Goal: Communication & Community: Participate in discussion

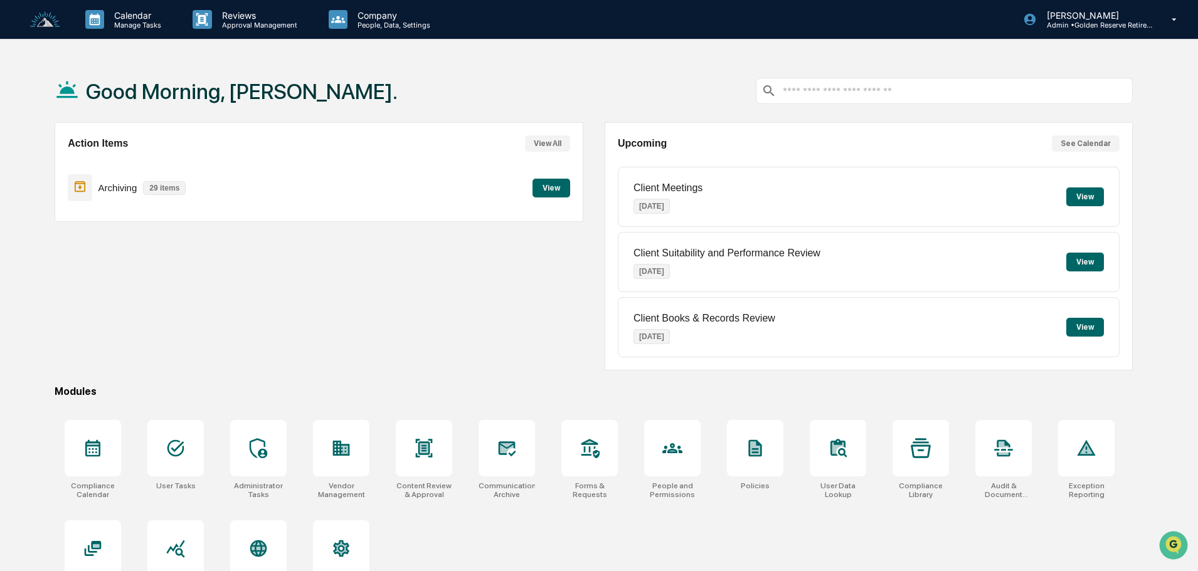
click at [546, 186] on button "View" at bounding box center [551, 188] width 38 height 19
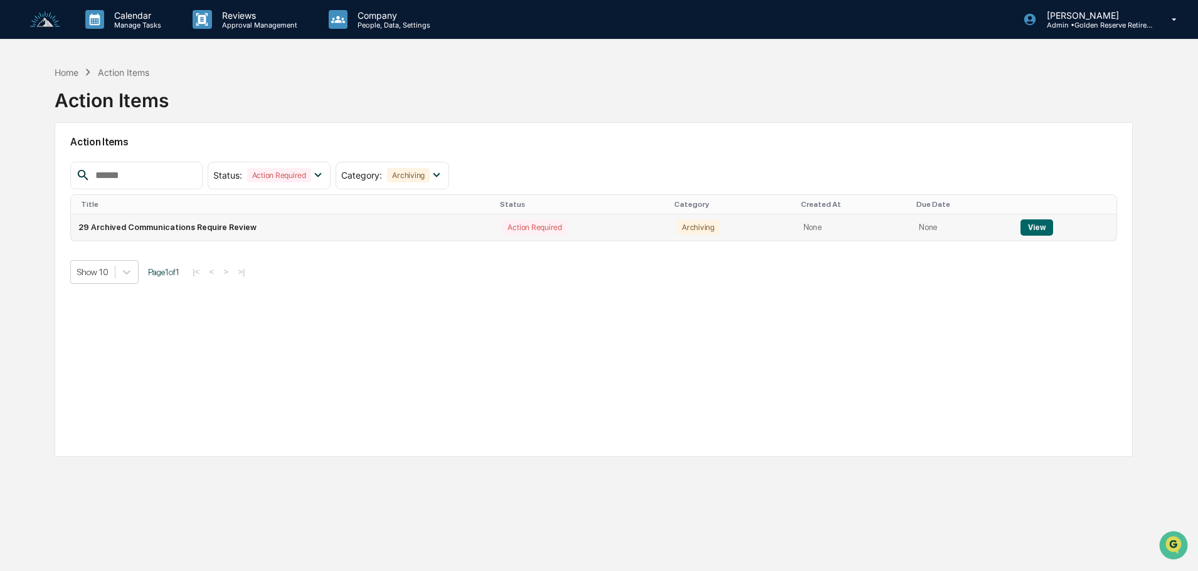
click at [1030, 227] on button "View" at bounding box center [1036, 227] width 32 height 16
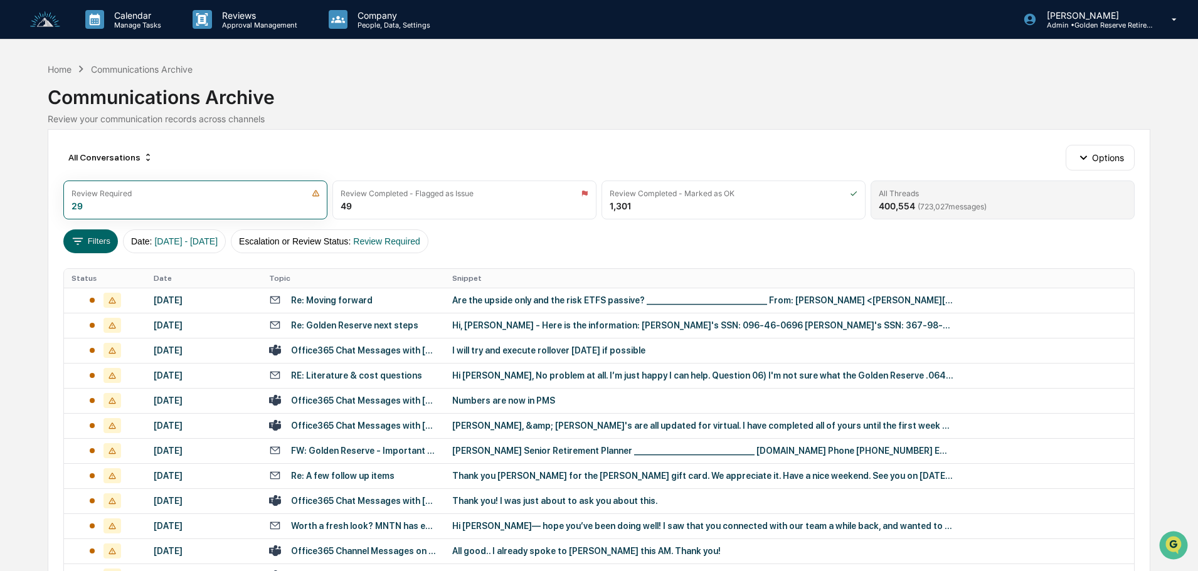
click at [976, 204] on span "( 723,027 messages)" at bounding box center [951, 206] width 69 height 9
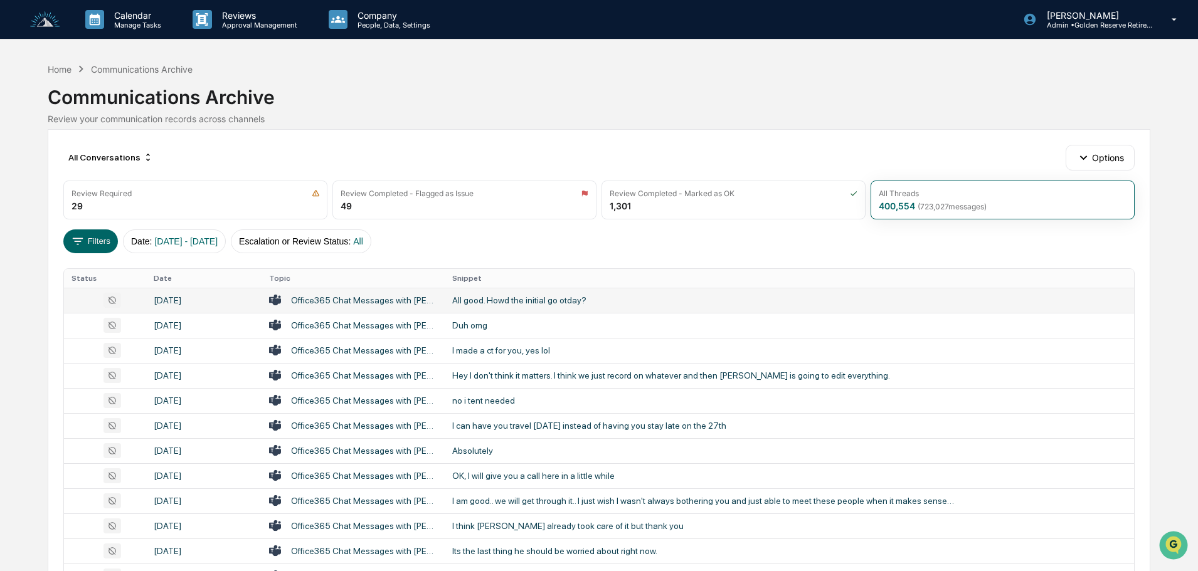
click at [534, 297] on div "All good. Howd the initial go otday?" at bounding box center [703, 300] width 502 height 10
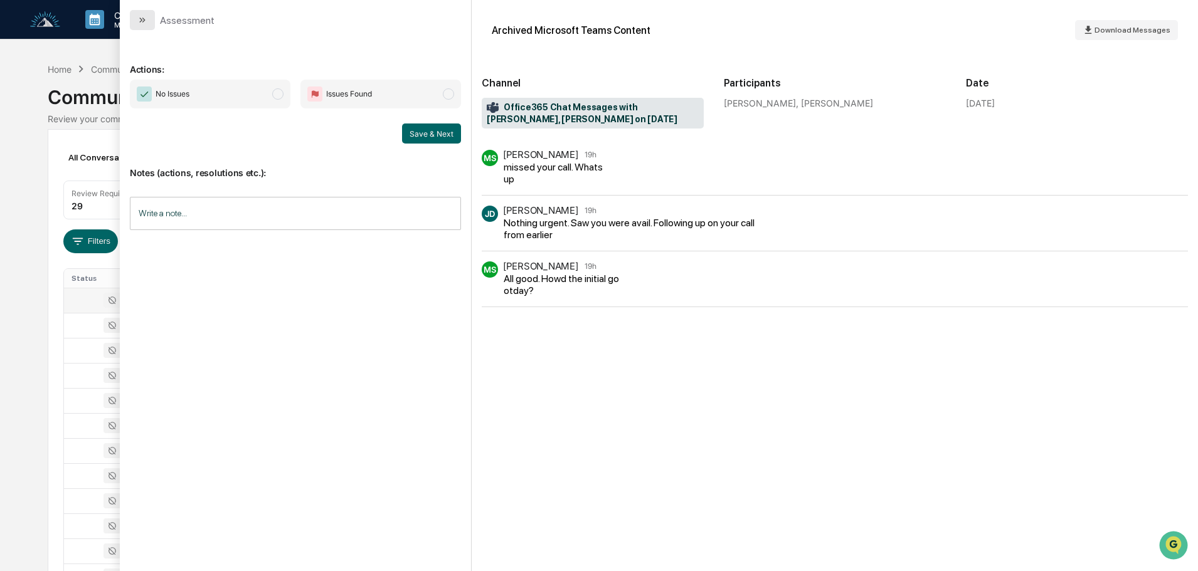
click at [134, 13] on button "modal" at bounding box center [142, 20] width 25 height 20
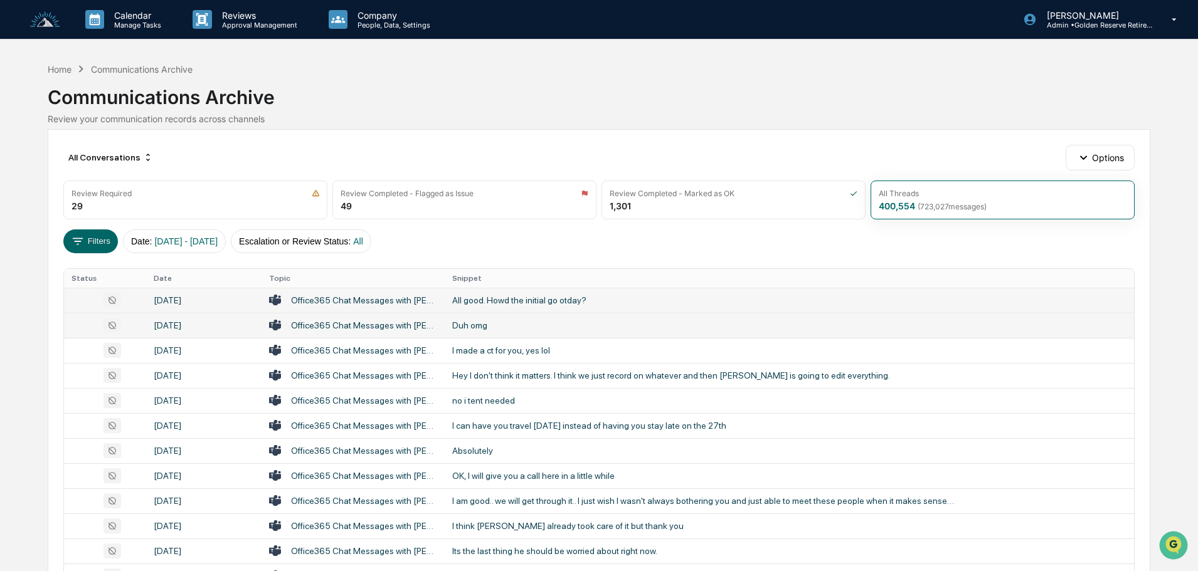
click at [488, 332] on td "Duh omg" at bounding box center [789, 325] width 689 height 25
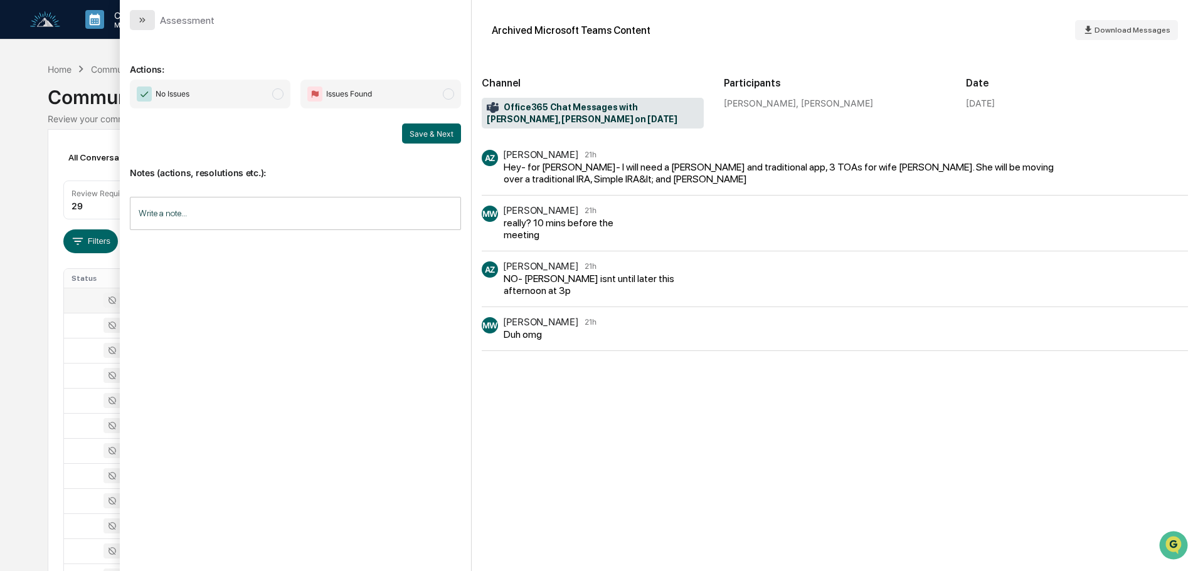
click at [136, 29] on button "modal" at bounding box center [142, 20] width 25 height 20
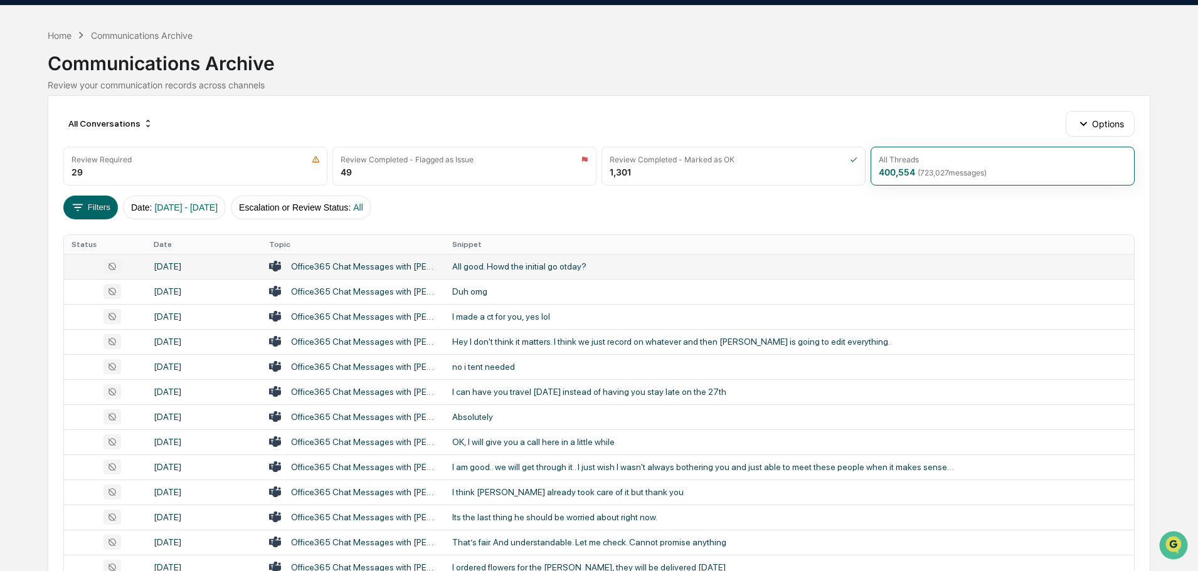
scroll to position [63, 0]
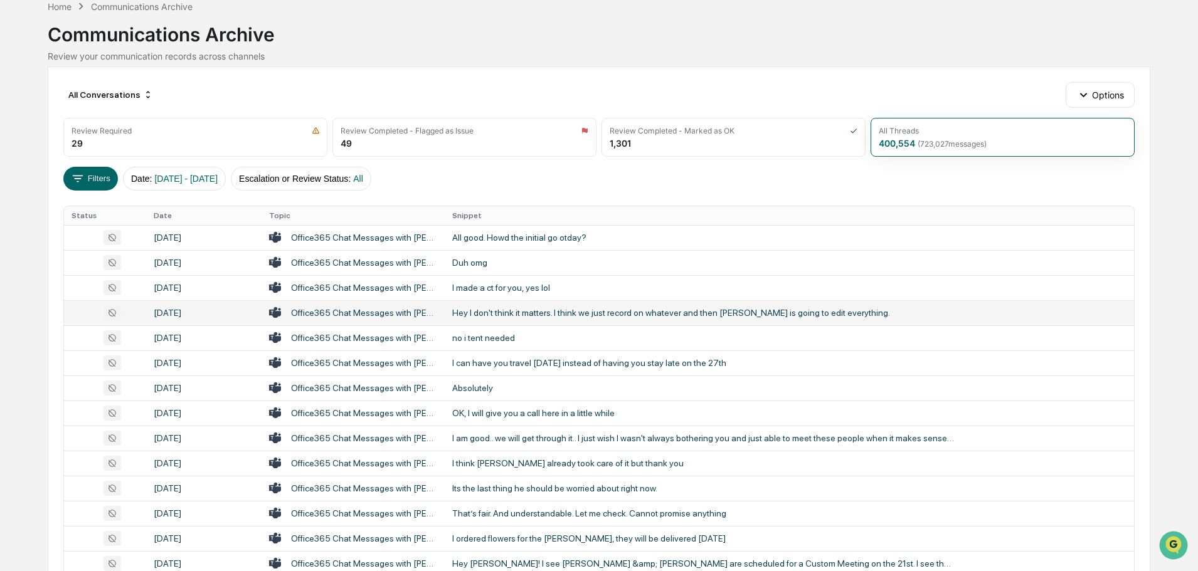
click at [481, 312] on div "Hey I don't think it matters. I think we just record on whatever and then [PERS…" at bounding box center [703, 313] width 502 height 10
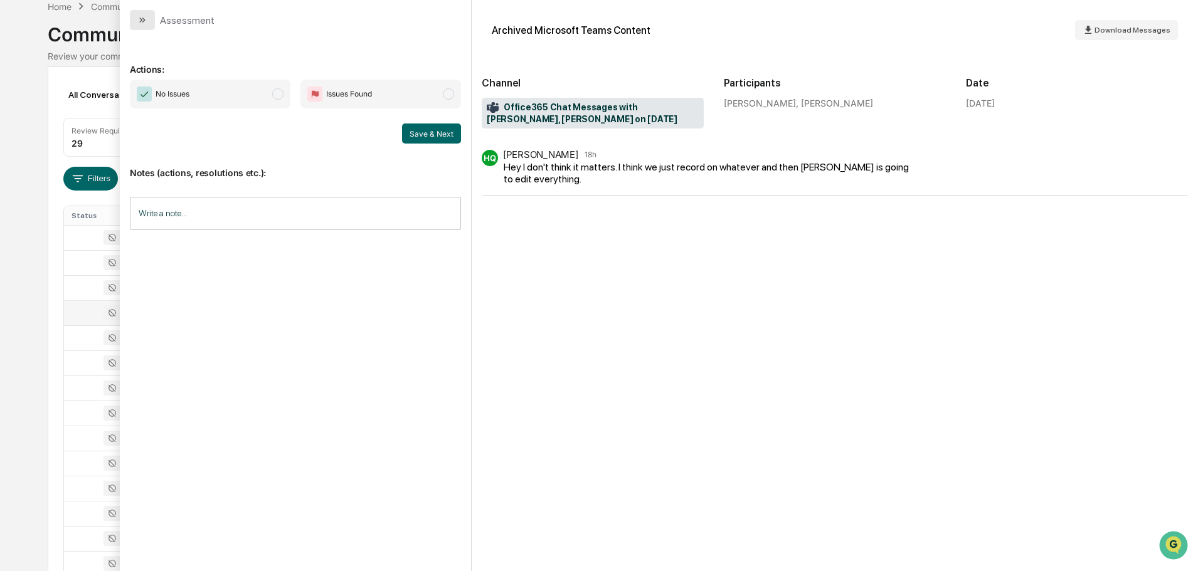
click at [132, 17] on button "modal" at bounding box center [142, 20] width 25 height 20
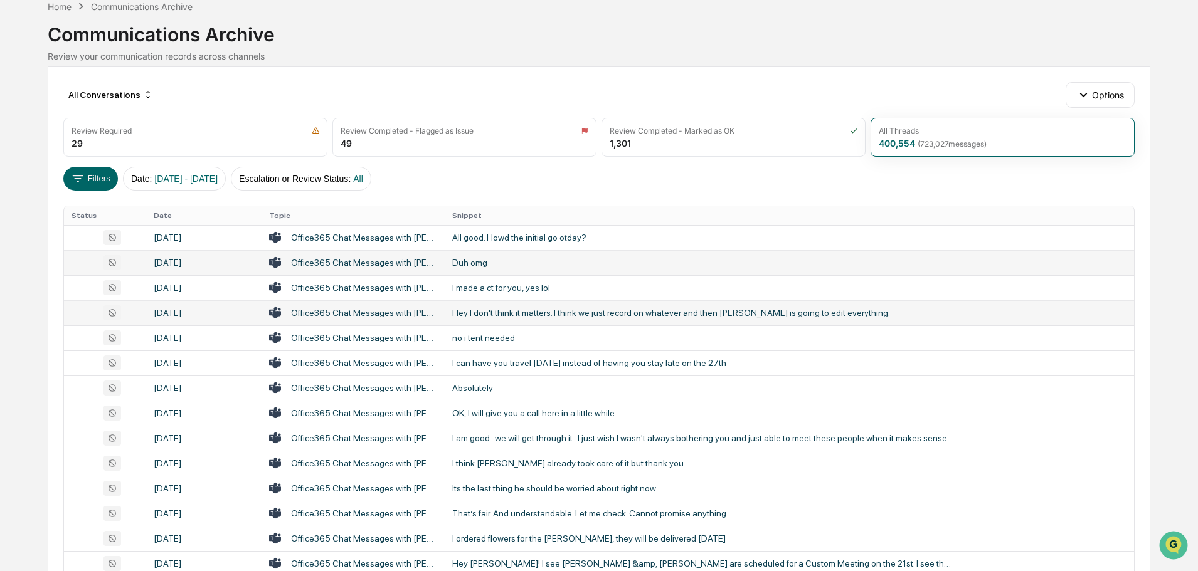
scroll to position [125, 0]
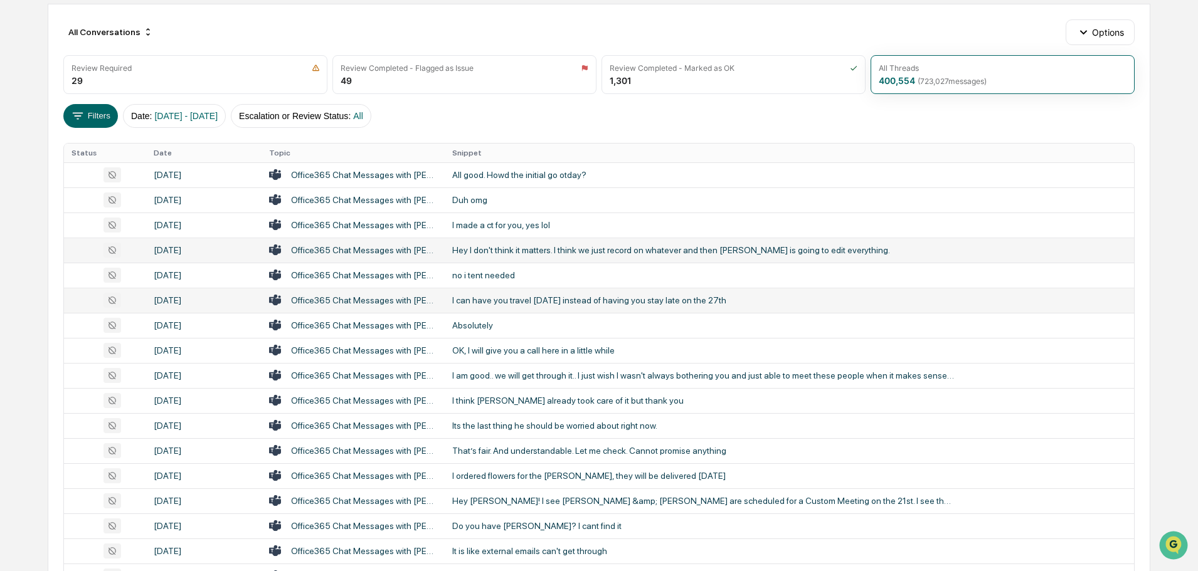
click at [498, 297] on div "I can have you travel [DATE] instead of having you stay late on the 27th" at bounding box center [703, 300] width 502 height 10
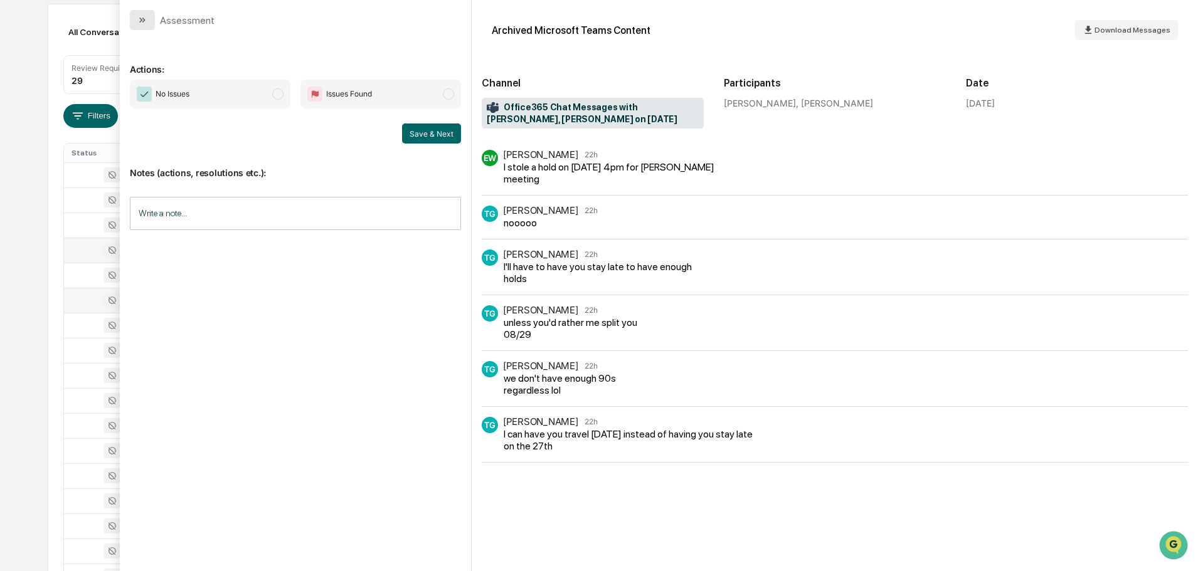
click at [145, 20] on icon "modal" at bounding box center [143, 20] width 3 height 5
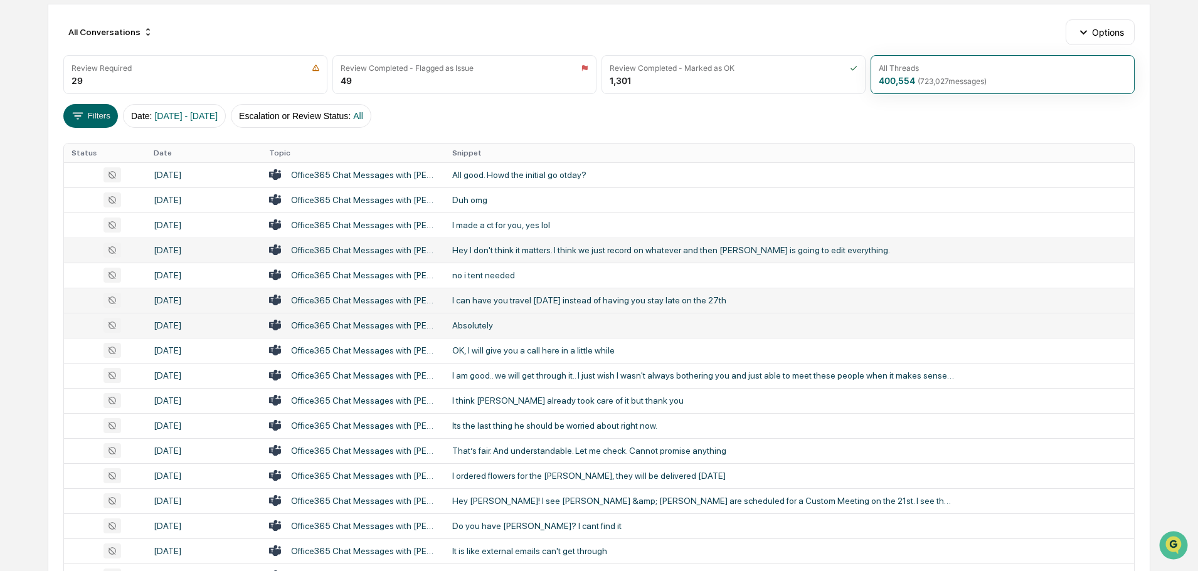
click at [482, 317] on td "Absolutely" at bounding box center [789, 325] width 689 height 25
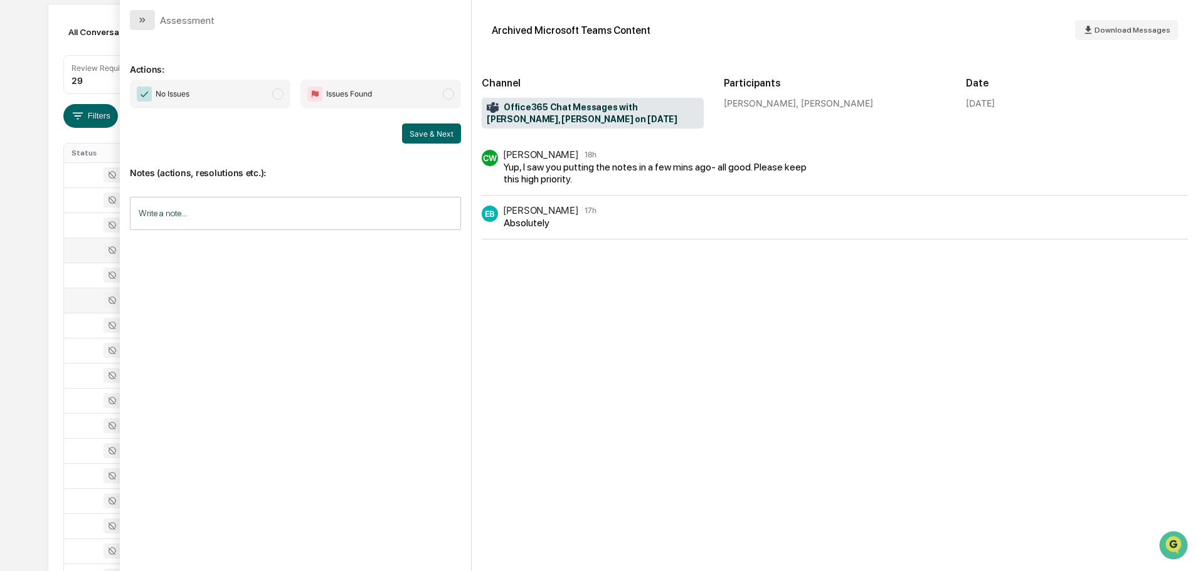
click at [138, 16] on icon "modal" at bounding box center [142, 20] width 10 height 10
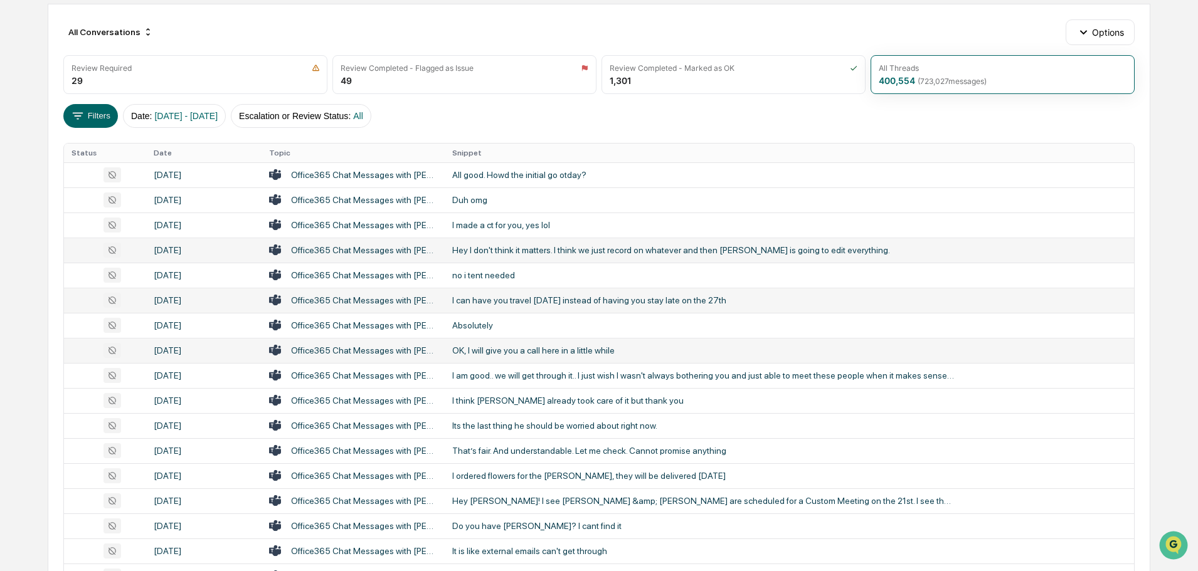
click at [470, 345] on div "OK, I will give you a call here in a little while" at bounding box center [703, 350] width 502 height 10
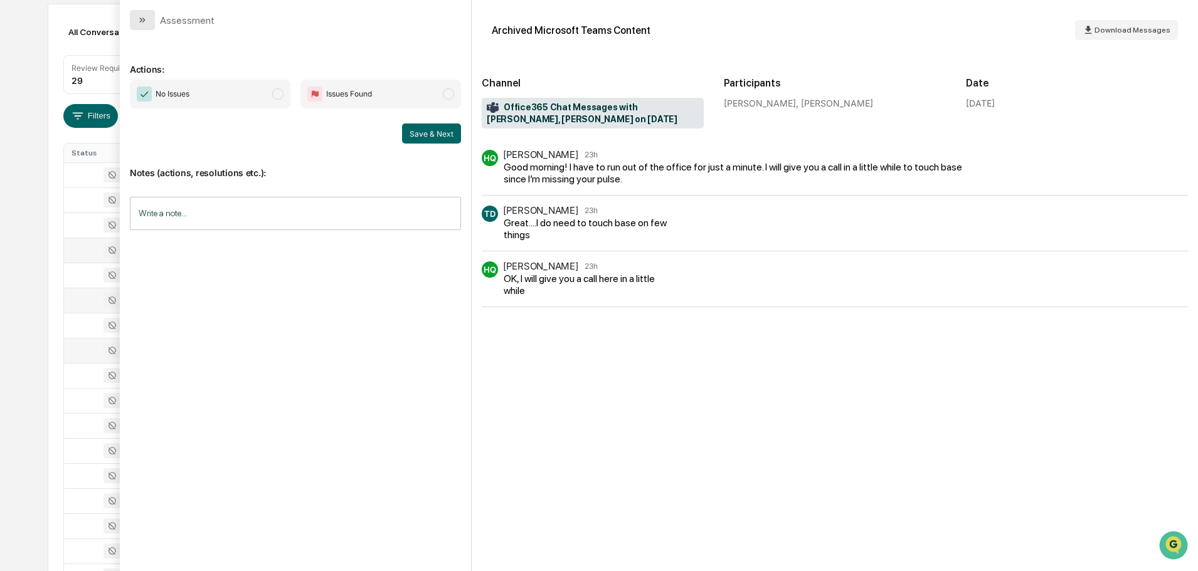
click at [140, 22] on icon "modal" at bounding box center [140, 20] width 3 height 5
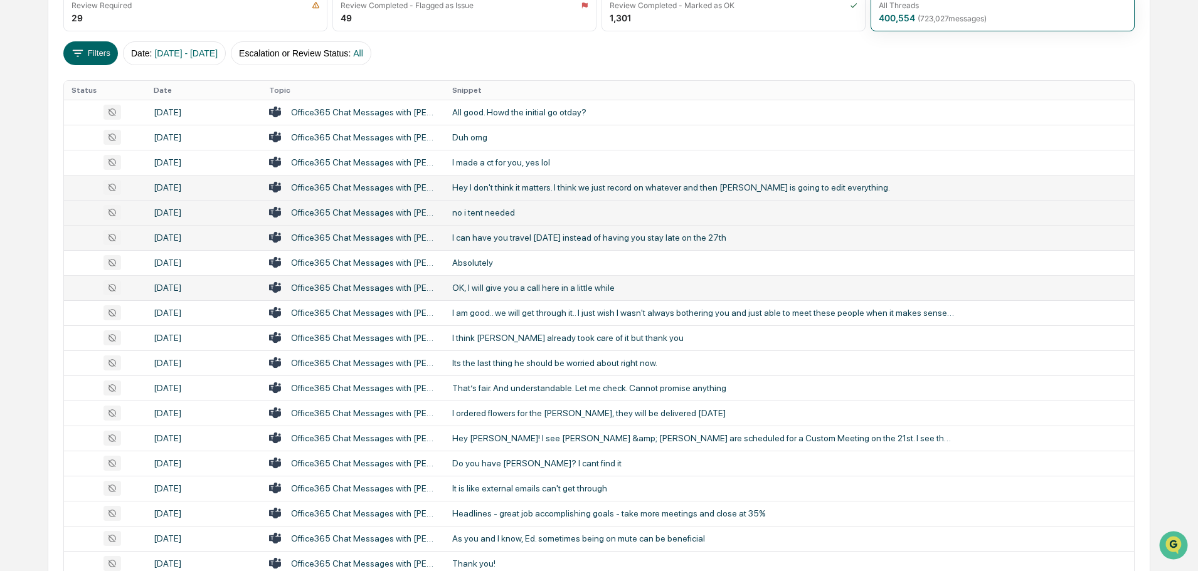
scroll to position [251, 0]
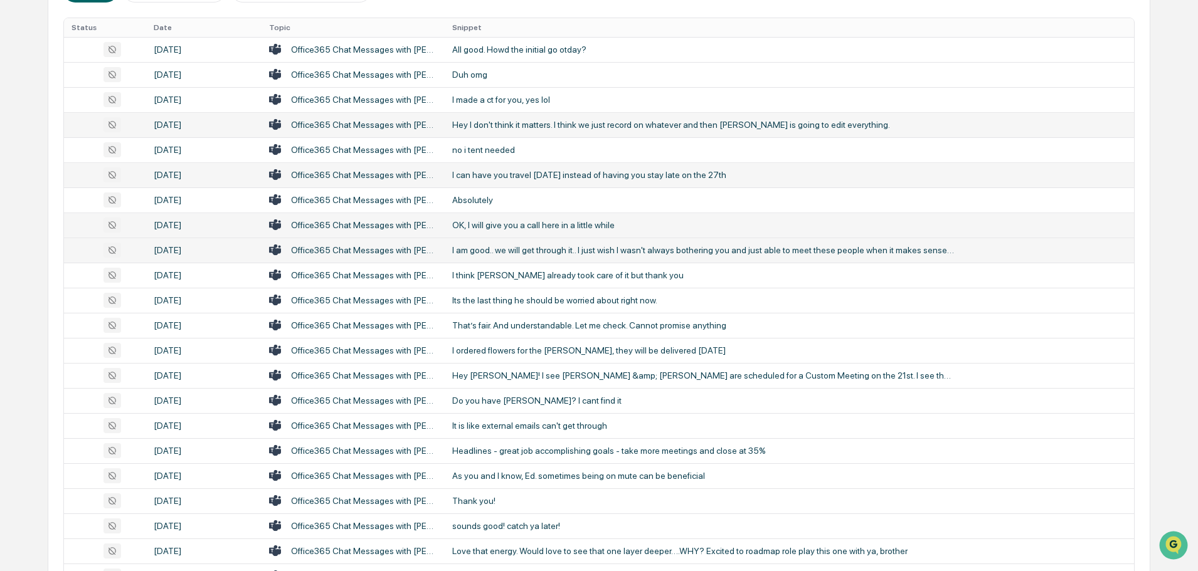
click at [554, 256] on td "I am good.. we will get through it.. I just wish I wasn't always bothering you …" at bounding box center [789, 250] width 689 height 25
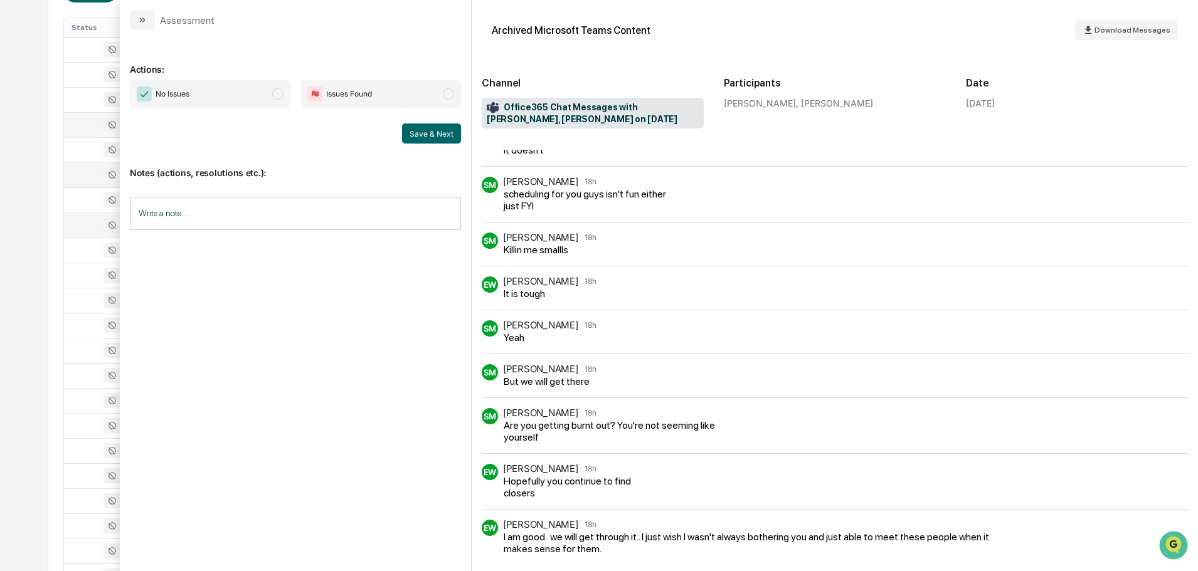
scroll to position [1331, 0]
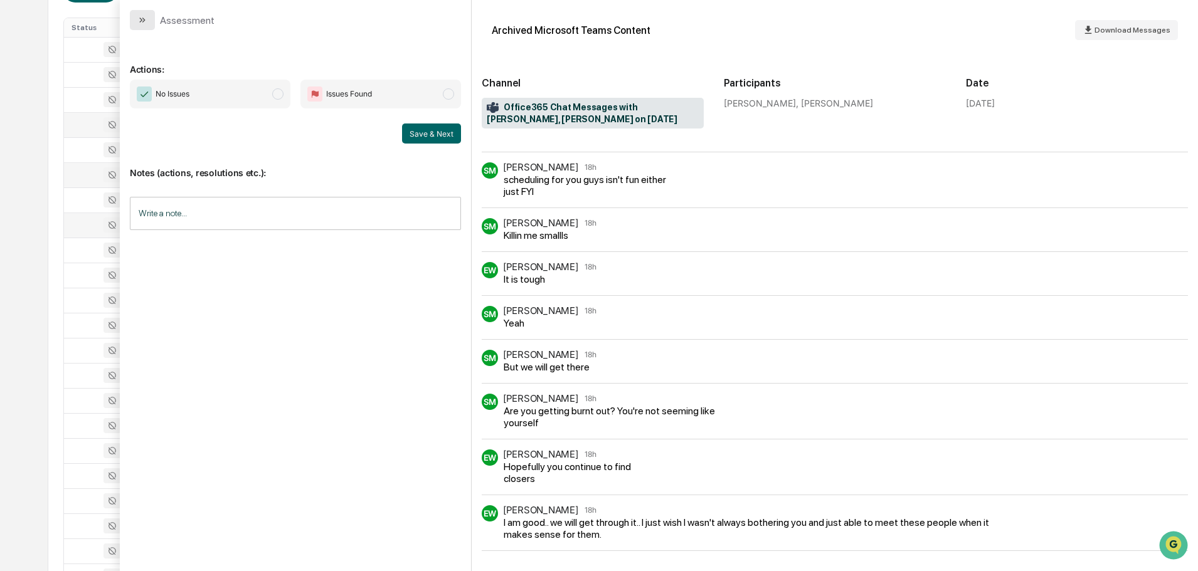
click at [146, 21] on icon "modal" at bounding box center [142, 20] width 10 height 10
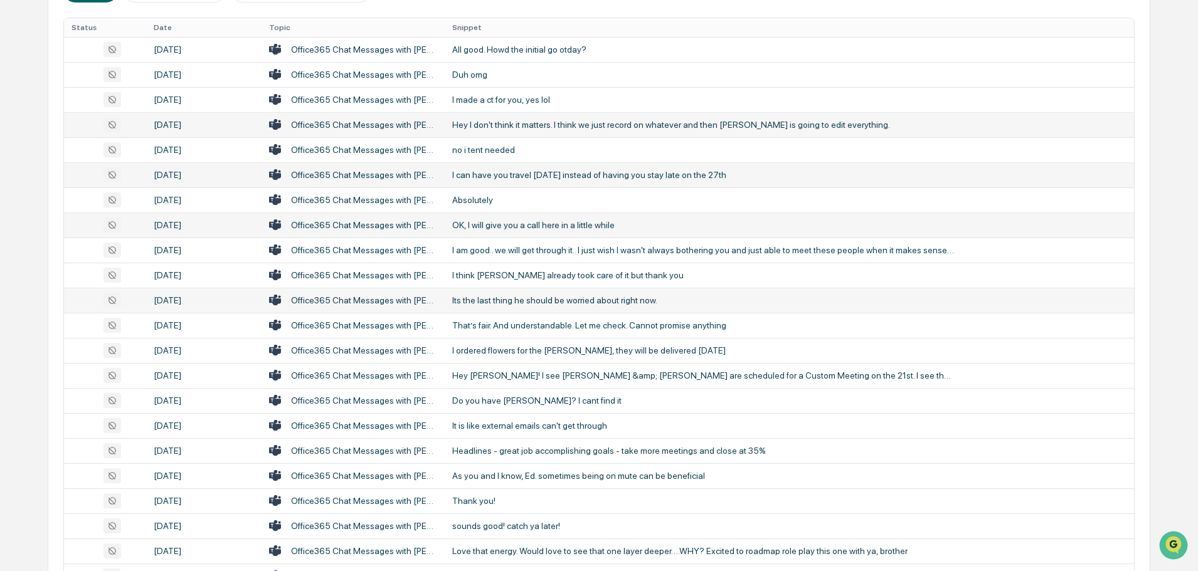
click at [515, 303] on div "Its the last thing he should be worried about right now." at bounding box center [703, 300] width 502 height 10
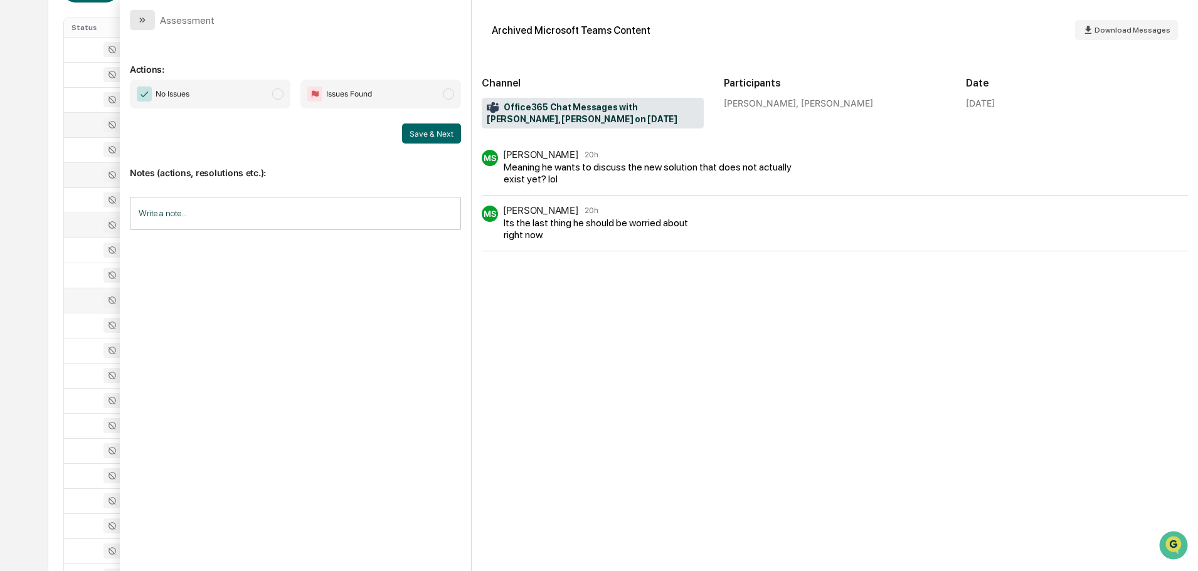
click at [154, 19] on button "modal" at bounding box center [142, 20] width 25 height 20
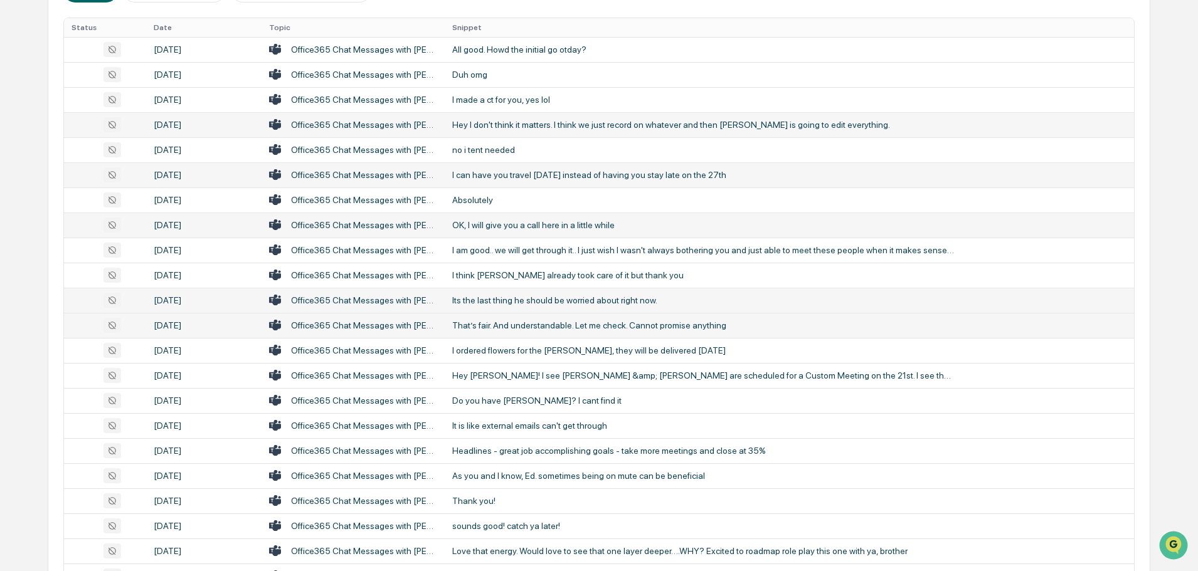
click at [490, 322] on div "That’s fair. And understandable. Let me check. Cannot promise anything" at bounding box center [703, 325] width 502 height 10
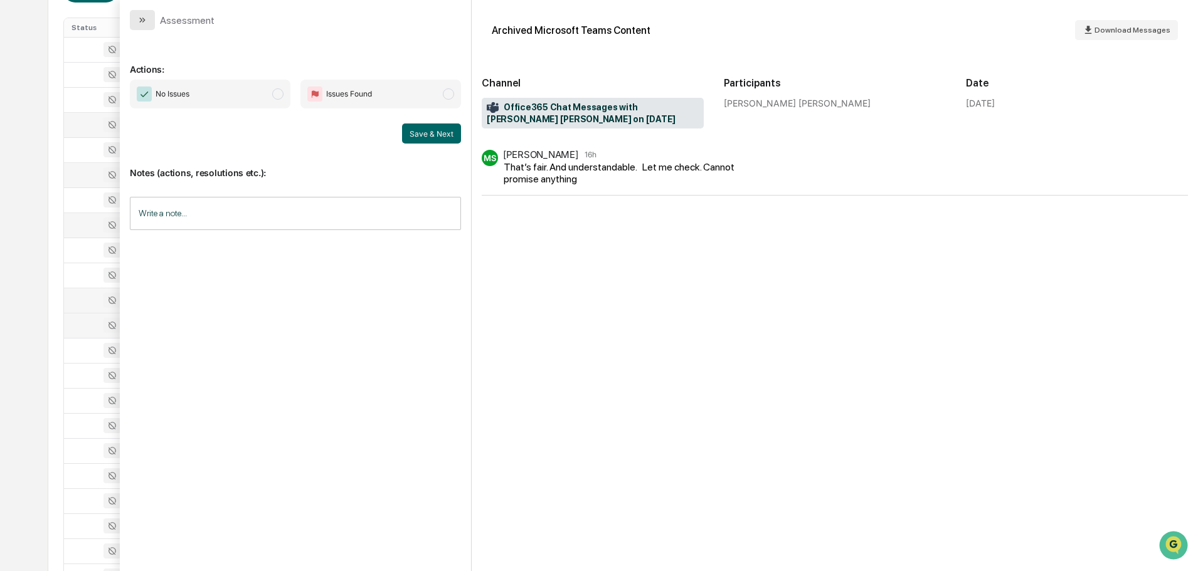
click at [137, 26] on button "modal" at bounding box center [142, 20] width 25 height 20
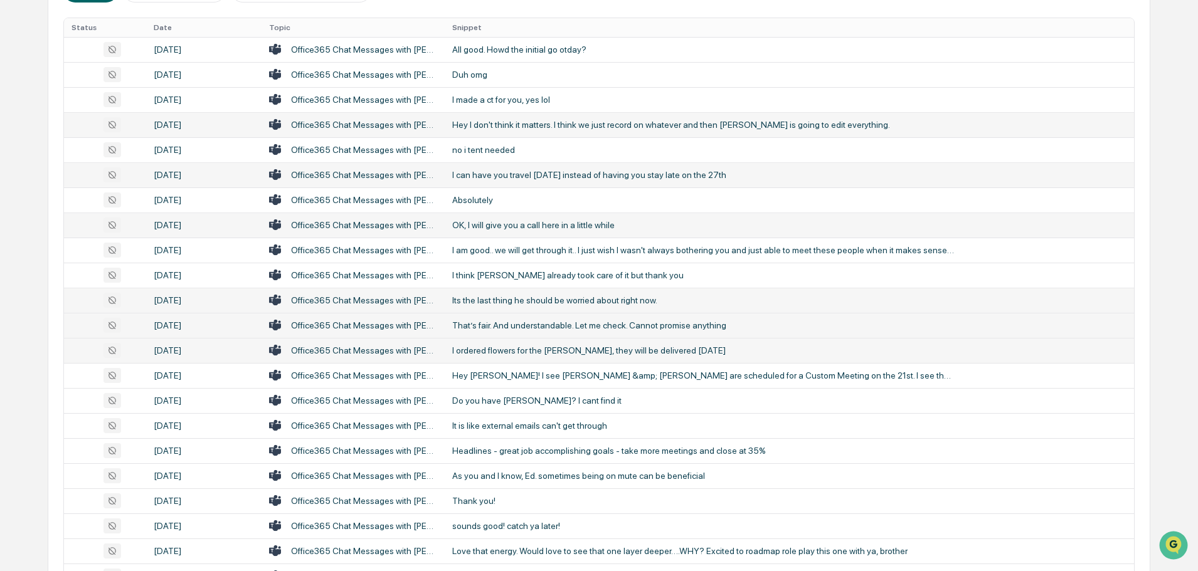
click at [516, 348] on div "I ordered flowers for the [PERSON_NAME], they will be delivered [DATE]" at bounding box center [703, 350] width 502 height 10
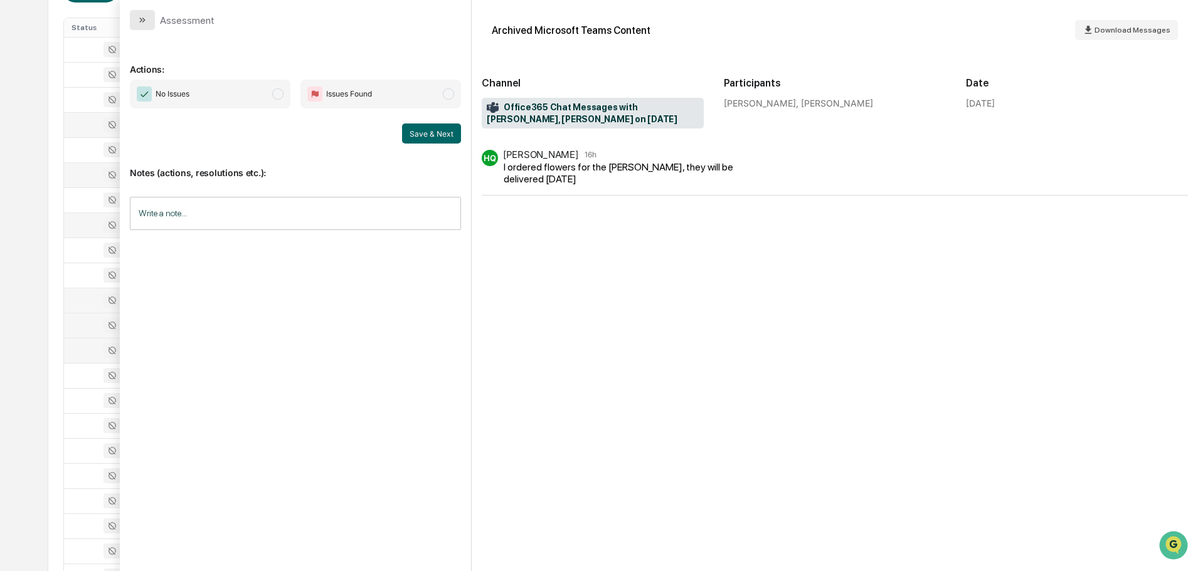
click at [145, 21] on icon "modal" at bounding box center [142, 20] width 10 height 10
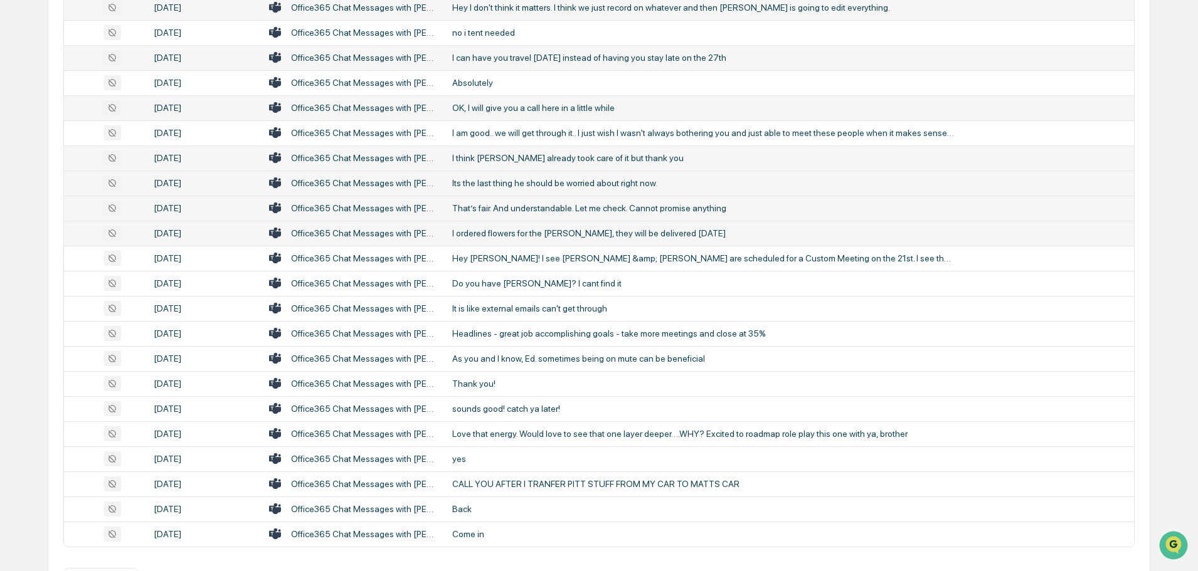
scroll to position [376, 0]
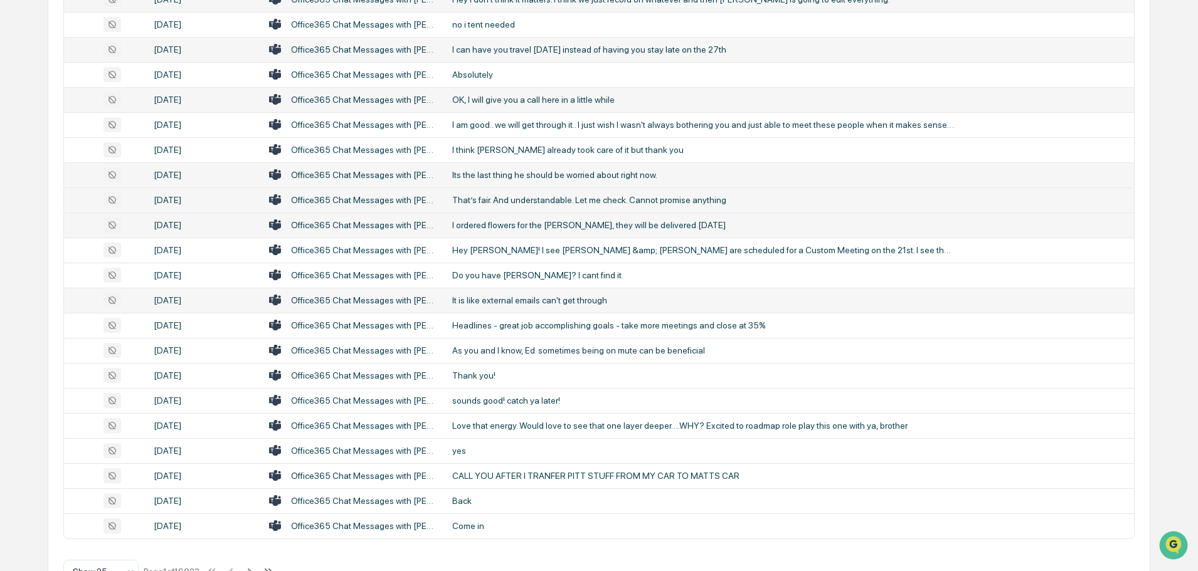
click at [529, 301] on div "It is like external emails can't get through" at bounding box center [703, 300] width 502 height 10
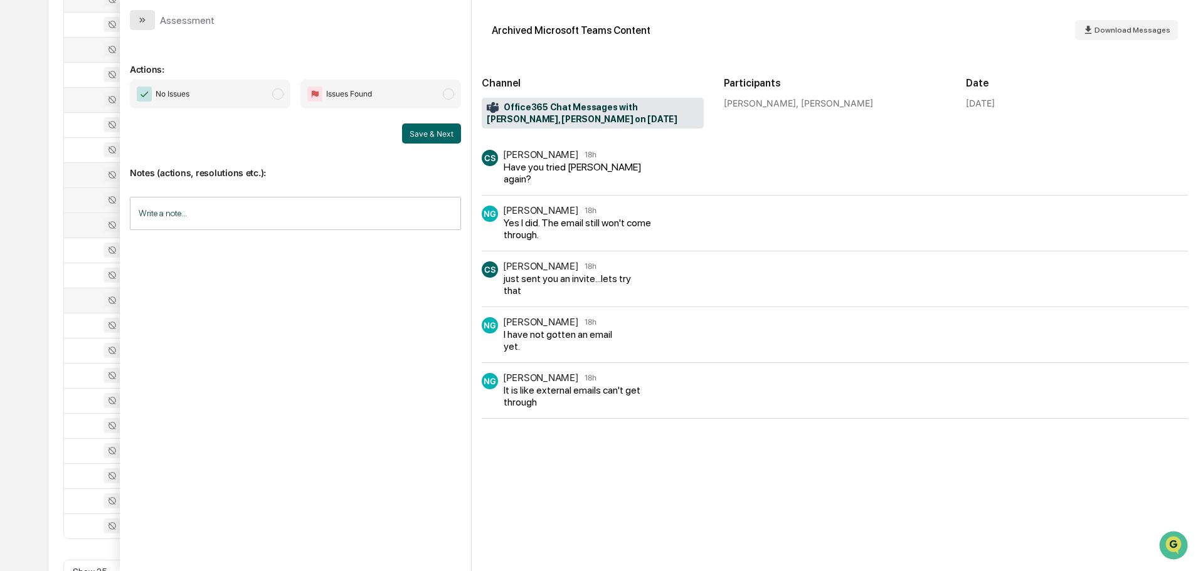
click at [150, 21] on button "modal" at bounding box center [142, 20] width 25 height 20
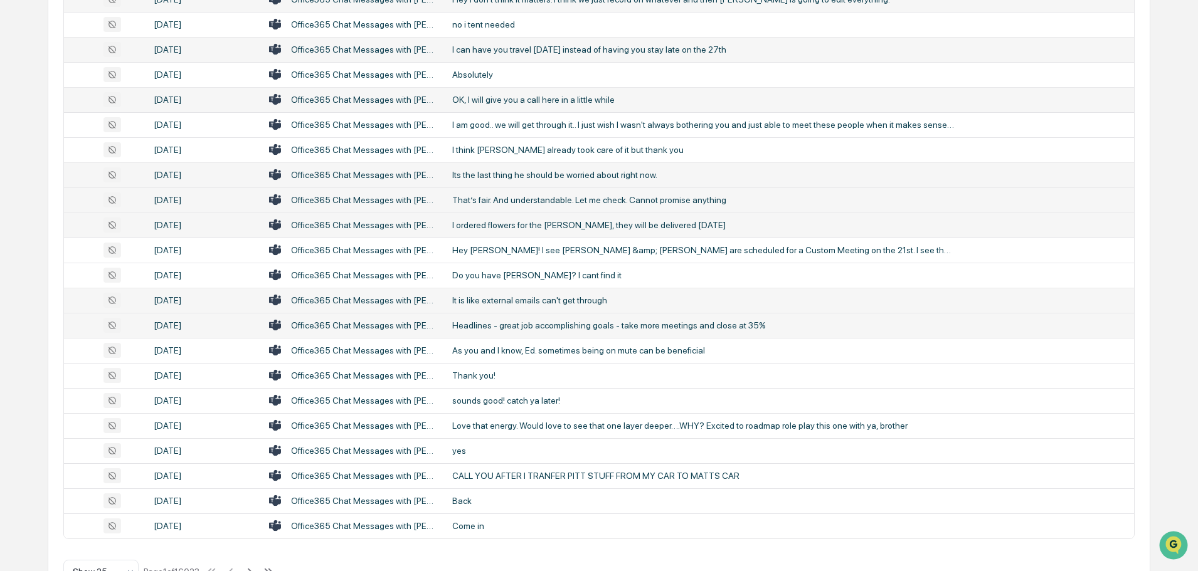
click at [500, 322] on div "Headlines - great job accomplishing goals - take more meetings and close at 35%" at bounding box center [703, 325] width 502 height 10
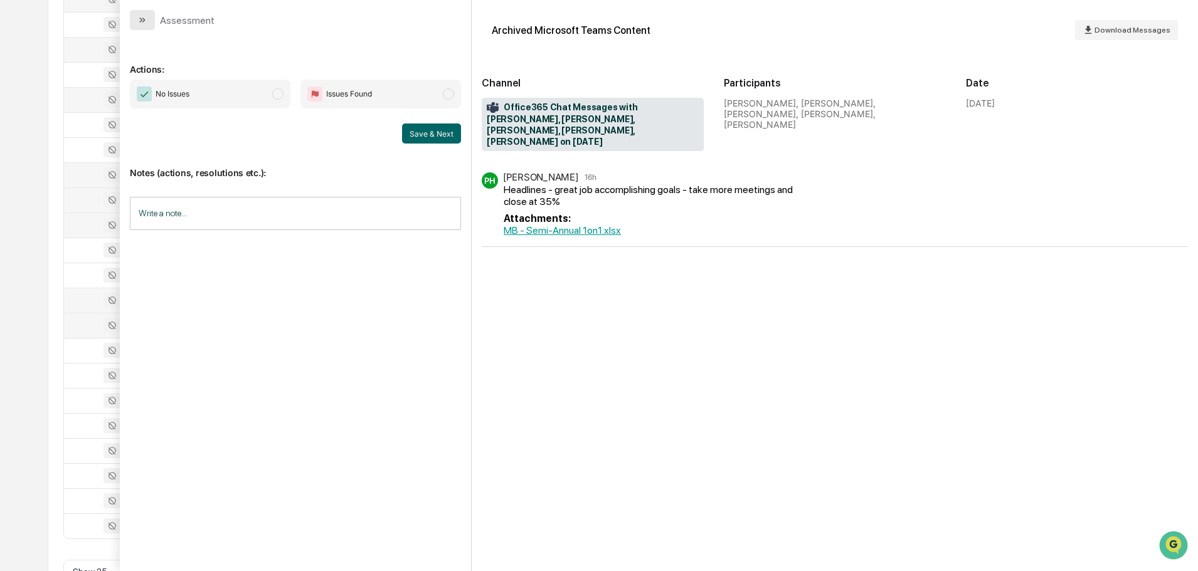
click at [143, 17] on icon "modal" at bounding box center [142, 20] width 10 height 10
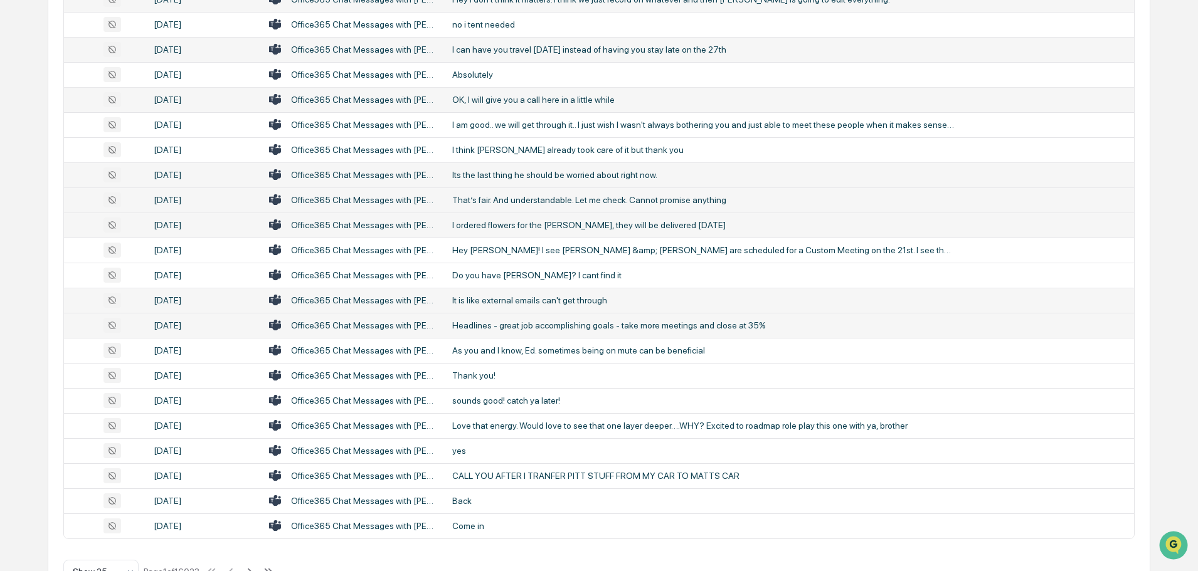
scroll to position [415, 0]
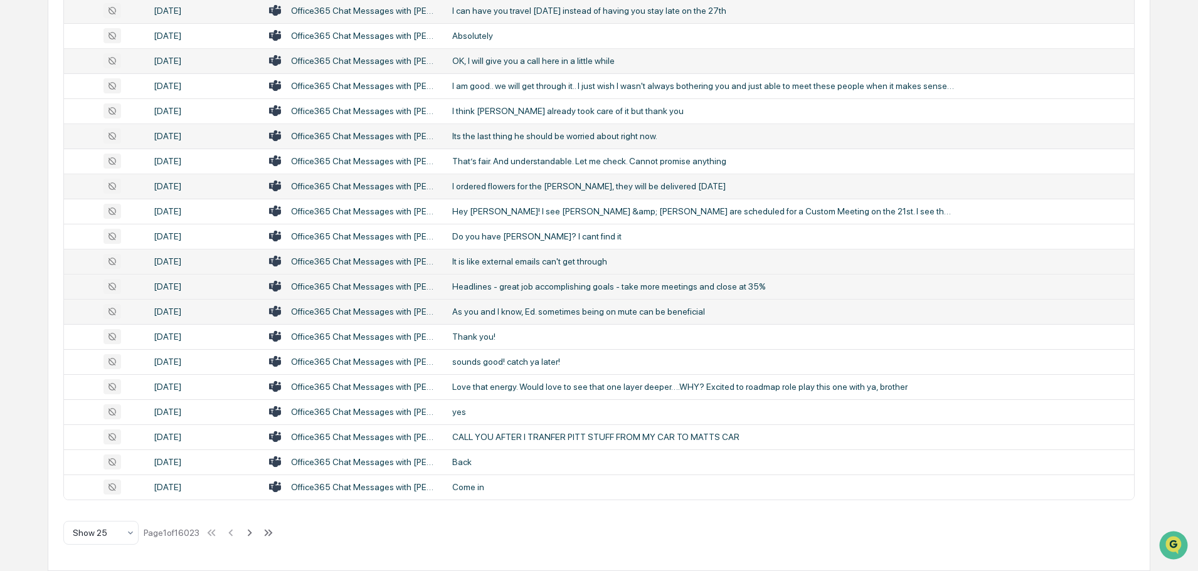
click at [491, 311] on div "As you and I know, Ed. sometimes being on mute can be beneficial" at bounding box center [703, 312] width 502 height 10
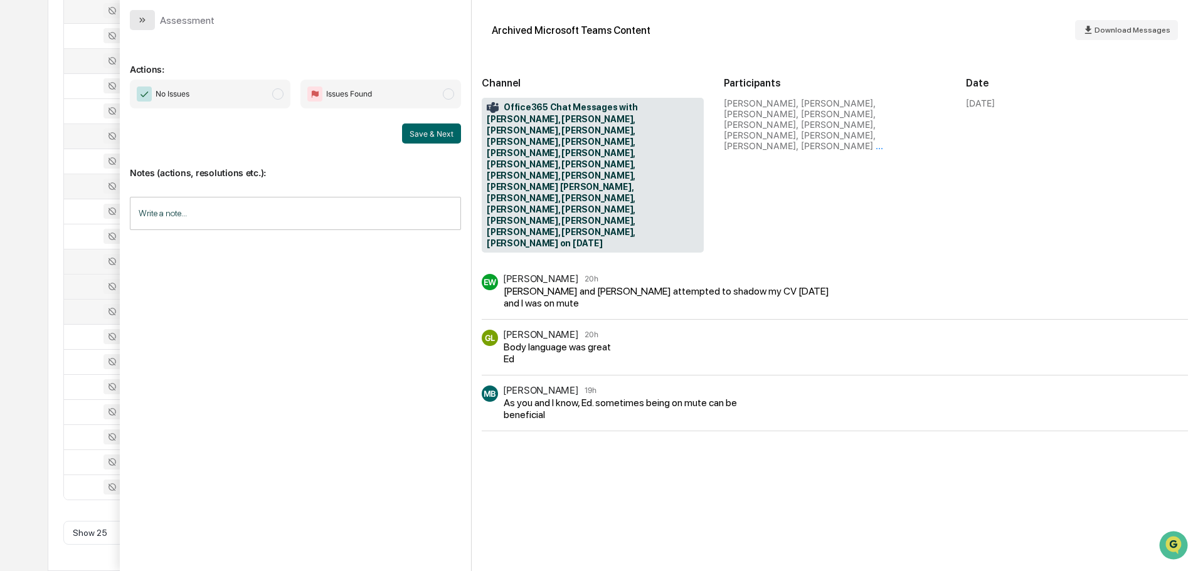
click at [144, 24] on icon "modal" at bounding box center [142, 20] width 10 height 10
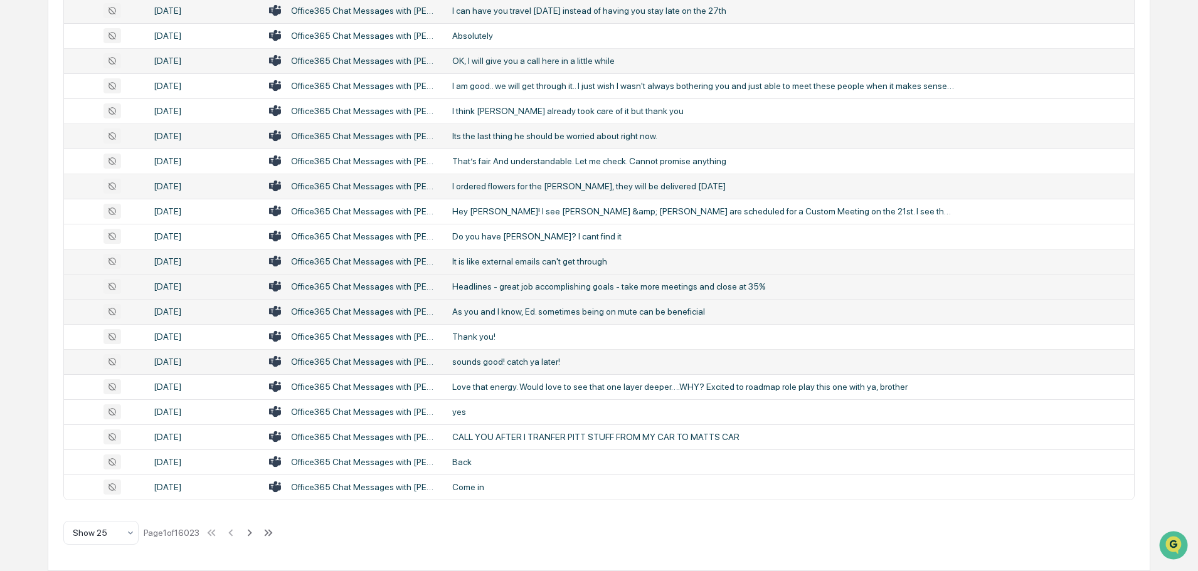
click at [493, 360] on div "sounds good! catch ya later!" at bounding box center [703, 362] width 502 height 10
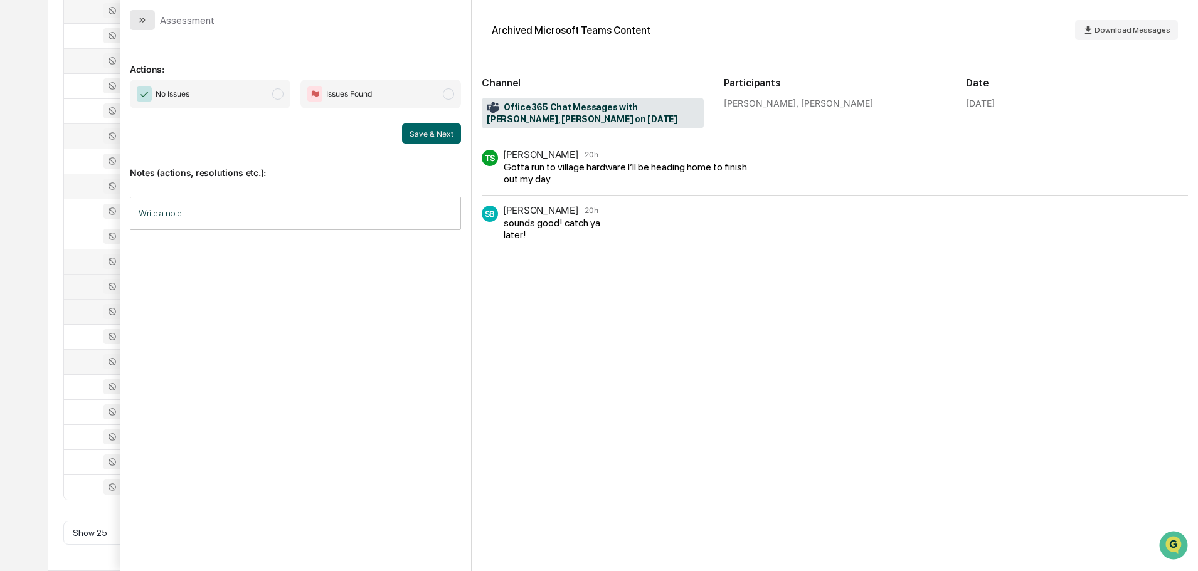
click at [145, 16] on icon "modal" at bounding box center [142, 20] width 10 height 10
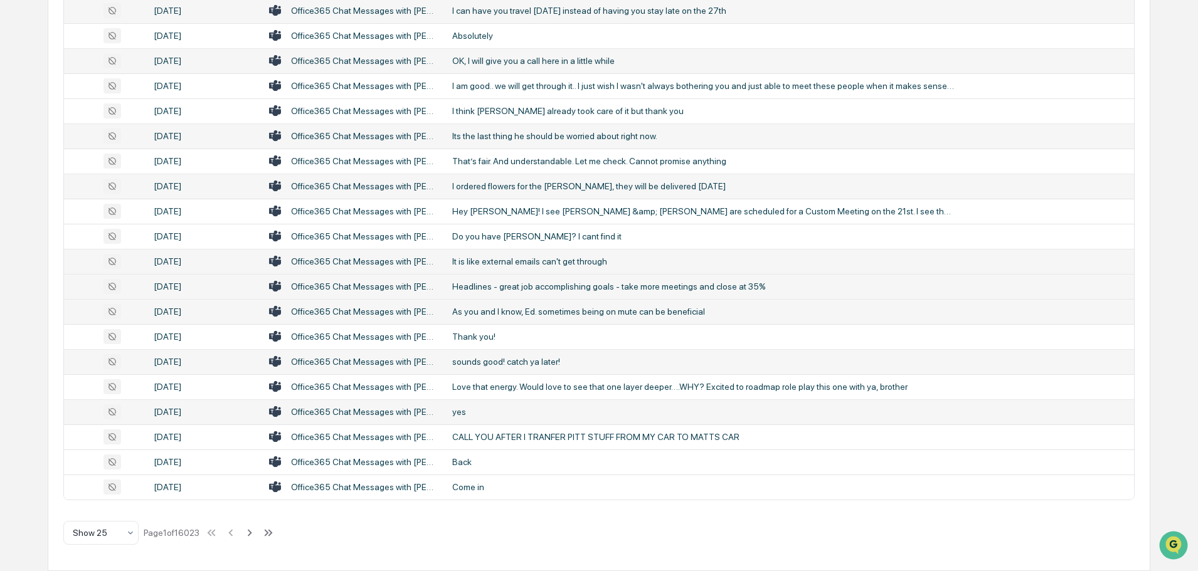
click at [479, 413] on div "yes" at bounding box center [703, 412] width 502 height 10
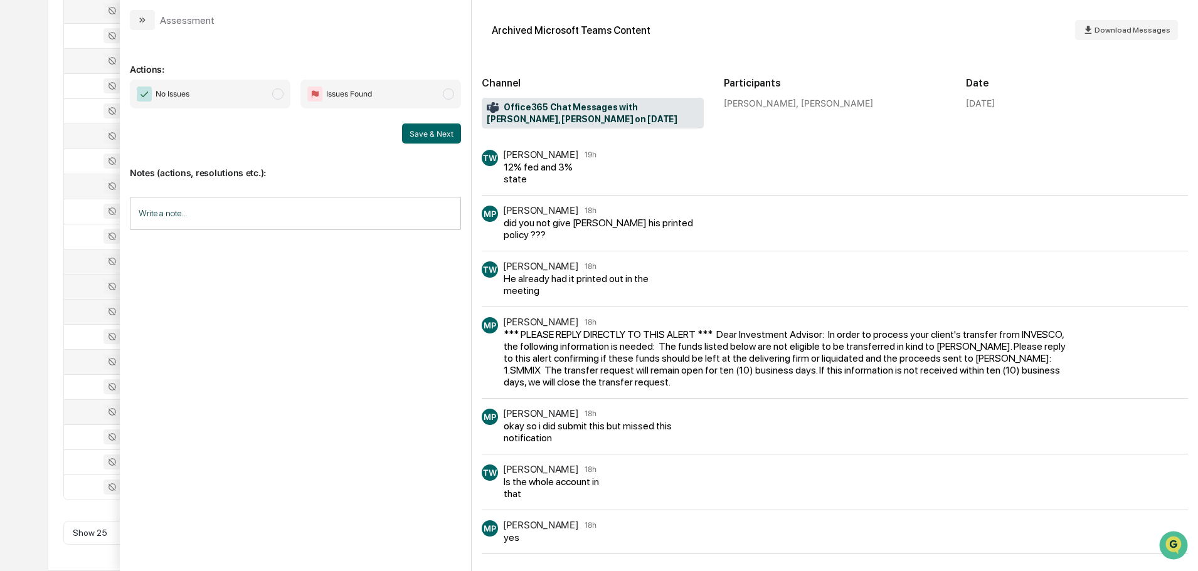
scroll to position [3, 0]
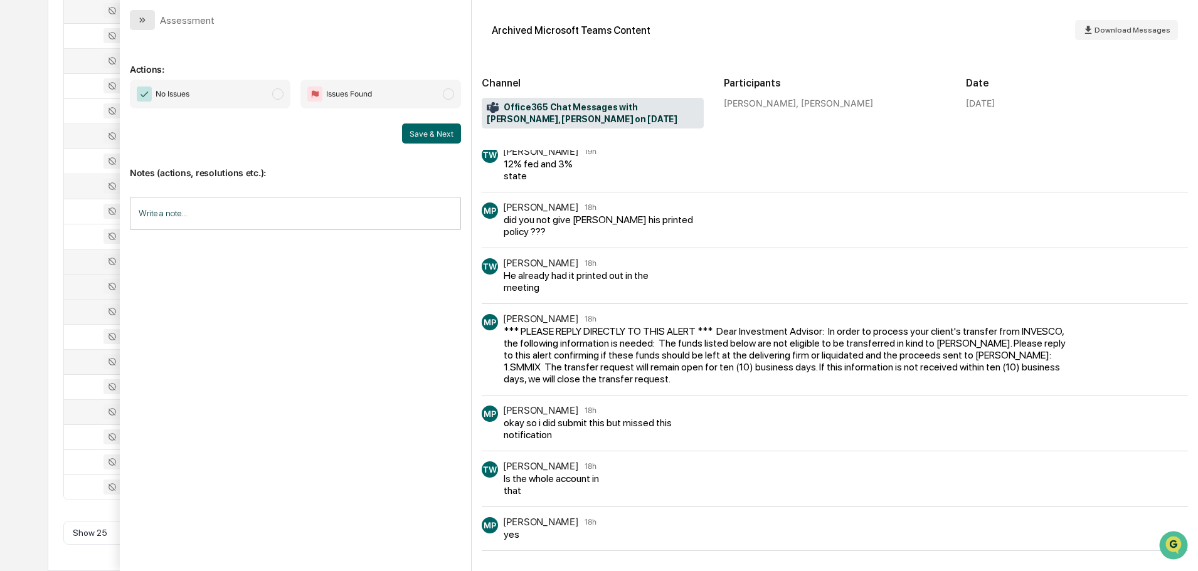
click at [142, 25] on button "modal" at bounding box center [142, 20] width 25 height 20
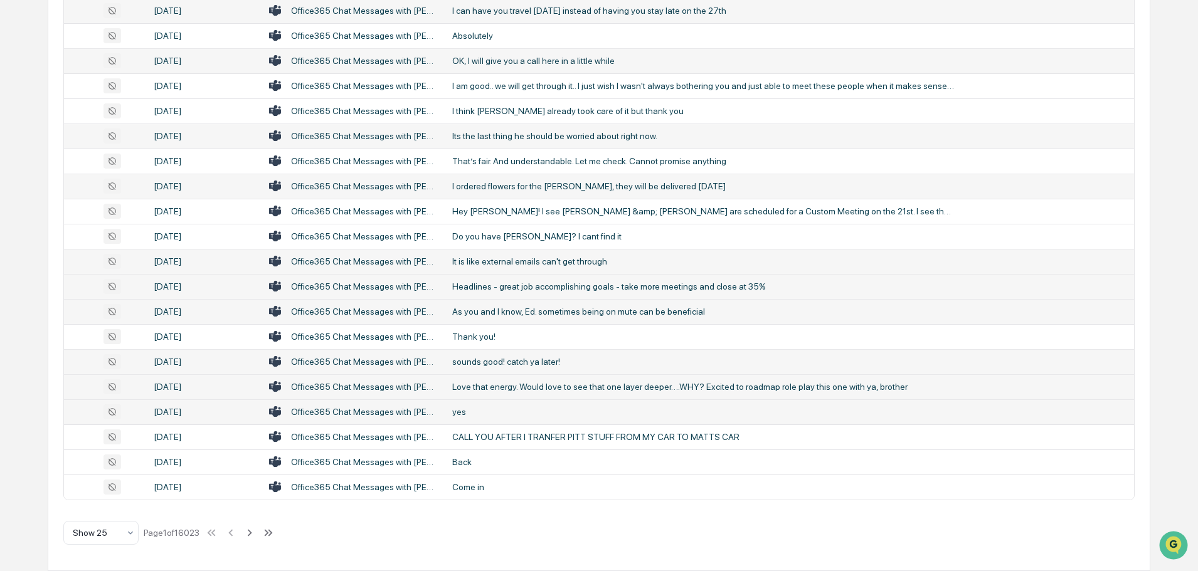
click at [506, 386] on div "Love that energy. Would love to see that one layer deeper….WHY? Excited to road…" at bounding box center [703, 387] width 502 height 10
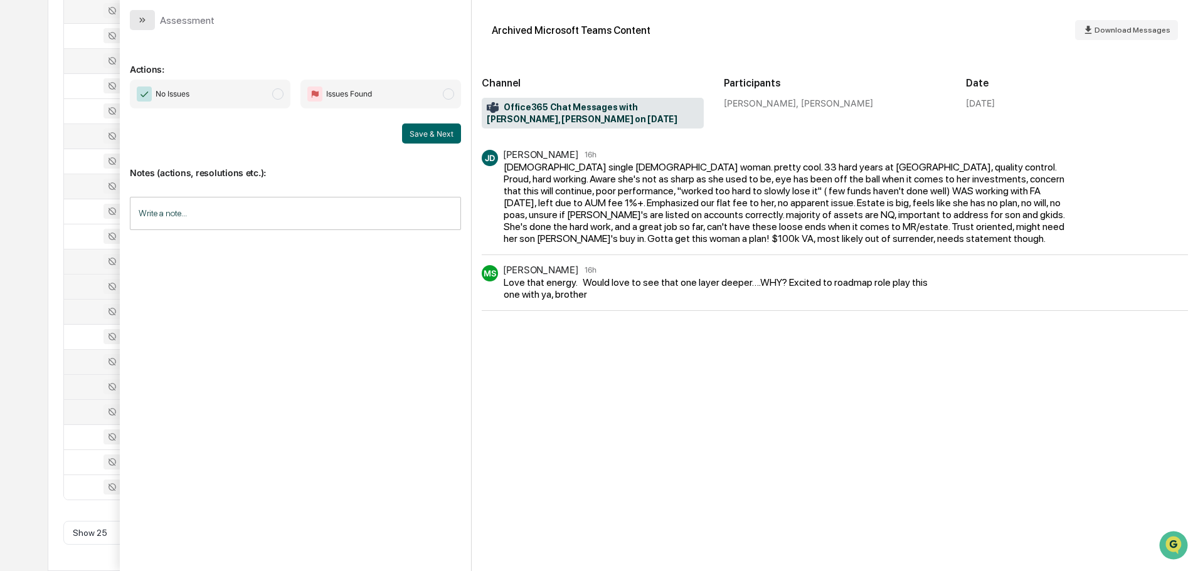
click at [146, 25] on button "modal" at bounding box center [142, 20] width 25 height 20
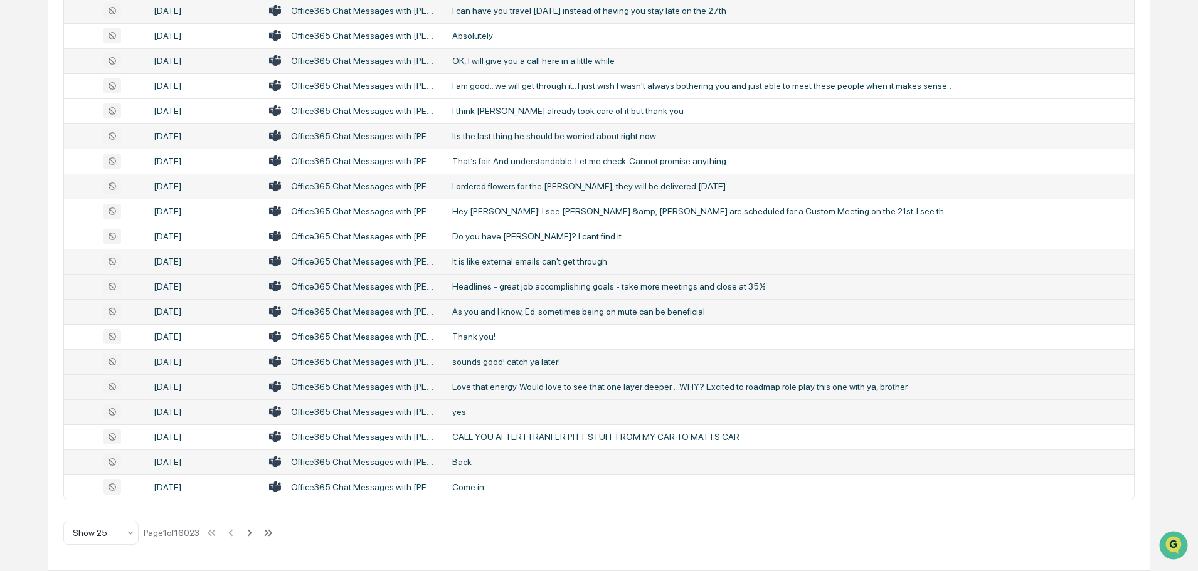
click at [473, 464] on div "Back" at bounding box center [703, 462] width 502 height 10
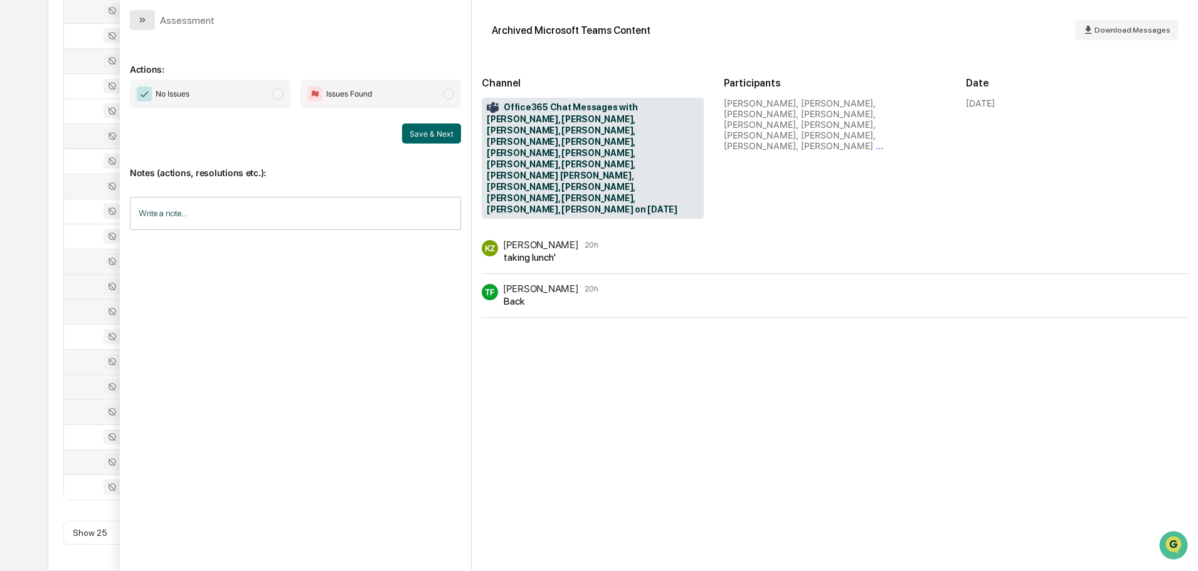
click at [144, 23] on icon "modal" at bounding box center [142, 20] width 10 height 10
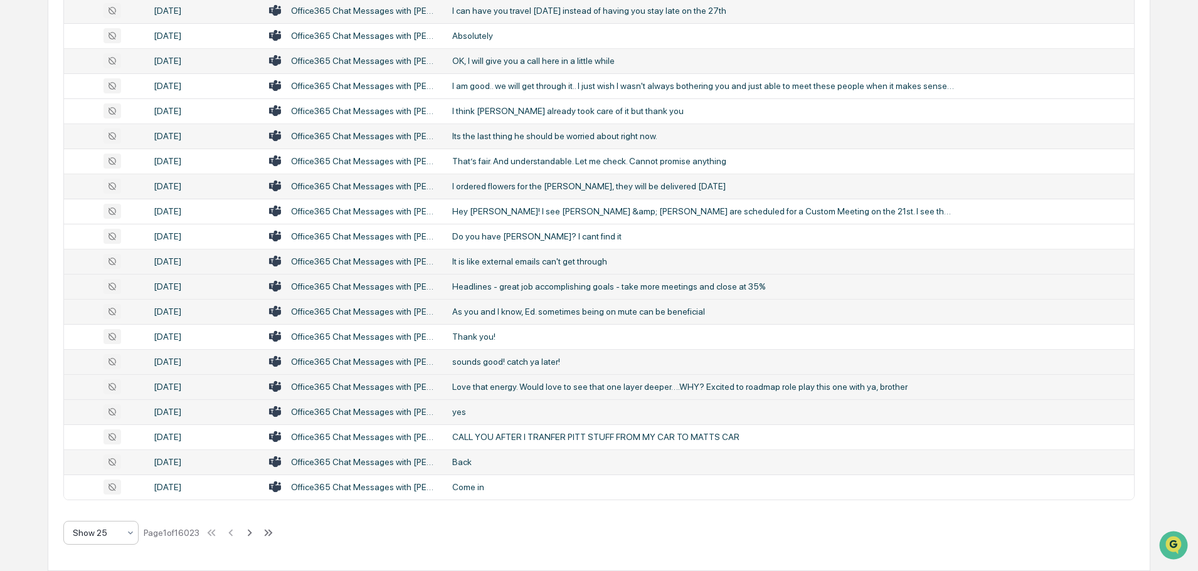
click at [117, 538] on div at bounding box center [96, 533] width 46 height 13
click at [97, 502] on div "Show 100" at bounding box center [101, 500] width 74 height 25
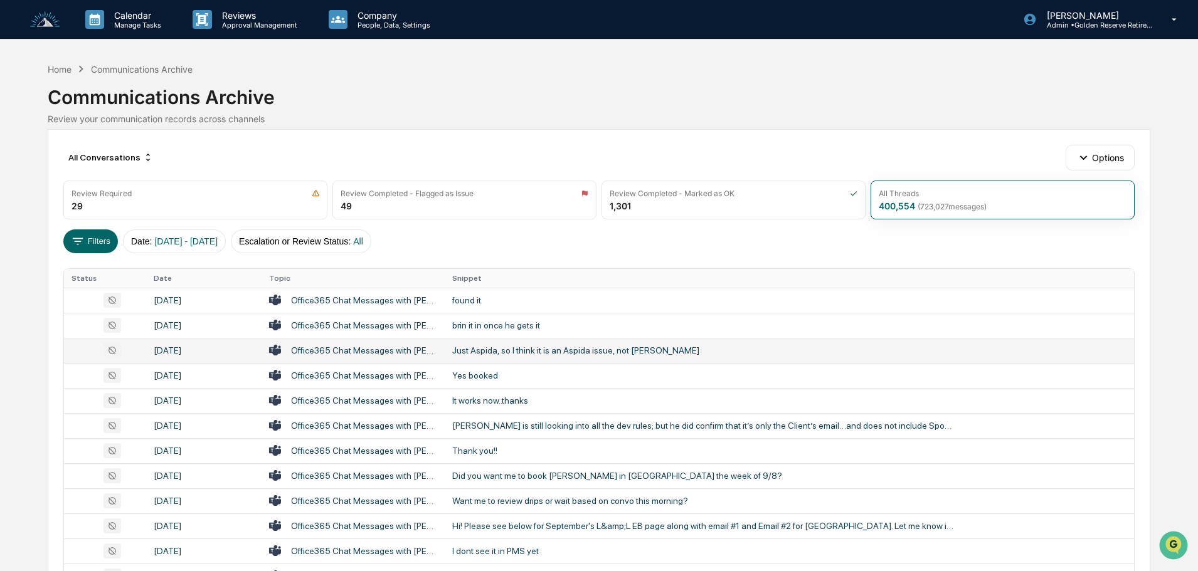
scroll to position [63, 0]
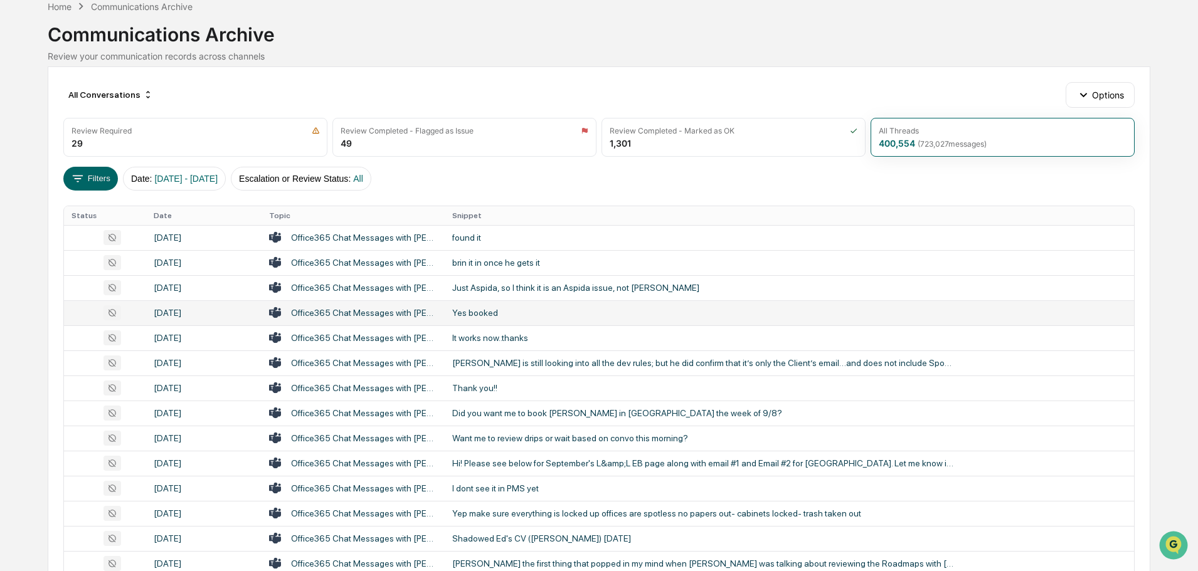
click at [496, 314] on div "Yes booked" at bounding box center [703, 313] width 502 height 10
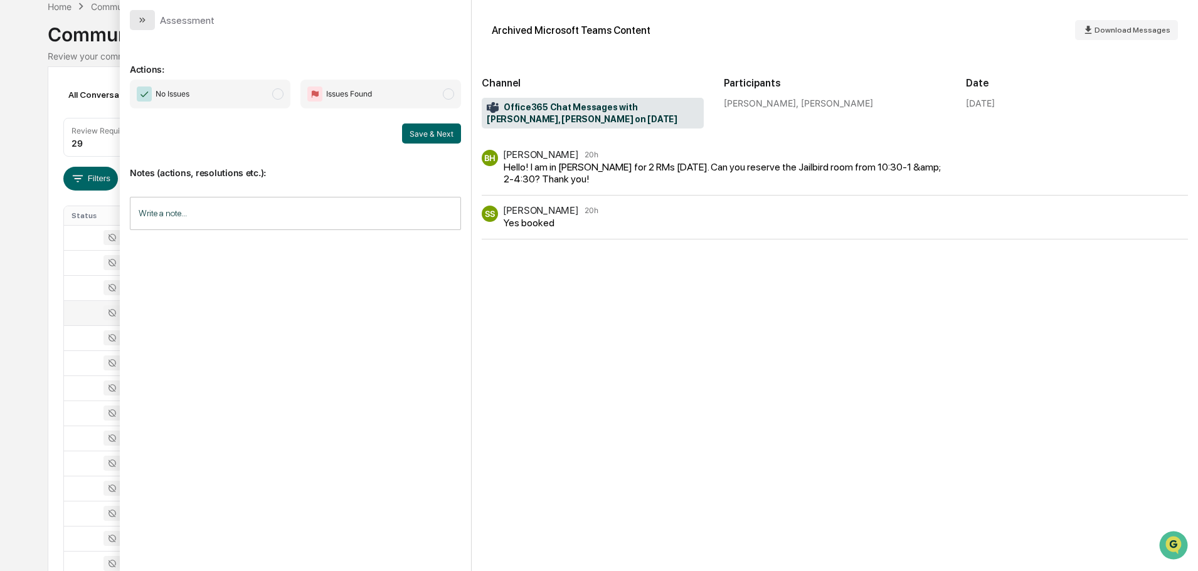
click at [139, 19] on icon "modal" at bounding box center [142, 20] width 10 height 10
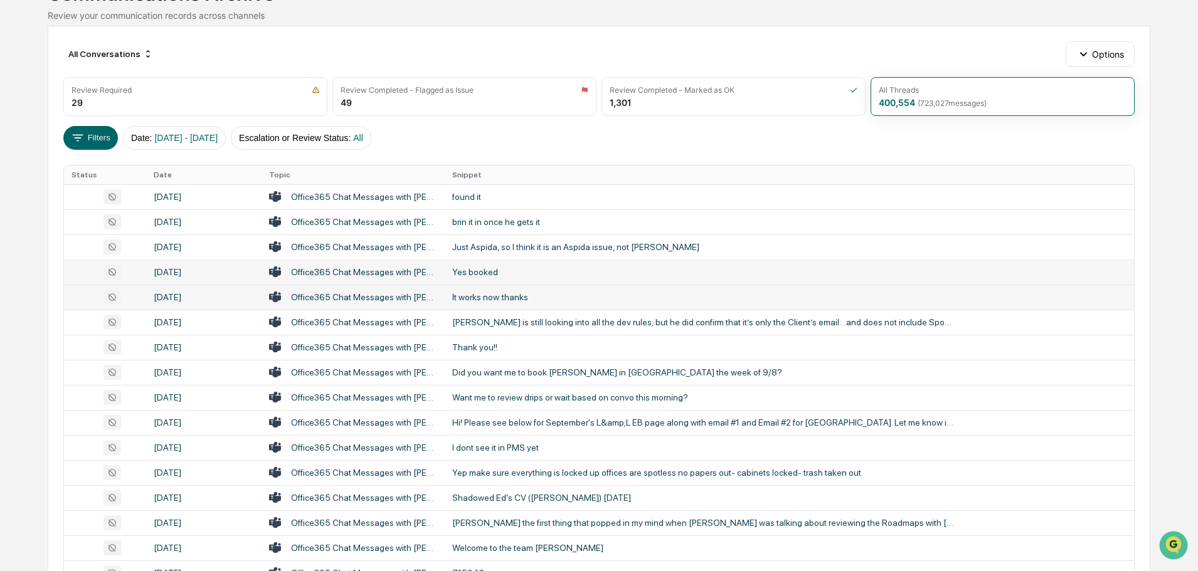
scroll to position [125, 0]
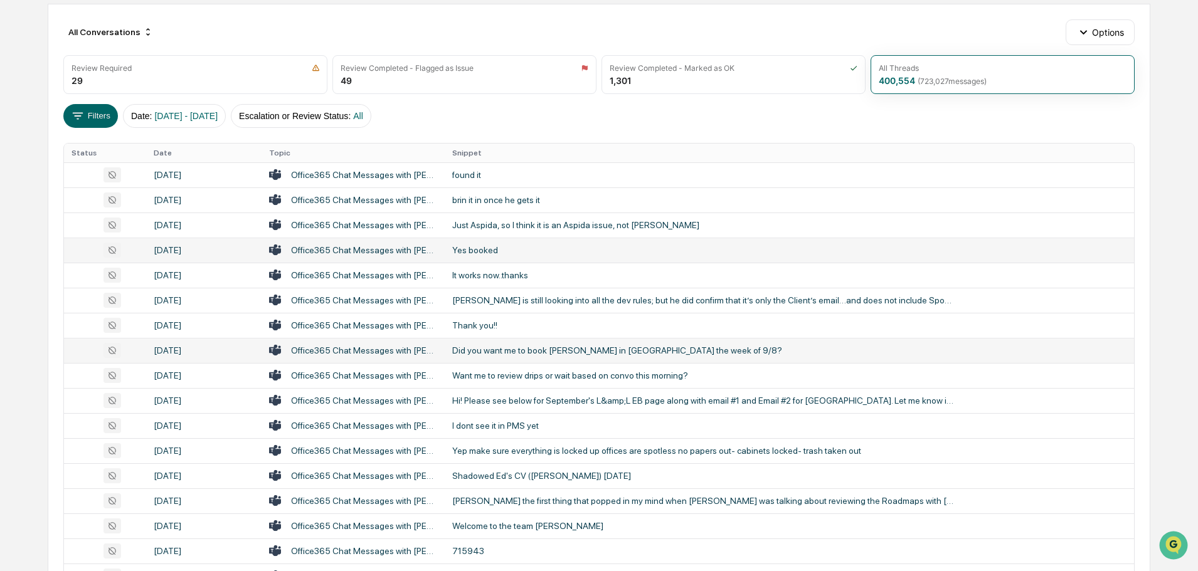
click at [515, 352] on div "Did you want me to book [PERSON_NAME] in [GEOGRAPHIC_DATA] the week of 9/8?" at bounding box center [703, 350] width 502 height 10
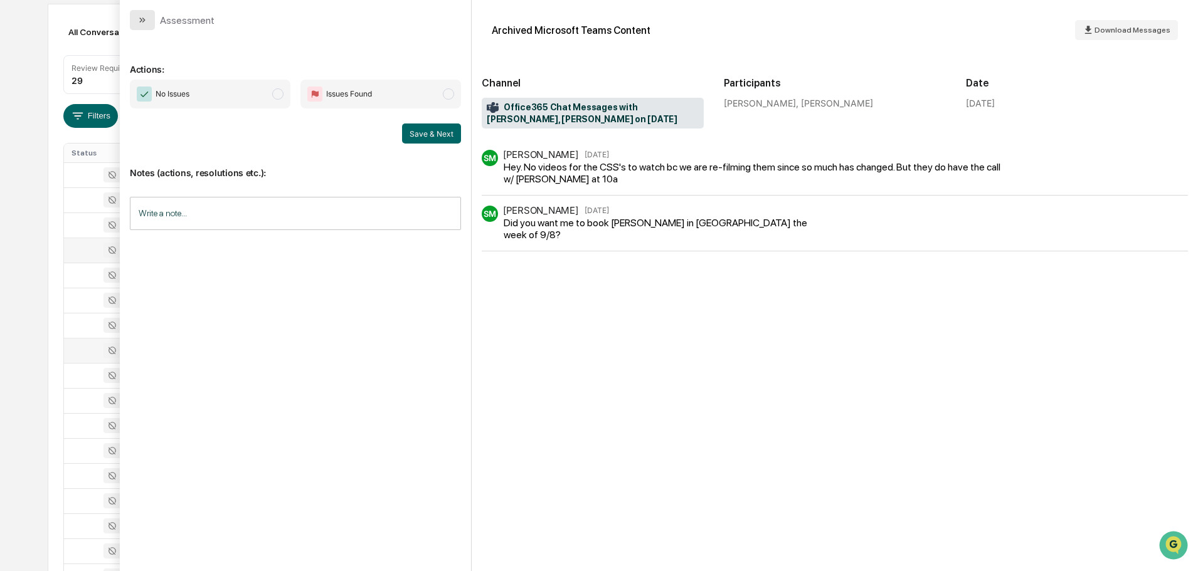
click at [140, 19] on icon "modal" at bounding box center [142, 20] width 10 height 10
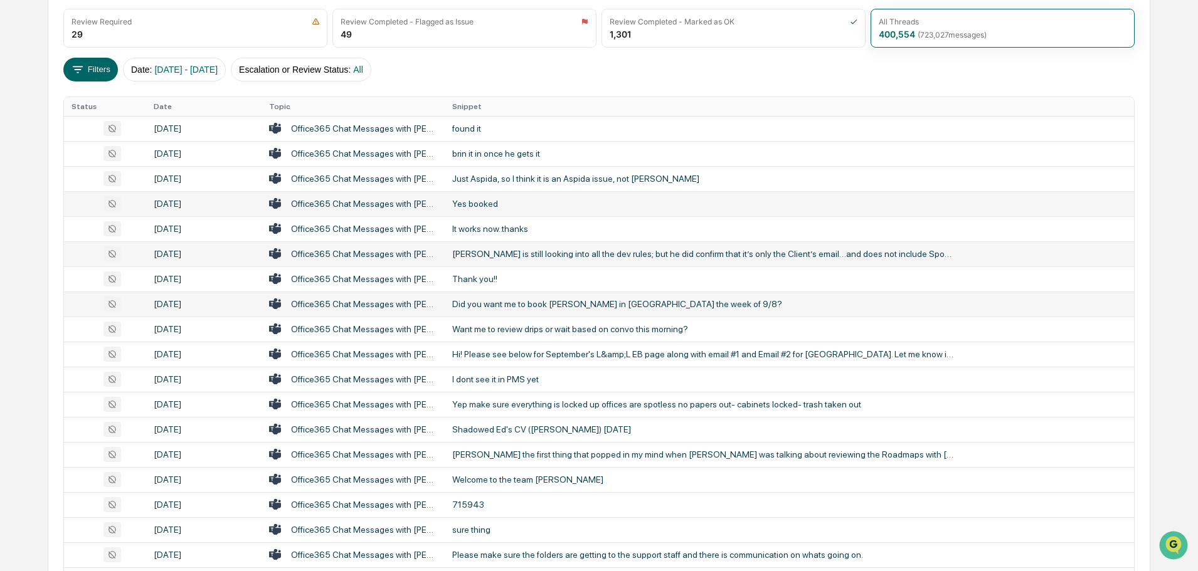
scroll to position [188, 0]
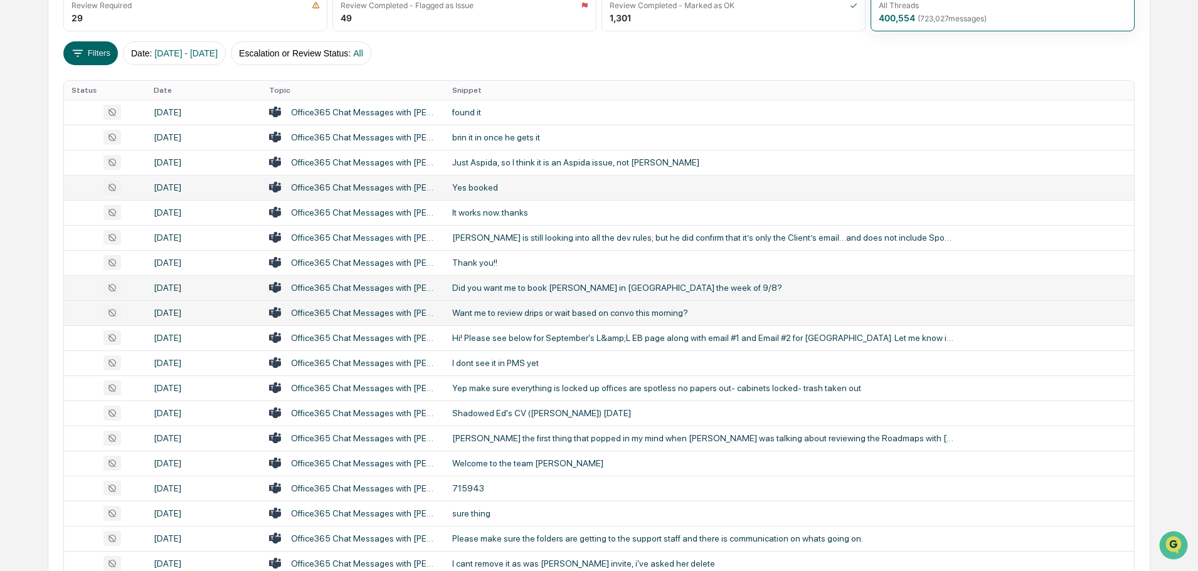
click at [597, 311] on div "Want me to review drips or wait based on convo this morning?" at bounding box center [703, 313] width 502 height 10
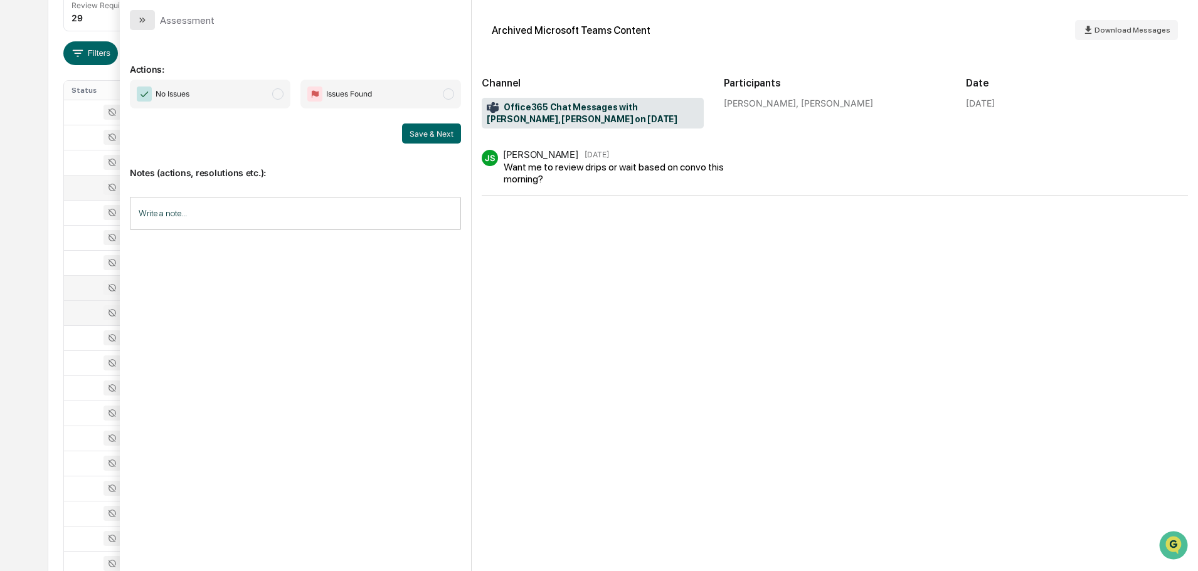
click at [139, 15] on icon "modal" at bounding box center [142, 20] width 10 height 10
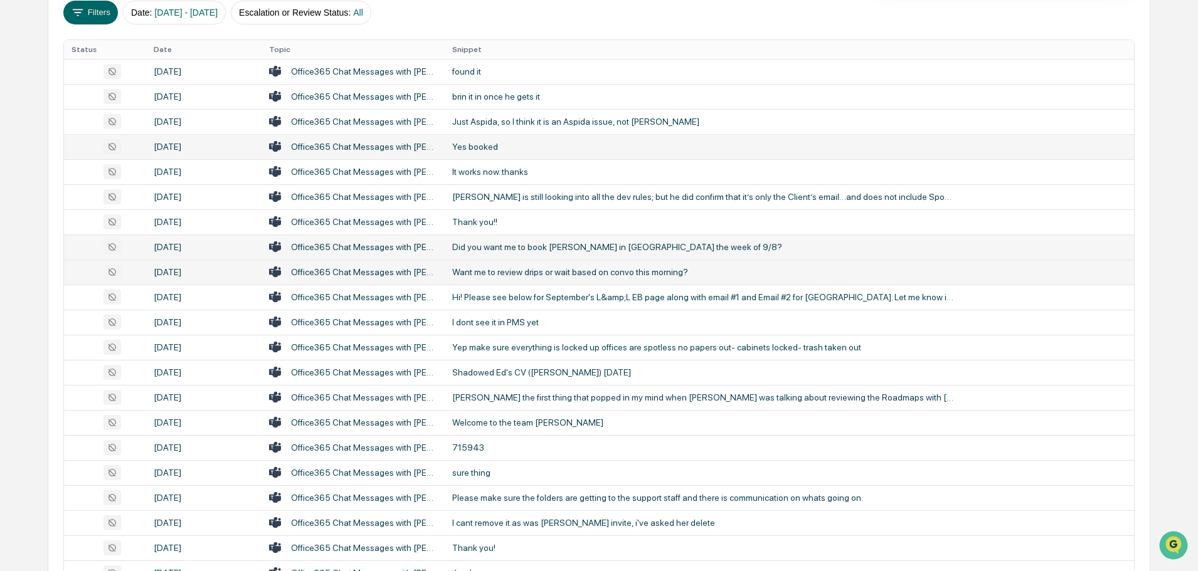
scroll to position [251, 0]
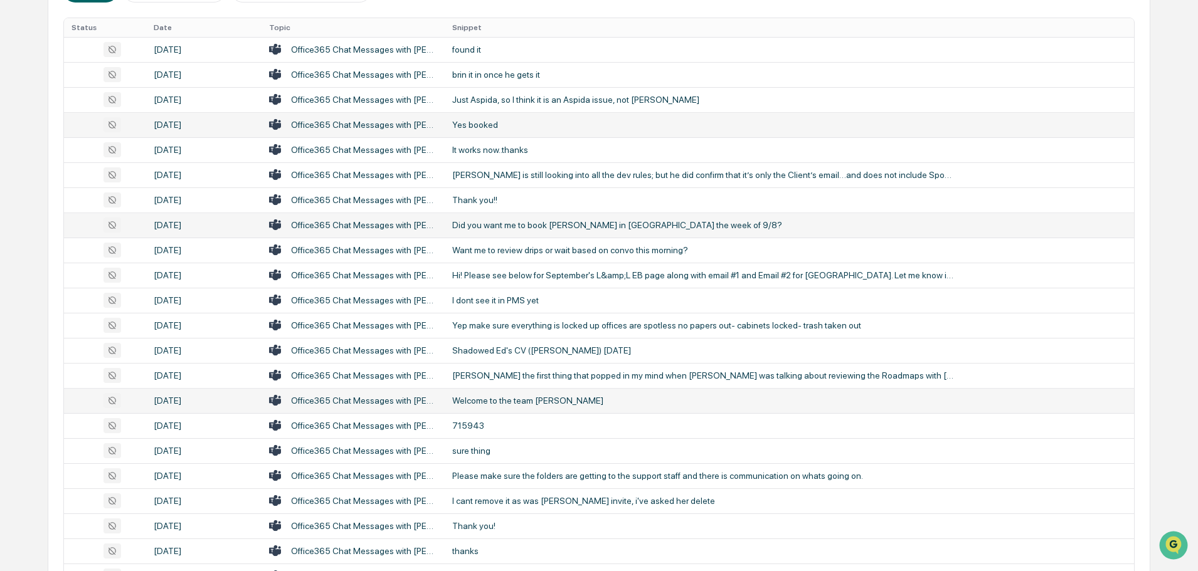
click at [542, 406] on td "Welcome to the team [PERSON_NAME]" at bounding box center [789, 400] width 689 height 25
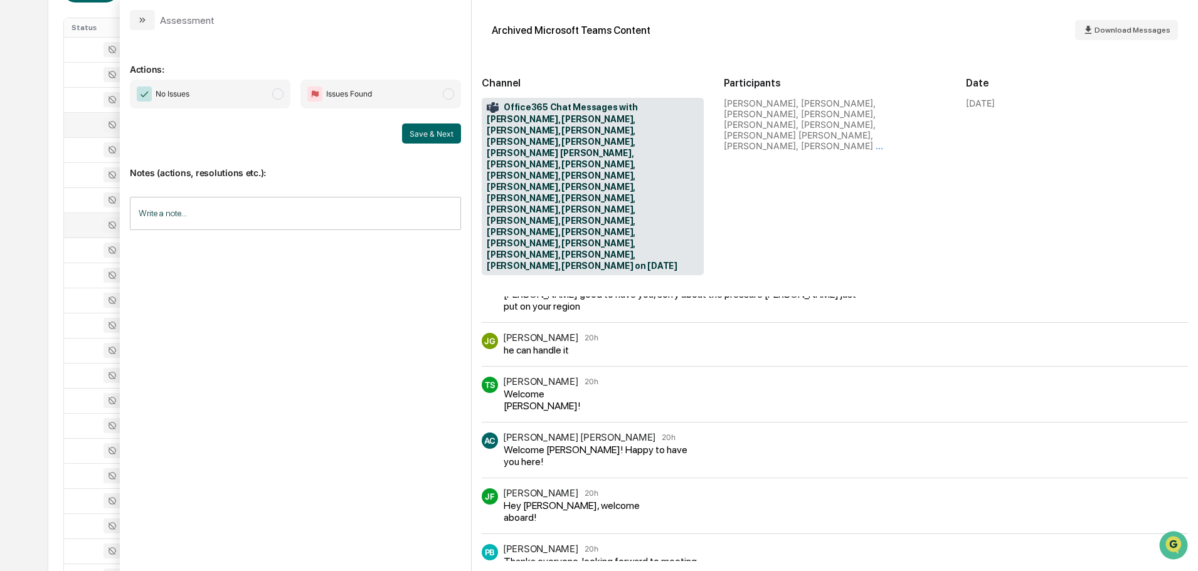
scroll to position [234, 0]
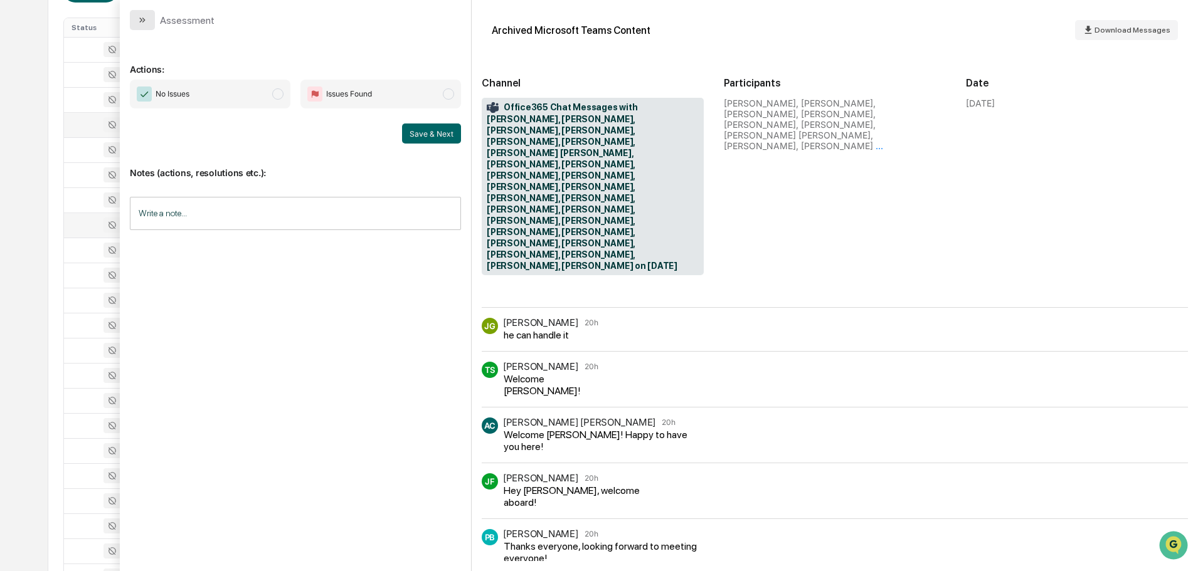
click at [143, 19] on icon "modal" at bounding box center [142, 20] width 10 height 10
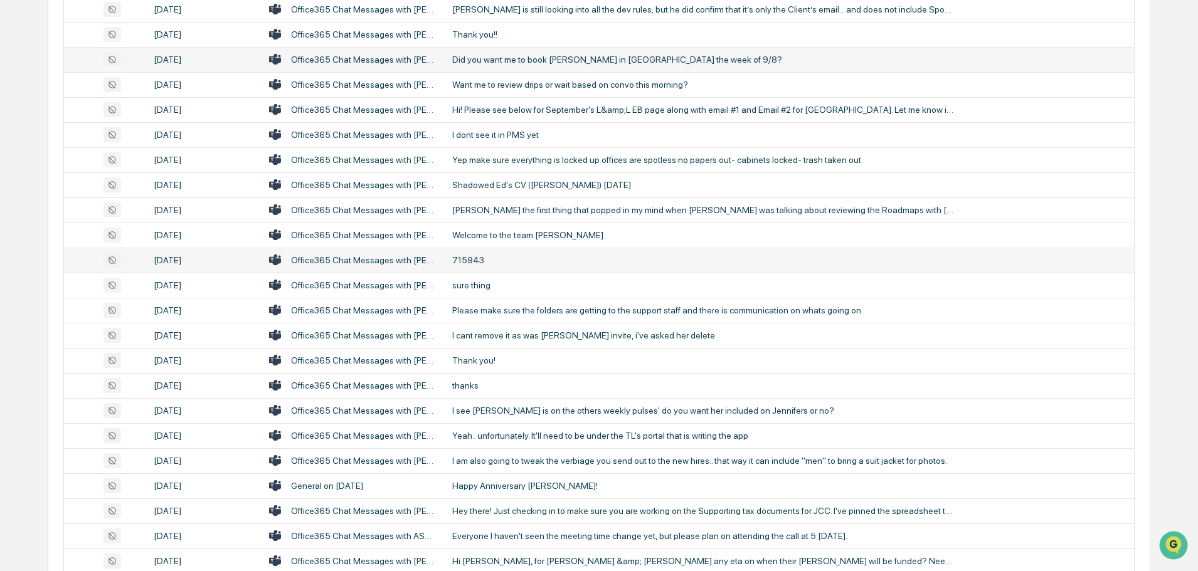
scroll to position [439, 0]
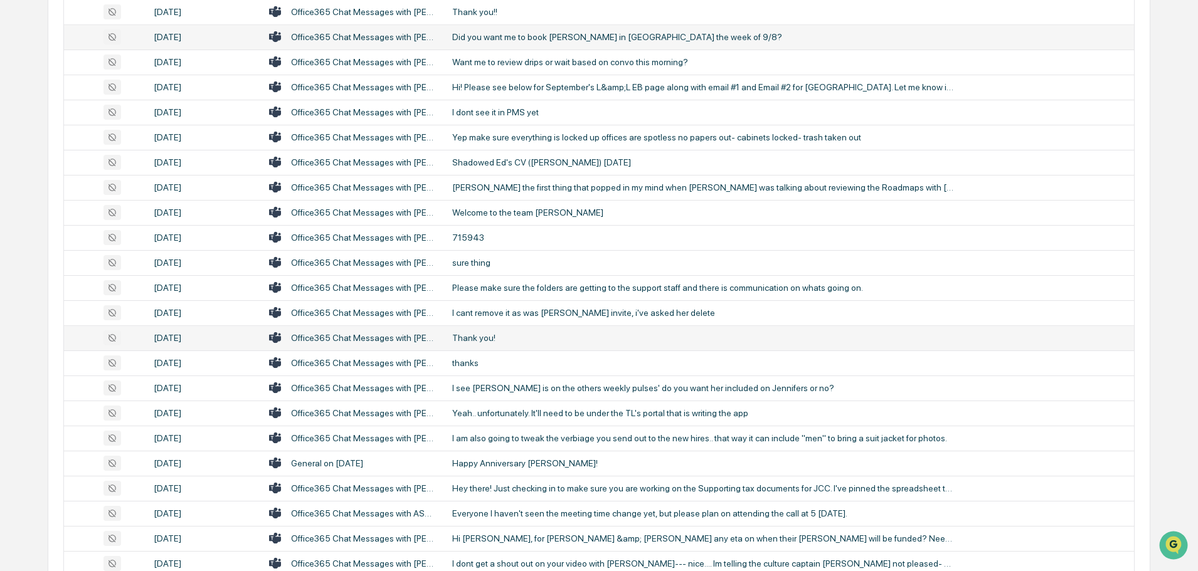
click at [501, 339] on div "Thank you!" at bounding box center [703, 338] width 502 height 10
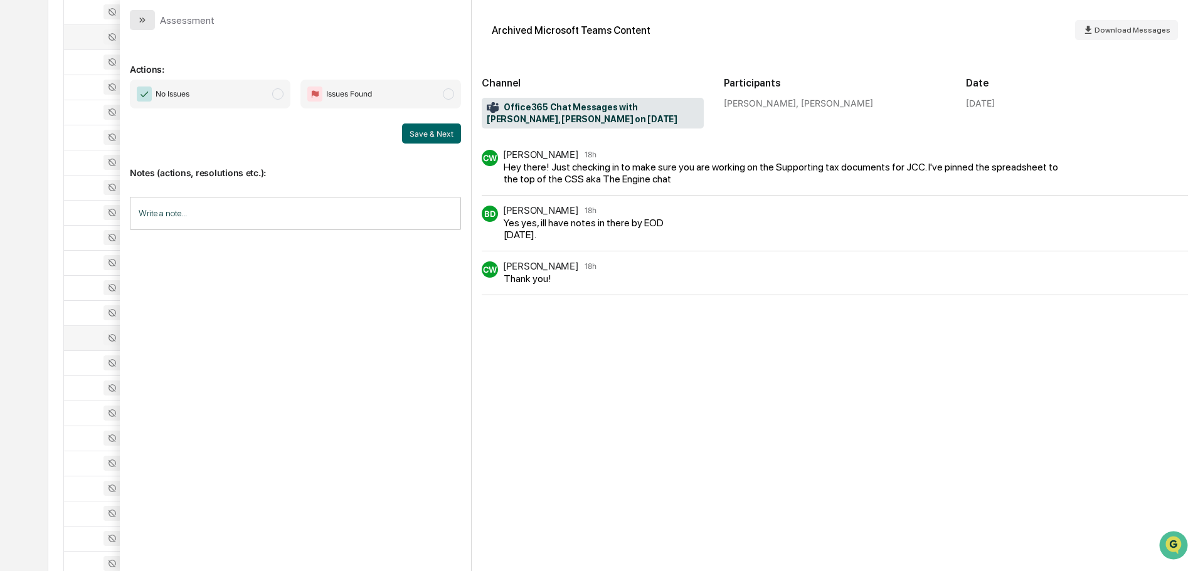
click at [144, 20] on icon "modal" at bounding box center [142, 20] width 10 height 10
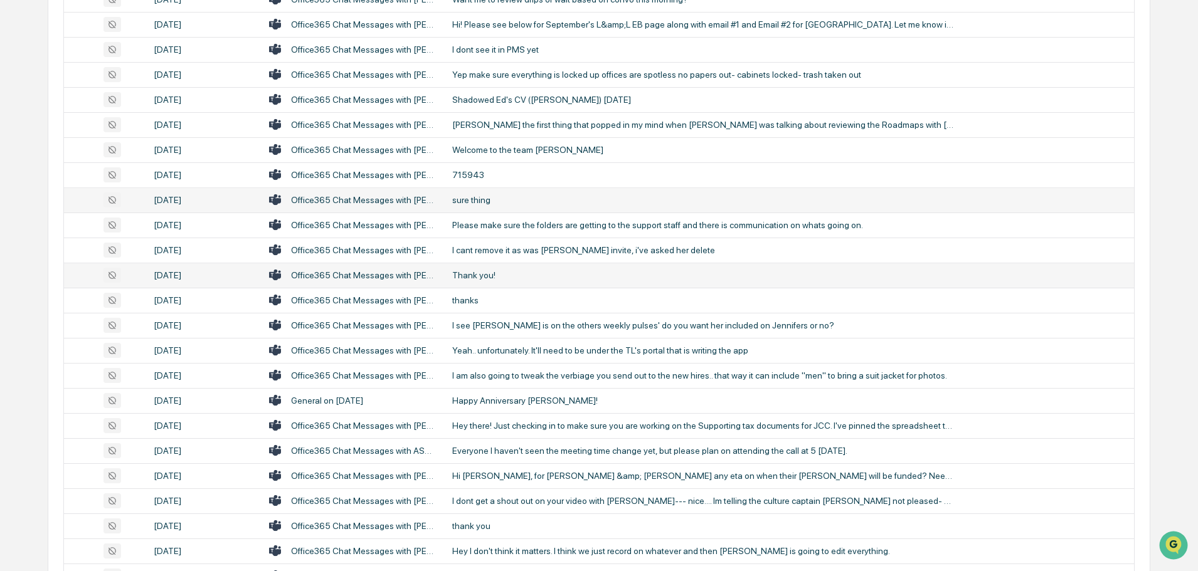
scroll to position [564, 0]
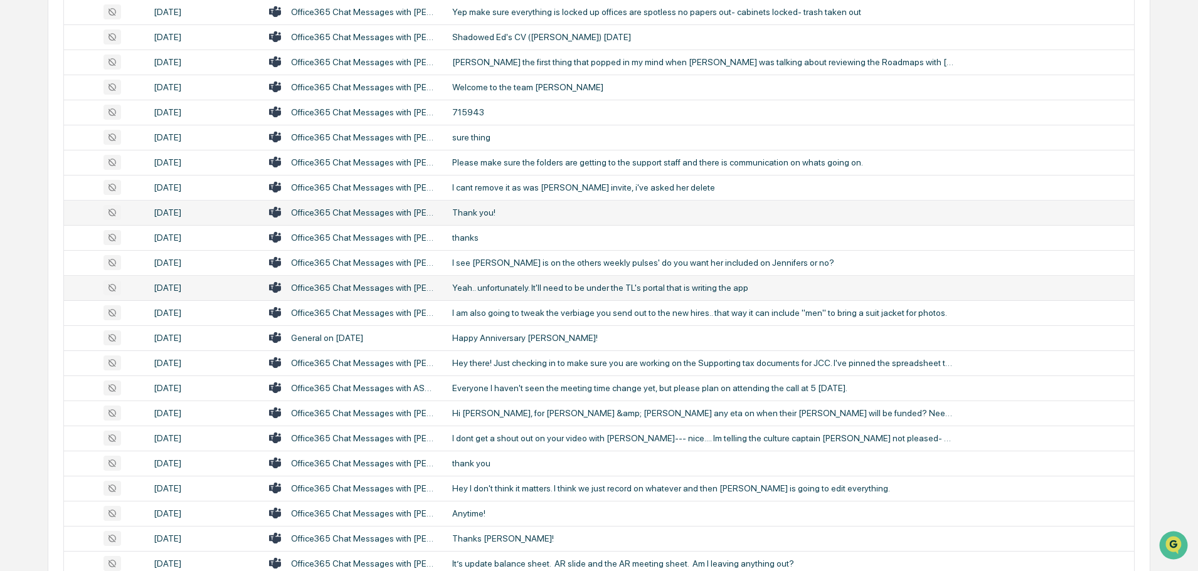
click at [516, 290] on div "Yeah.. unfortunately. It'll need to be under the TL's portal that is writing th…" at bounding box center [703, 288] width 502 height 10
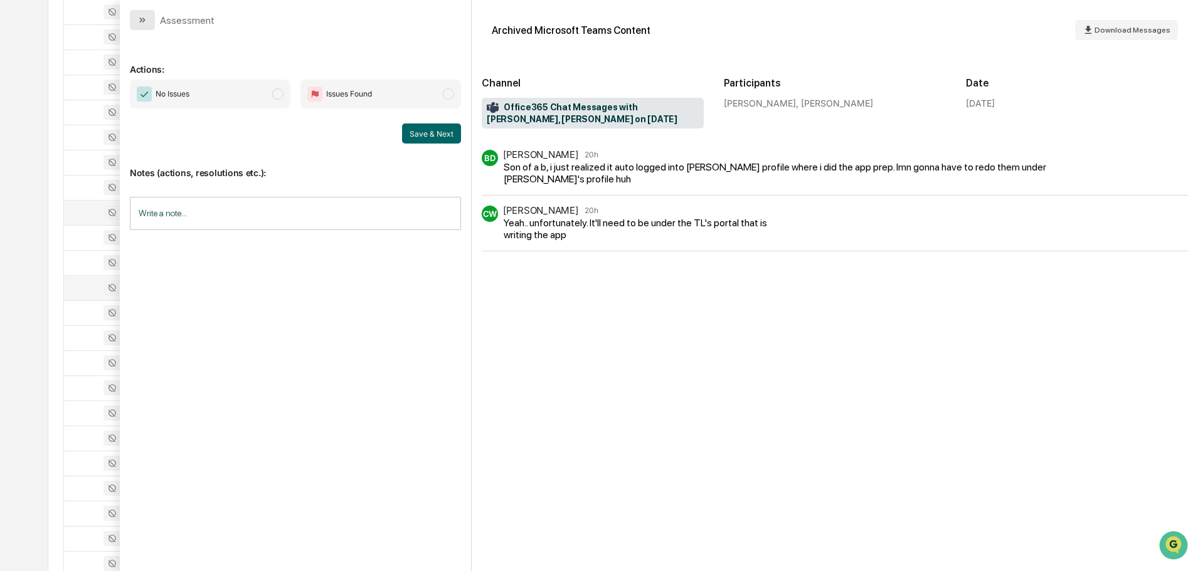
click at [142, 22] on icon "modal" at bounding box center [143, 20] width 3 height 5
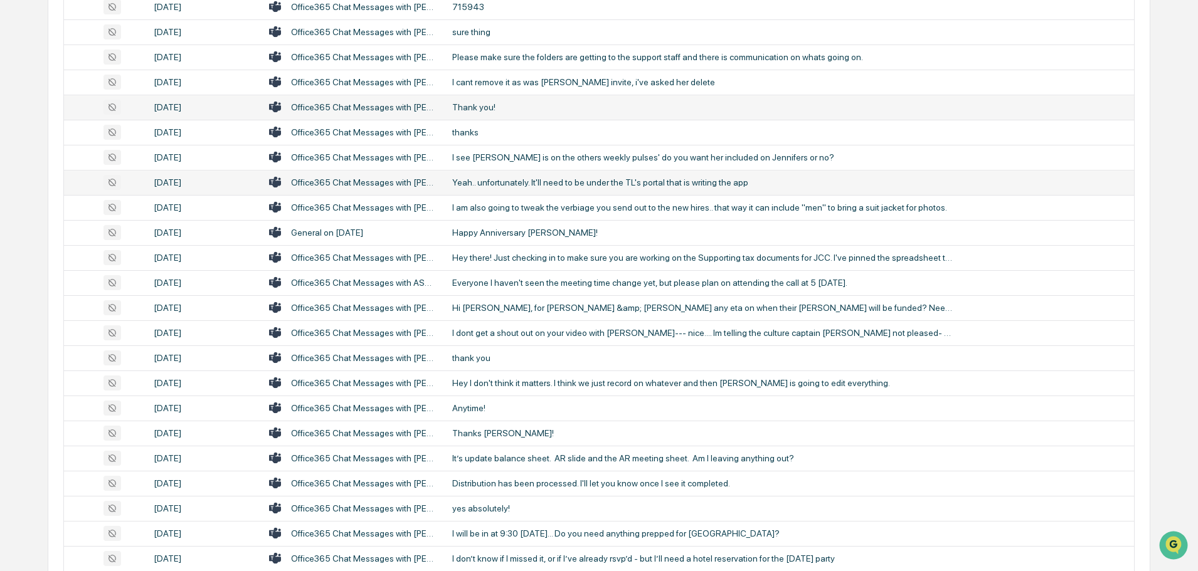
scroll to position [690, 0]
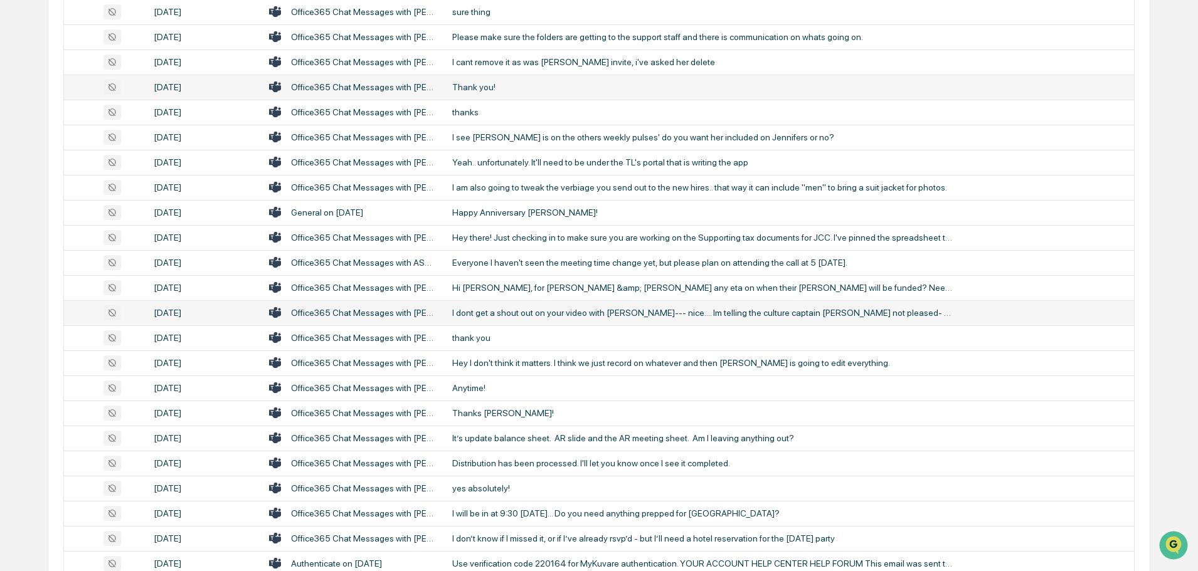
click at [533, 314] on div "I dont get a shout out on your video with [PERSON_NAME]--- nice.... Im telling …" at bounding box center [703, 313] width 502 height 10
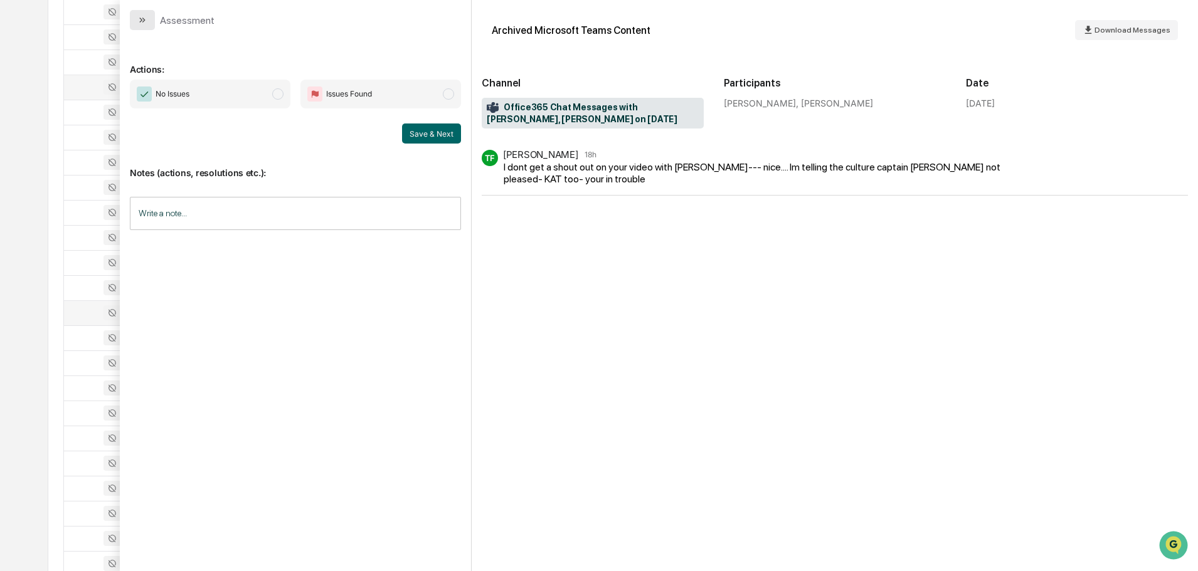
click at [147, 19] on icon "modal" at bounding box center [142, 20] width 10 height 10
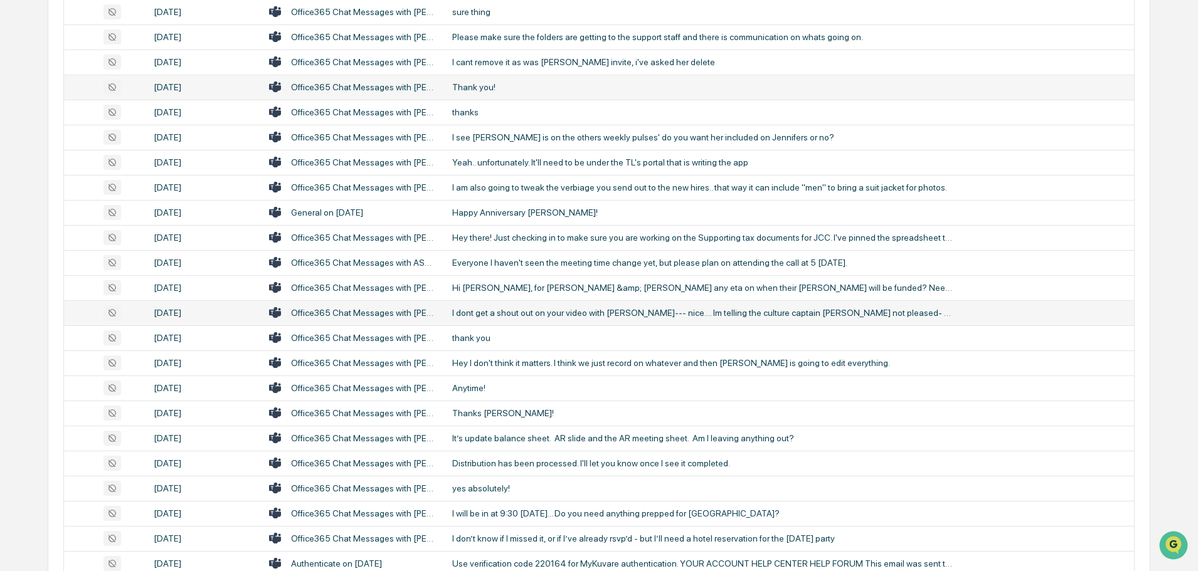
click at [514, 314] on div "I dont get a shout out on your video with [PERSON_NAME]--- nice.... Im telling …" at bounding box center [703, 313] width 502 height 10
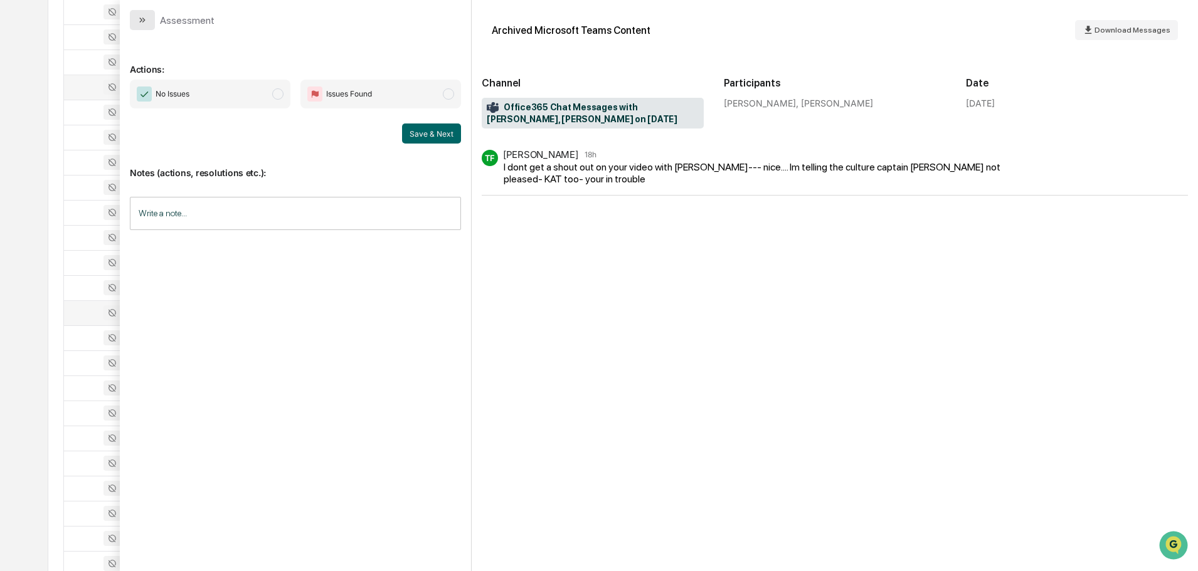
click at [143, 15] on icon "modal" at bounding box center [142, 20] width 10 height 10
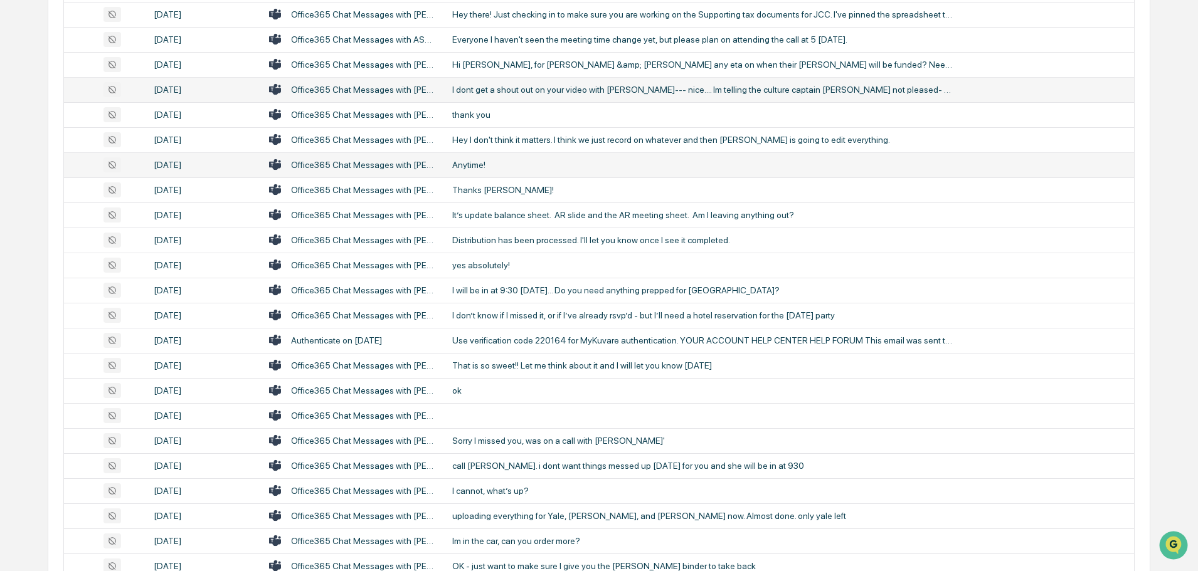
scroll to position [941, 0]
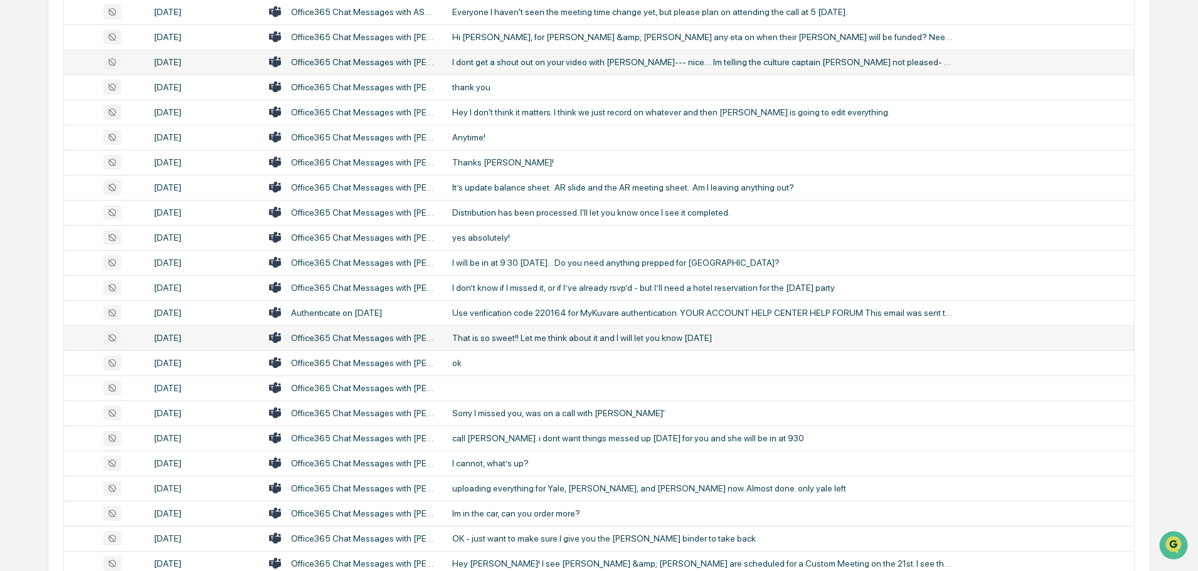
click at [587, 339] on div "That is so sweet!! Let me think about it and I will let you know [DATE]" at bounding box center [703, 338] width 502 height 10
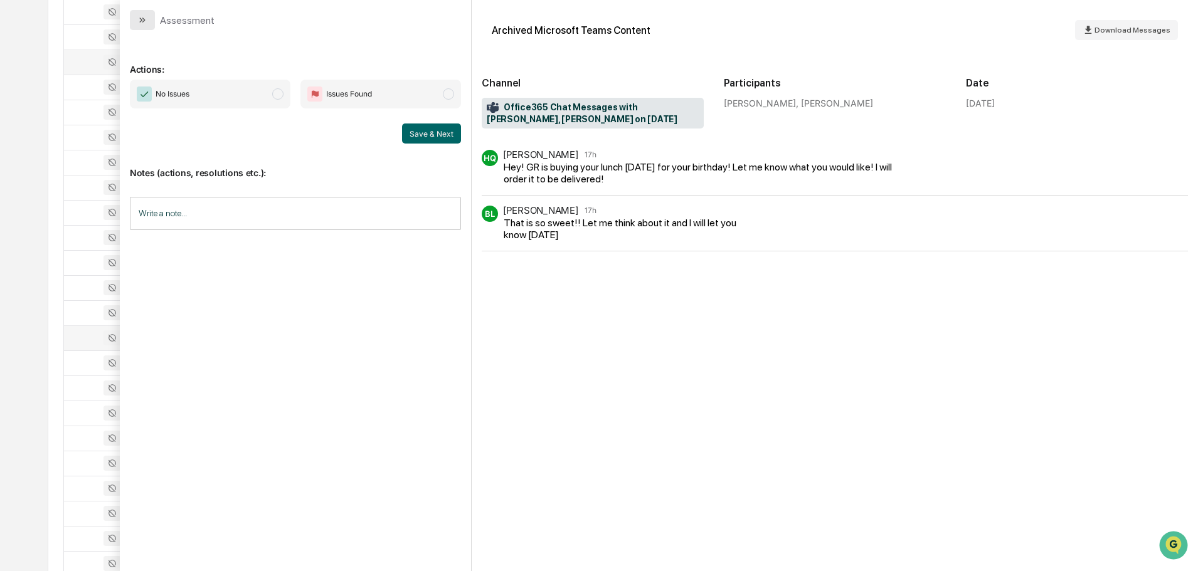
click at [150, 26] on button "modal" at bounding box center [142, 20] width 25 height 20
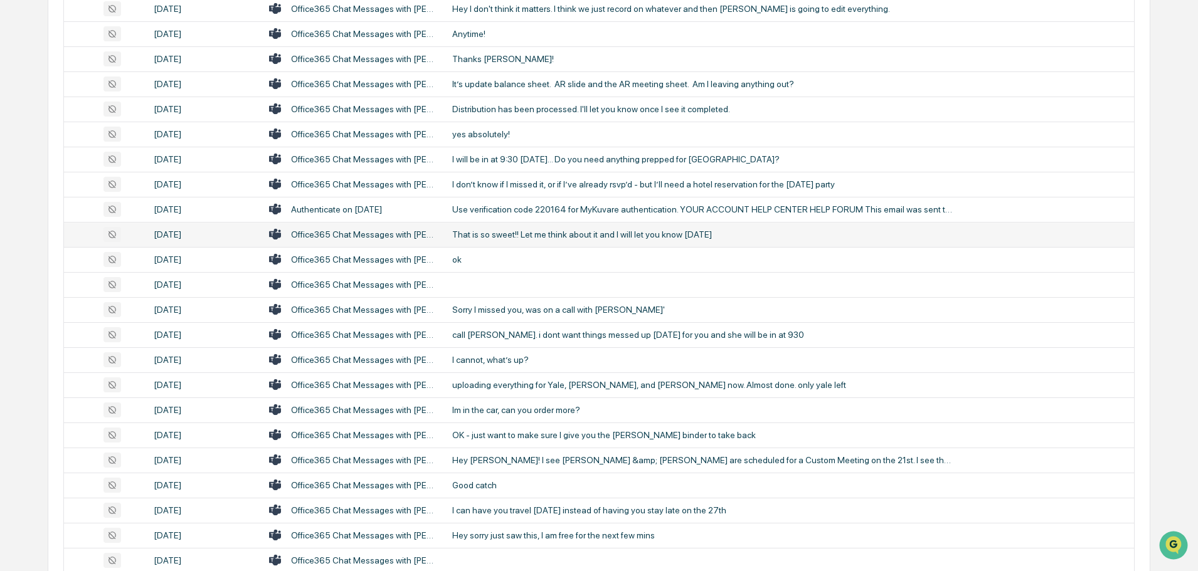
scroll to position [1066, 0]
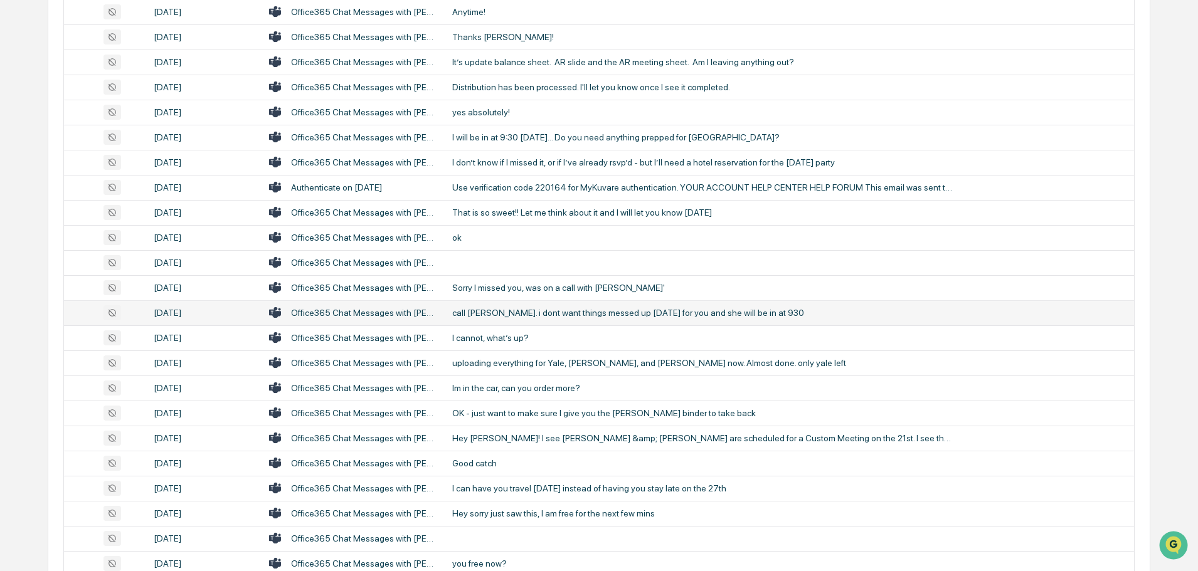
click at [563, 312] on div "call [PERSON_NAME]. i dont want things messed up [DATE] for you and she will be…" at bounding box center [703, 313] width 502 height 10
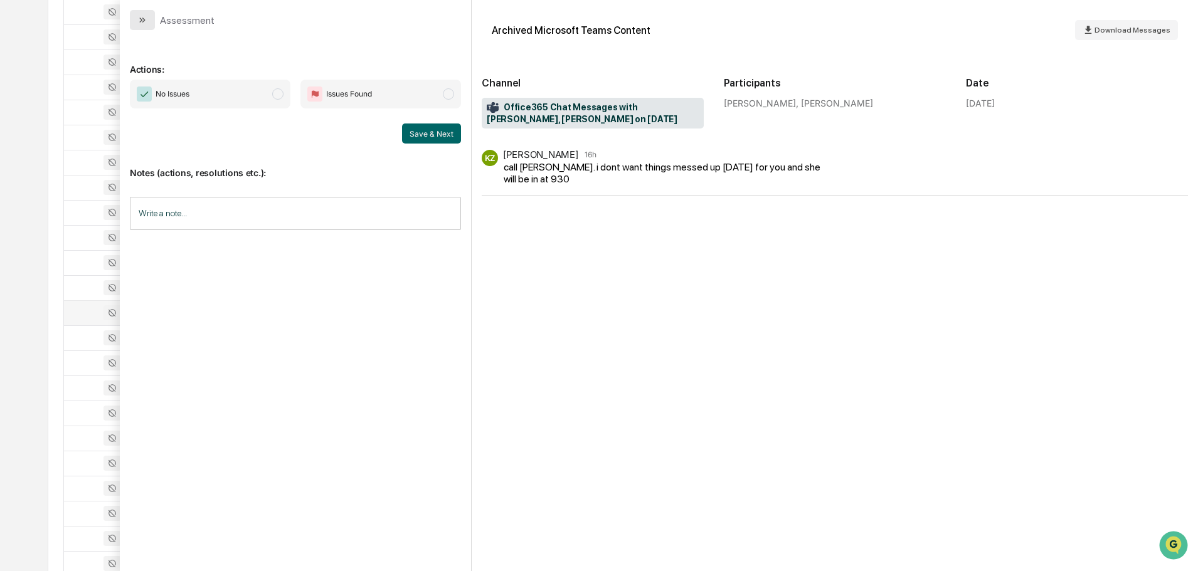
click at [152, 23] on button "modal" at bounding box center [142, 20] width 25 height 20
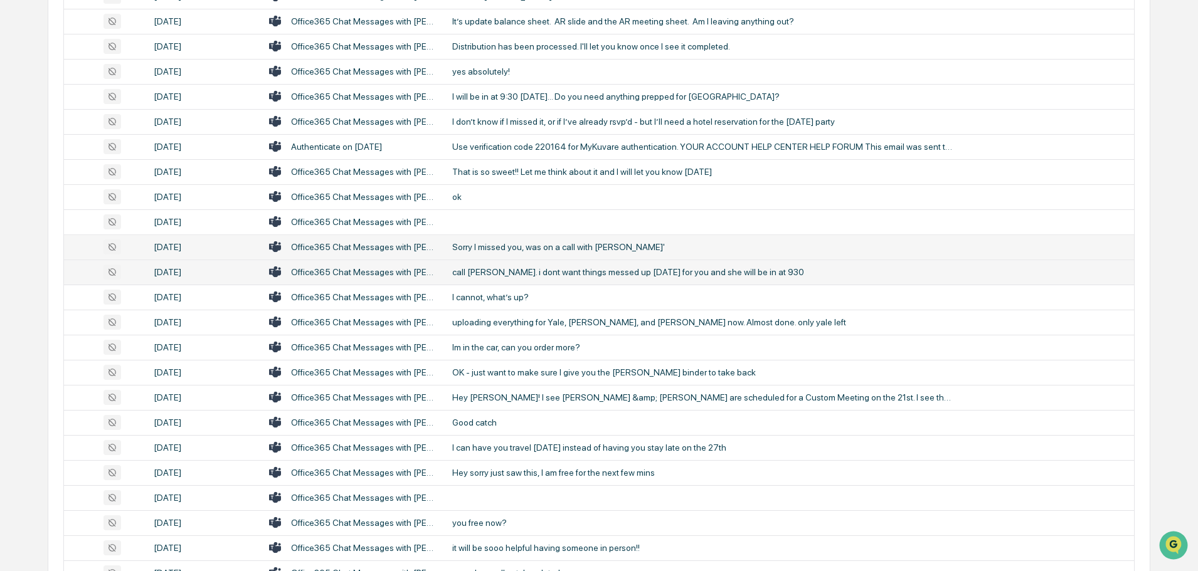
scroll to position [1129, 0]
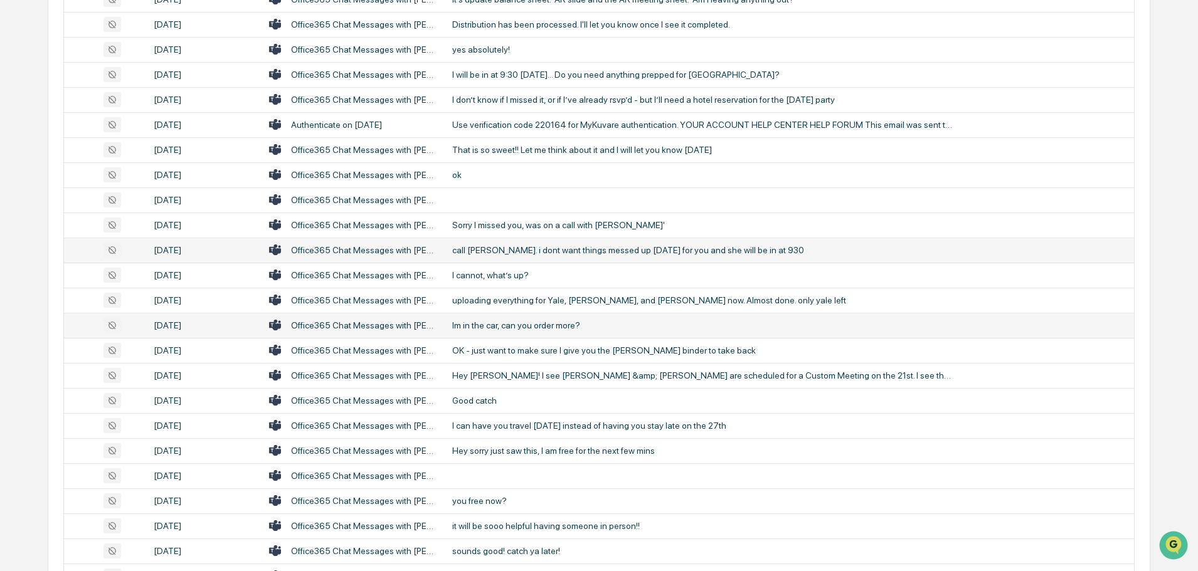
click at [537, 325] on div "Im in the car, can you order more?" at bounding box center [703, 325] width 502 height 10
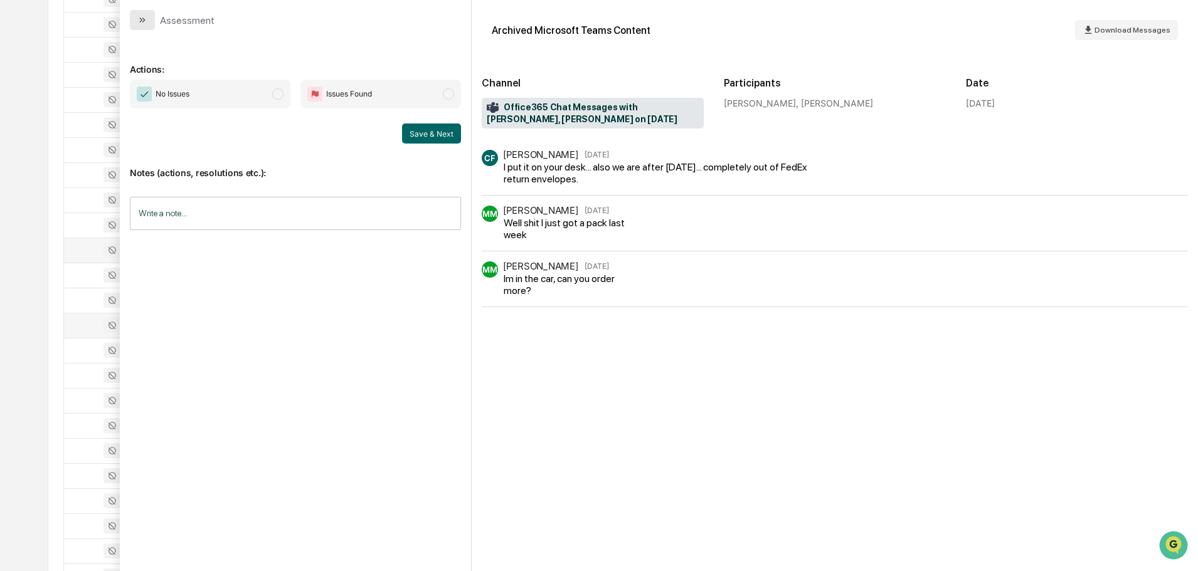
click at [143, 20] on icon "modal" at bounding box center [142, 20] width 10 height 10
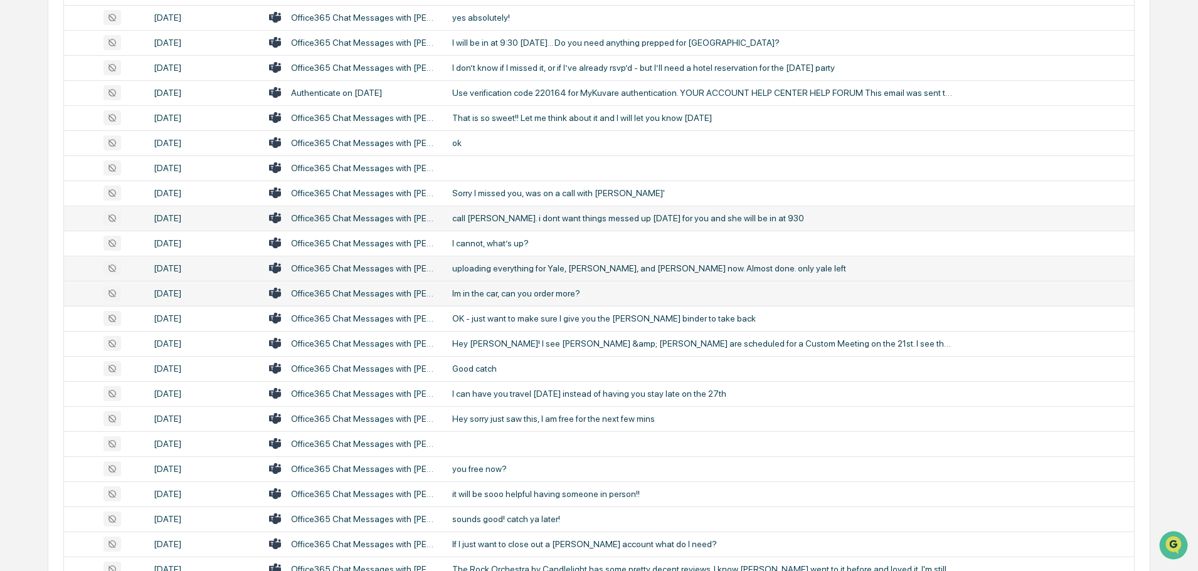
scroll to position [1191, 0]
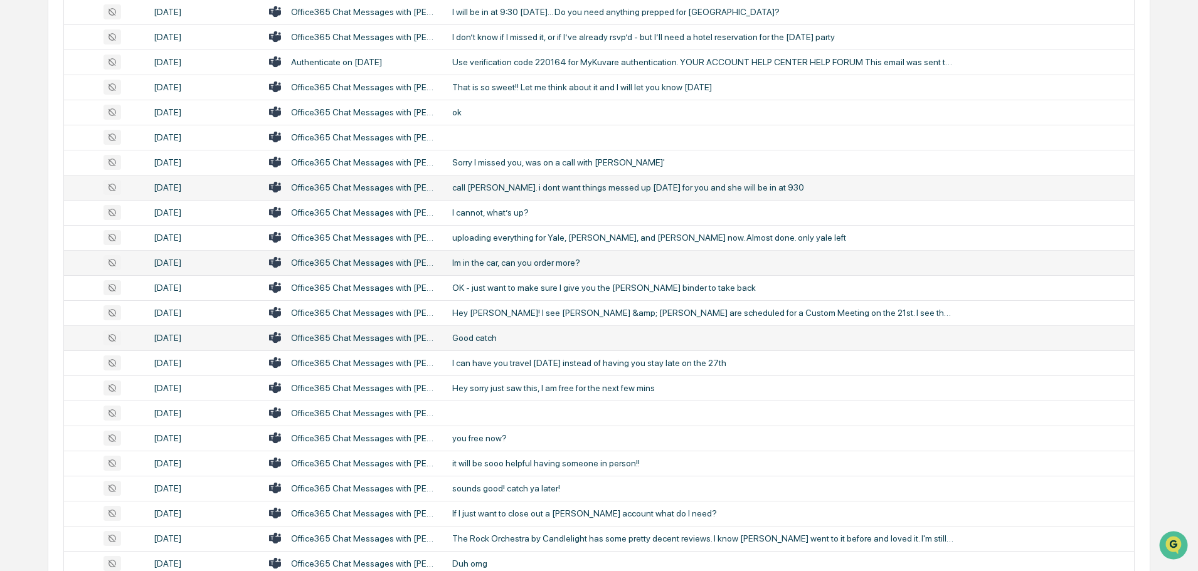
click at [495, 333] on div "Good catch" at bounding box center [703, 338] width 502 height 10
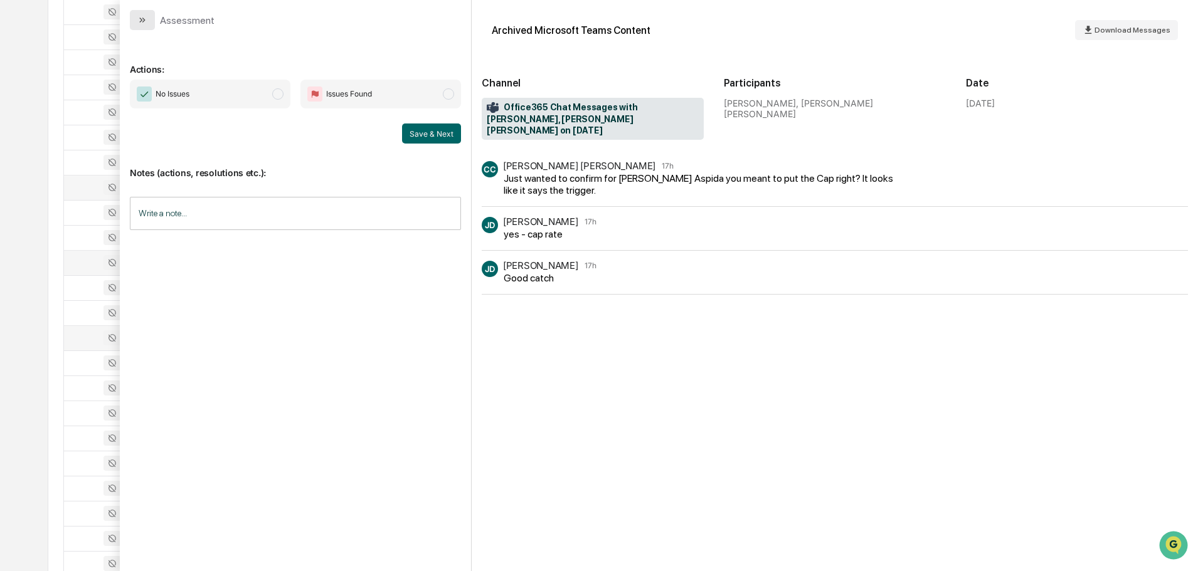
click at [147, 27] on button "modal" at bounding box center [142, 20] width 25 height 20
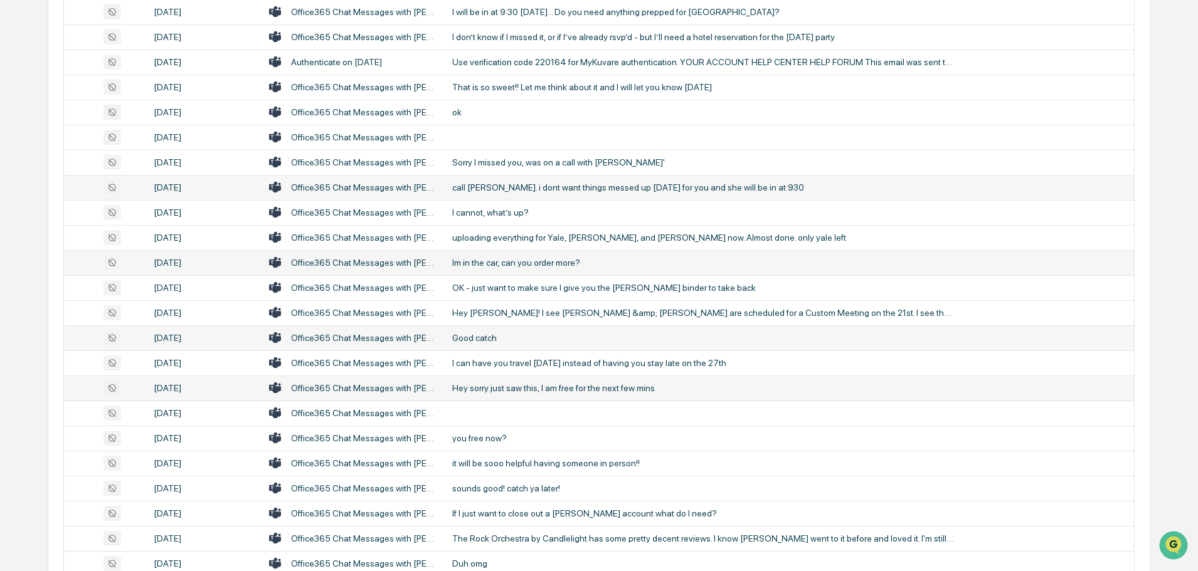
click at [561, 389] on div "Hey sorry just saw this, I am free for the next few mins" at bounding box center [703, 388] width 502 height 10
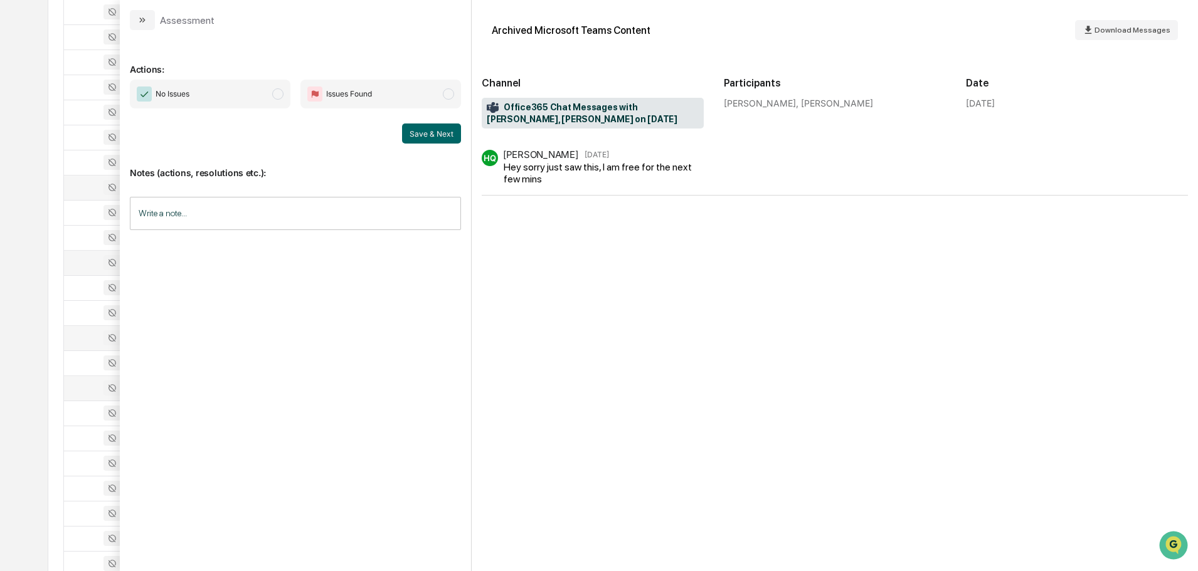
click at [139, 16] on icon "modal" at bounding box center [142, 20] width 10 height 10
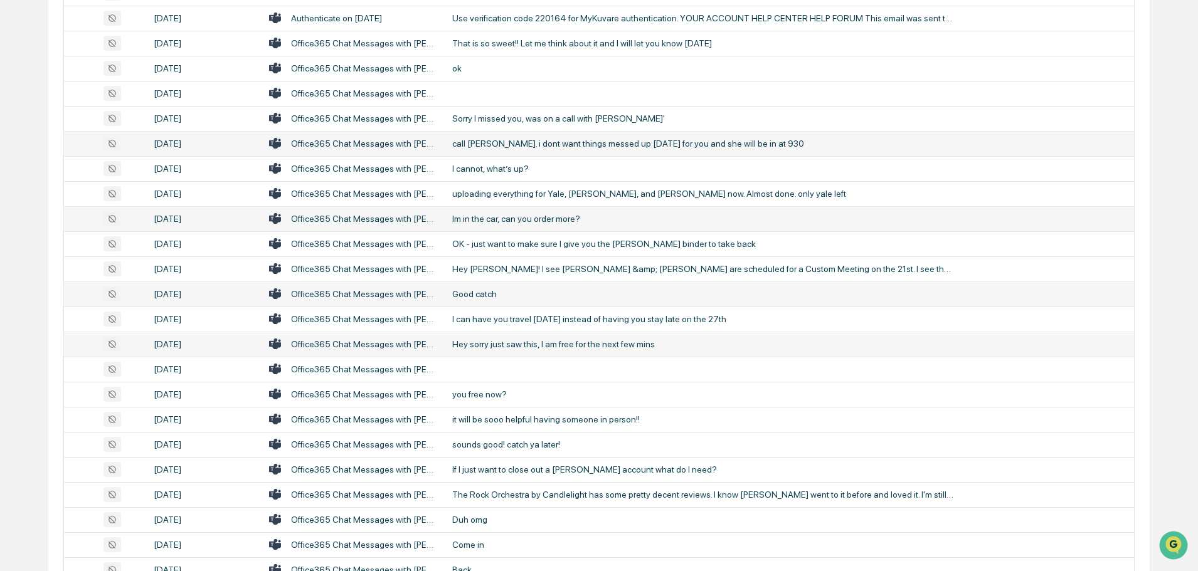
scroll to position [1254, 0]
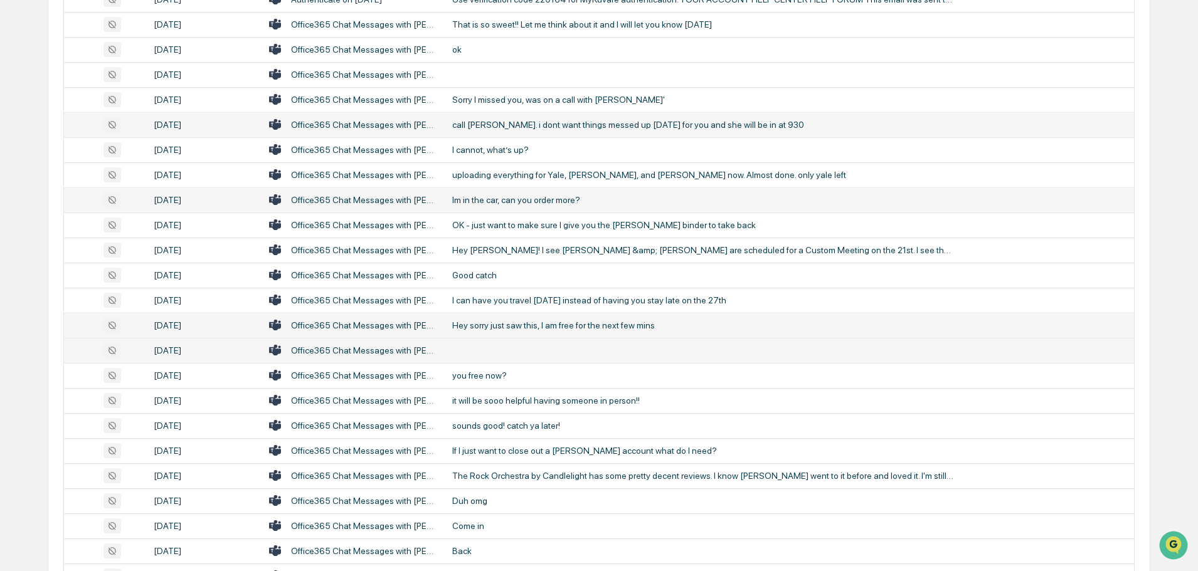
click at [493, 350] on td at bounding box center [789, 350] width 689 height 25
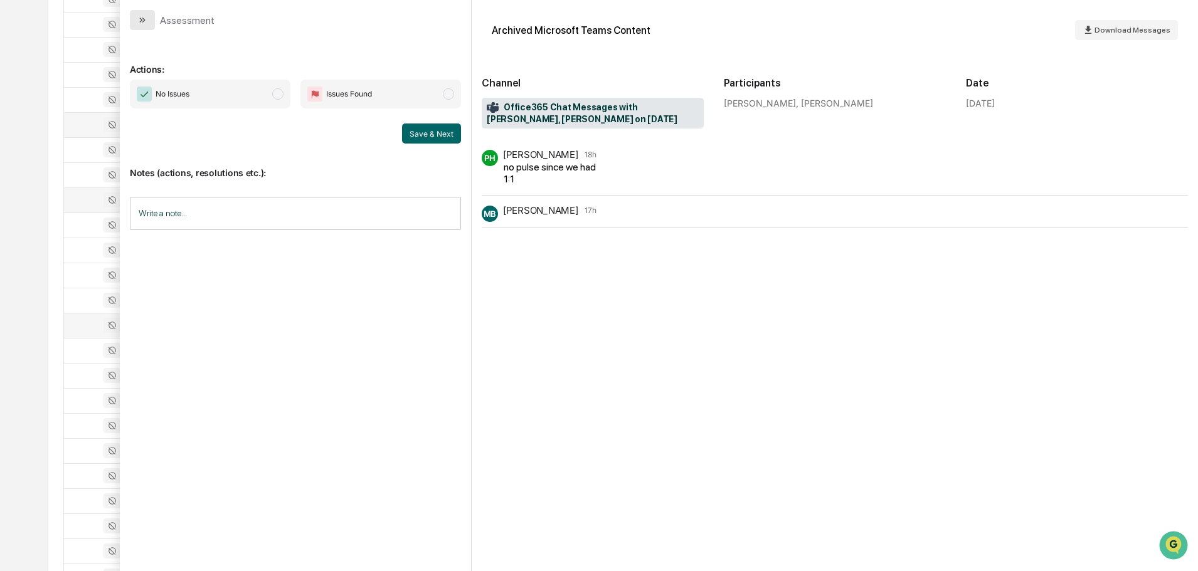
click at [144, 16] on icon "modal" at bounding box center [142, 20] width 10 height 10
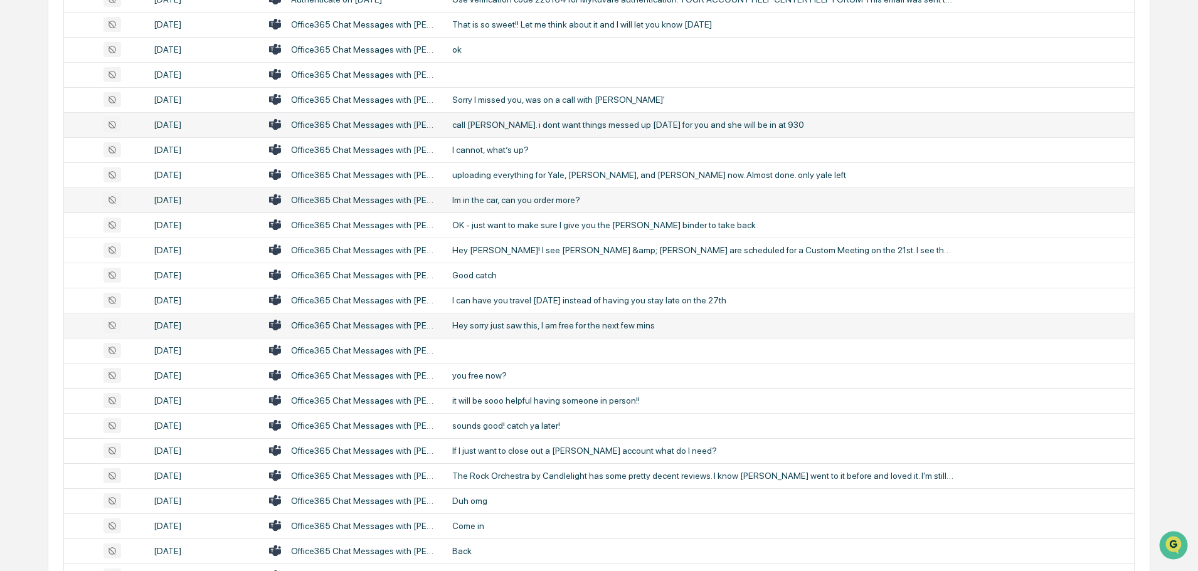
scroll to position [1317, 0]
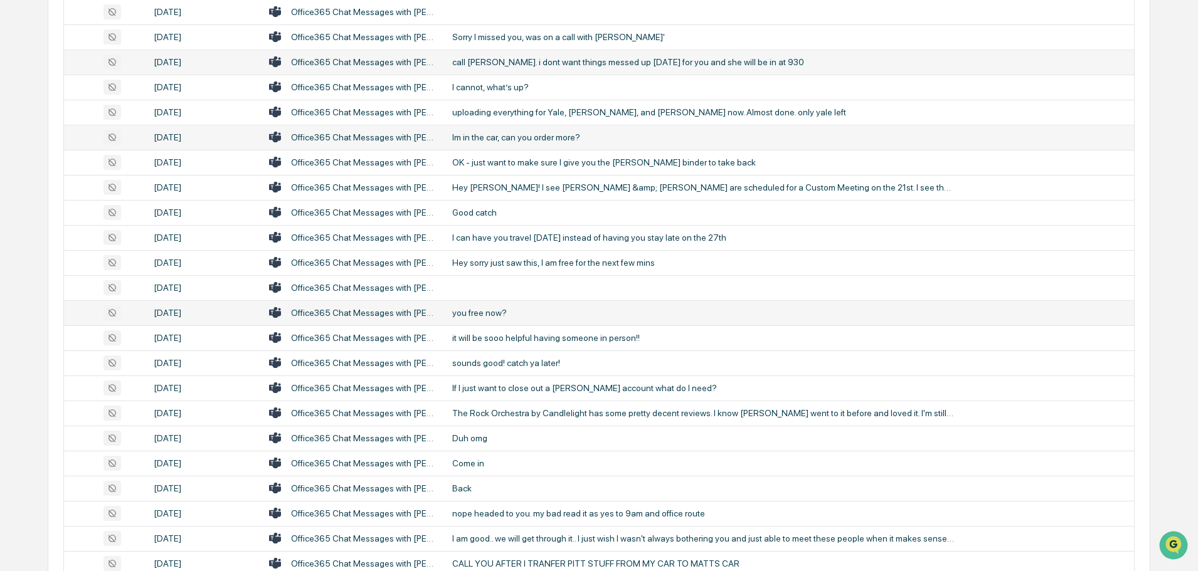
click at [479, 315] on div "you free now?" at bounding box center [703, 313] width 502 height 10
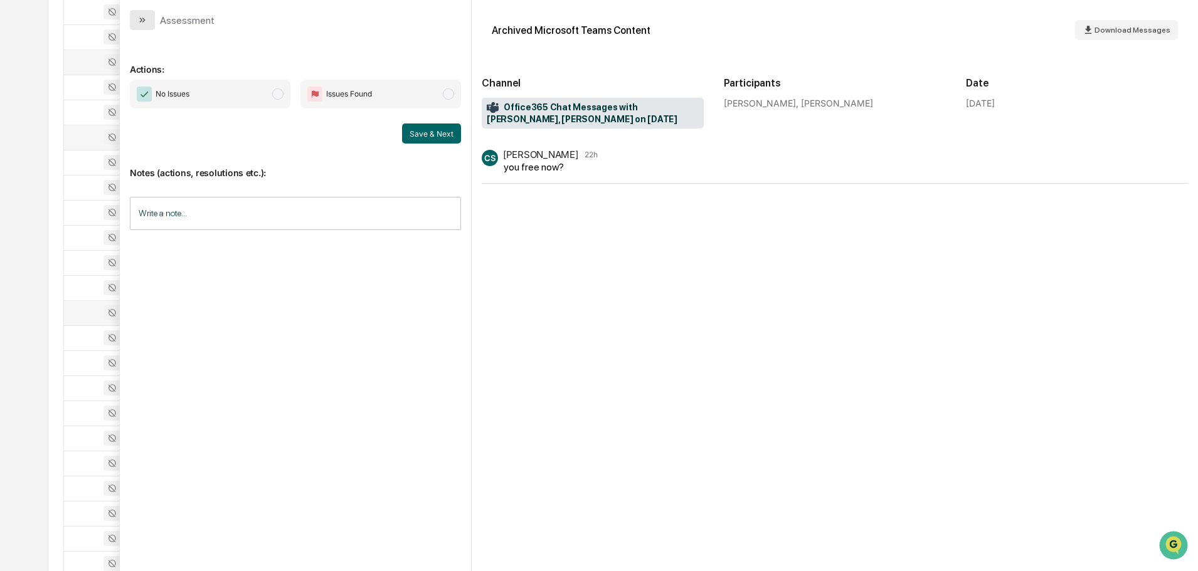
click at [145, 24] on icon "modal" at bounding box center [142, 20] width 10 height 10
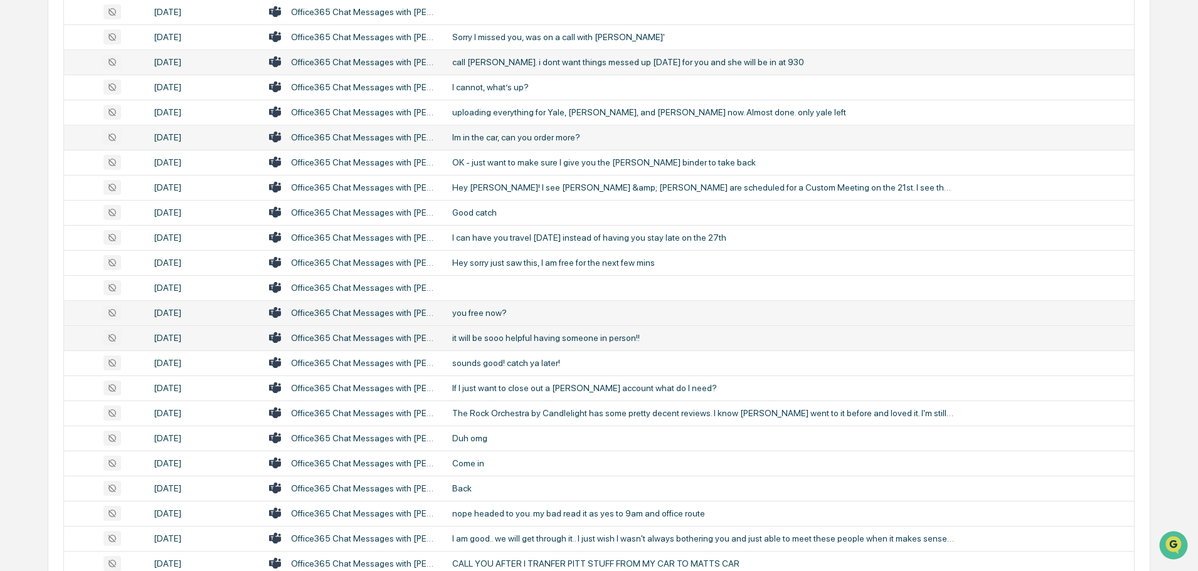
click at [549, 337] on div "it will be sooo helpful having someone in person!!" at bounding box center [703, 338] width 502 height 10
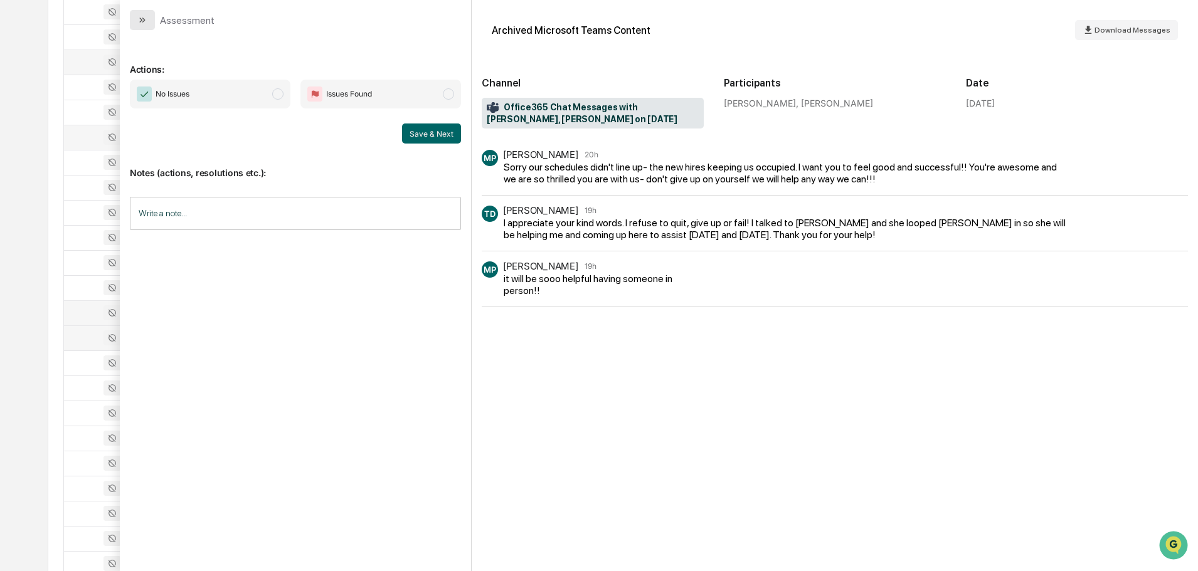
click at [138, 18] on icon "modal" at bounding box center [142, 20] width 10 height 10
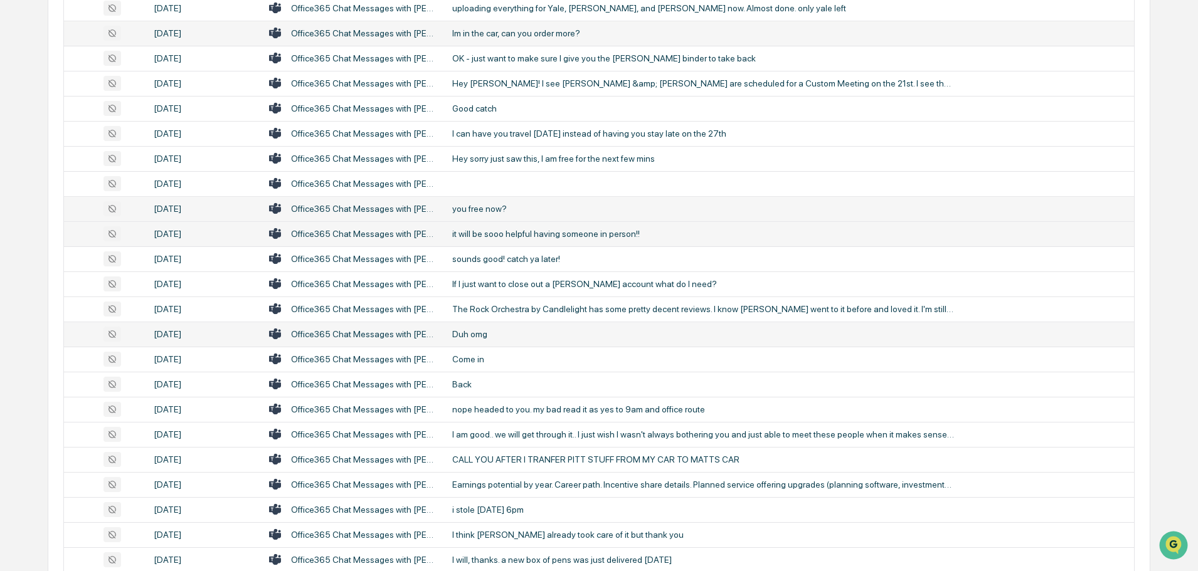
scroll to position [1442, 0]
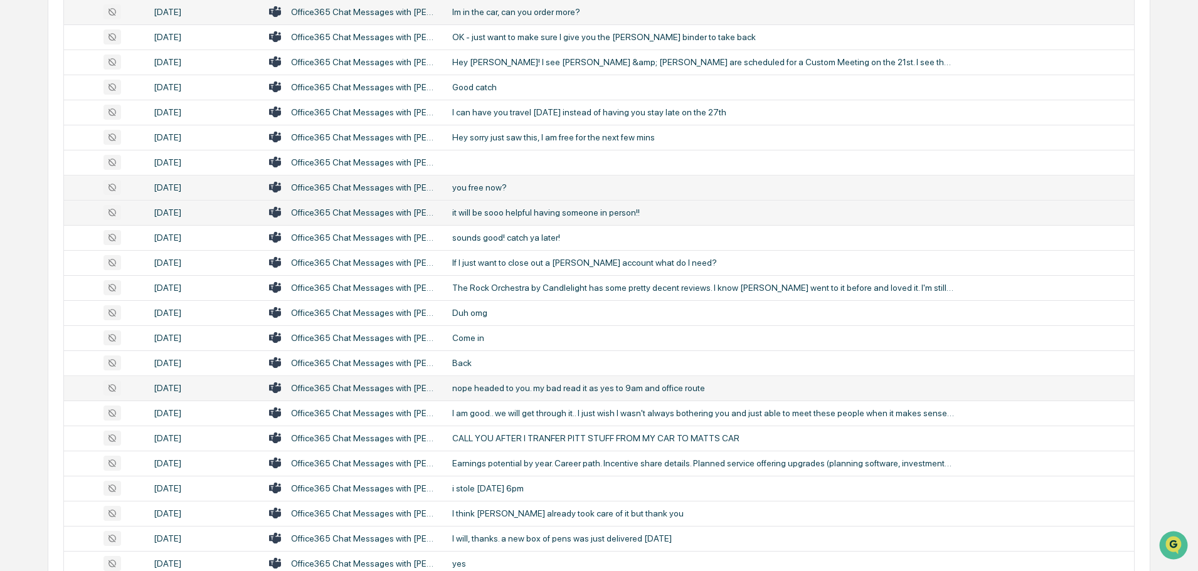
click at [523, 384] on div "nope headed to you. my bad read it as yes to 9am and office route" at bounding box center [703, 388] width 502 height 10
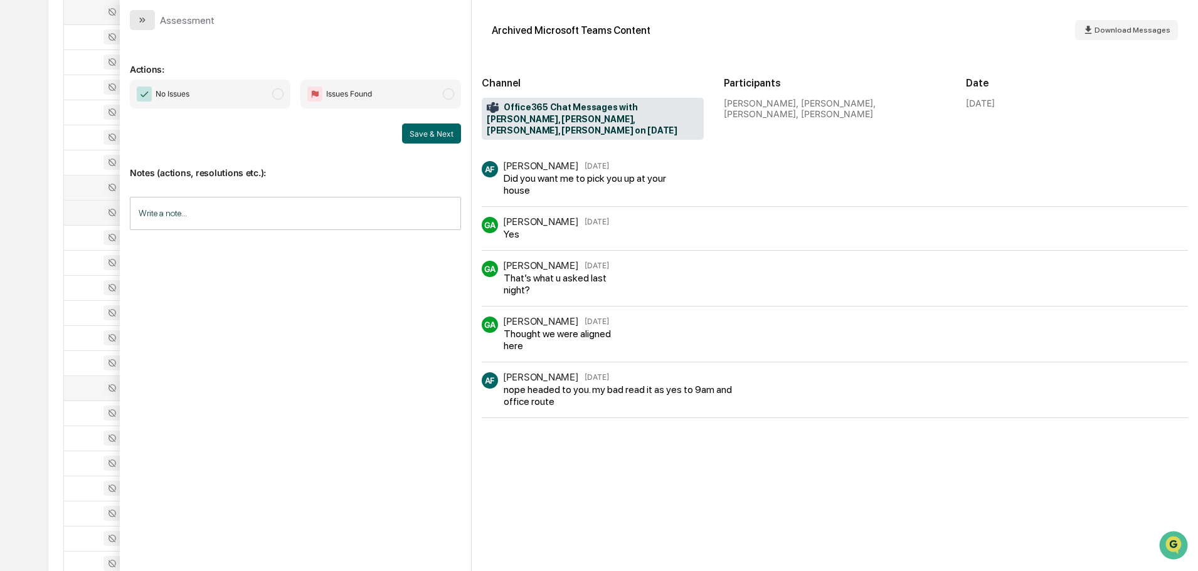
click at [144, 19] on icon "modal" at bounding box center [142, 20] width 10 height 10
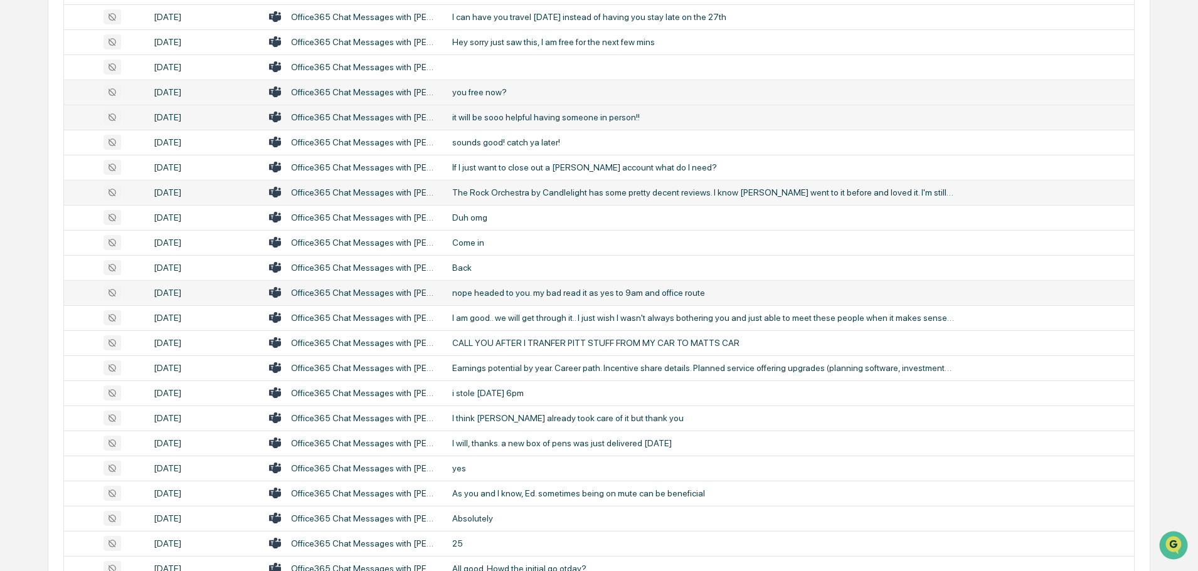
scroll to position [1568, 0]
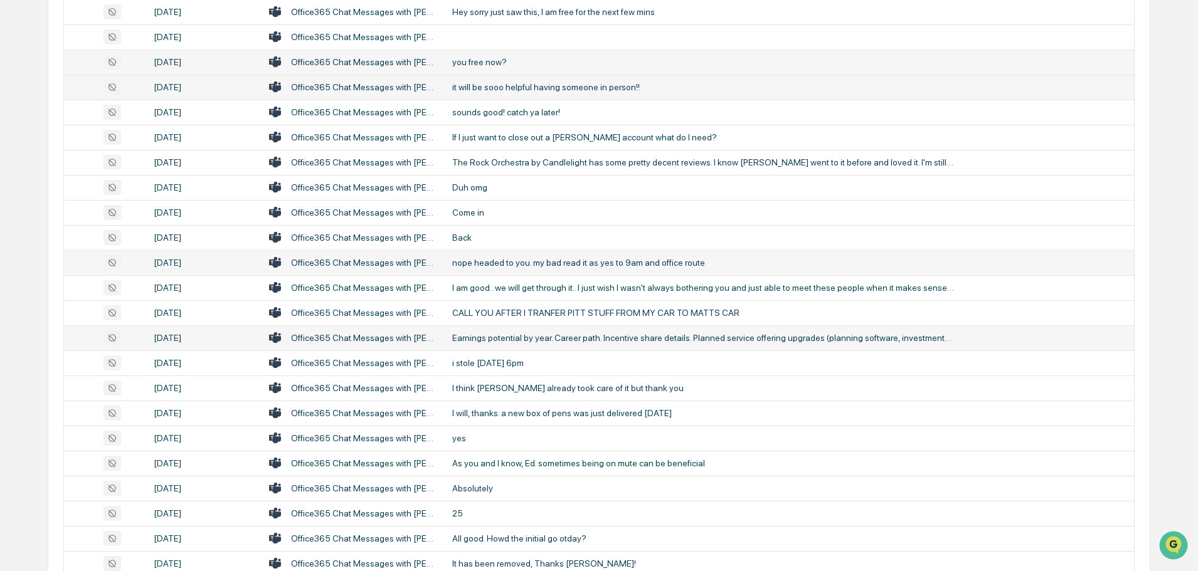
click at [544, 340] on div "Earnings potential by year. Career path. Incentive share details. Planned servi…" at bounding box center [703, 338] width 502 height 10
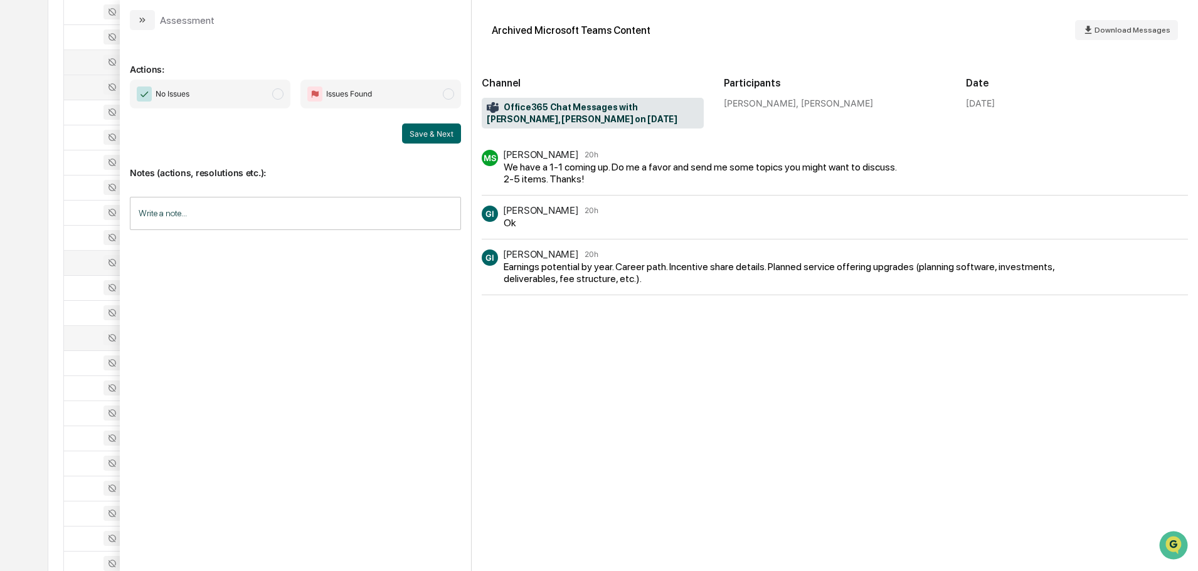
click at [137, 17] on icon "modal" at bounding box center [142, 20] width 10 height 10
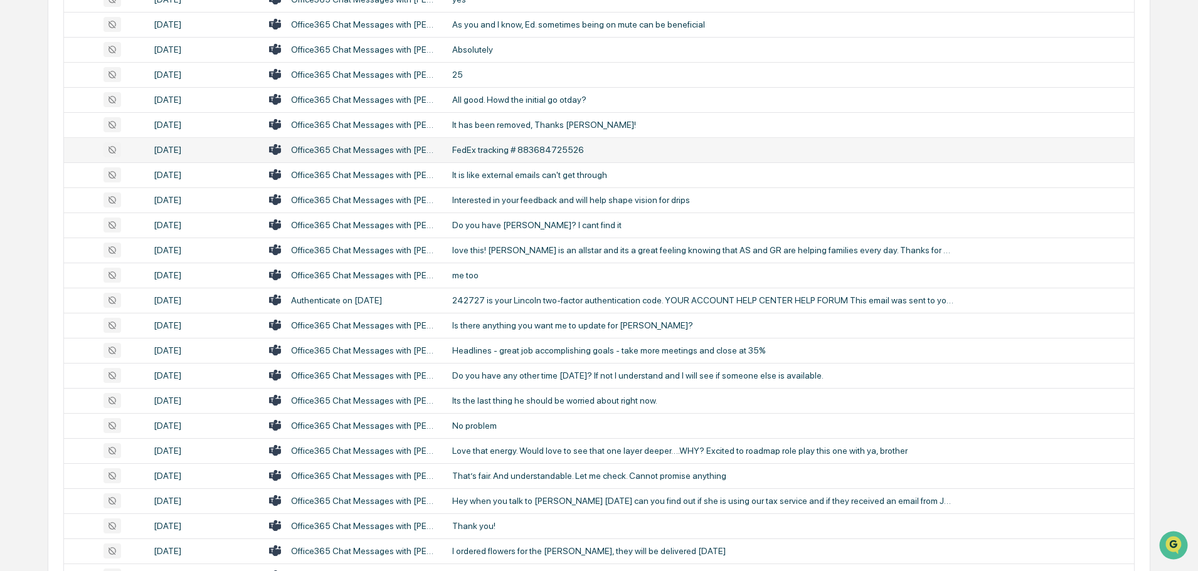
scroll to position [2069, 0]
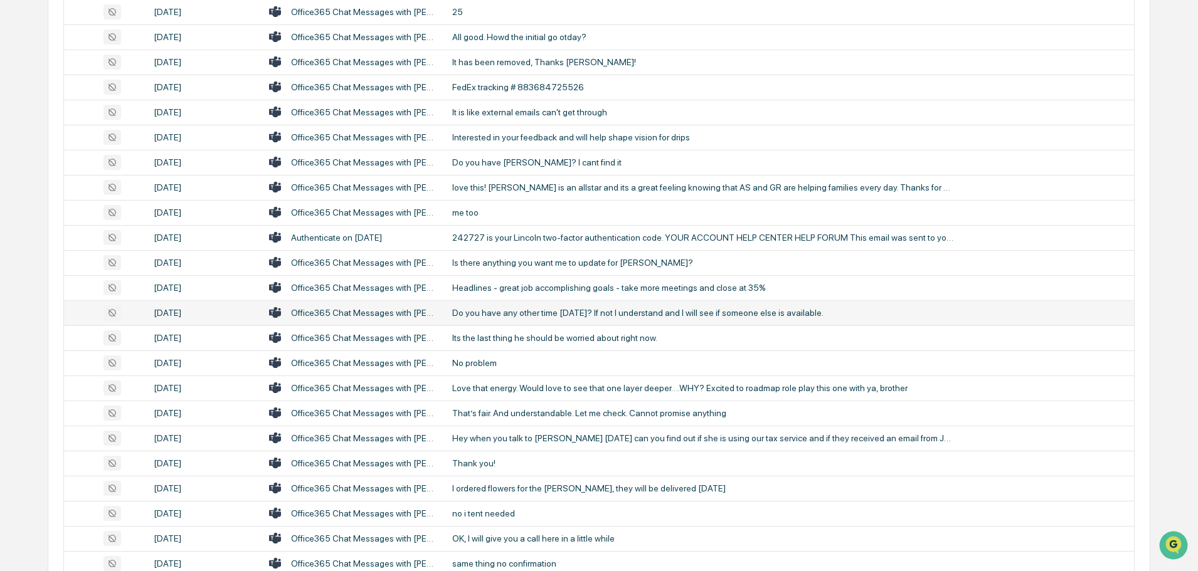
click at [519, 314] on div "Do you have any other time [DATE]? If not I understand and I will see if someon…" at bounding box center [703, 313] width 502 height 10
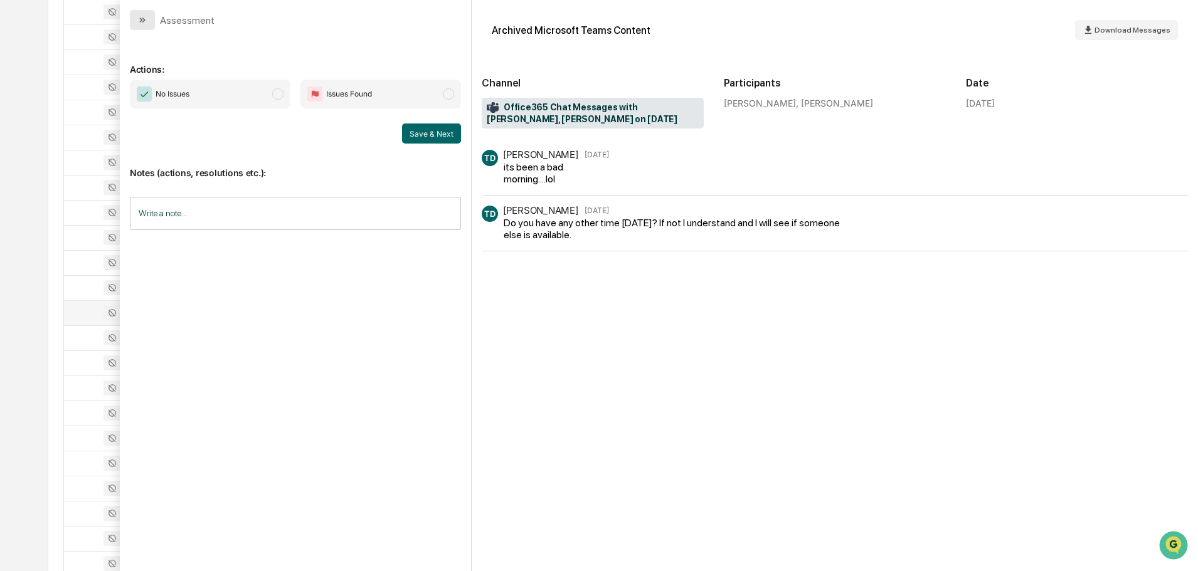
click at [138, 15] on icon "modal" at bounding box center [142, 20] width 10 height 10
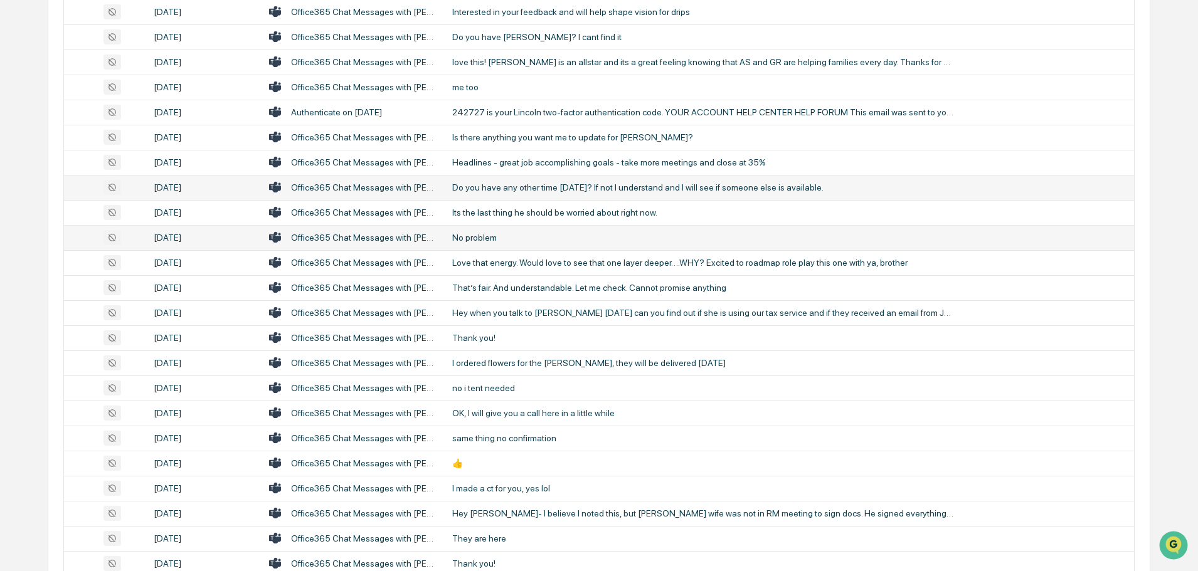
scroll to position [2257, 0]
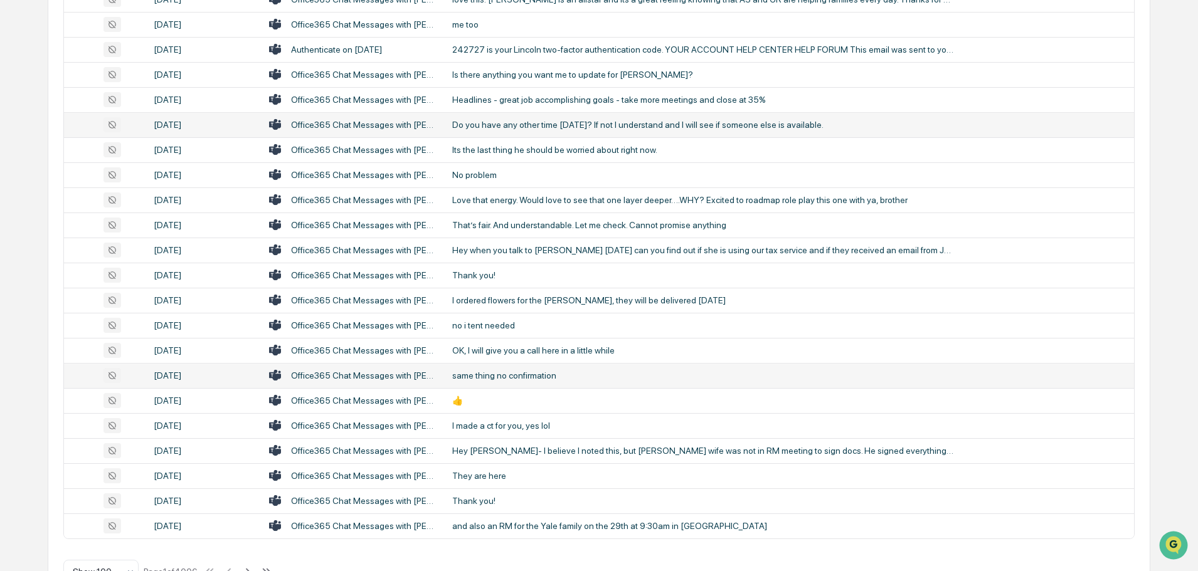
click at [511, 371] on div "same thing no confirmation" at bounding box center [703, 376] width 502 height 10
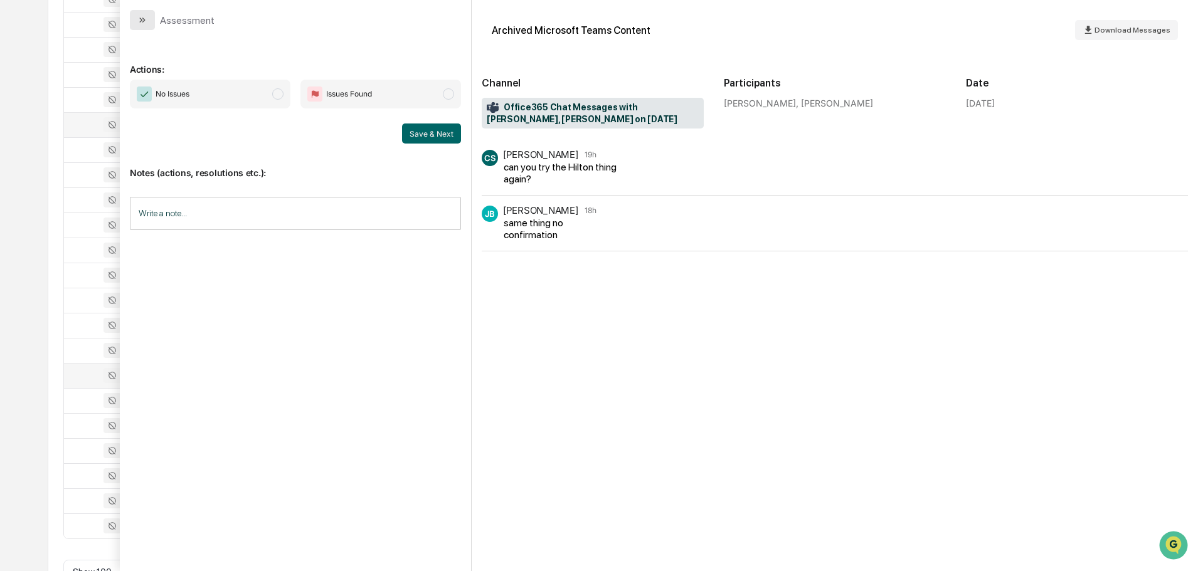
click at [145, 16] on icon "modal" at bounding box center [142, 20] width 10 height 10
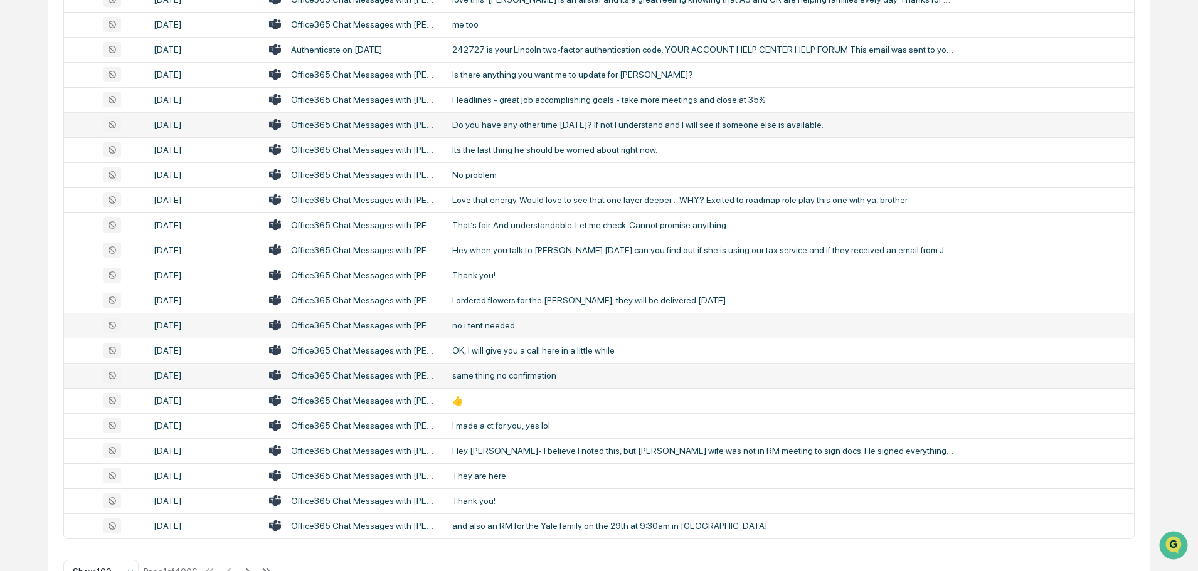
scroll to position [2296, 0]
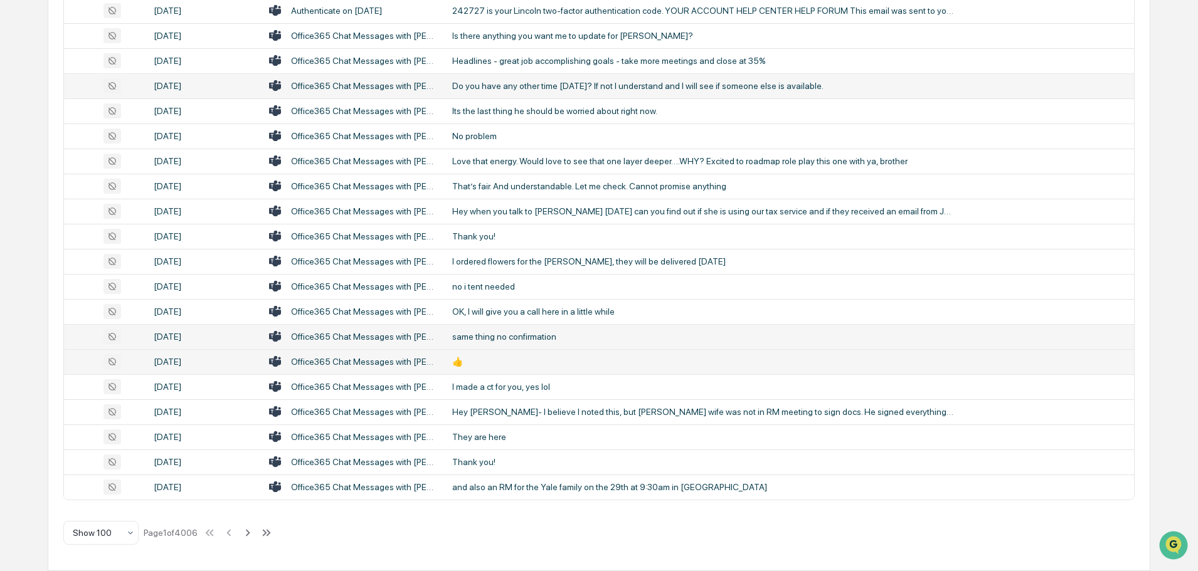
click at [499, 360] on div "👍" at bounding box center [703, 362] width 502 height 10
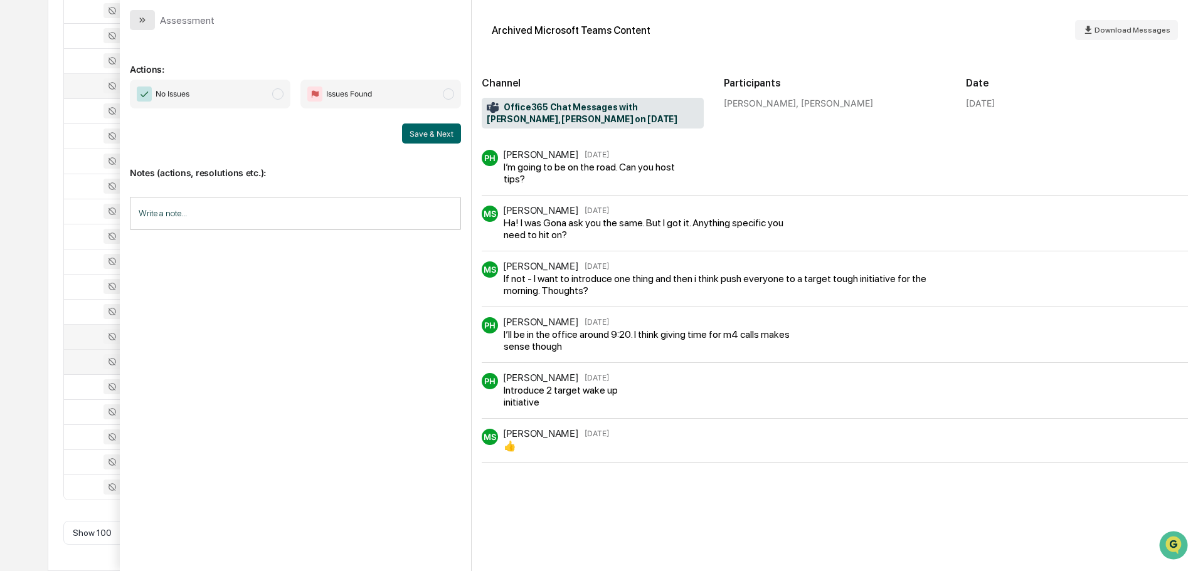
click at [148, 22] on button "modal" at bounding box center [142, 20] width 25 height 20
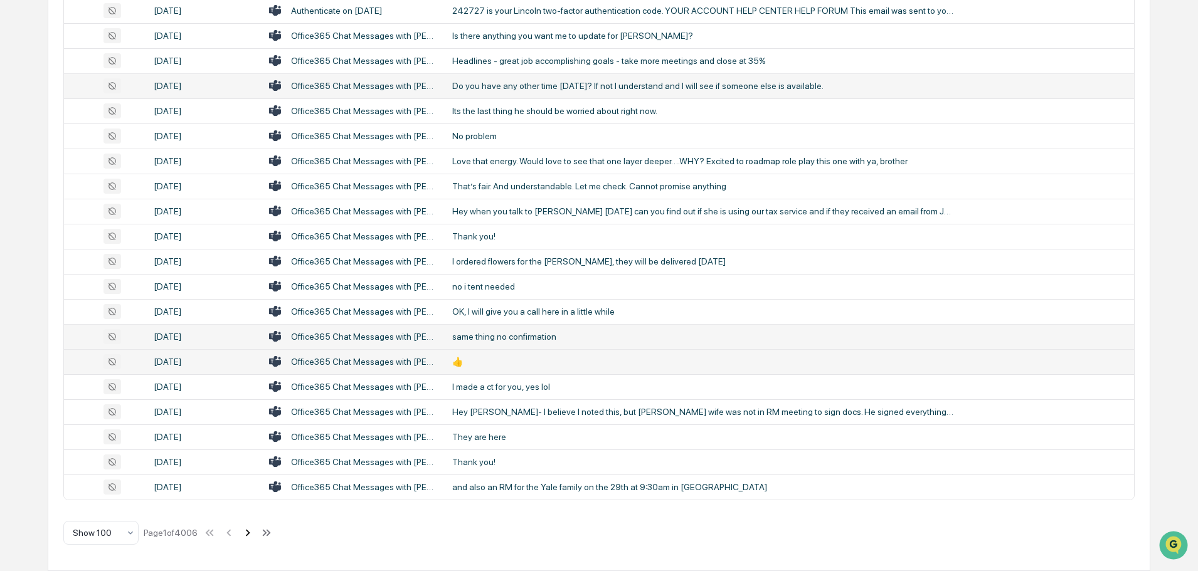
click at [250, 534] on icon at bounding box center [248, 532] width 4 height 7
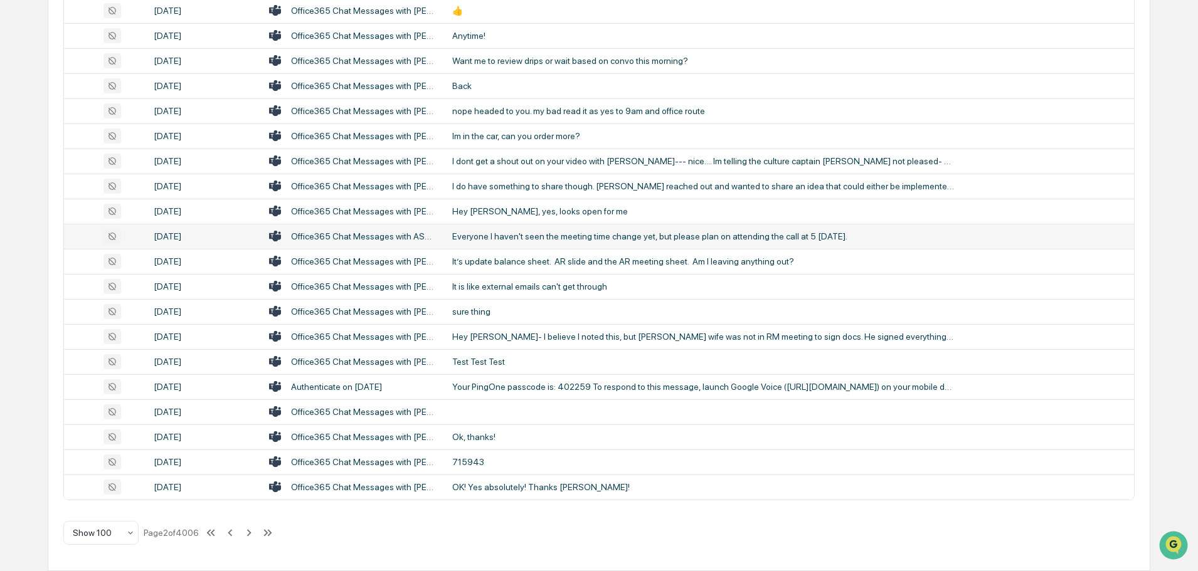
click at [552, 238] on div "Everyone I haven't seen the meeting time change yet, but please plan on attendi…" at bounding box center [703, 236] width 502 height 10
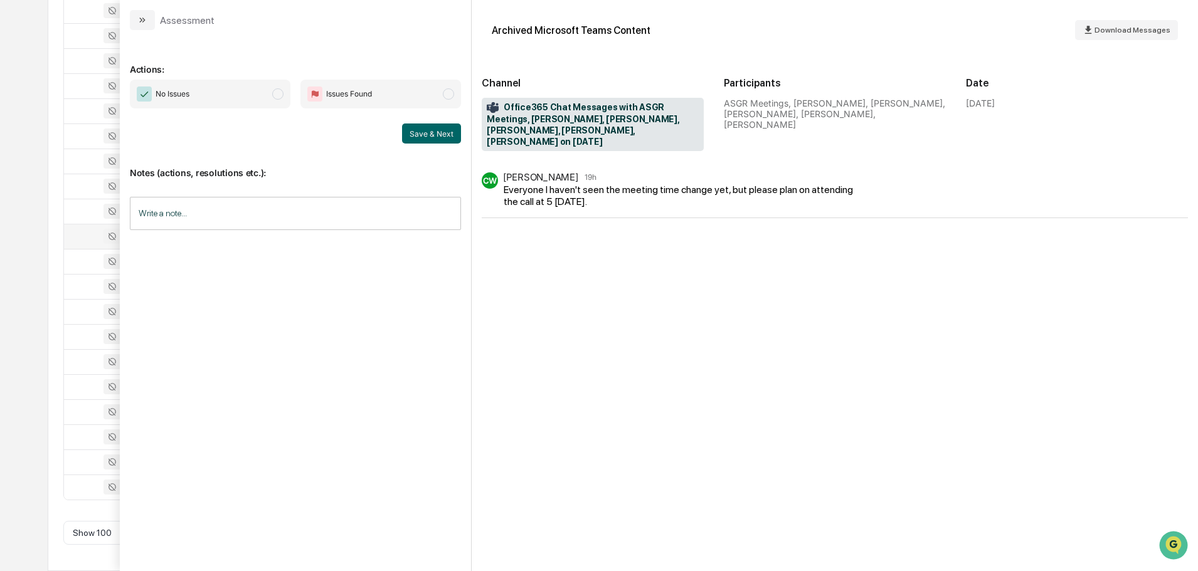
click at [146, 22] on icon "modal" at bounding box center [142, 20] width 10 height 10
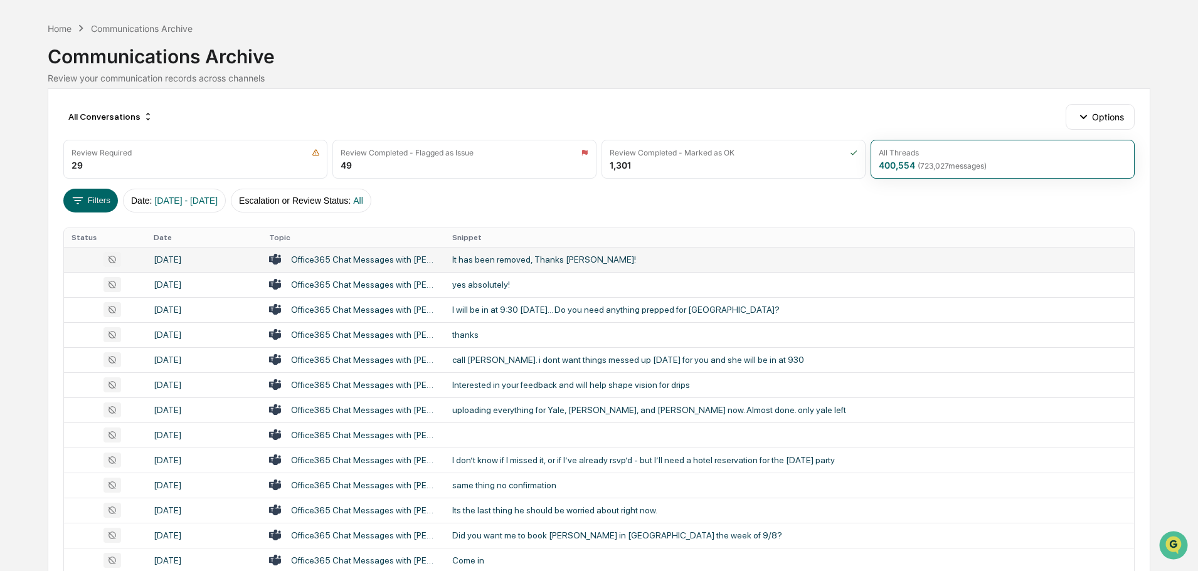
scroll to position [63, 0]
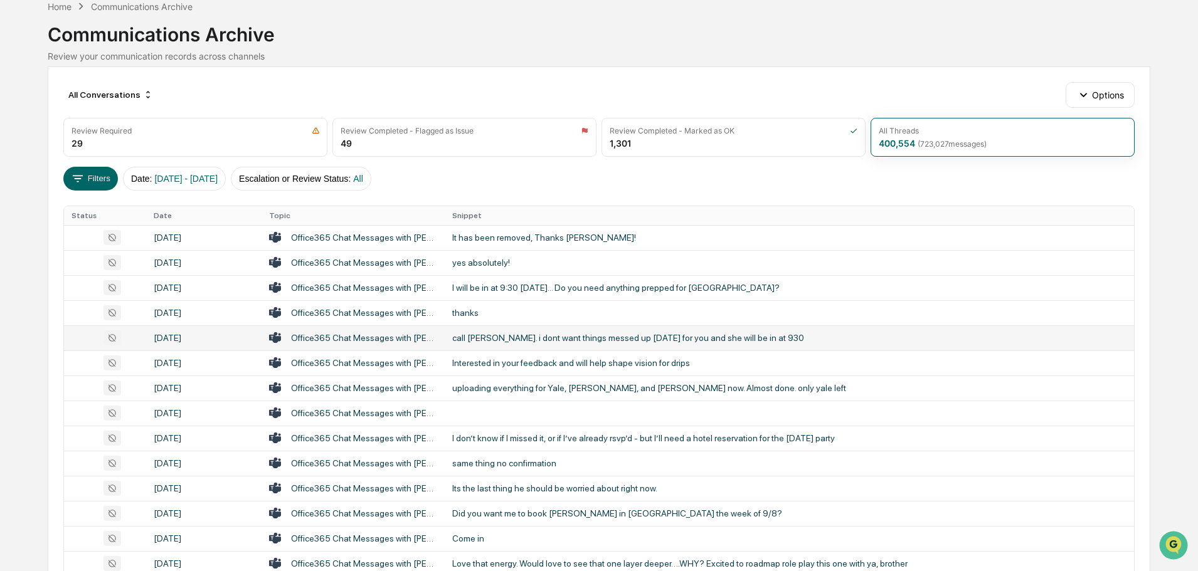
click at [534, 335] on div "call [PERSON_NAME]. i dont want things messed up [DATE] for you and she will be…" at bounding box center [703, 338] width 502 height 10
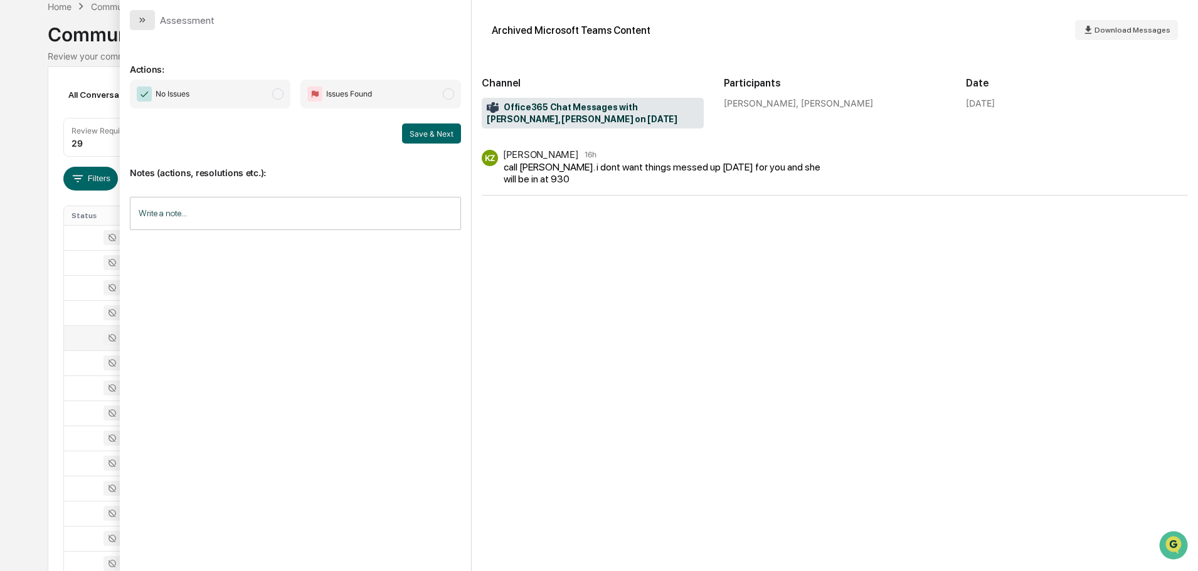
click at [140, 24] on icon "modal" at bounding box center [142, 20] width 10 height 10
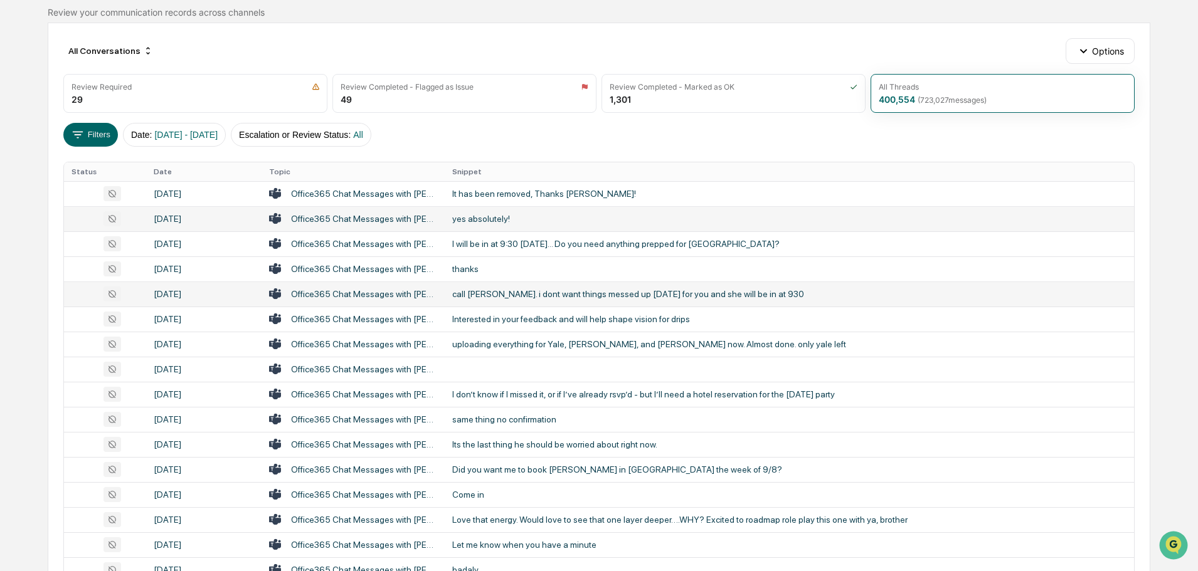
scroll to position [125, 0]
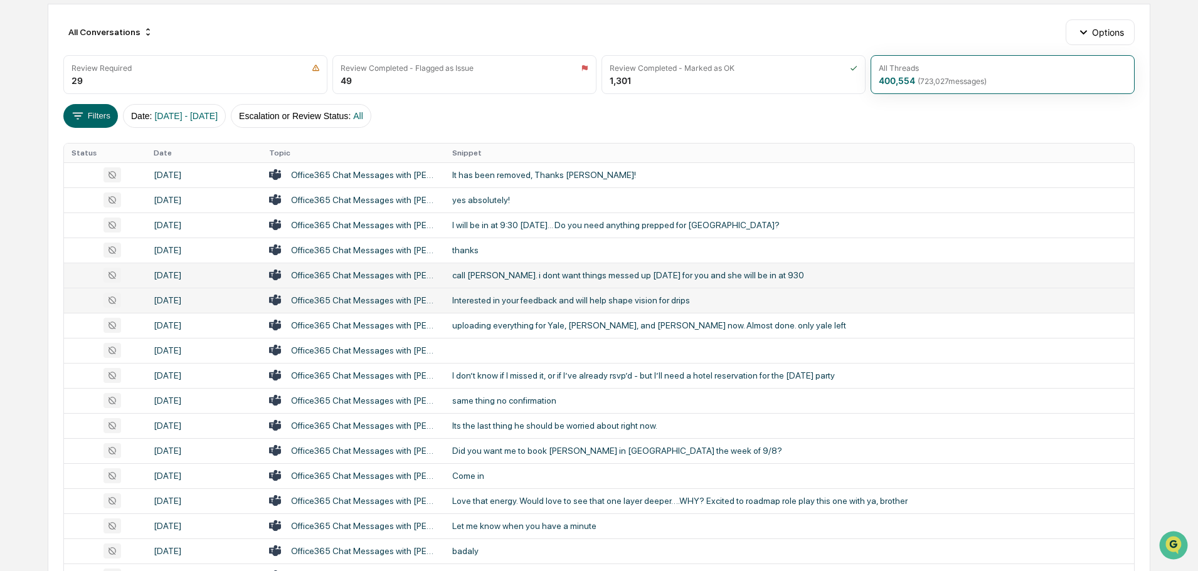
click at [494, 297] on div "Interested in your feedback and will help shape vision for drips" at bounding box center [703, 300] width 502 height 10
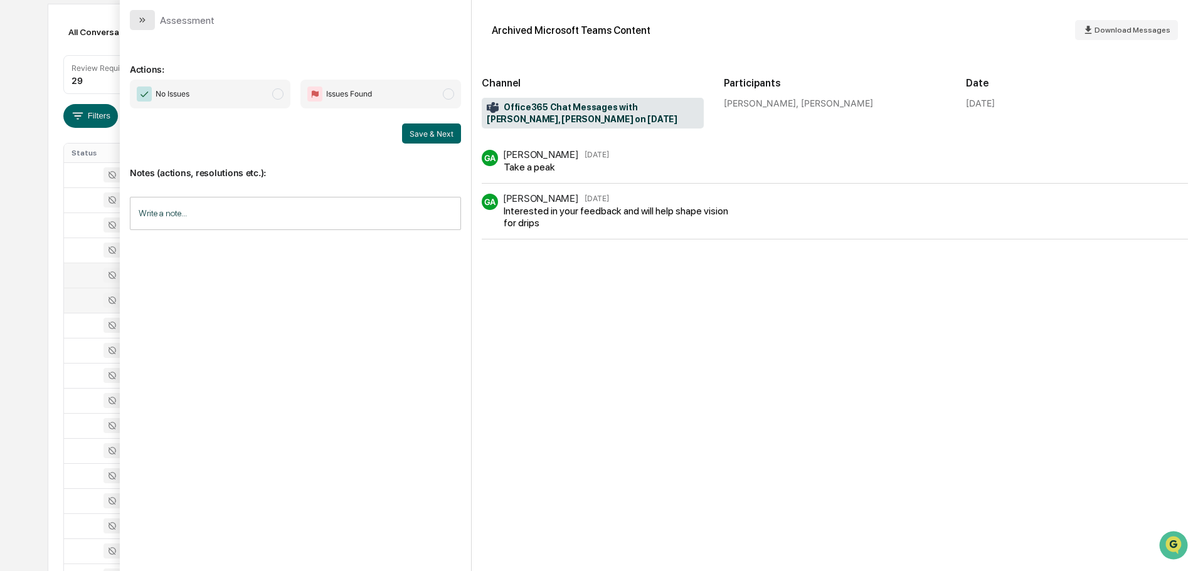
click at [149, 14] on button "modal" at bounding box center [142, 20] width 25 height 20
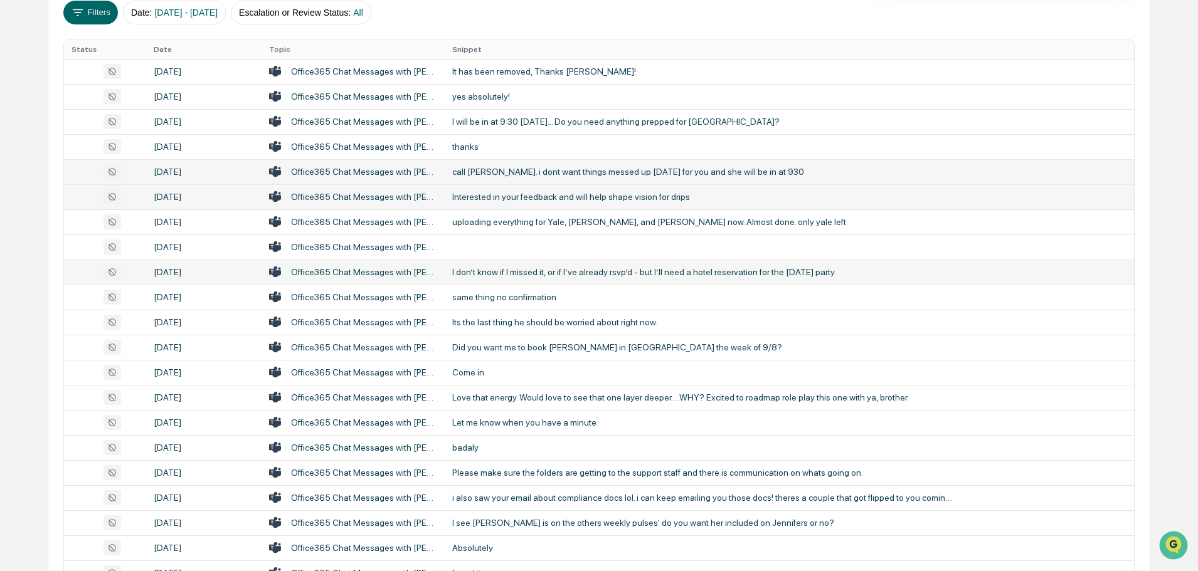
scroll to position [251, 0]
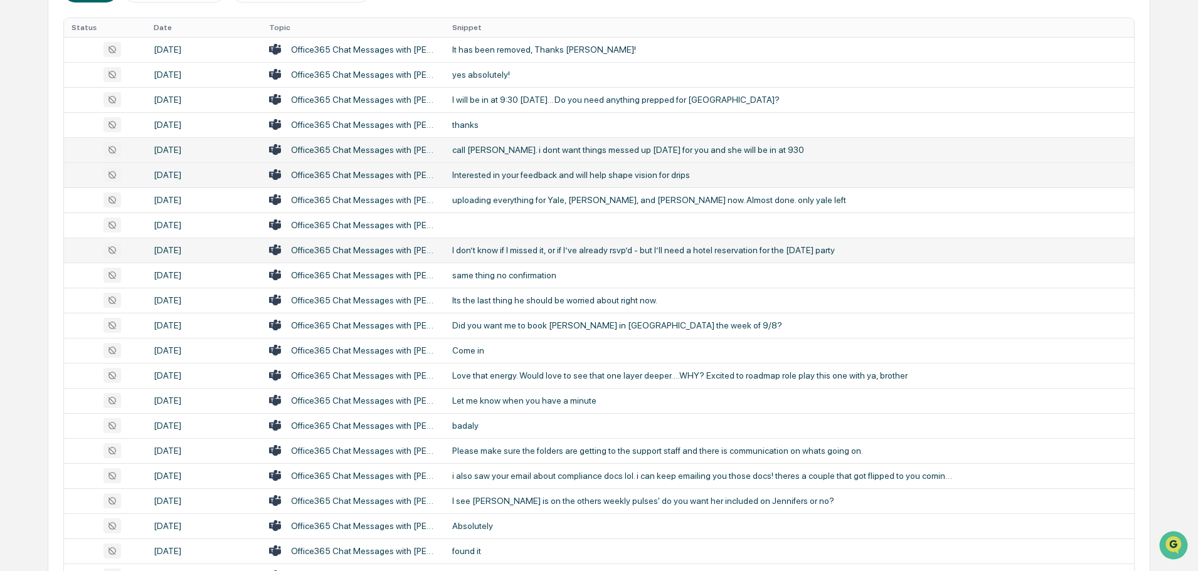
click at [521, 251] on div "I don’t know if I missed it, or if I’ve already rsvp’d - but I’ll need a hotel …" at bounding box center [703, 250] width 502 height 10
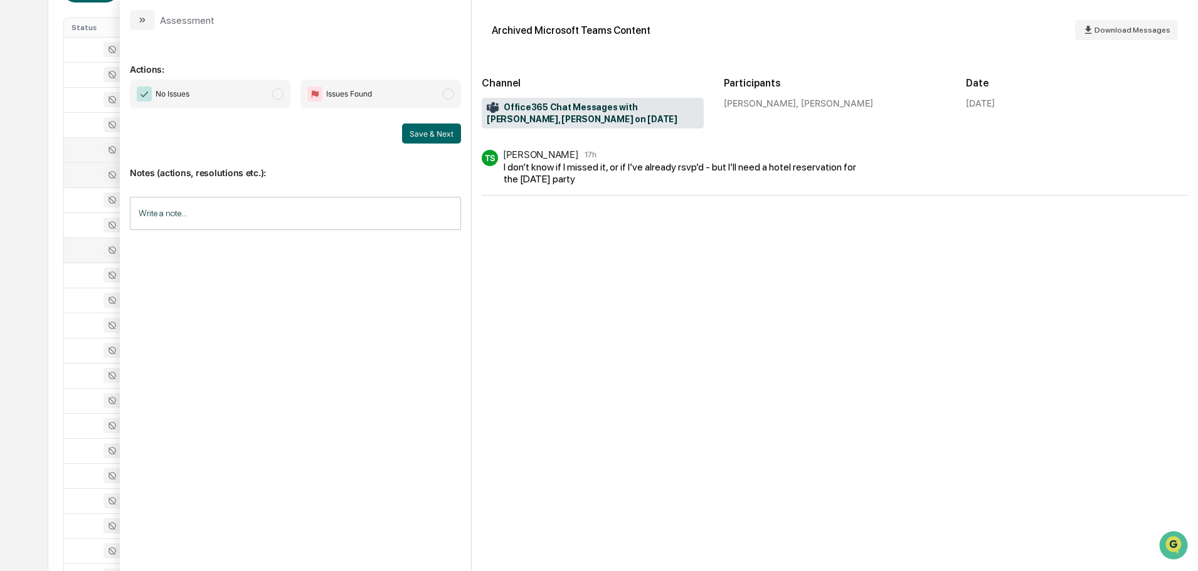
click at [137, 18] on button "modal" at bounding box center [142, 20] width 25 height 20
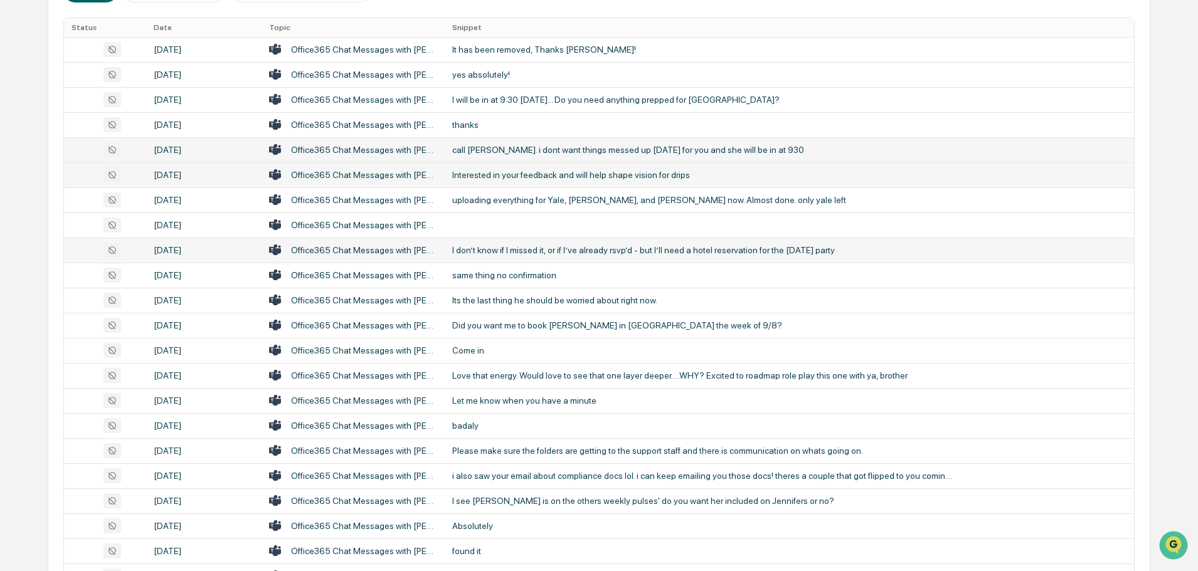
scroll to position [314, 0]
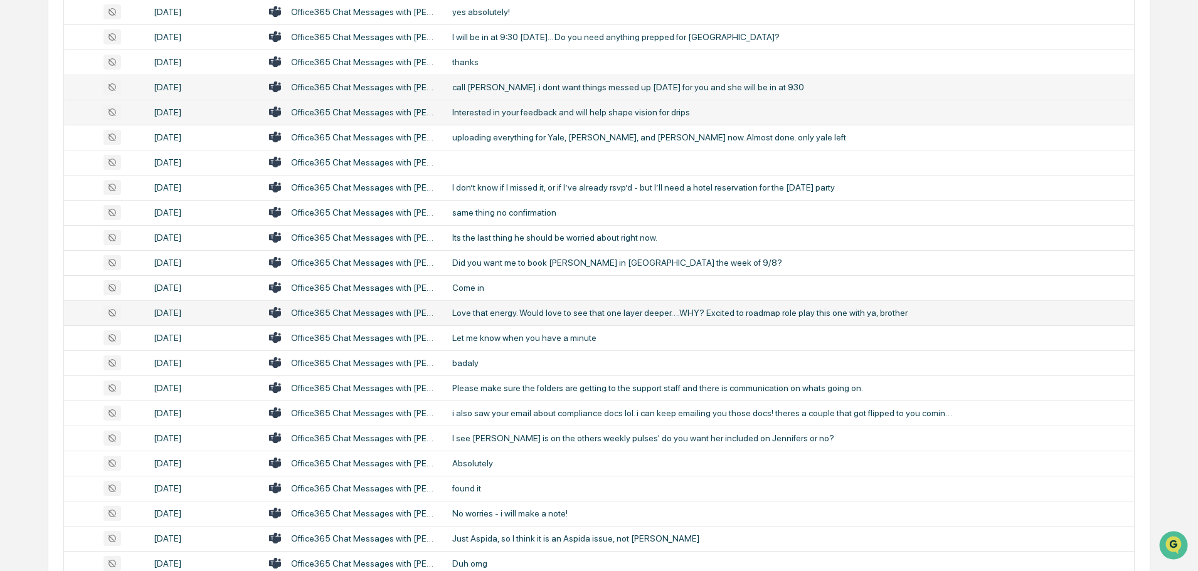
click at [518, 317] on div "Love that energy. Would love to see that one layer deeper….WHY? Excited to road…" at bounding box center [703, 313] width 502 height 10
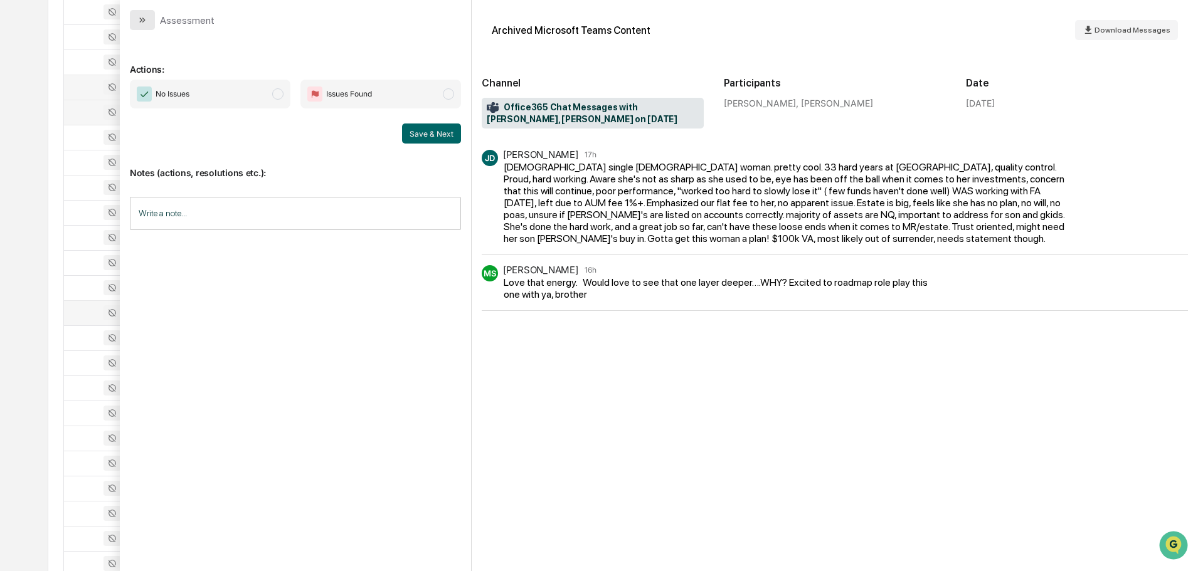
click at [147, 23] on icon "modal" at bounding box center [142, 20] width 10 height 10
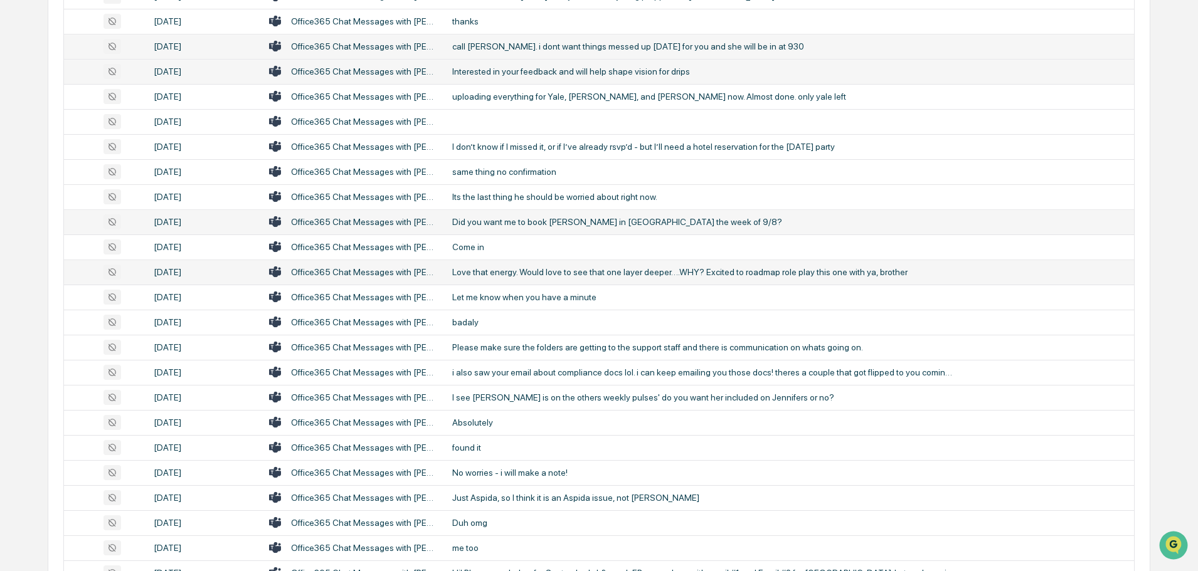
scroll to position [376, 0]
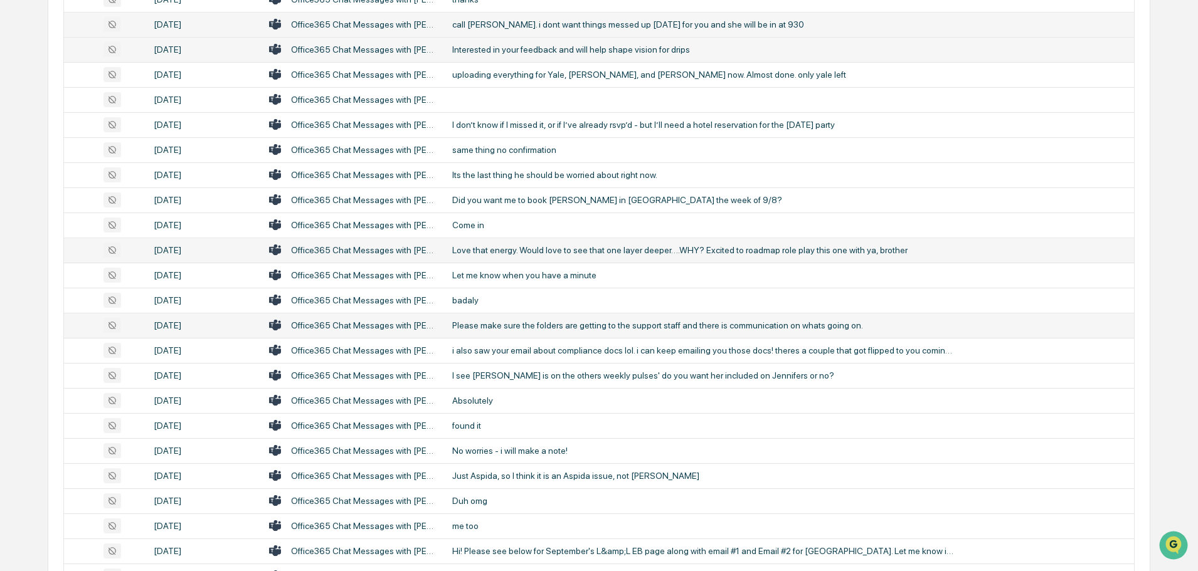
click at [514, 322] on div "Please make sure the folders are getting to the support staff and there is comm…" at bounding box center [703, 325] width 502 height 10
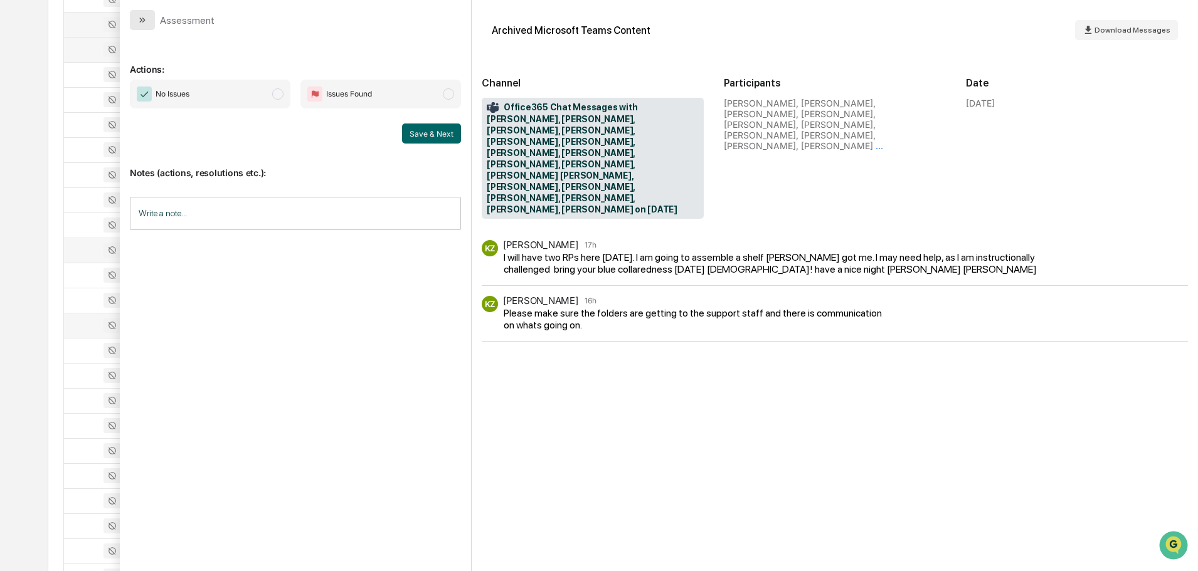
click at [152, 24] on button "modal" at bounding box center [142, 20] width 25 height 20
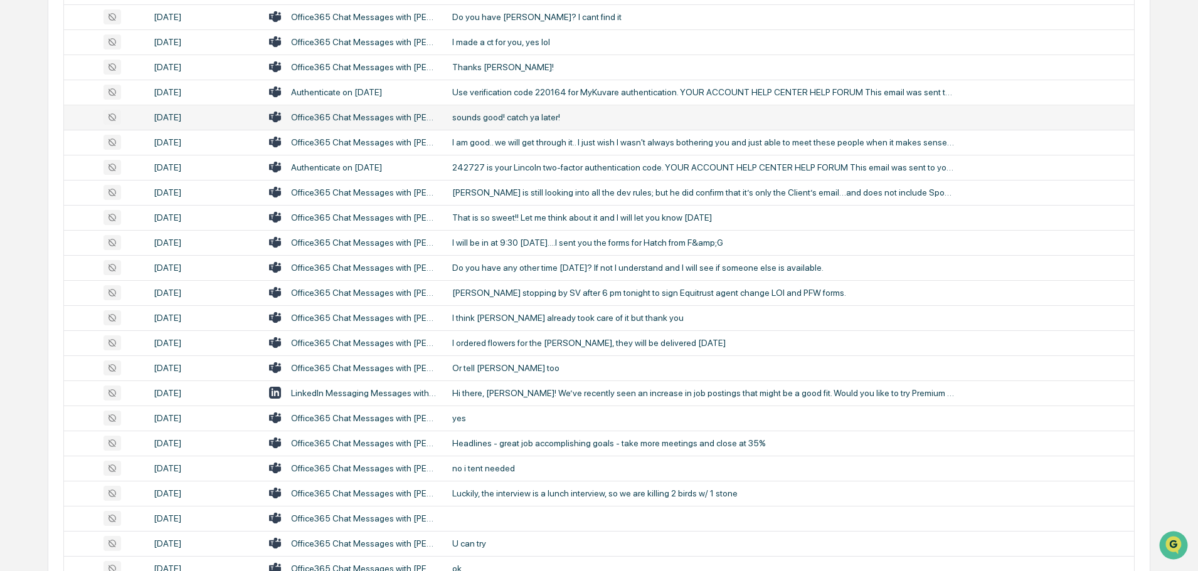
scroll to position [1066, 0]
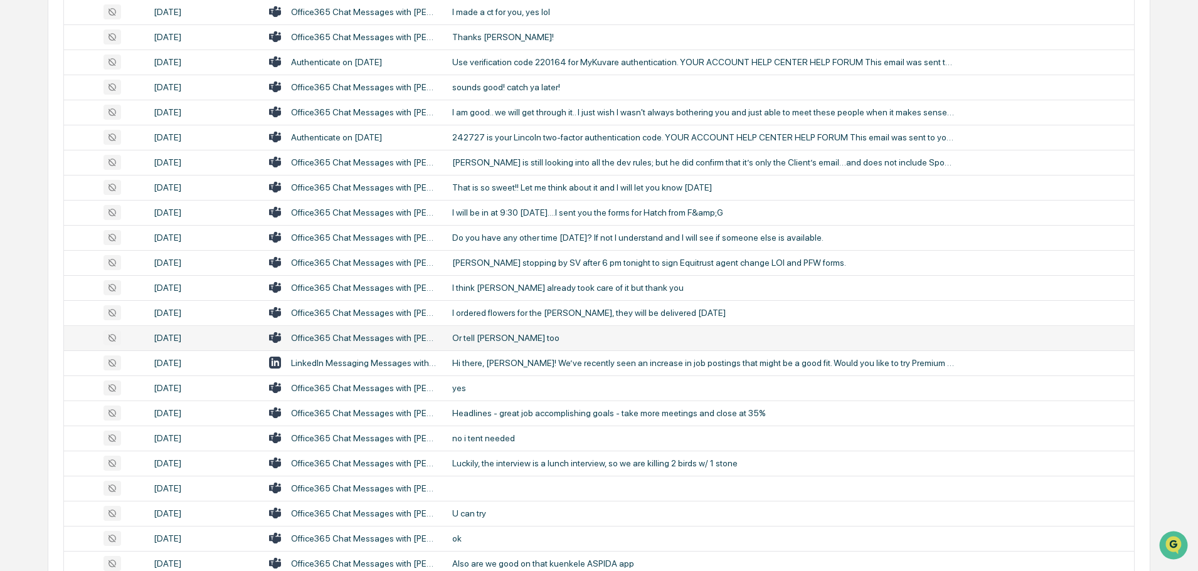
click at [513, 336] on div "Or tell [PERSON_NAME] too" at bounding box center [703, 338] width 502 height 10
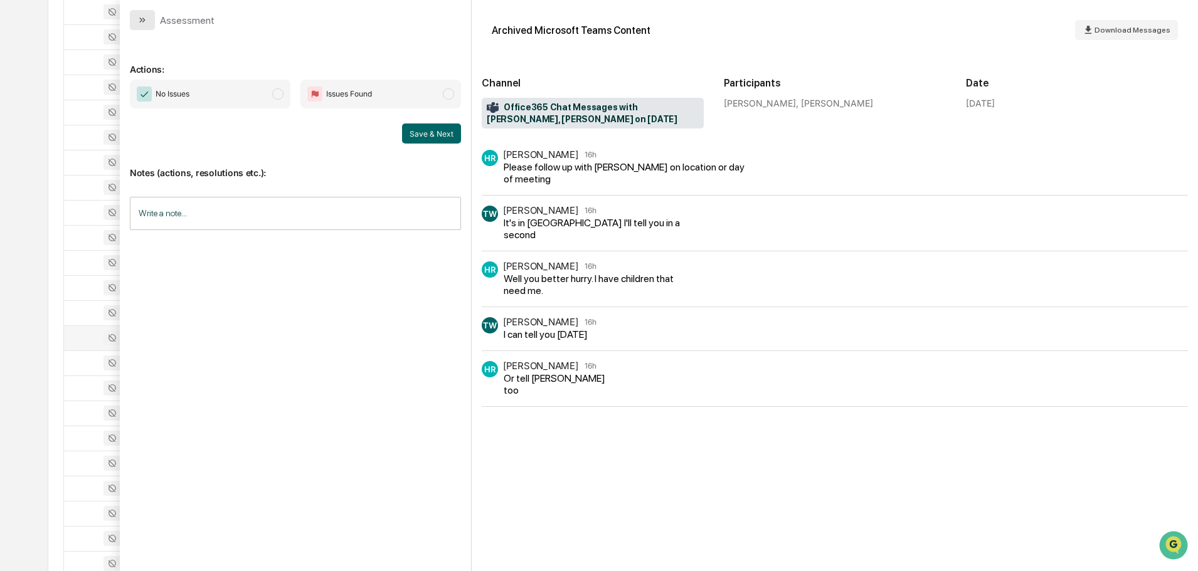
click at [151, 14] on button "modal" at bounding box center [142, 20] width 25 height 20
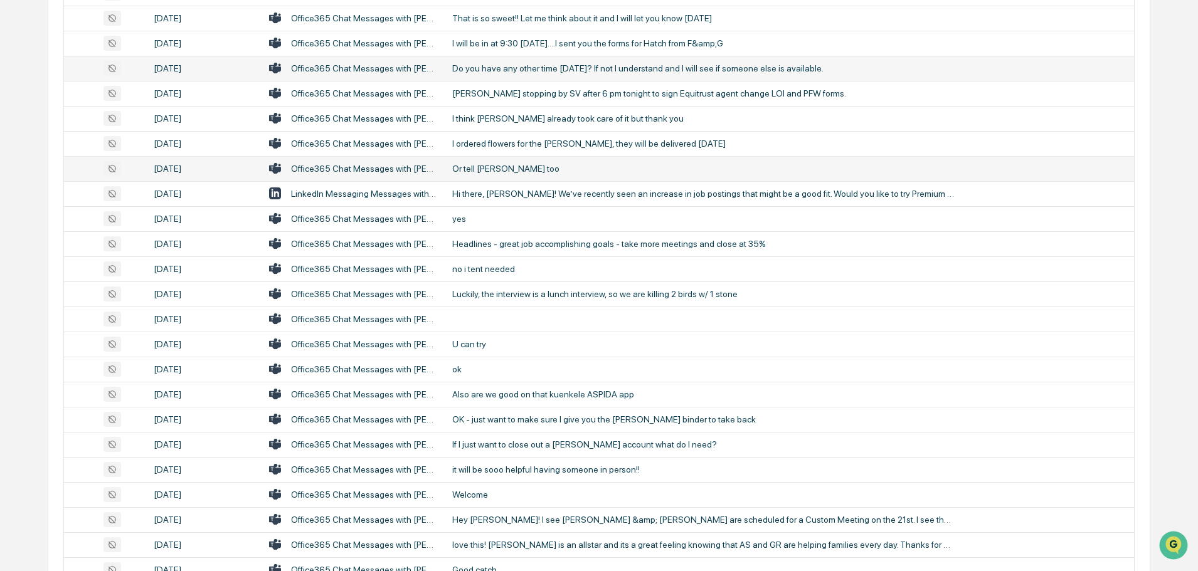
scroll to position [1254, 0]
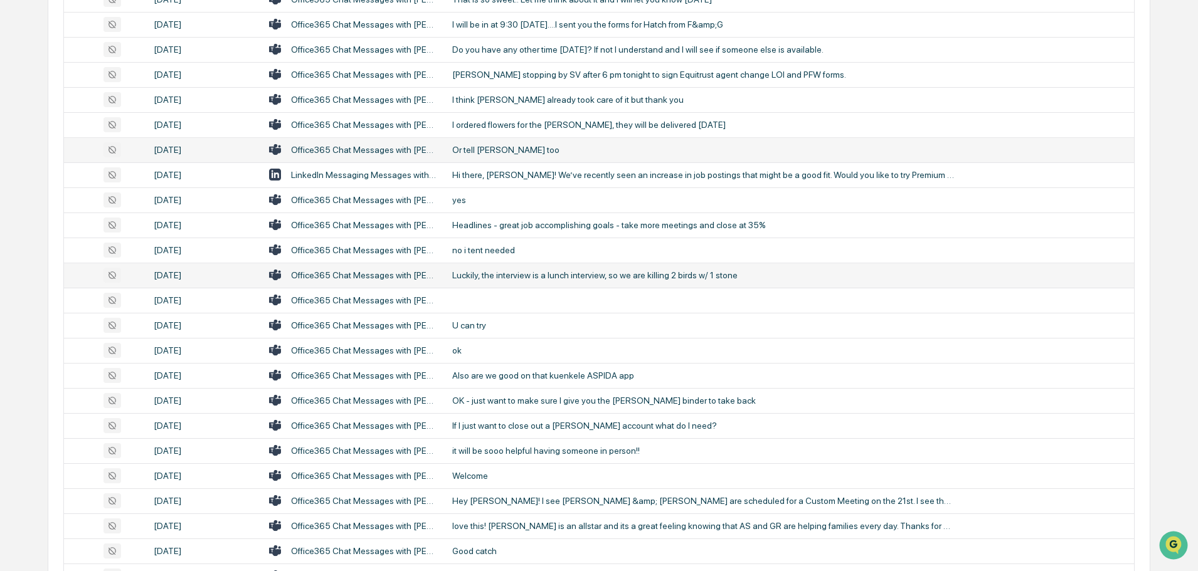
click at [505, 273] on div "Luckily, the interview is a lunch interview, so we are killing 2 birds w/ 1 sto…" at bounding box center [703, 275] width 502 height 10
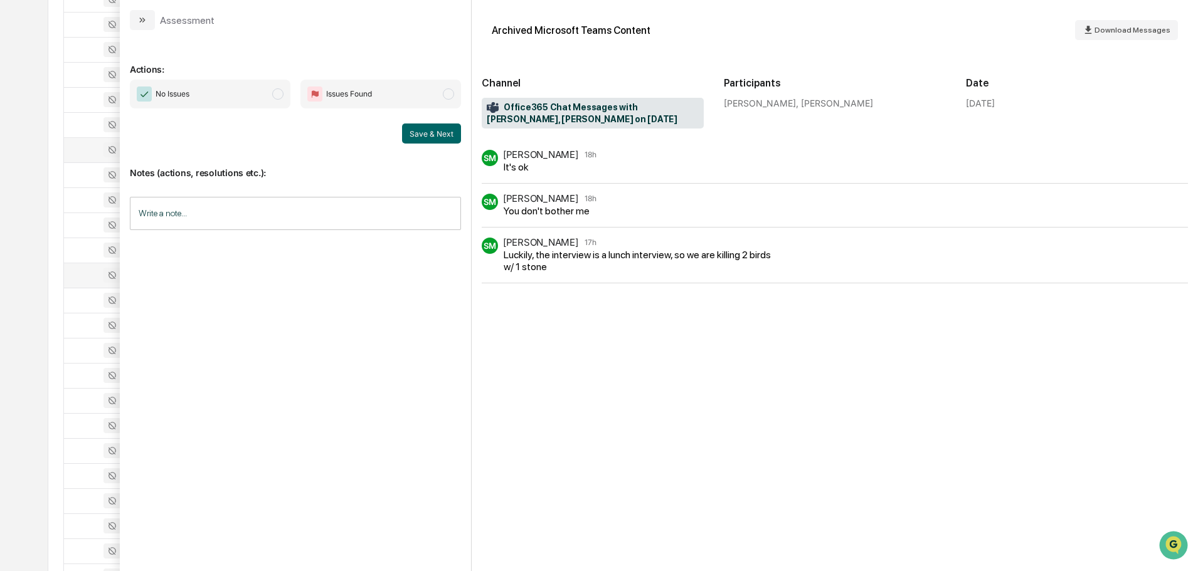
click at [144, 24] on icon "modal" at bounding box center [142, 20] width 10 height 10
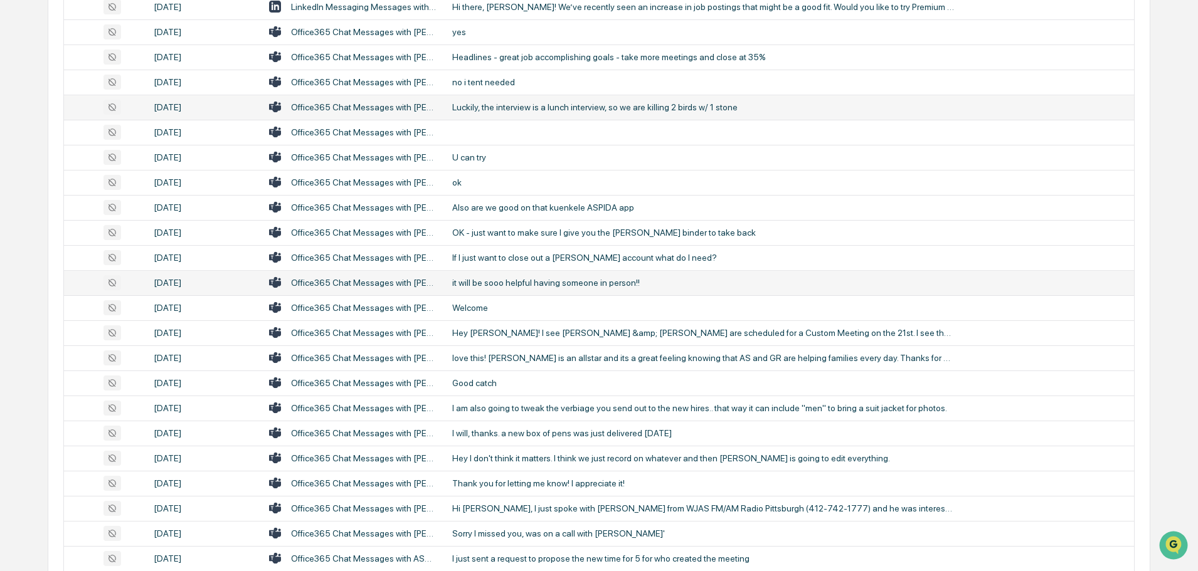
scroll to position [1442, 0]
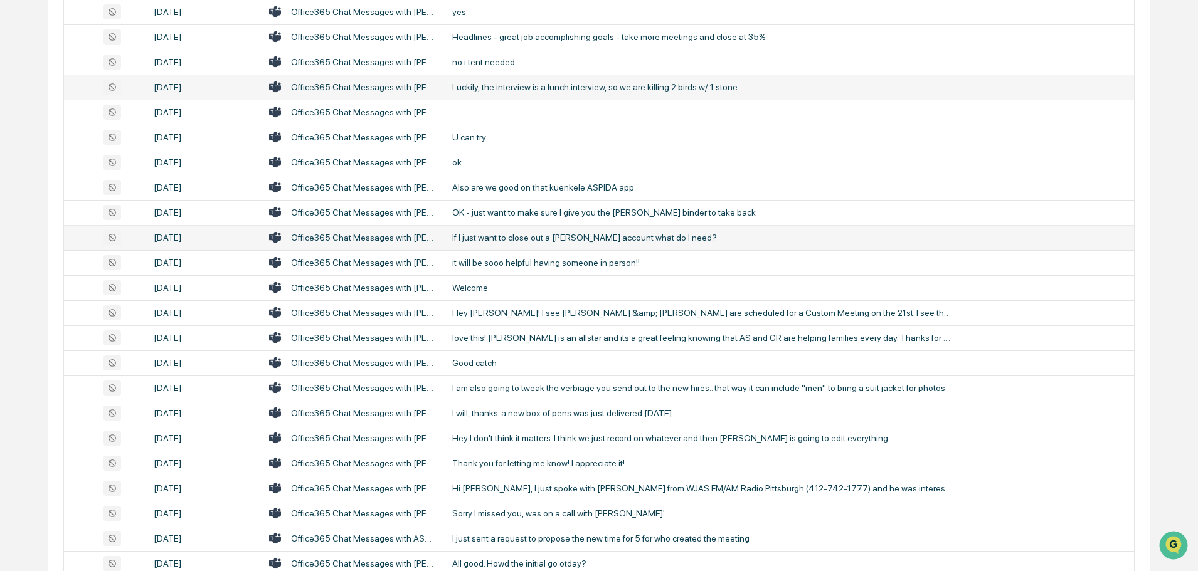
click at [525, 234] on div "If I just want to close out a [PERSON_NAME] account what do I need?" at bounding box center [703, 238] width 502 height 10
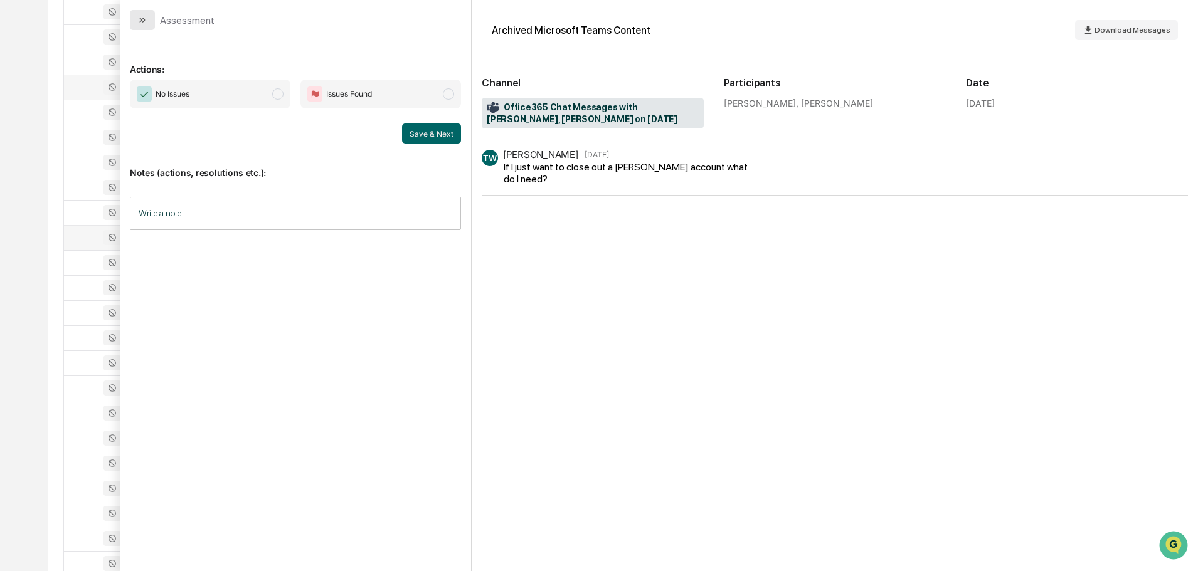
click at [143, 19] on icon "modal" at bounding box center [142, 20] width 10 height 10
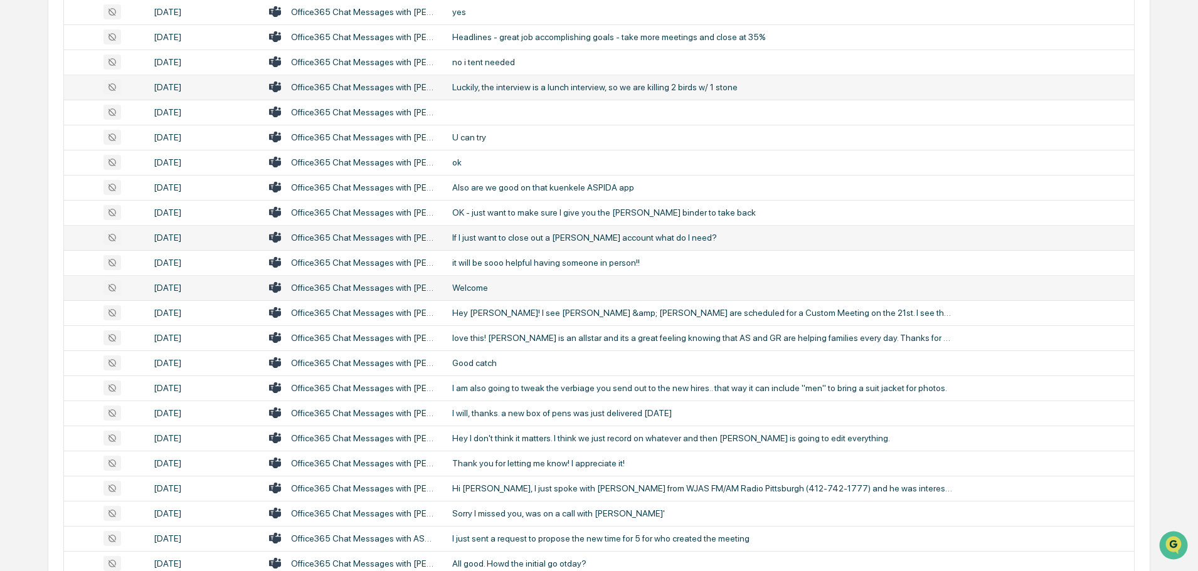
click at [490, 287] on div "Welcome" at bounding box center [703, 288] width 502 height 10
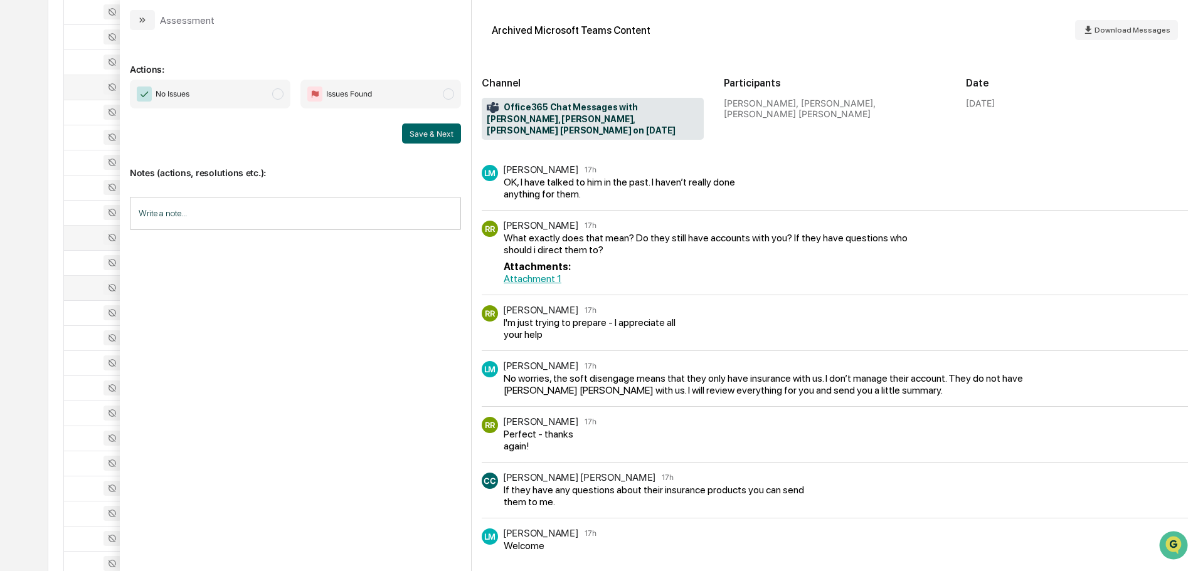
scroll to position [1505, 0]
click at [137, 18] on button "modal" at bounding box center [142, 20] width 25 height 20
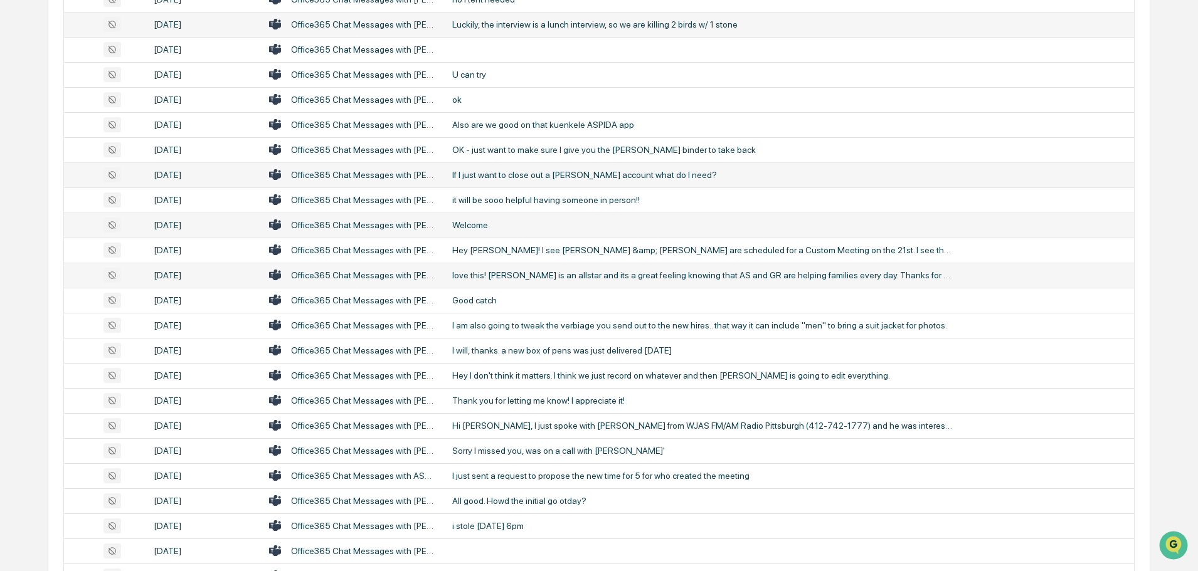
click at [554, 273] on div "love this! [PERSON_NAME] is an allstar and its a great feeling knowing that AS …" at bounding box center [703, 275] width 502 height 10
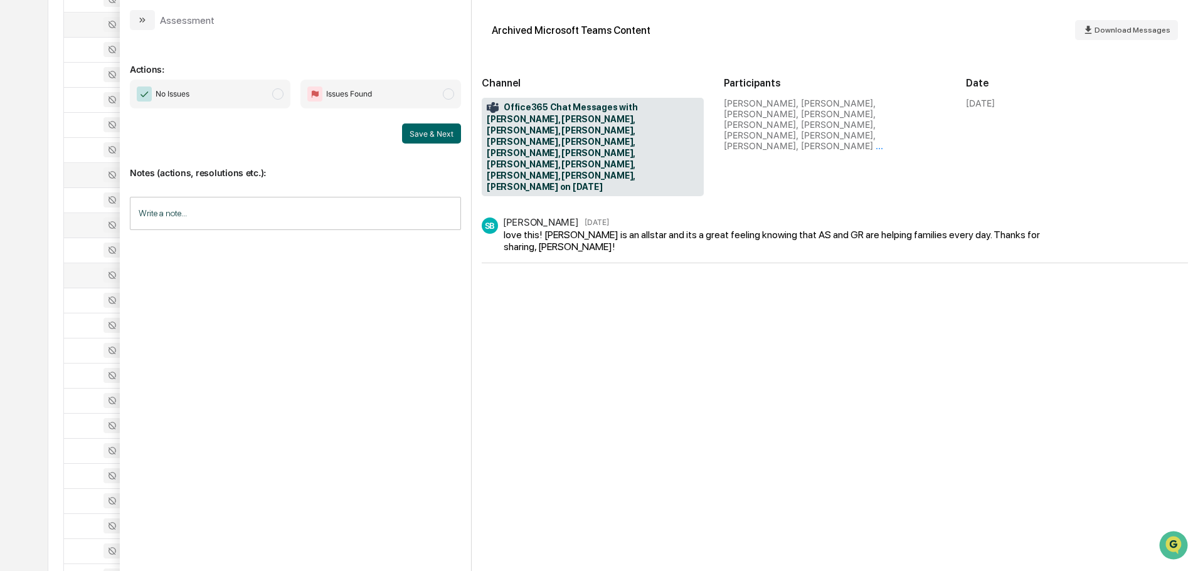
click at [144, 18] on icon "modal" at bounding box center [142, 20] width 10 height 10
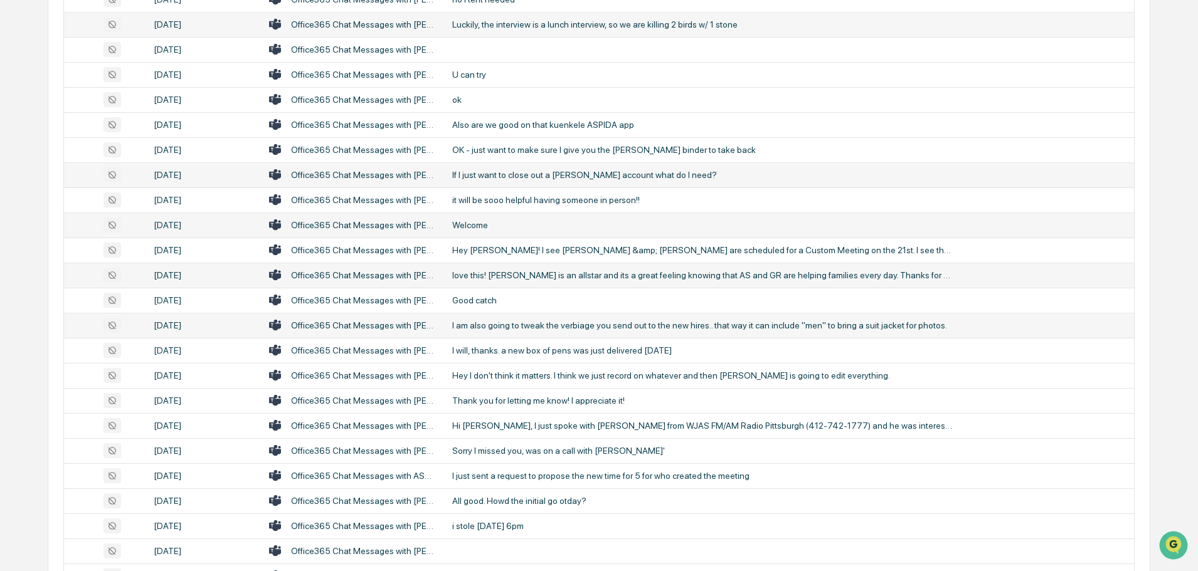
click at [532, 319] on td "I am also going to tweak the verbiage you send out to the new hires.. that way …" at bounding box center [789, 325] width 689 height 25
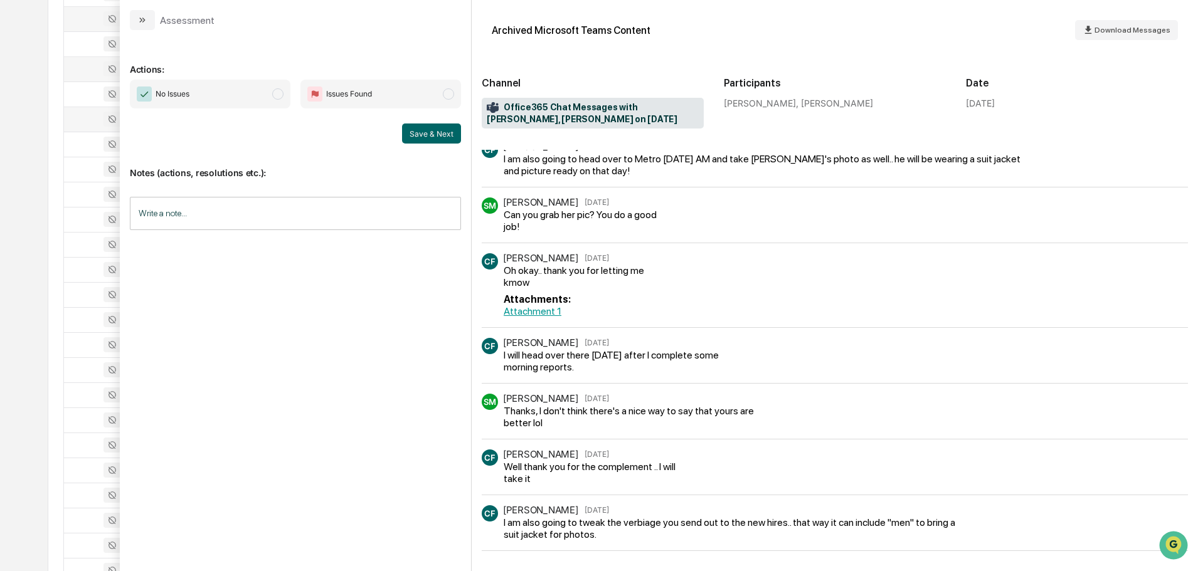
scroll to position [1630, 0]
click at [137, 23] on icon "modal" at bounding box center [142, 20] width 10 height 10
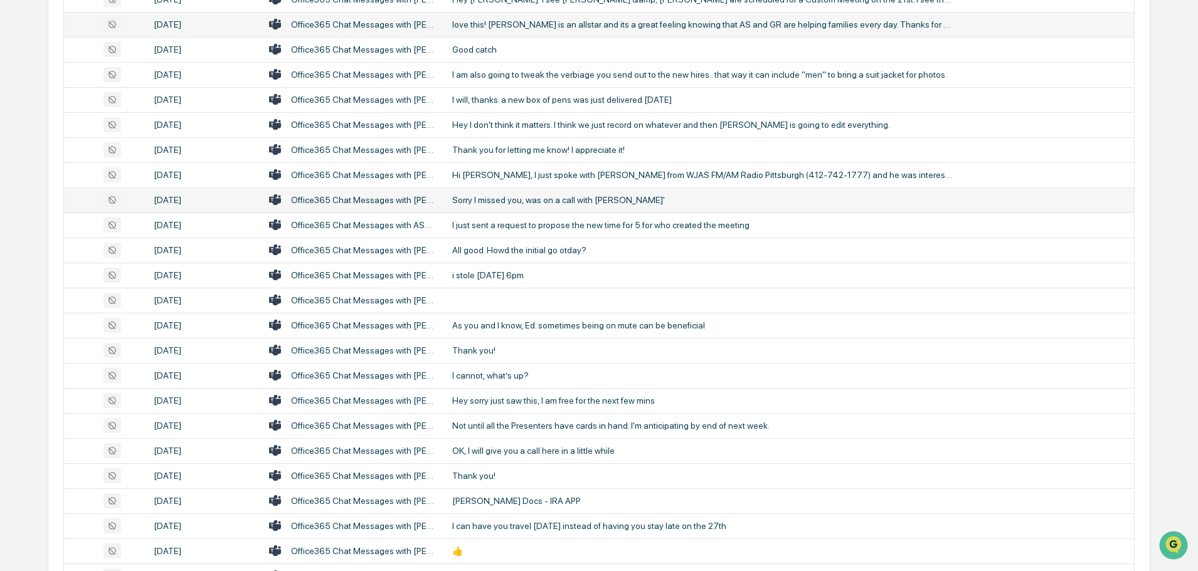
scroll to position [1818, 0]
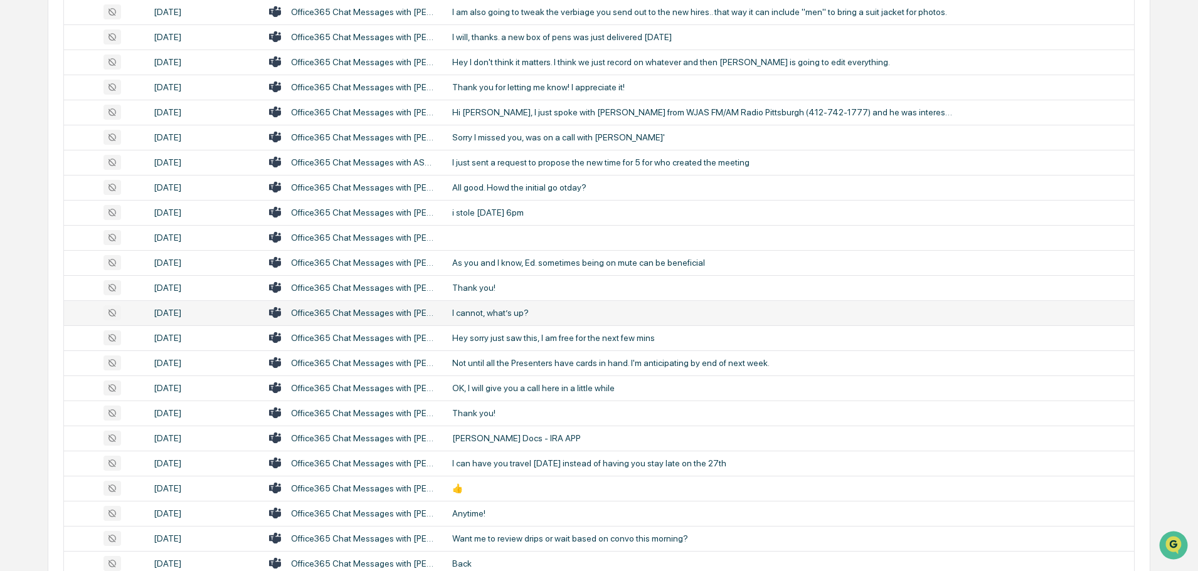
click at [508, 311] on div "I cannot, what’s up?" at bounding box center [703, 313] width 502 height 10
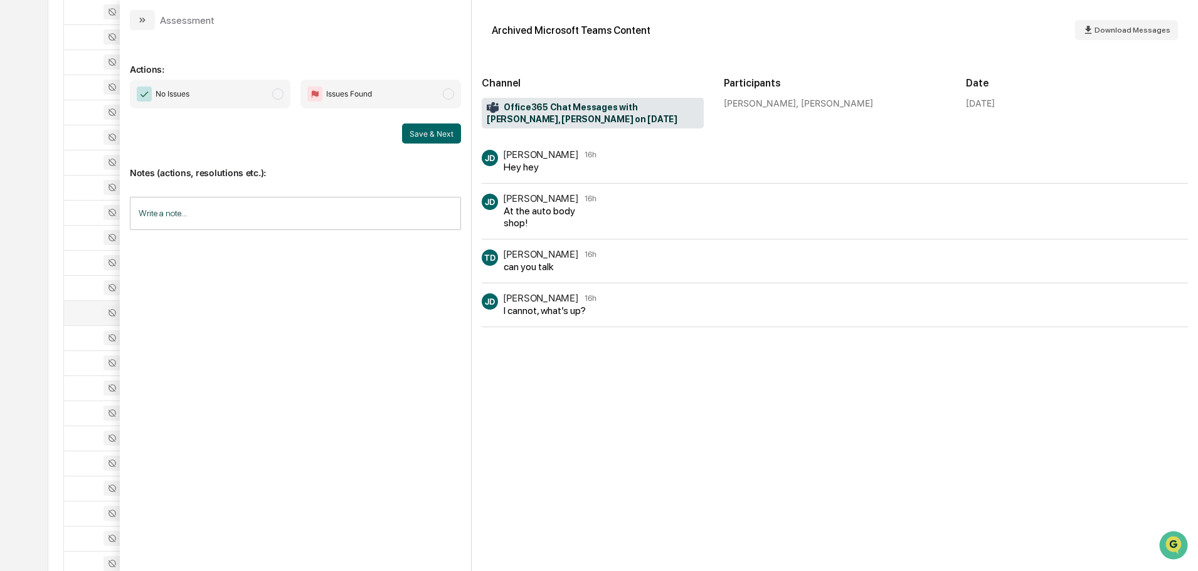
click at [149, 24] on button "modal" at bounding box center [142, 20] width 25 height 20
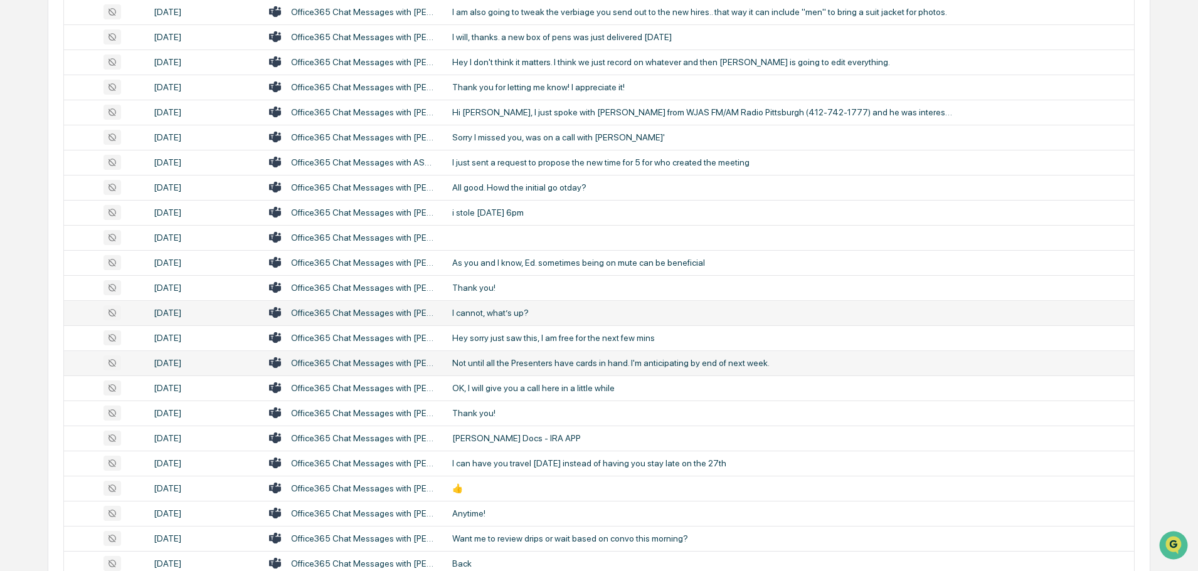
click at [510, 357] on td "Not until all the Presenters have cards in hand. I'm anticipating by end of nex…" at bounding box center [789, 363] width 689 height 25
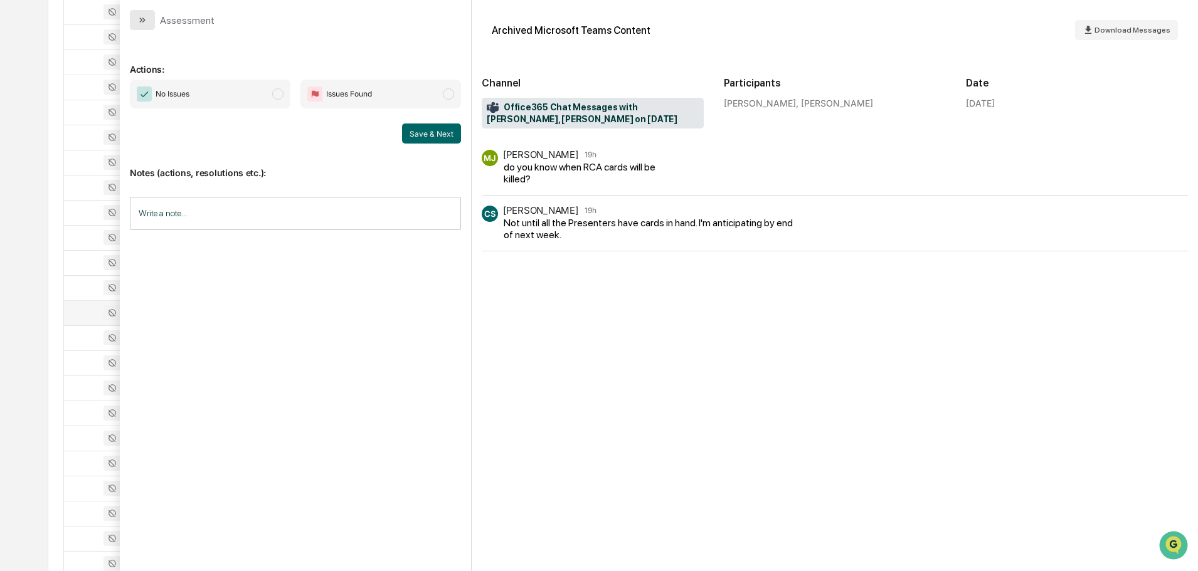
click at [142, 19] on icon "modal" at bounding box center [142, 20] width 10 height 10
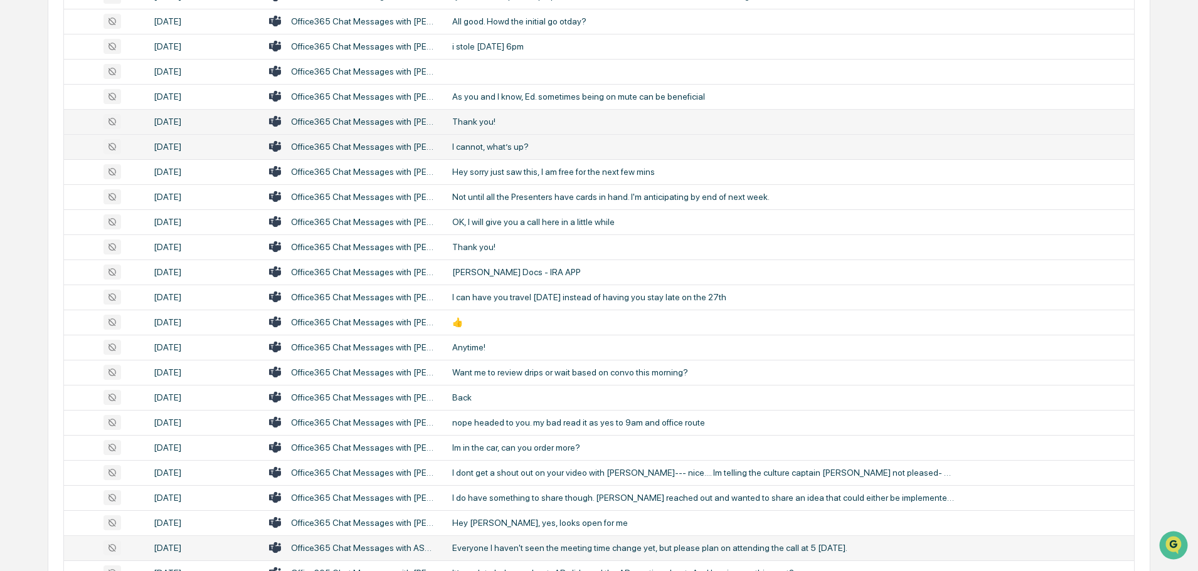
scroll to position [2006, 0]
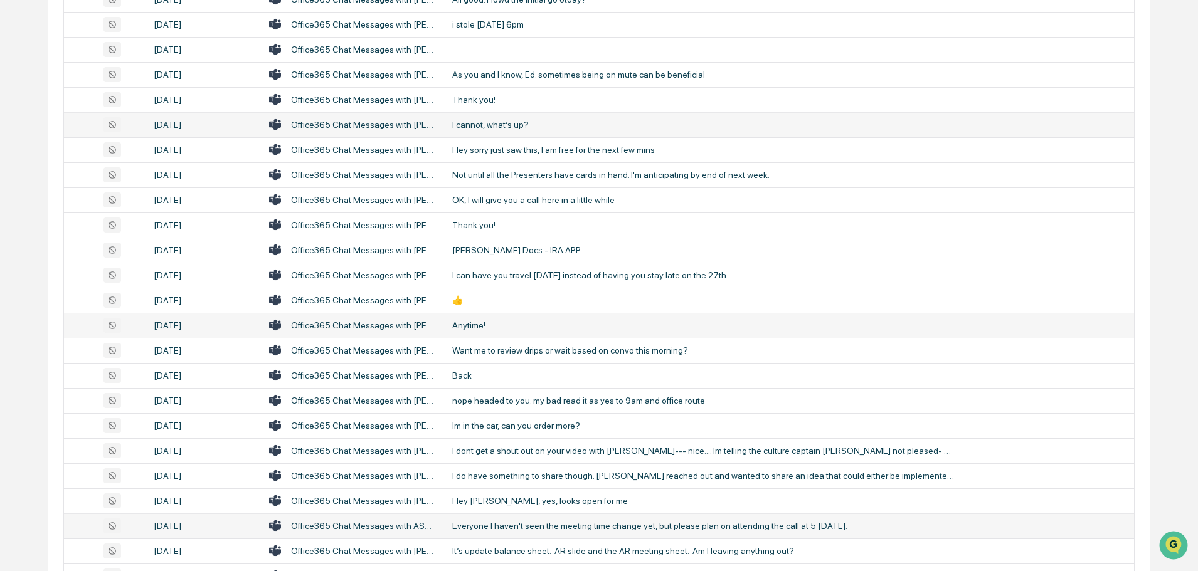
click at [480, 323] on div "Anytime!" at bounding box center [703, 325] width 502 height 10
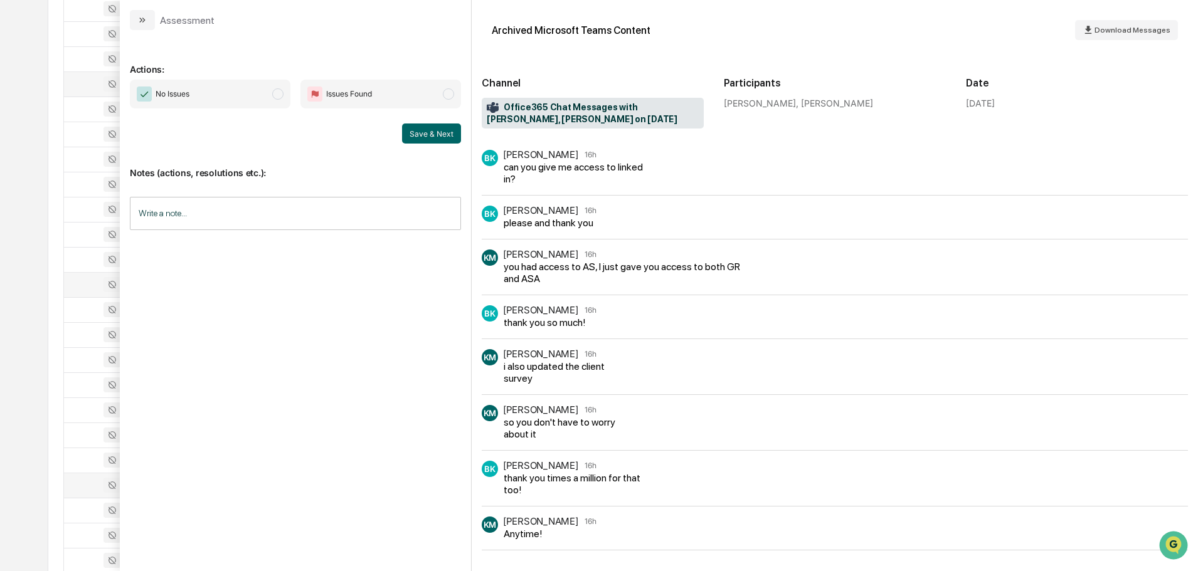
scroll to position [2069, 0]
click at [144, 16] on icon "modal" at bounding box center [142, 20] width 10 height 10
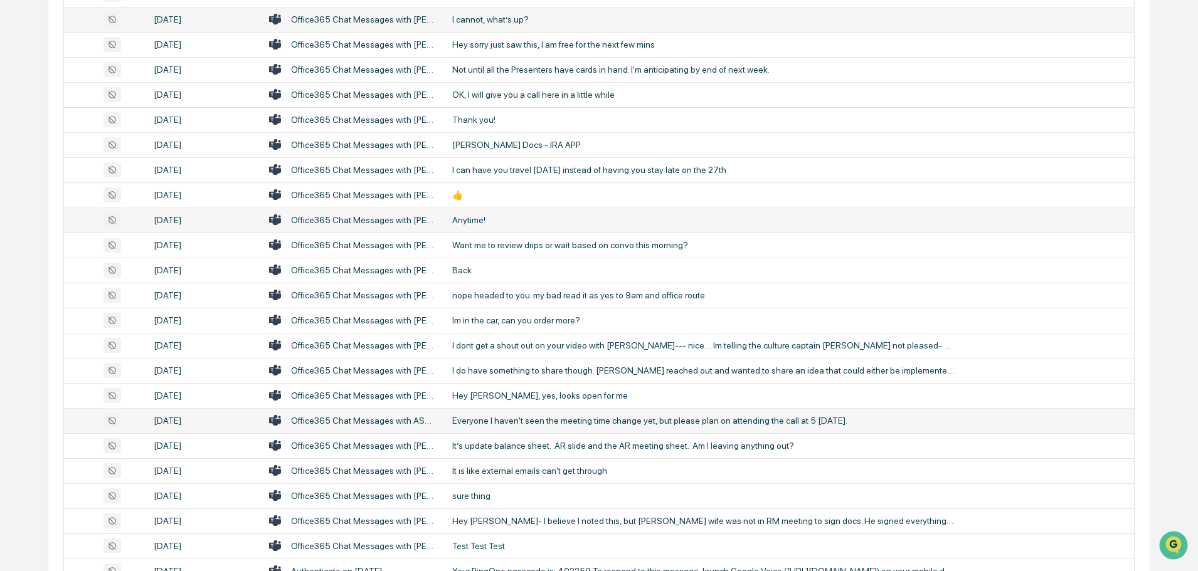
scroll to position [2132, 0]
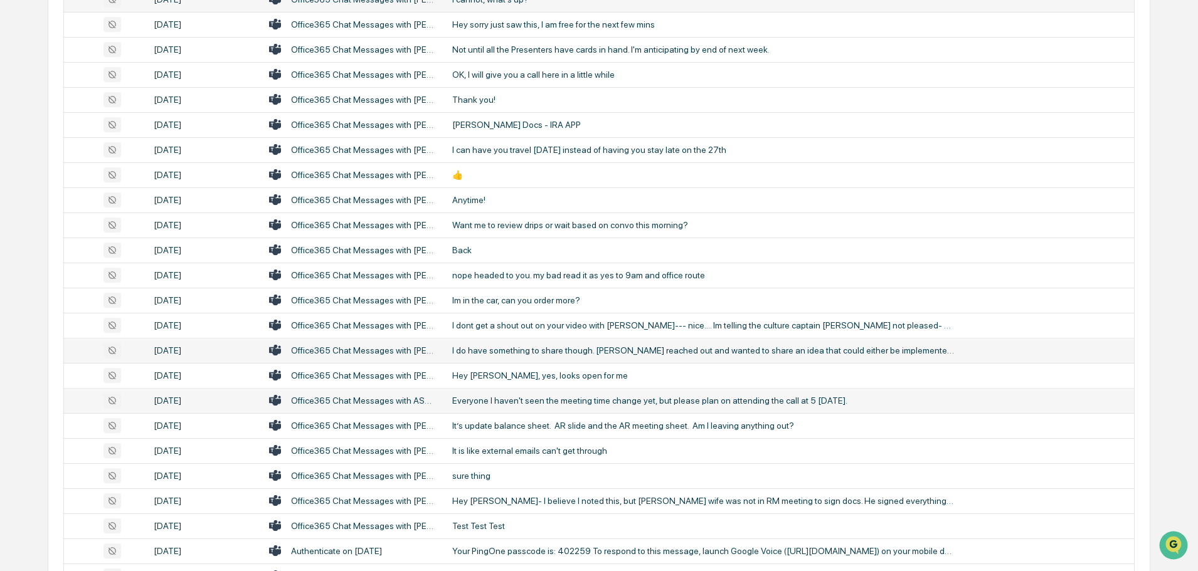
click at [519, 353] on div "I do have something to share though. [PERSON_NAME] reached out and wanted to sh…" at bounding box center [703, 350] width 502 height 10
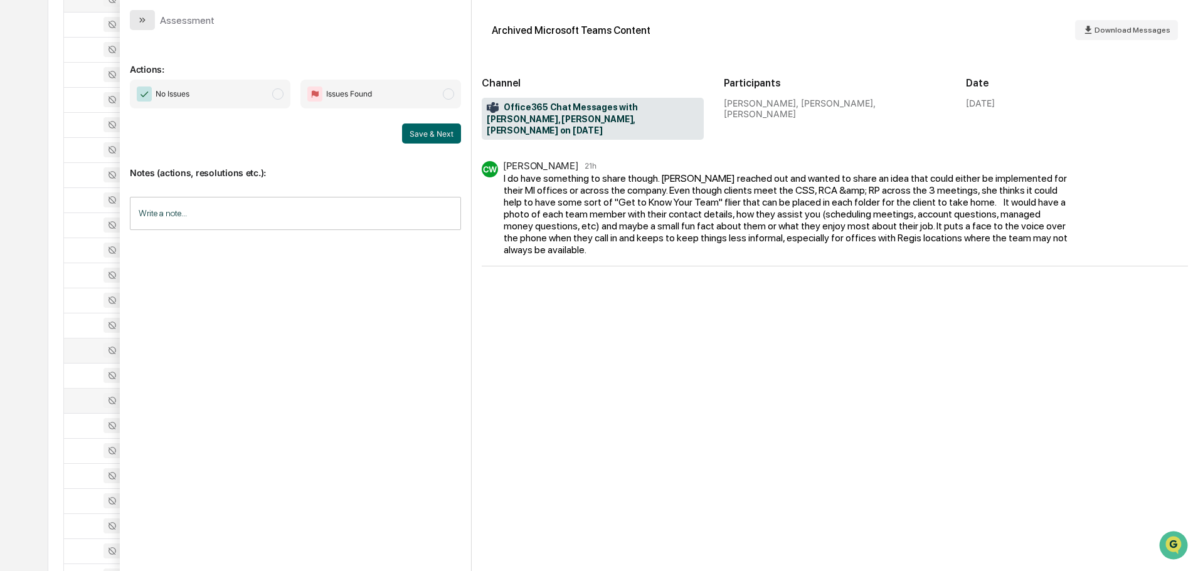
click at [139, 18] on icon "modal" at bounding box center [142, 20] width 10 height 10
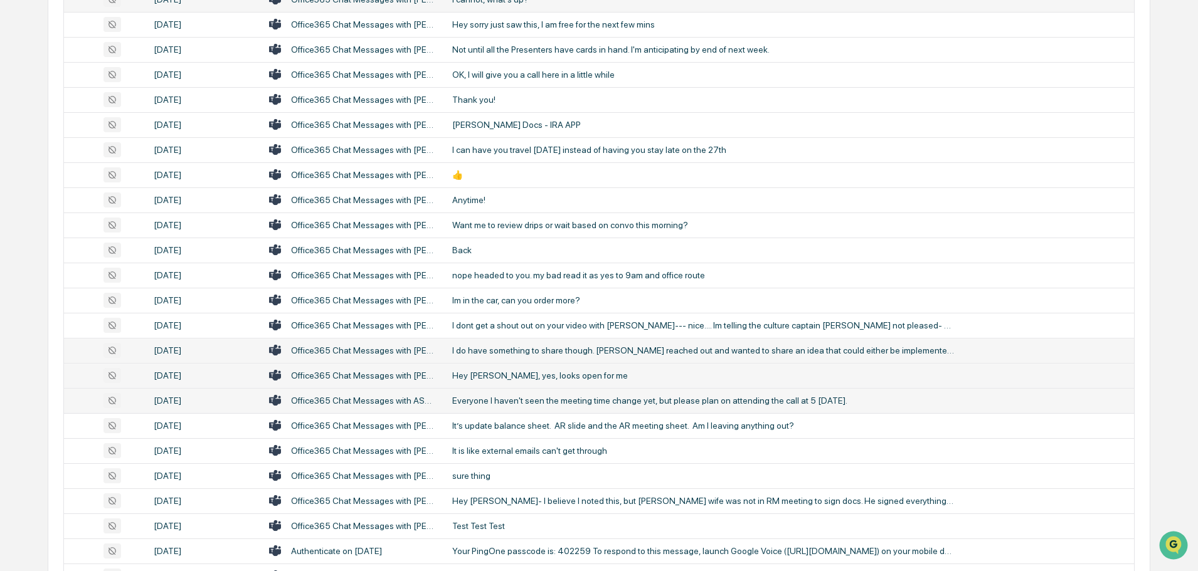
click at [512, 375] on div "Hey [PERSON_NAME], yes, looks open for me" at bounding box center [703, 376] width 502 height 10
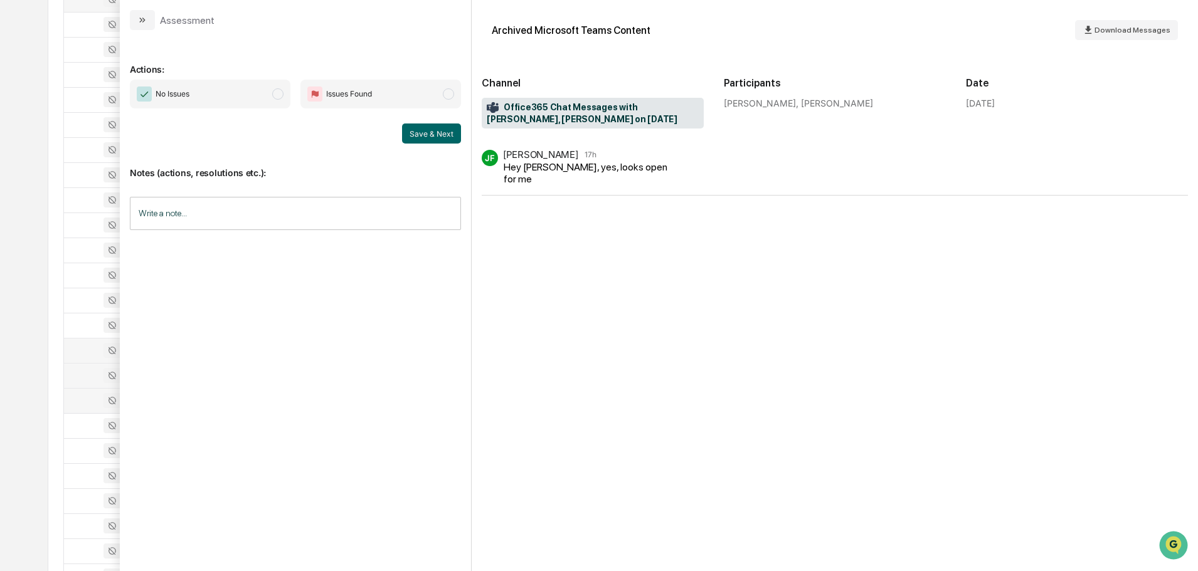
click at [145, 26] on button "modal" at bounding box center [142, 20] width 25 height 20
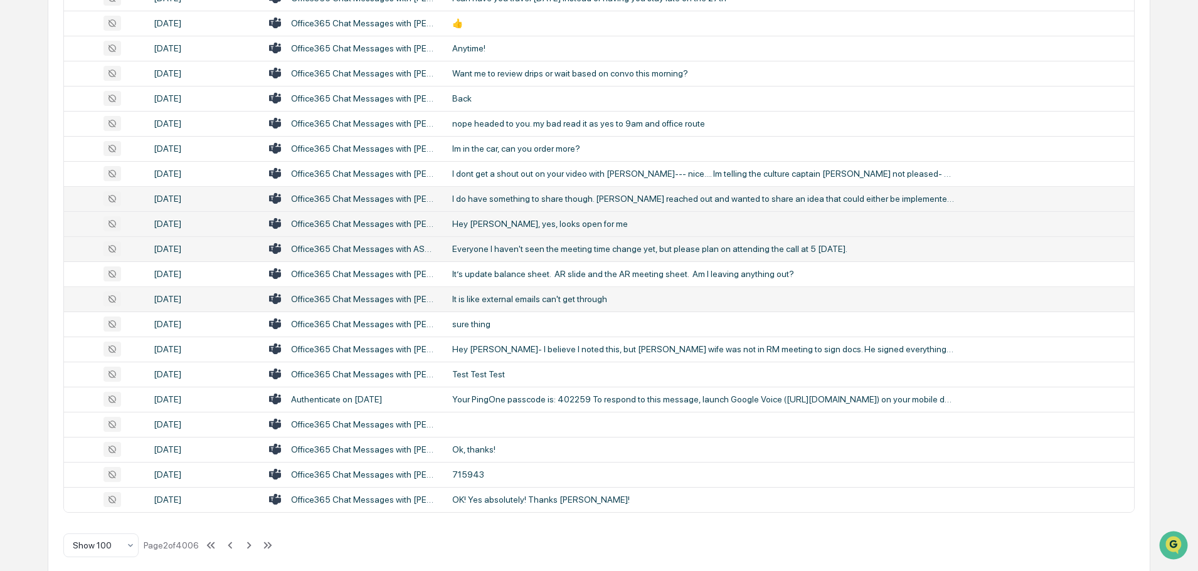
scroll to position [2296, 0]
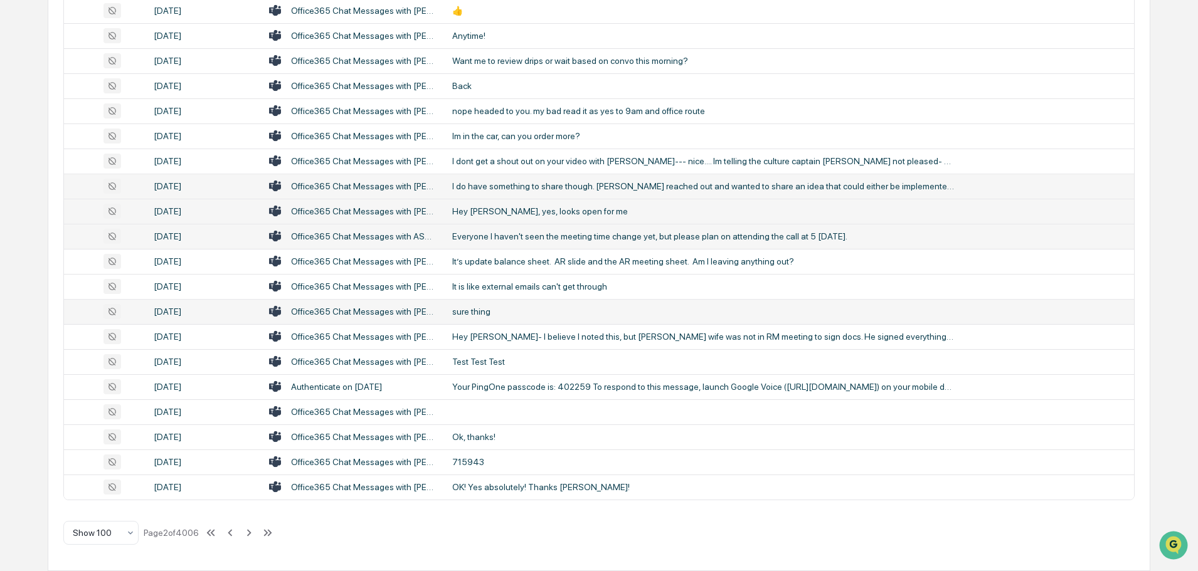
click at [494, 308] on div "sure thing" at bounding box center [703, 312] width 502 height 10
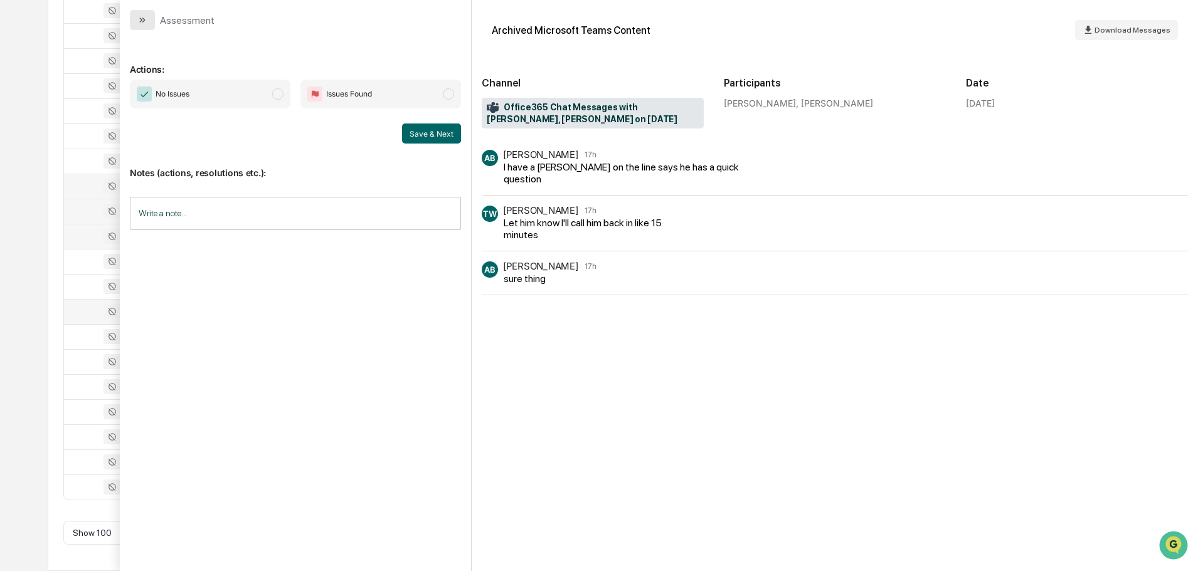
click at [146, 21] on icon "modal" at bounding box center [142, 20] width 10 height 10
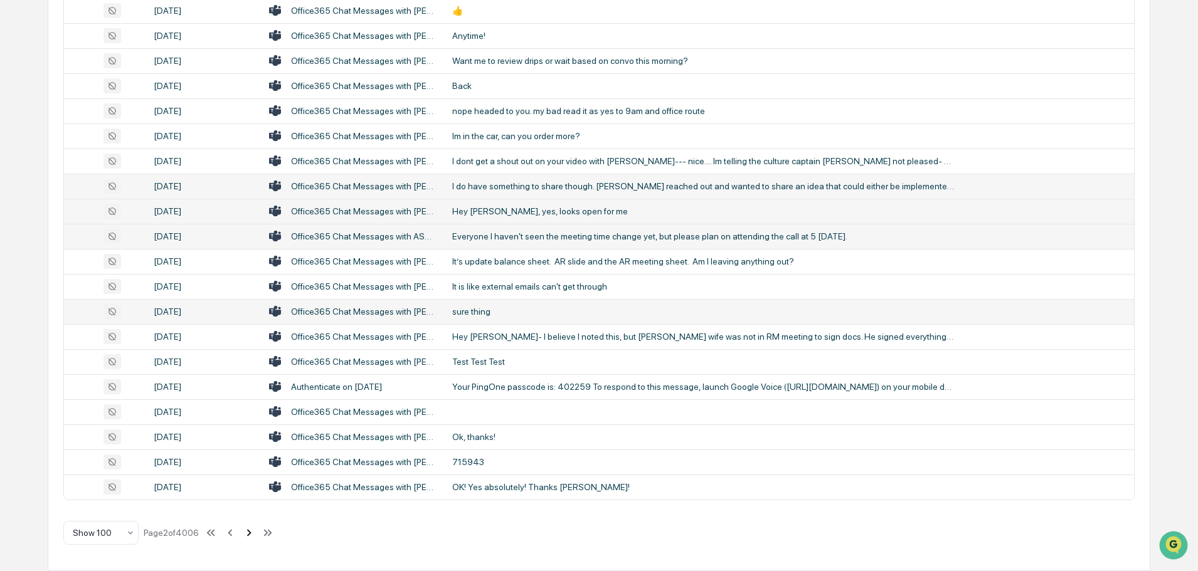
click at [250, 531] on icon at bounding box center [249, 533] width 14 height 14
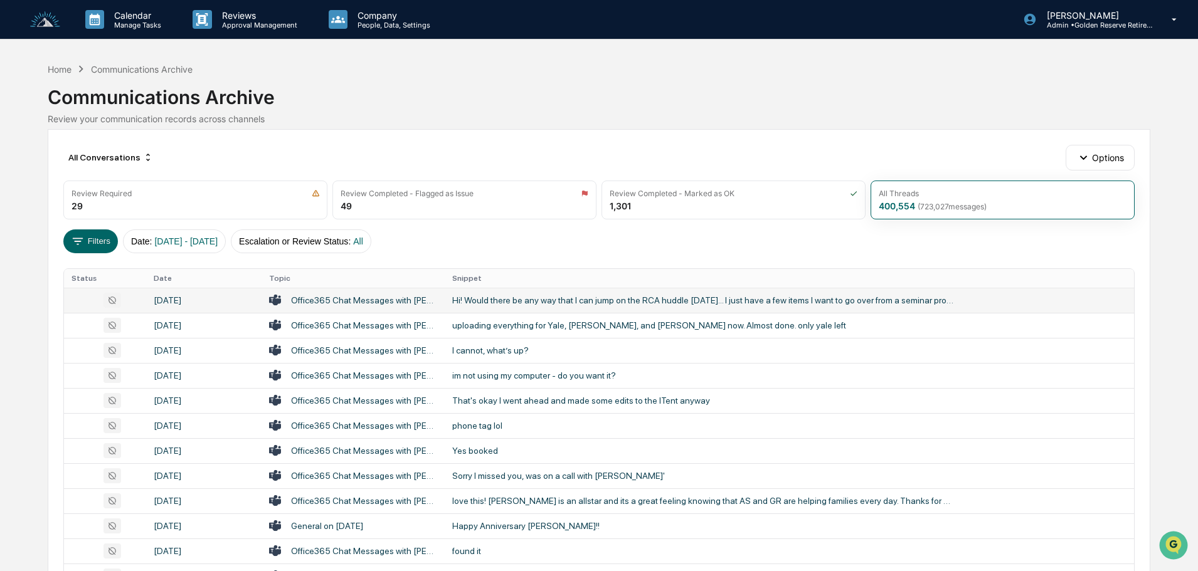
click at [594, 299] on div "Hi! Would there be any way that I can jump on the RCA huddle [DATE]... I just h…" at bounding box center [703, 300] width 502 height 10
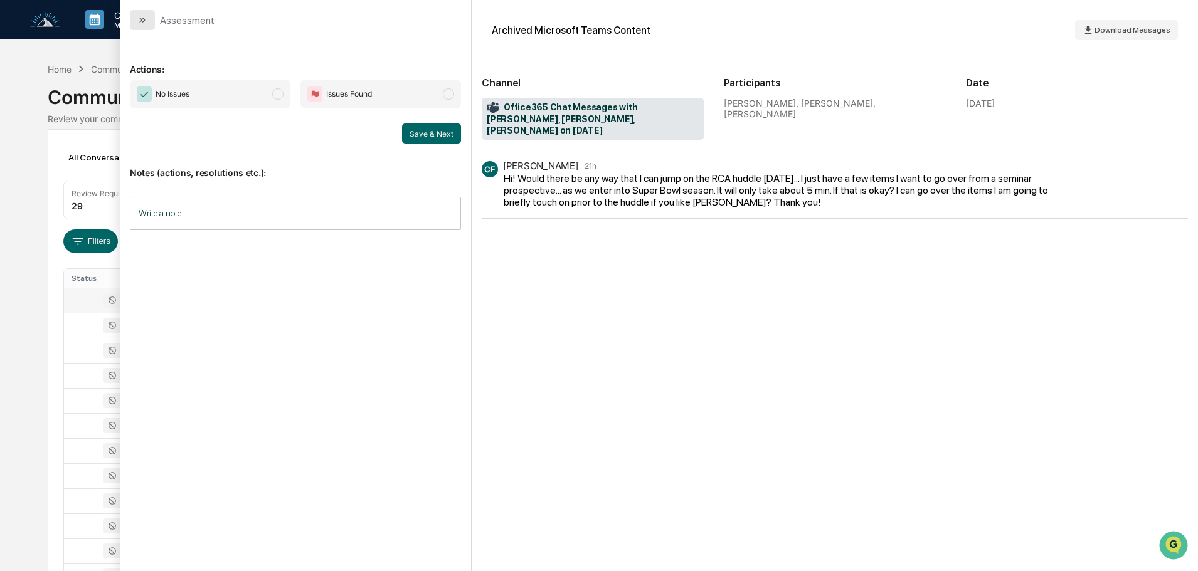
click at [140, 23] on icon "modal" at bounding box center [142, 20] width 10 height 10
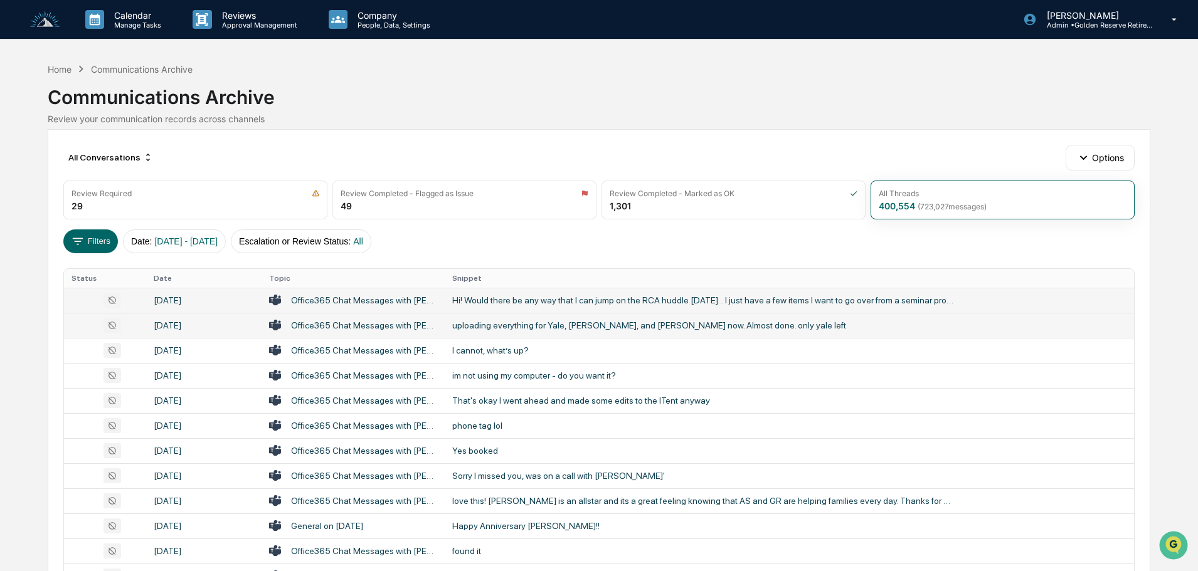
scroll to position [63, 0]
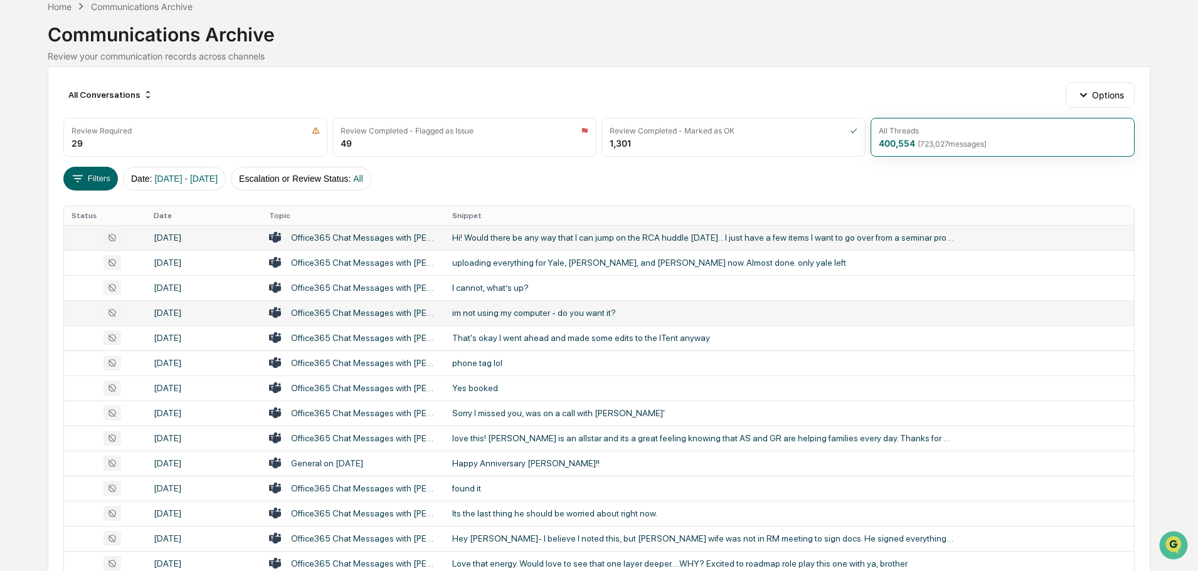
click at [525, 310] on div "im not using my computer - do you want it?" at bounding box center [703, 313] width 502 height 10
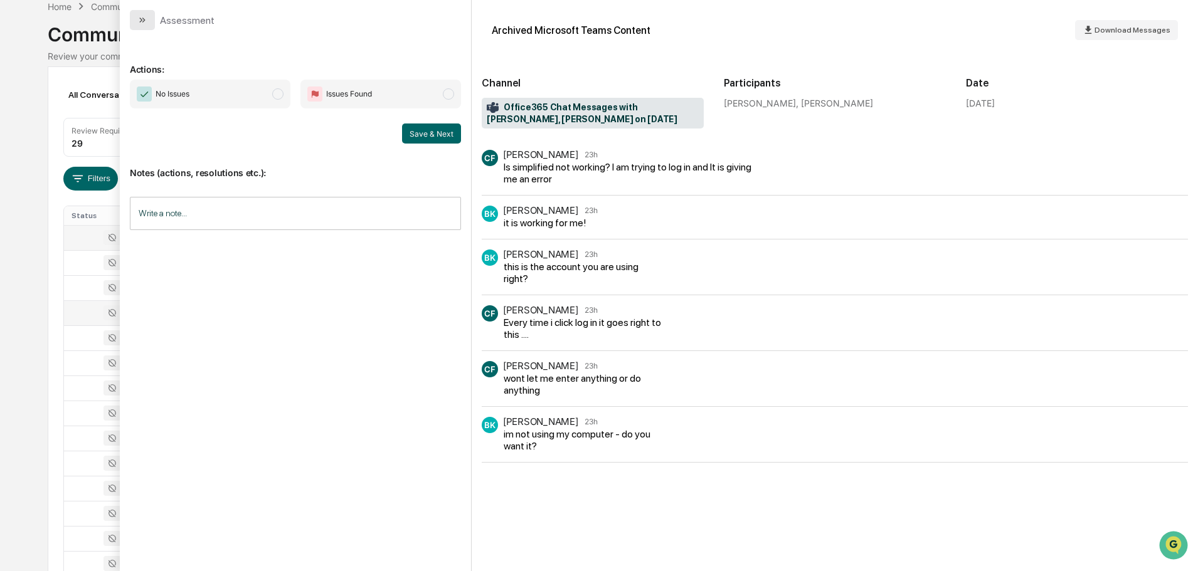
click at [151, 17] on button "modal" at bounding box center [142, 20] width 25 height 20
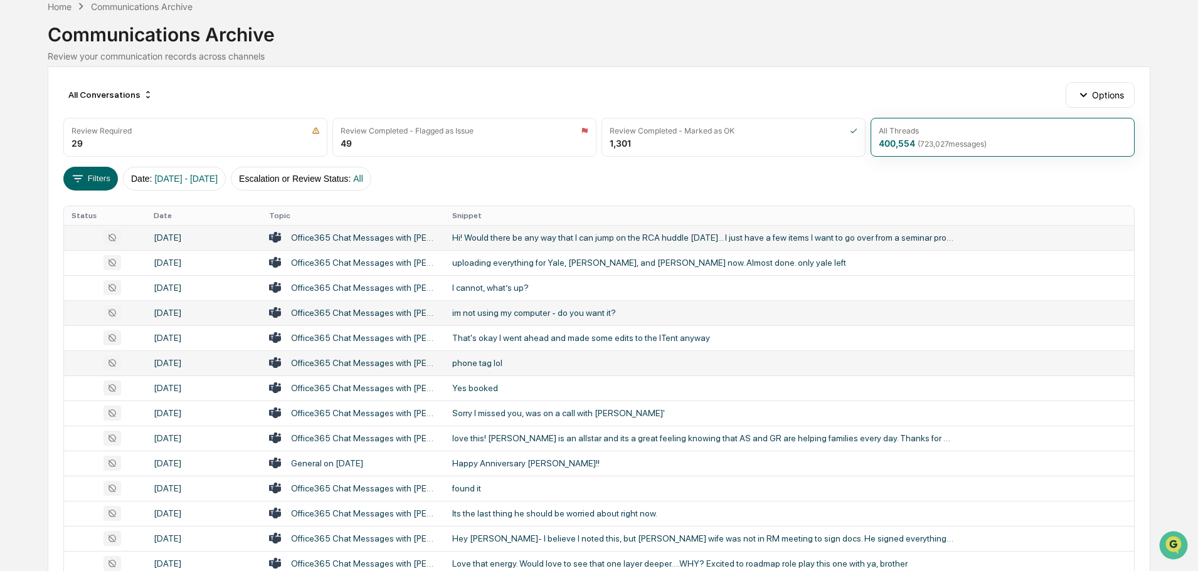
click at [490, 368] on td "phone tag lol" at bounding box center [789, 363] width 689 height 25
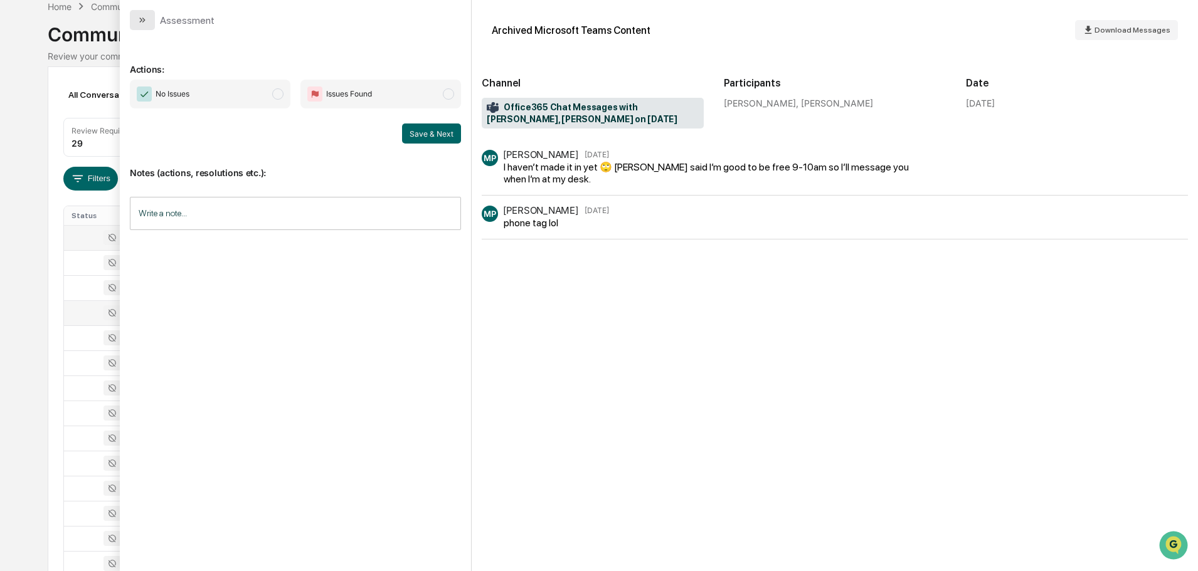
click at [140, 18] on icon "modal" at bounding box center [140, 20] width 3 height 5
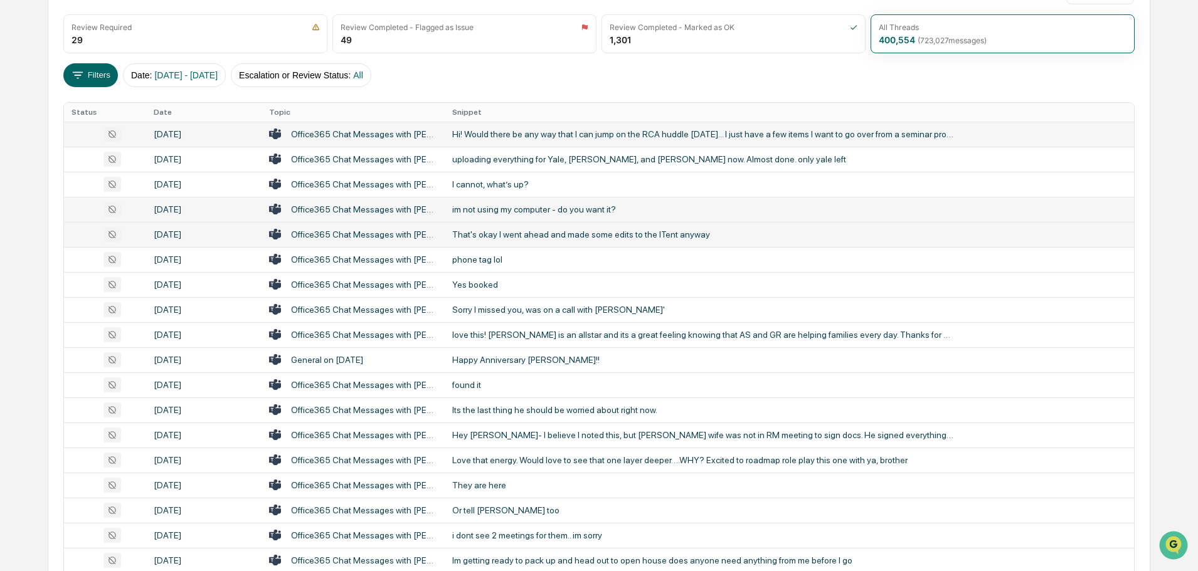
scroll to position [188, 0]
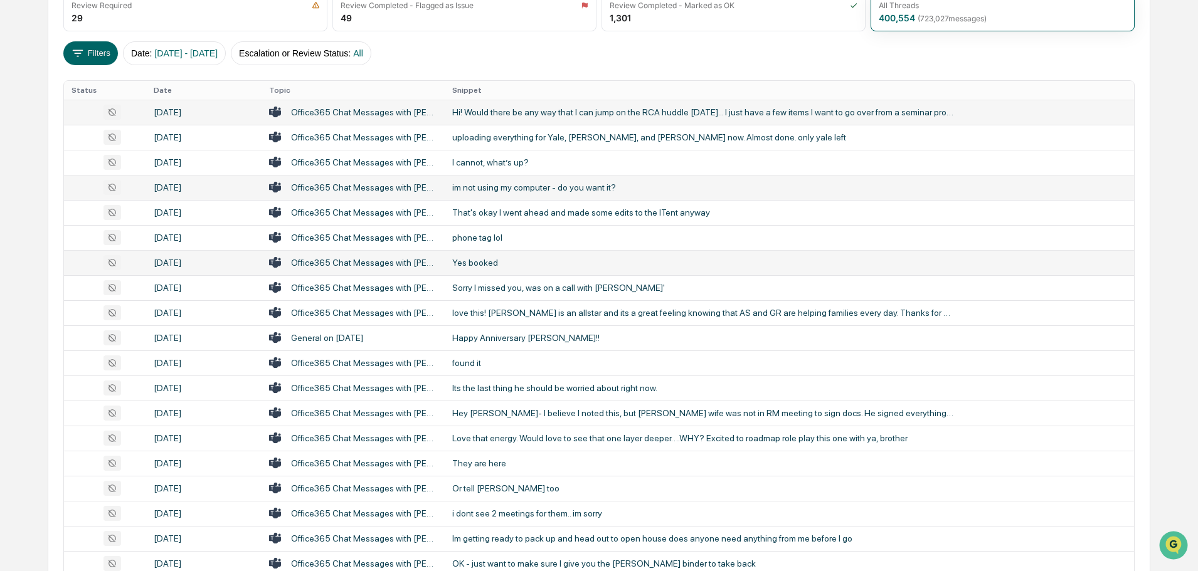
click at [488, 265] on div "Yes booked" at bounding box center [703, 263] width 502 height 10
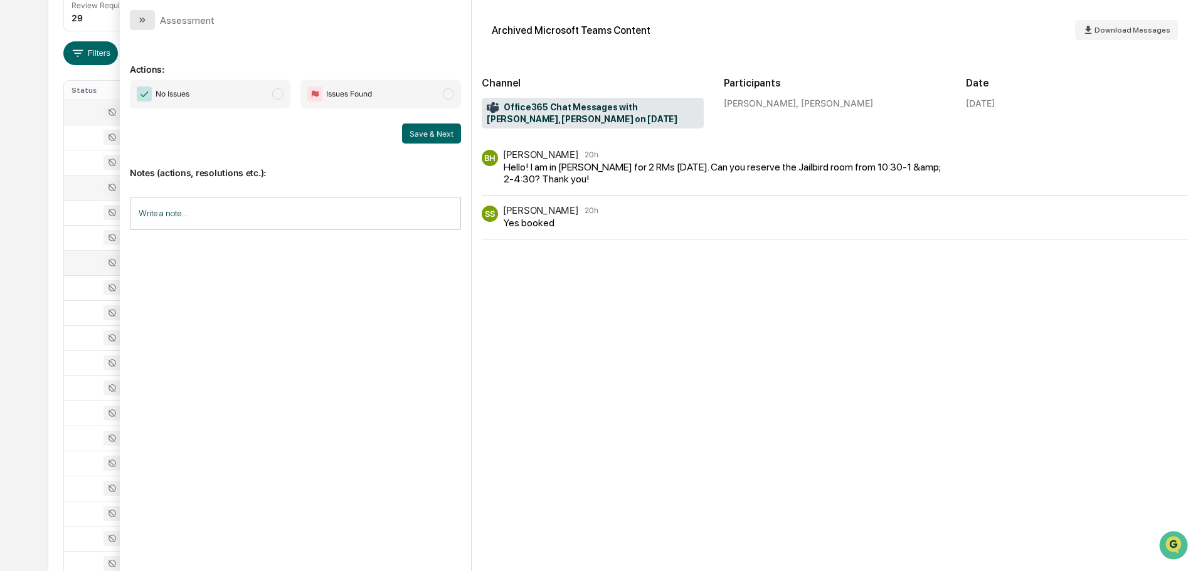
click at [139, 18] on icon "modal" at bounding box center [142, 20] width 10 height 10
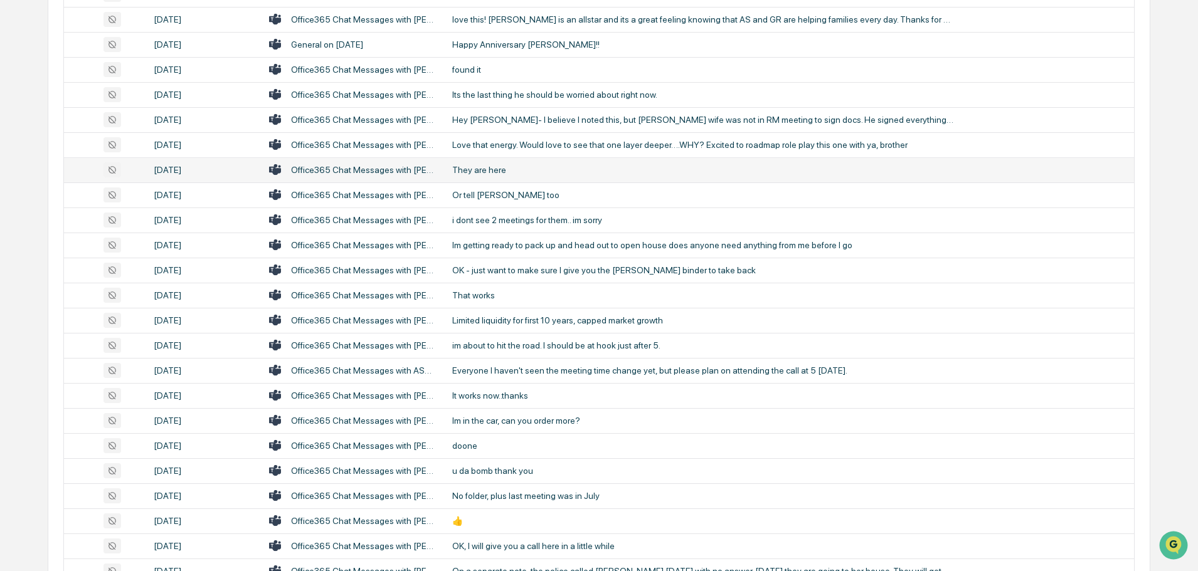
scroll to position [502, 0]
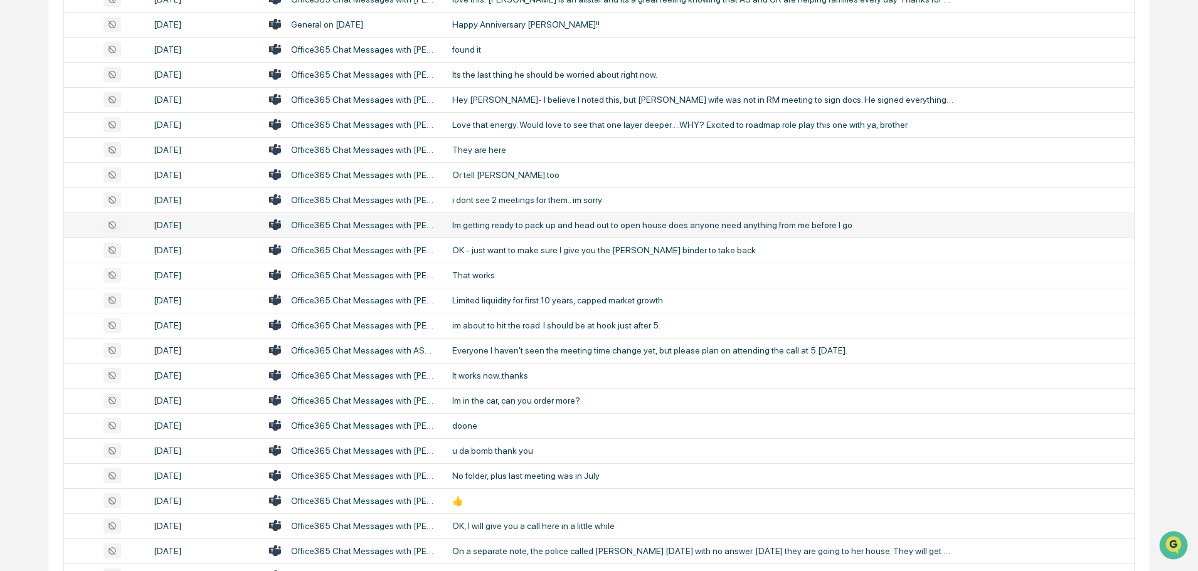
click at [488, 226] on div "Im getting ready to pack up and head out to open house does anyone need anythin…" at bounding box center [703, 225] width 502 height 10
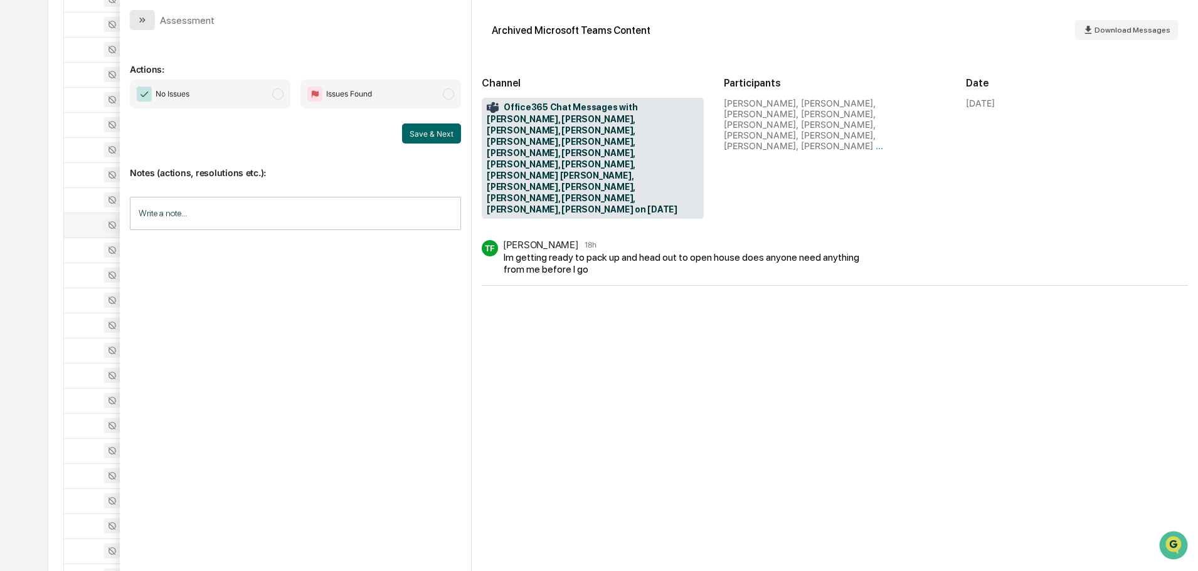
click at [150, 19] on button "modal" at bounding box center [142, 20] width 25 height 20
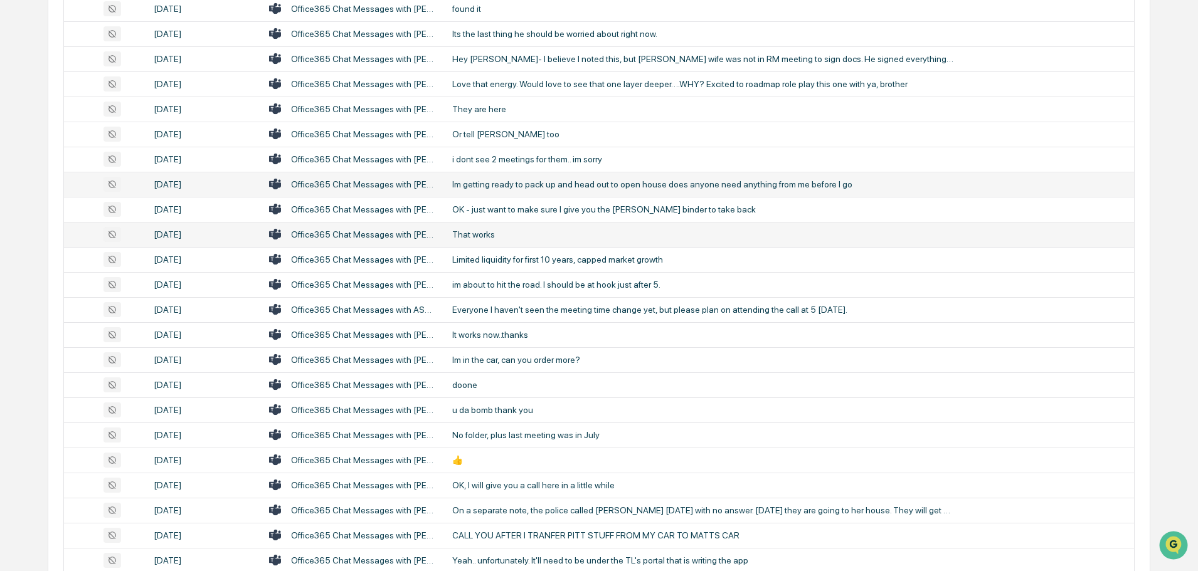
scroll to position [564, 0]
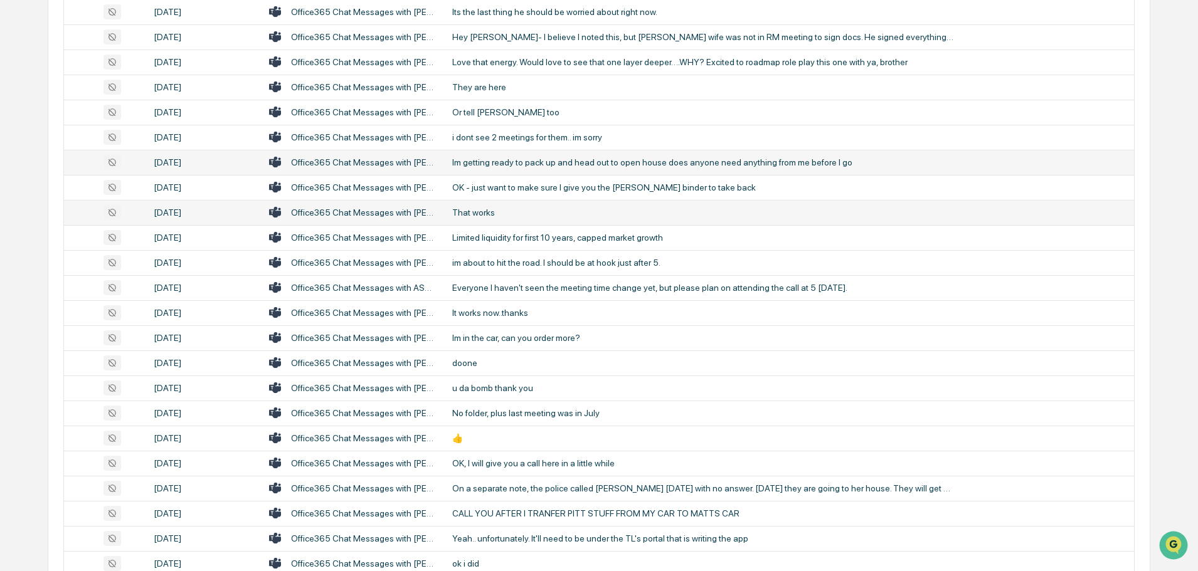
click at [509, 267] on div "im about to hit the road. I should be at hook just after 5." at bounding box center [703, 263] width 502 height 10
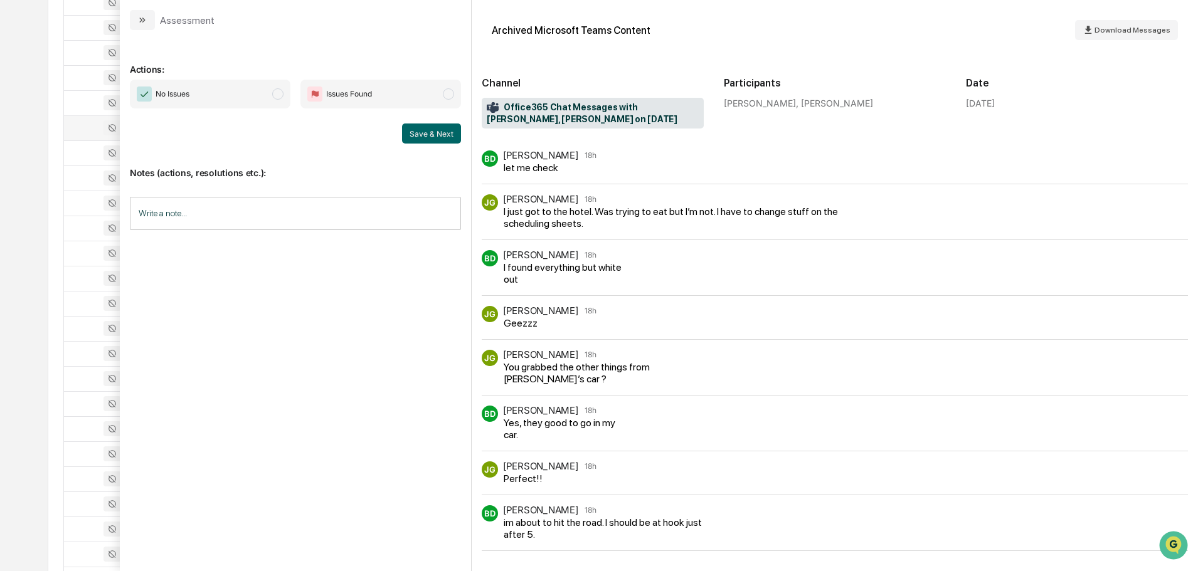
scroll to position [627, 0]
click at [137, 23] on button "modal" at bounding box center [142, 20] width 25 height 20
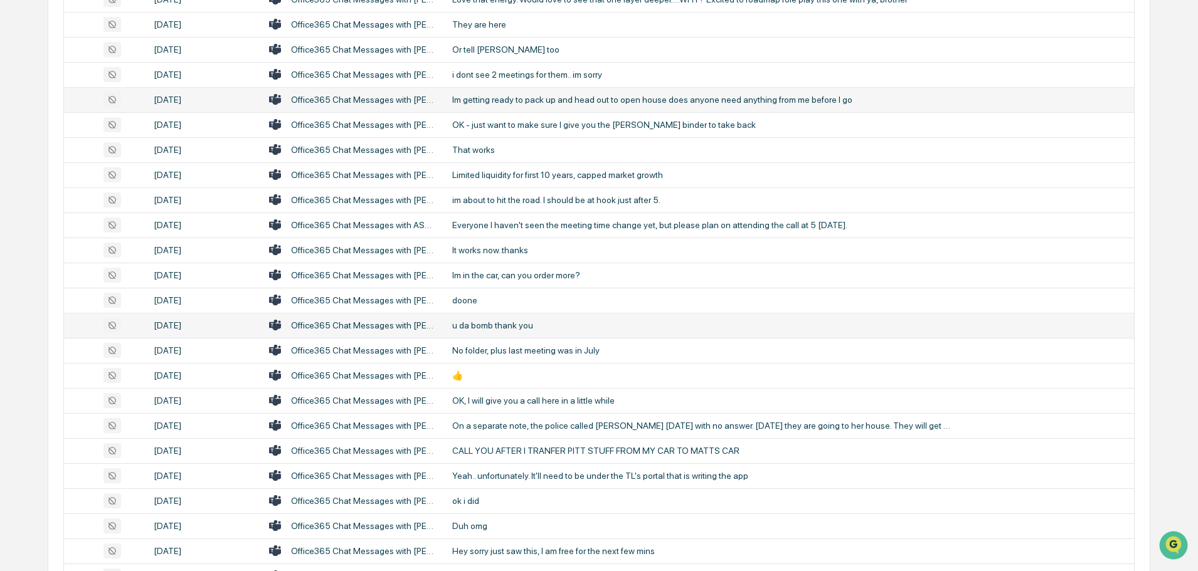
click at [520, 321] on div "u da bomb thank you" at bounding box center [703, 325] width 502 height 10
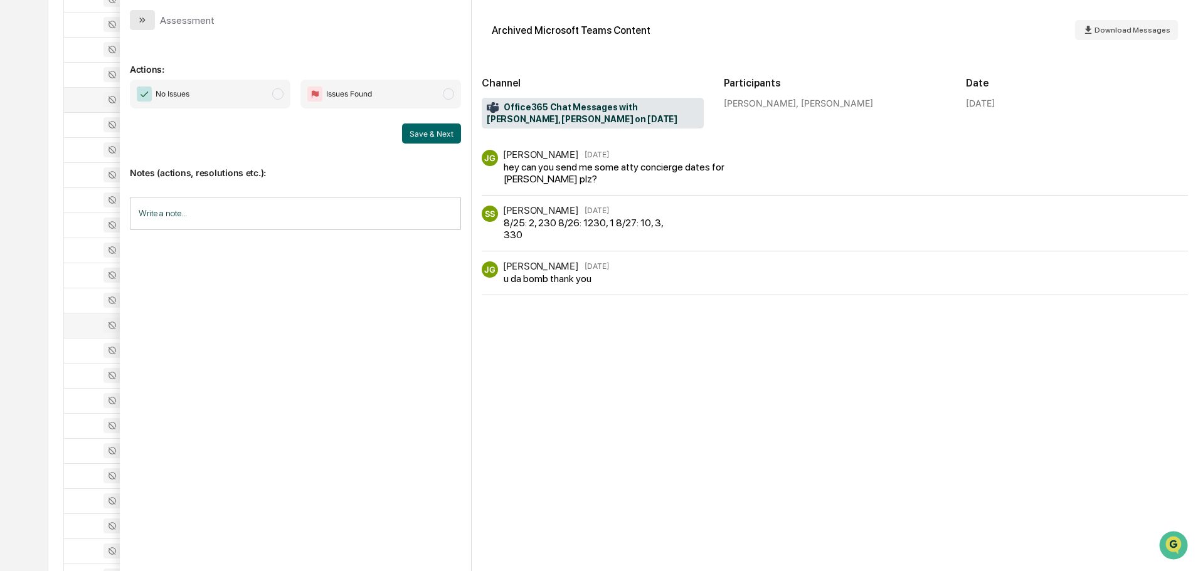
click at [147, 21] on button "modal" at bounding box center [142, 20] width 25 height 20
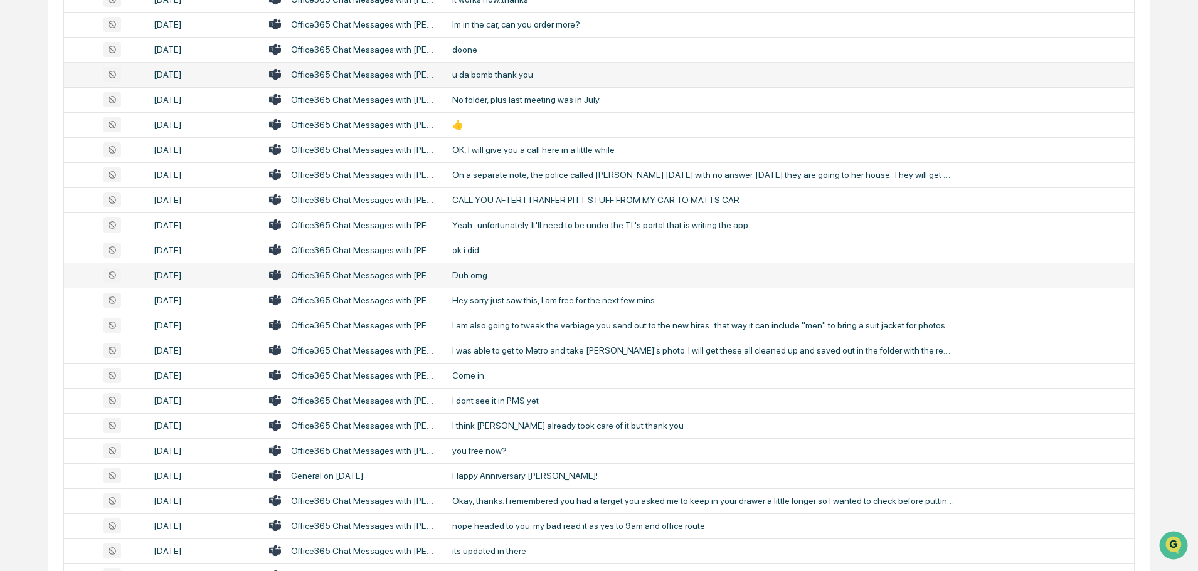
scroll to position [941, 0]
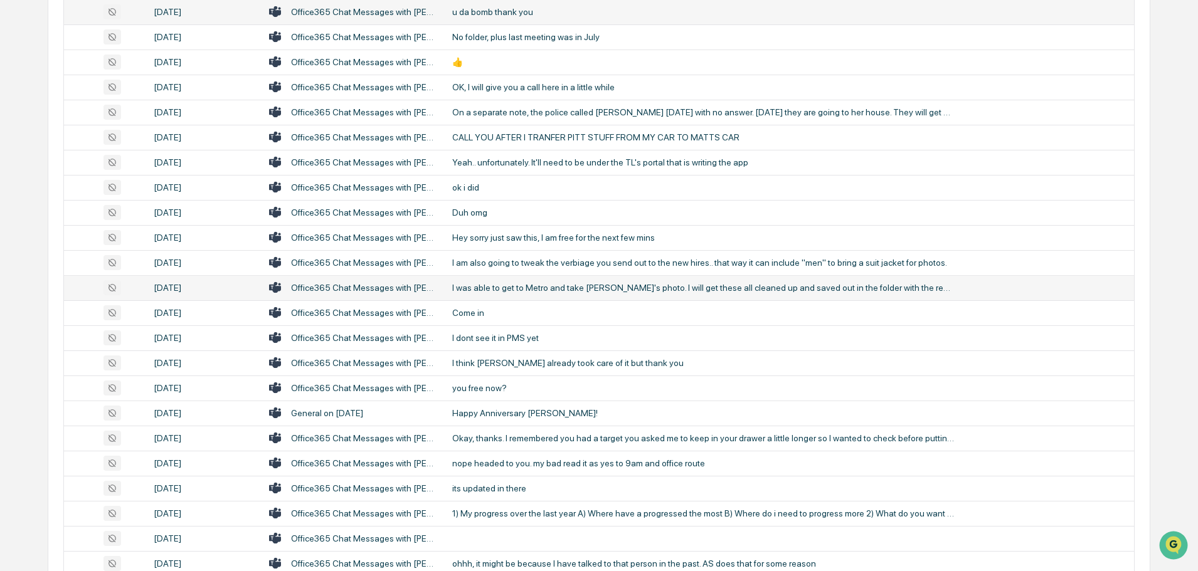
click at [548, 291] on div "I was able to get to Metro and take [PERSON_NAME]'s photo. I will get these all…" at bounding box center [703, 288] width 502 height 10
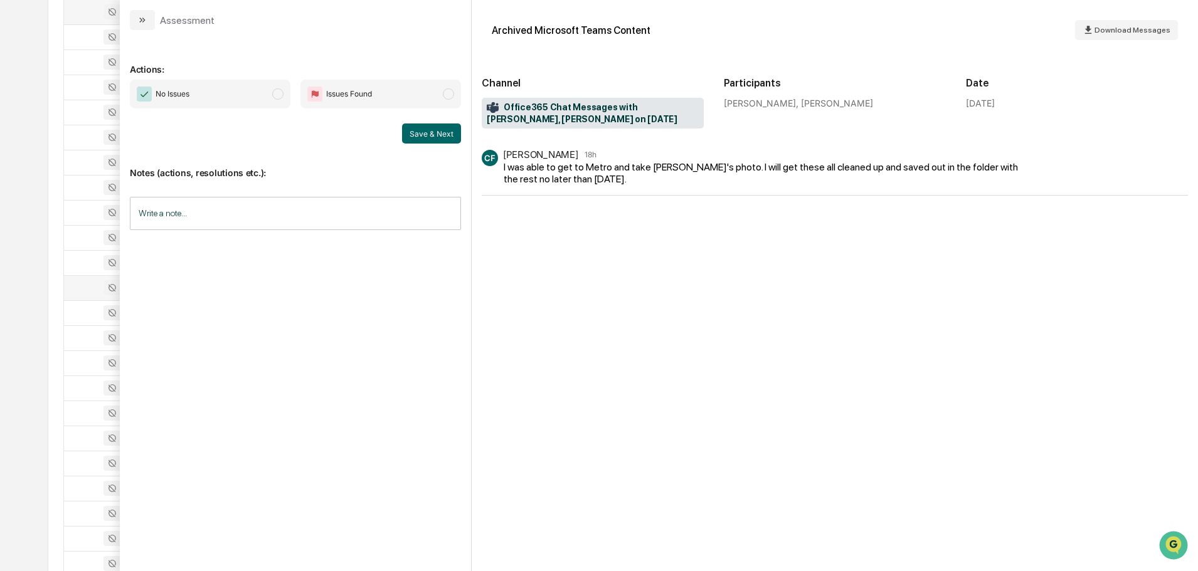
click at [148, 19] on button "modal" at bounding box center [142, 20] width 25 height 20
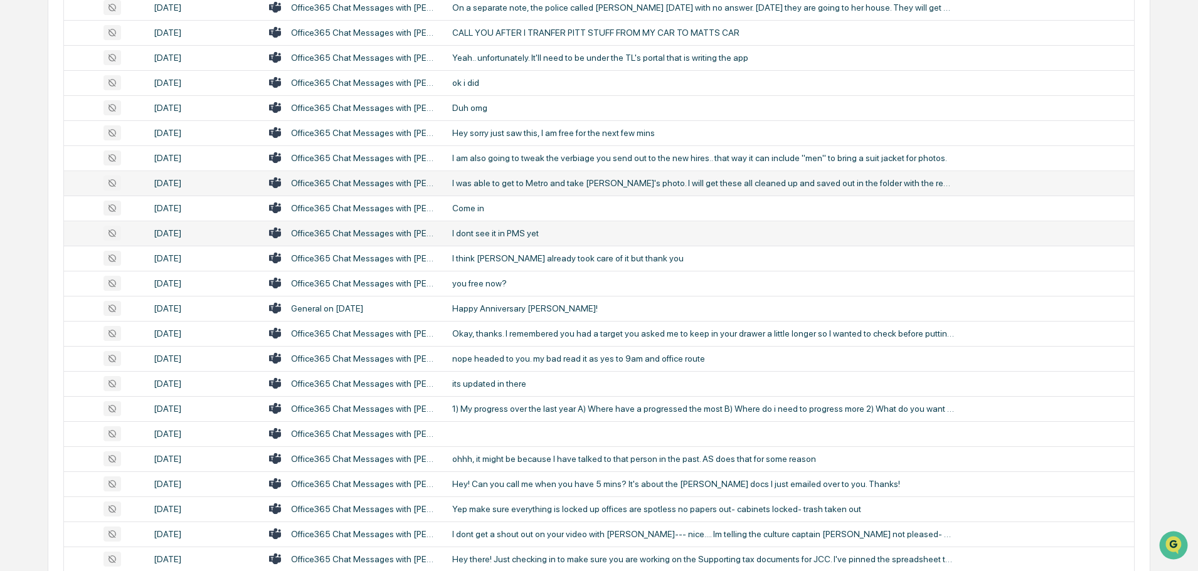
scroll to position [1066, 0]
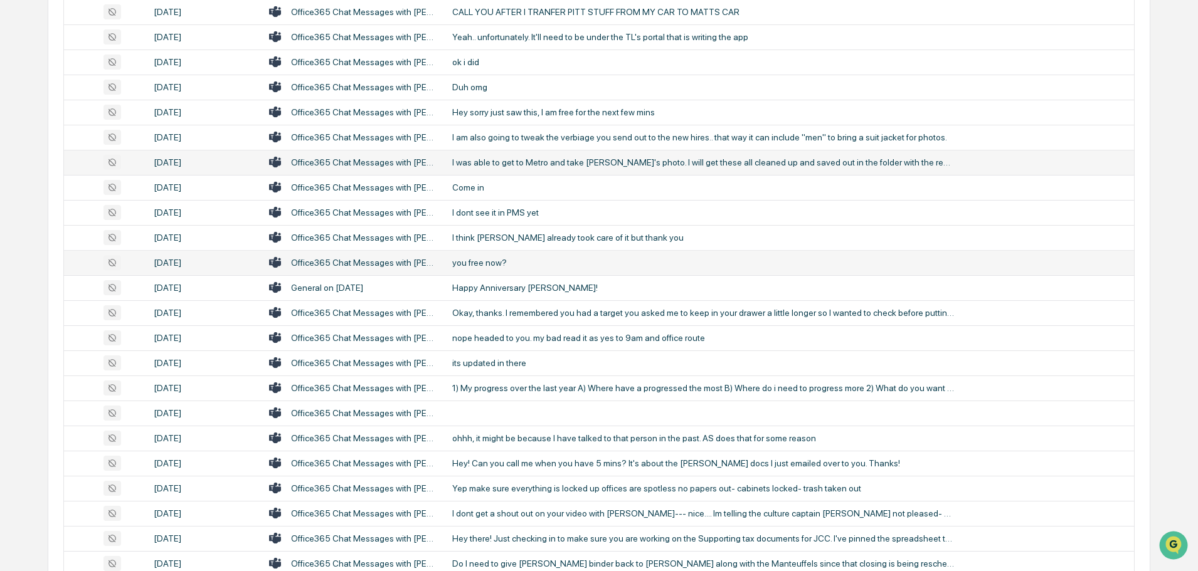
click at [503, 262] on div "you free now?" at bounding box center [703, 263] width 502 height 10
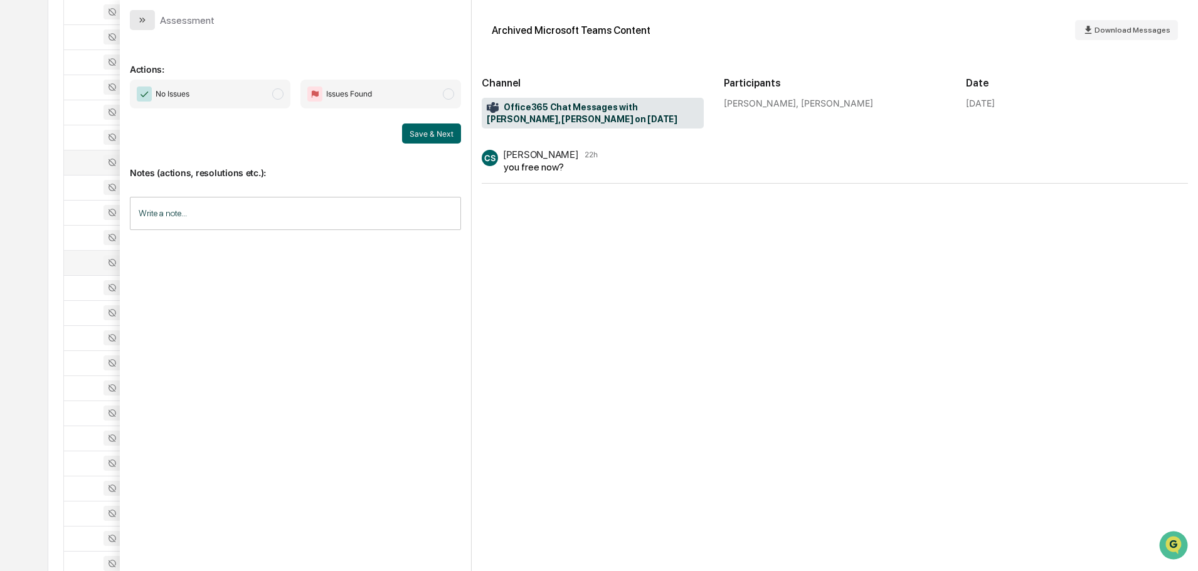
click at [149, 24] on button "modal" at bounding box center [142, 20] width 25 height 20
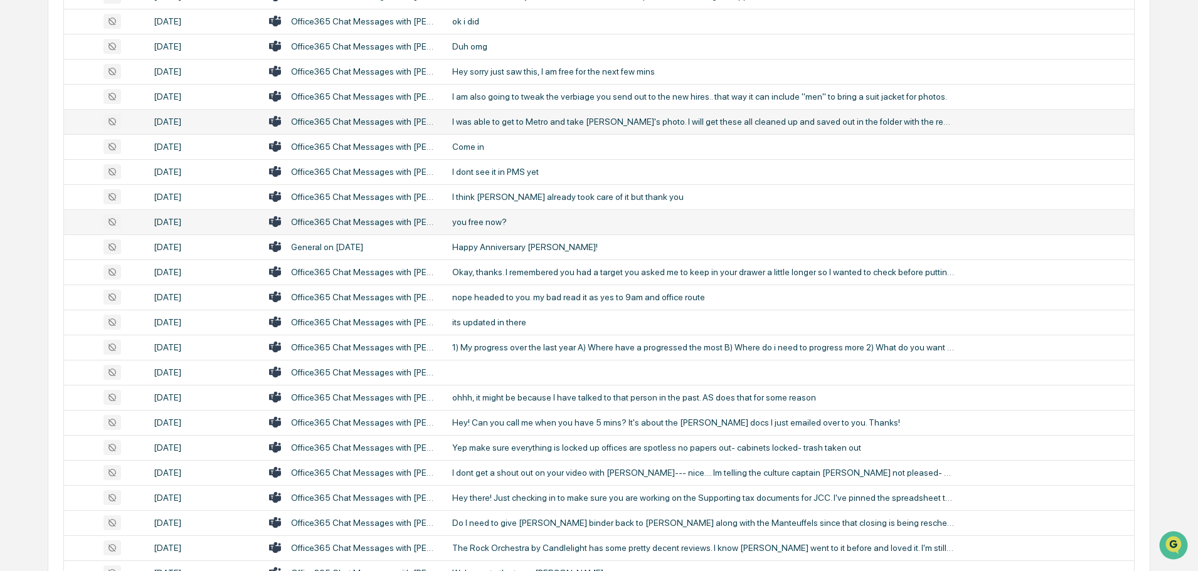
scroll to position [1129, 0]
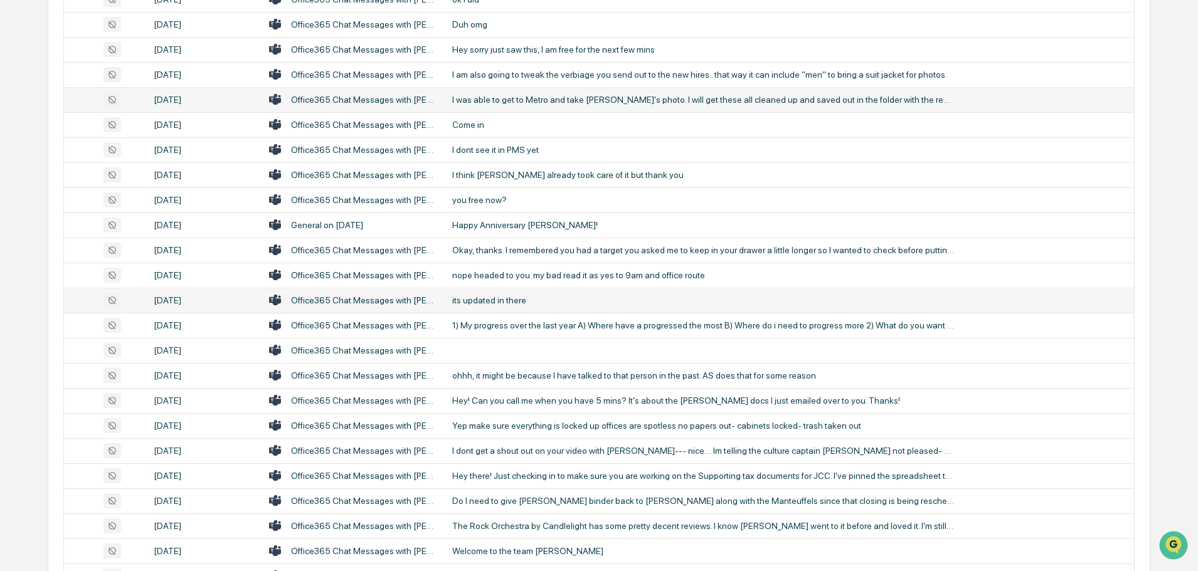
click at [520, 299] on div "its updated in there" at bounding box center [703, 300] width 502 height 10
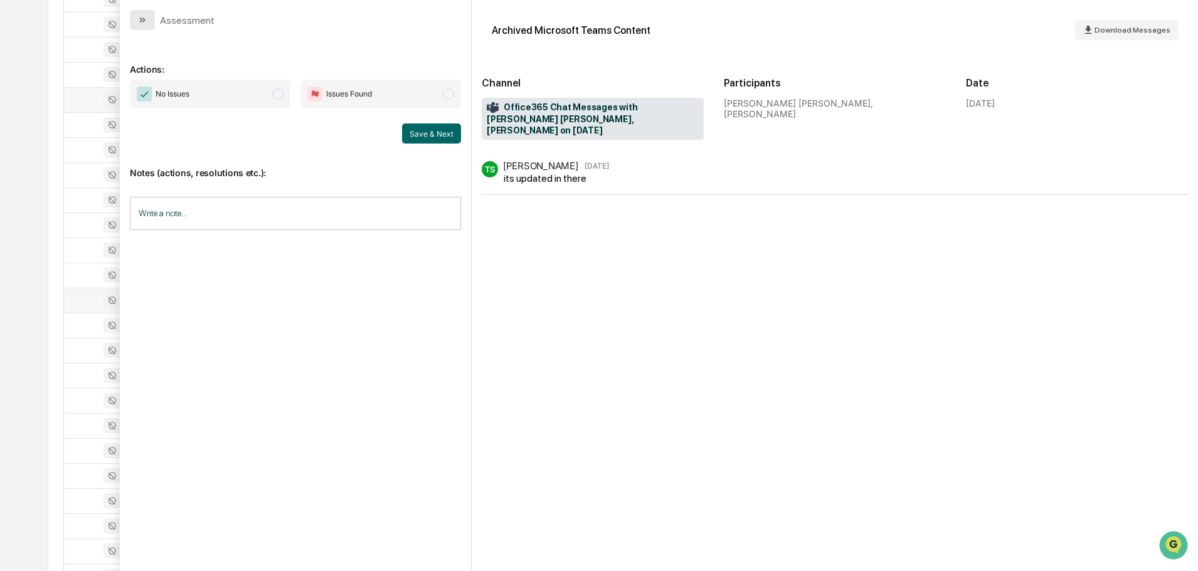
click at [147, 23] on button "modal" at bounding box center [142, 20] width 25 height 20
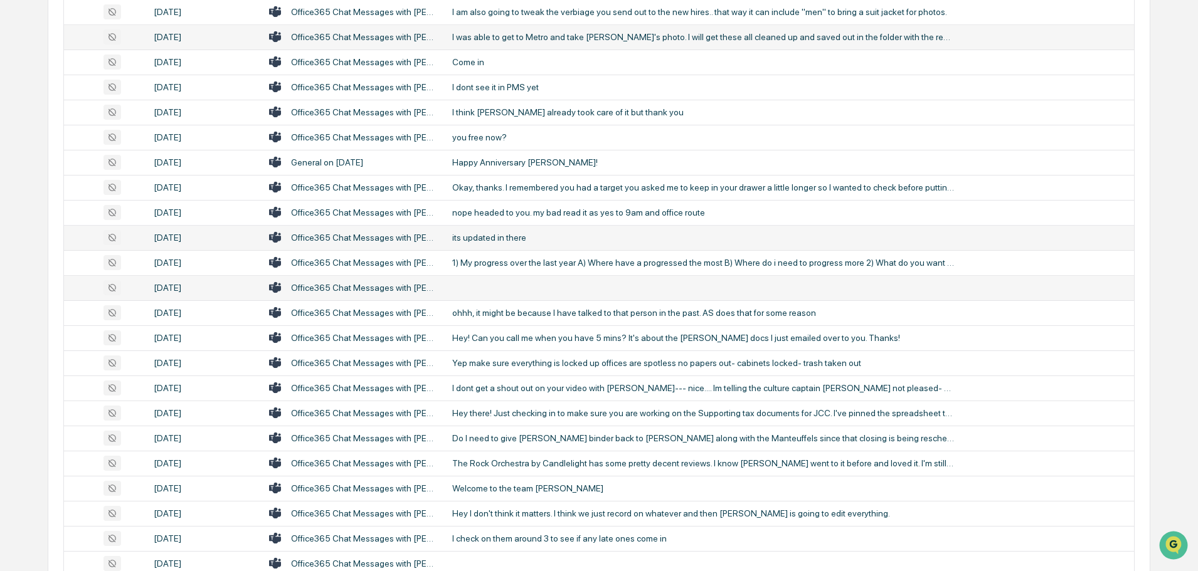
scroll to position [1254, 0]
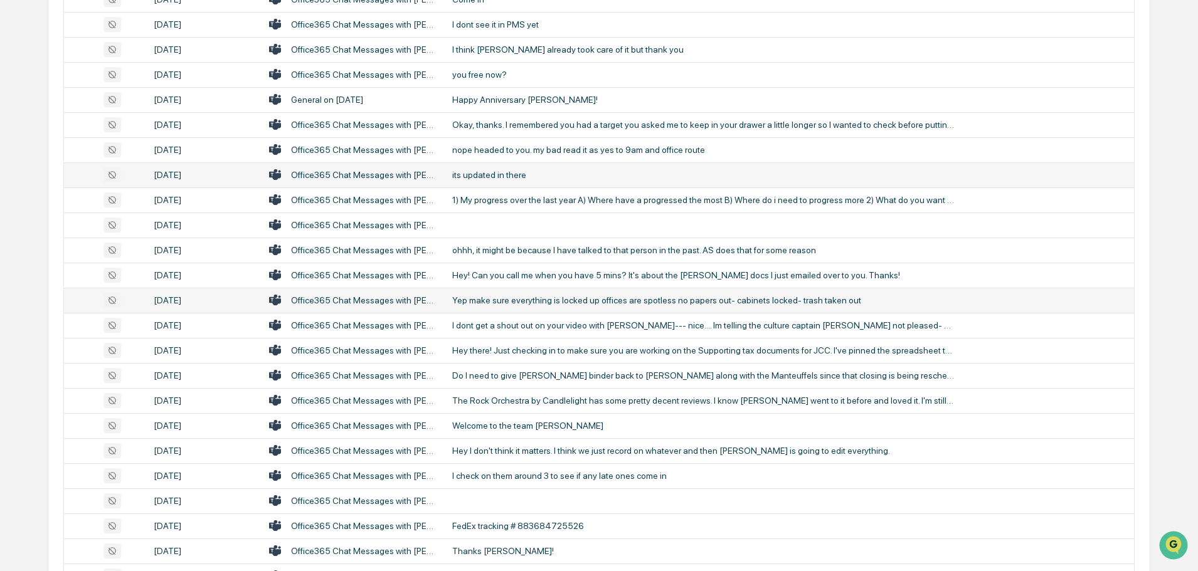
click at [510, 301] on div "Yep make sure everything is locked up offices are spotless no papers out- cabin…" at bounding box center [703, 300] width 502 height 10
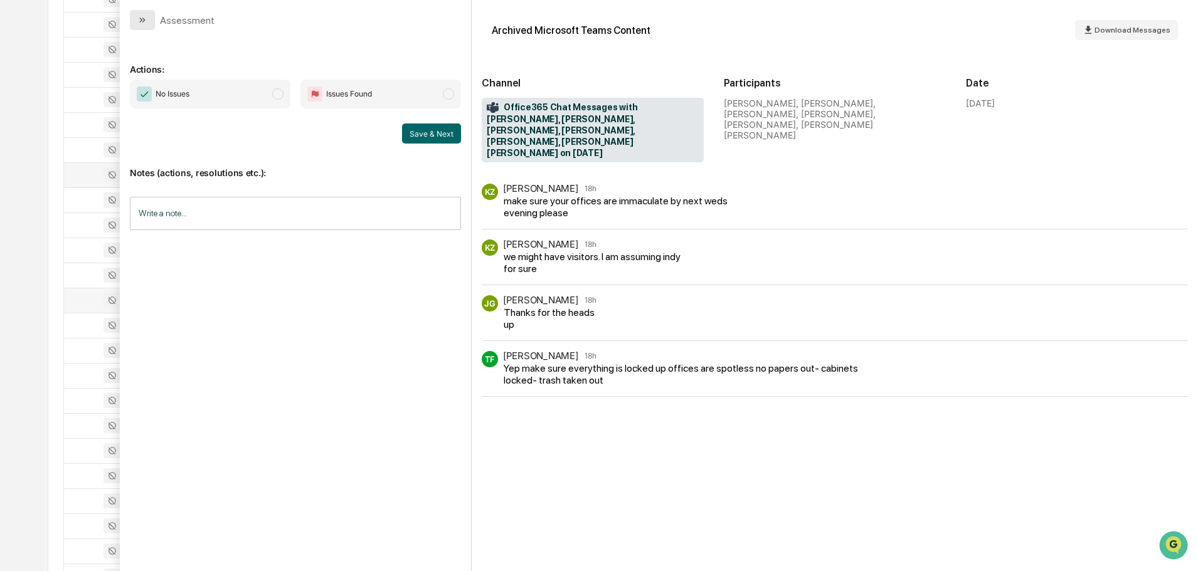
click at [145, 18] on icon "modal" at bounding box center [142, 20] width 10 height 10
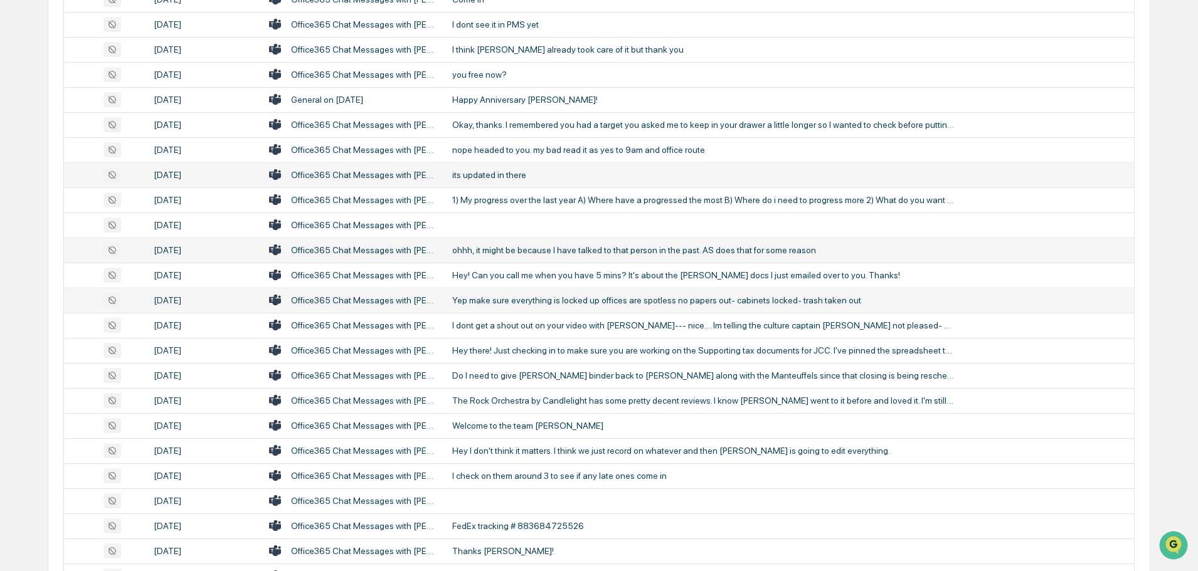
scroll to position [1317, 0]
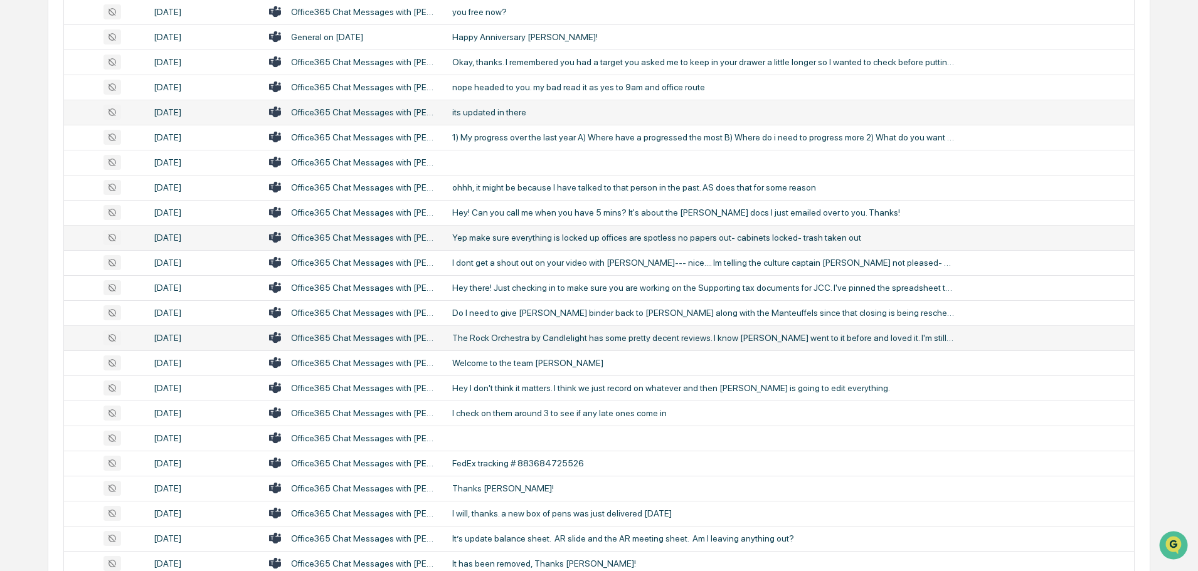
click at [562, 337] on div "The Rock Orchestra by Candlelight has some pretty decent reviews. I know [PERSO…" at bounding box center [703, 338] width 502 height 10
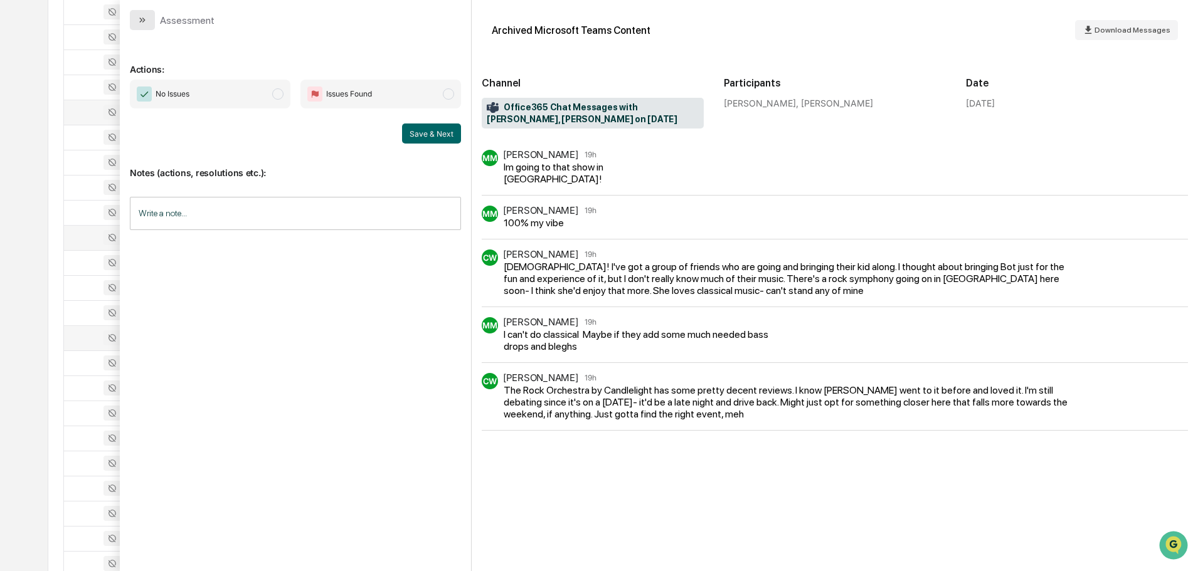
click at [147, 18] on button "modal" at bounding box center [142, 20] width 25 height 20
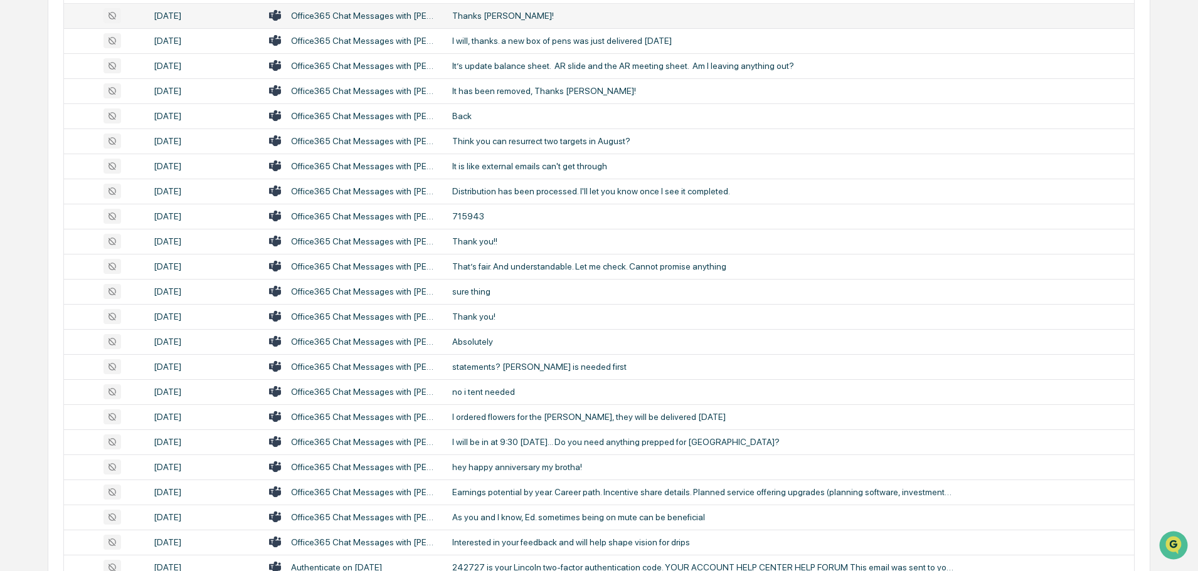
scroll to position [1818, 0]
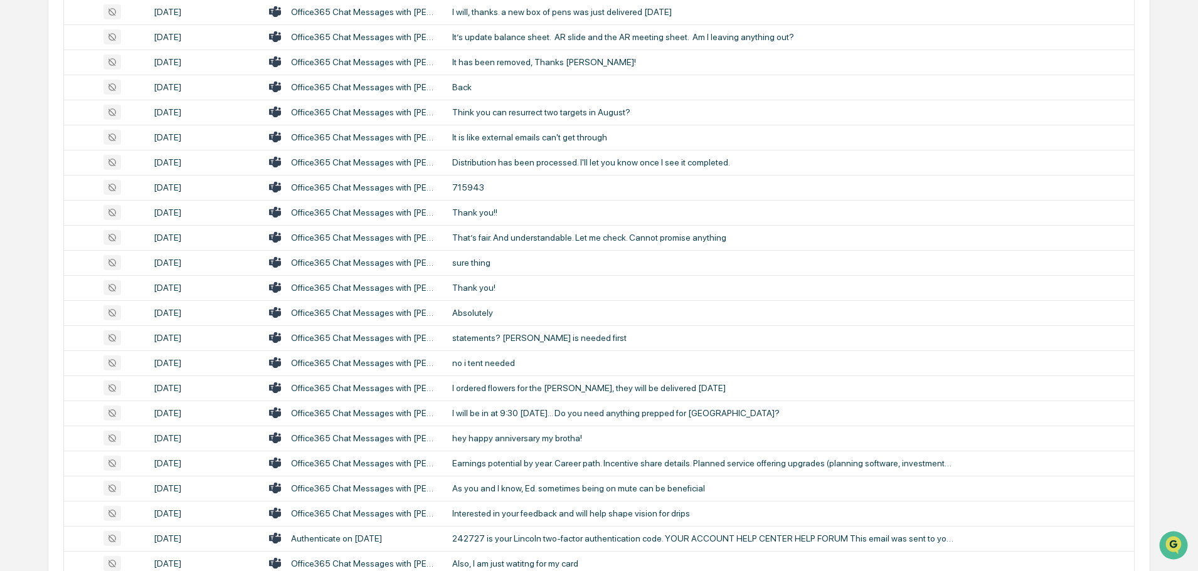
click at [514, 243] on td "That’s fair. And understandable. Let me check. Cannot promise anything" at bounding box center [789, 237] width 689 height 25
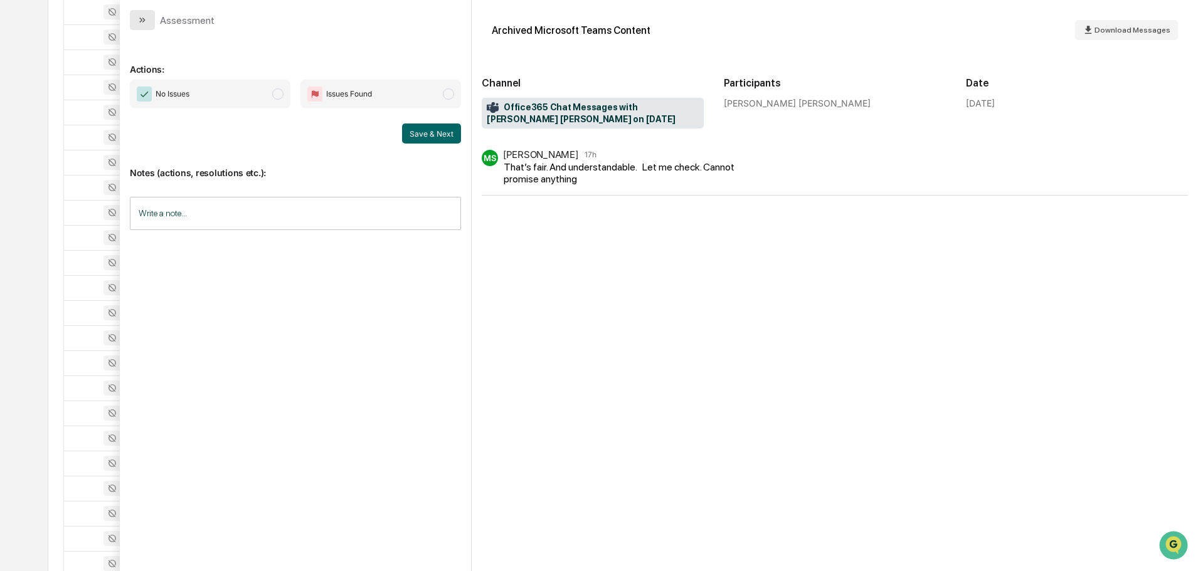
click at [147, 16] on icon "modal" at bounding box center [142, 20] width 10 height 10
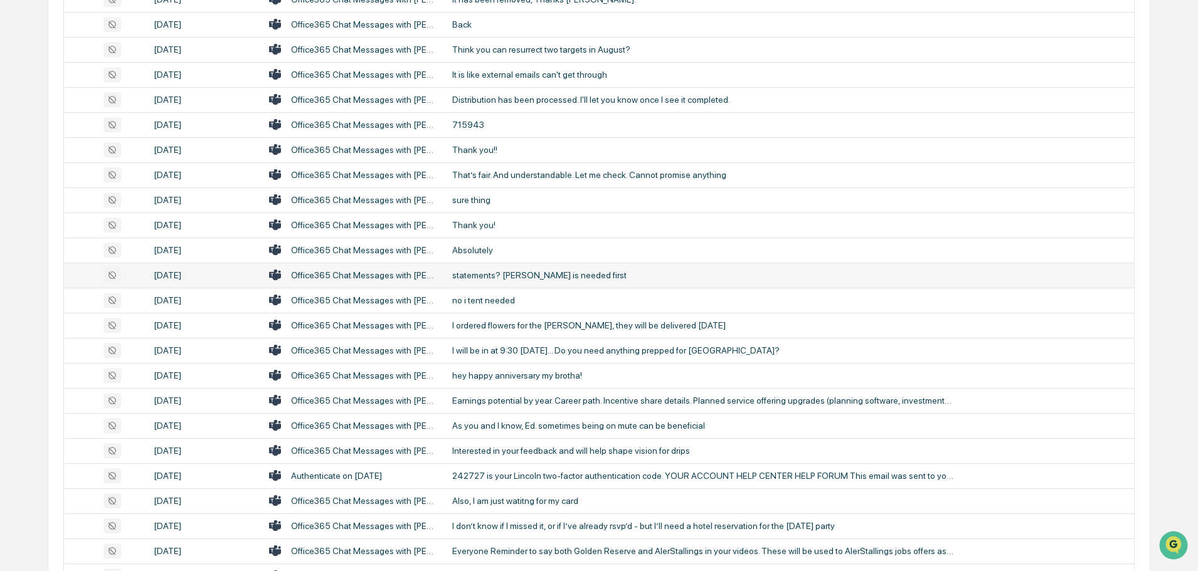
scroll to position [1944, 0]
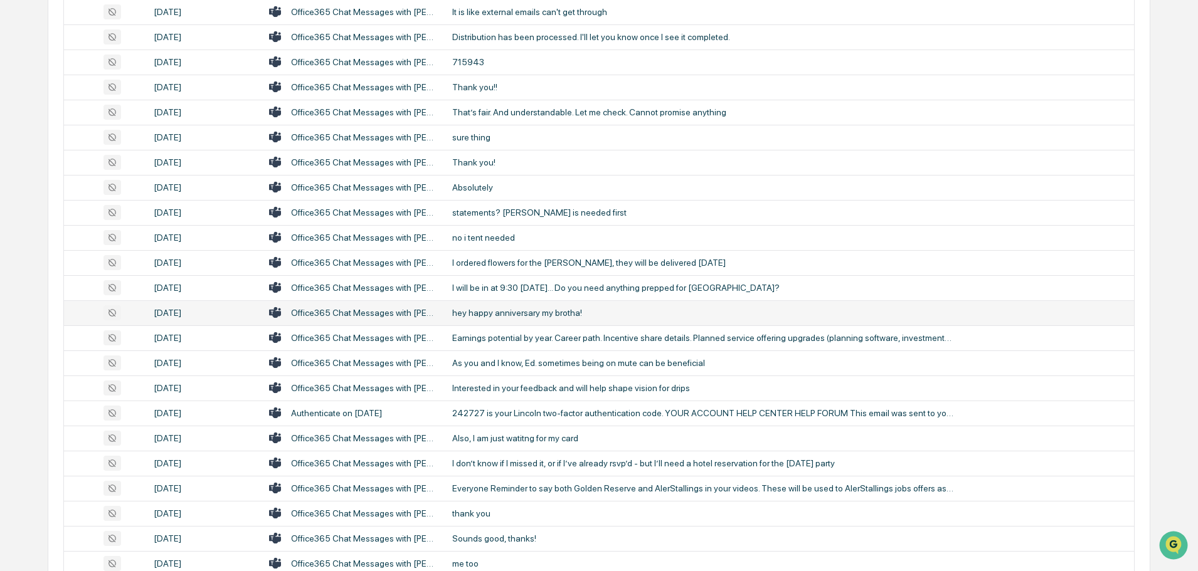
click at [559, 310] on div "hey happy anniversary my brotha!" at bounding box center [703, 313] width 502 height 10
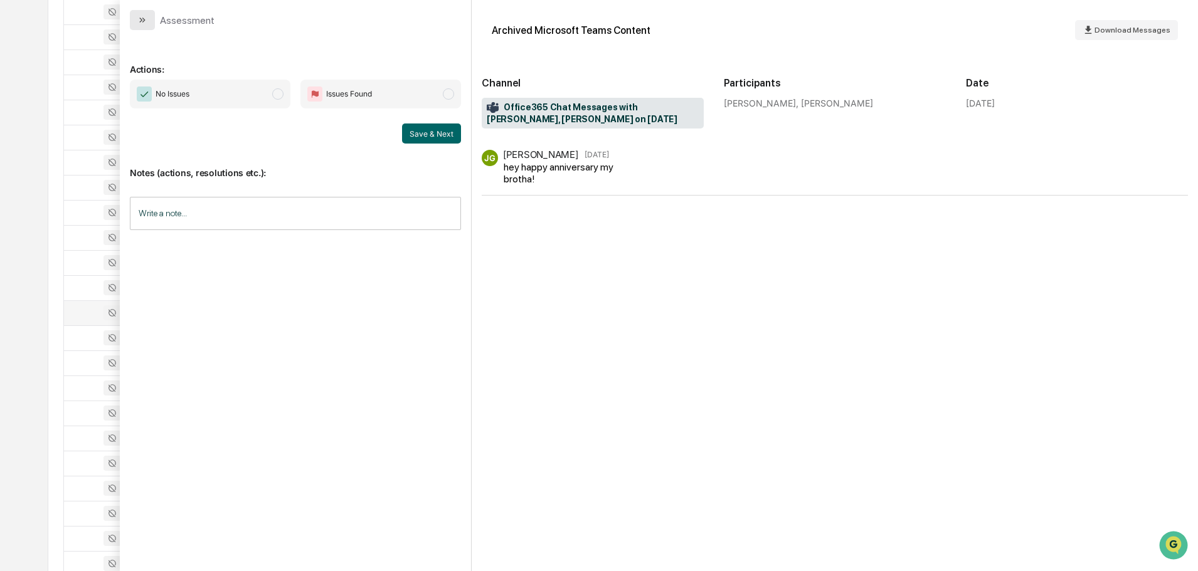
click at [139, 19] on icon "modal" at bounding box center [142, 20] width 10 height 10
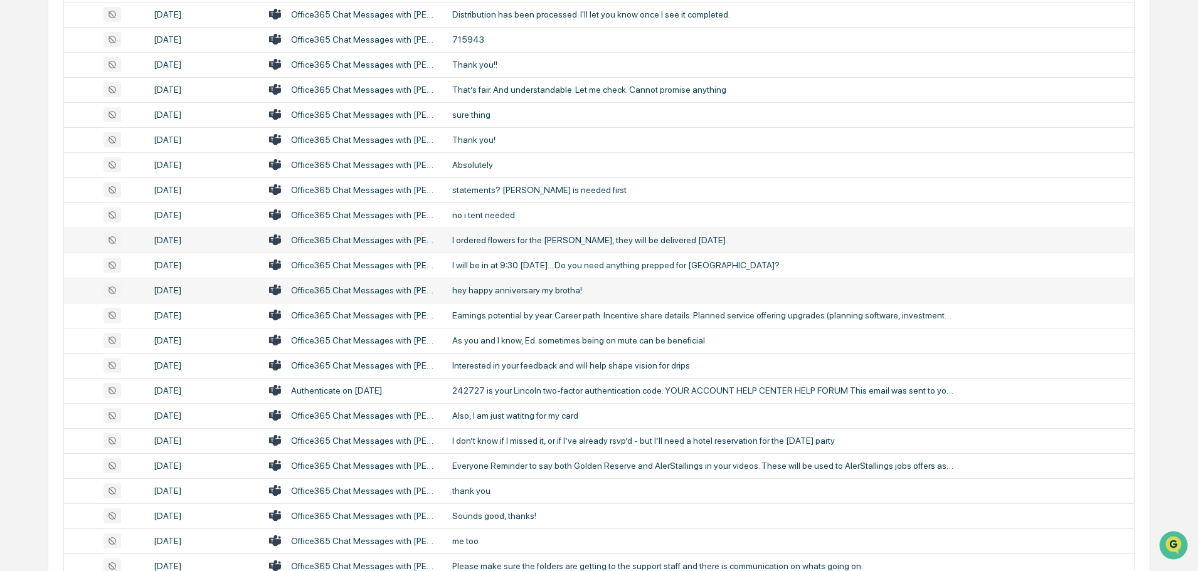
scroll to position [2006, 0]
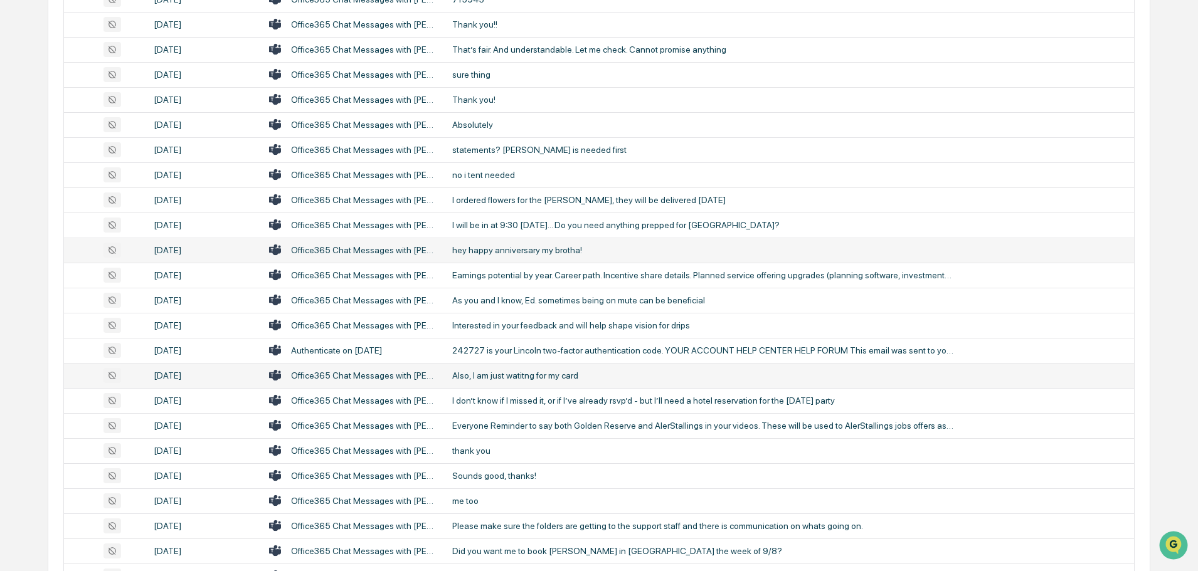
click at [519, 371] on div "Also, I am just watitng for my card" at bounding box center [703, 376] width 502 height 10
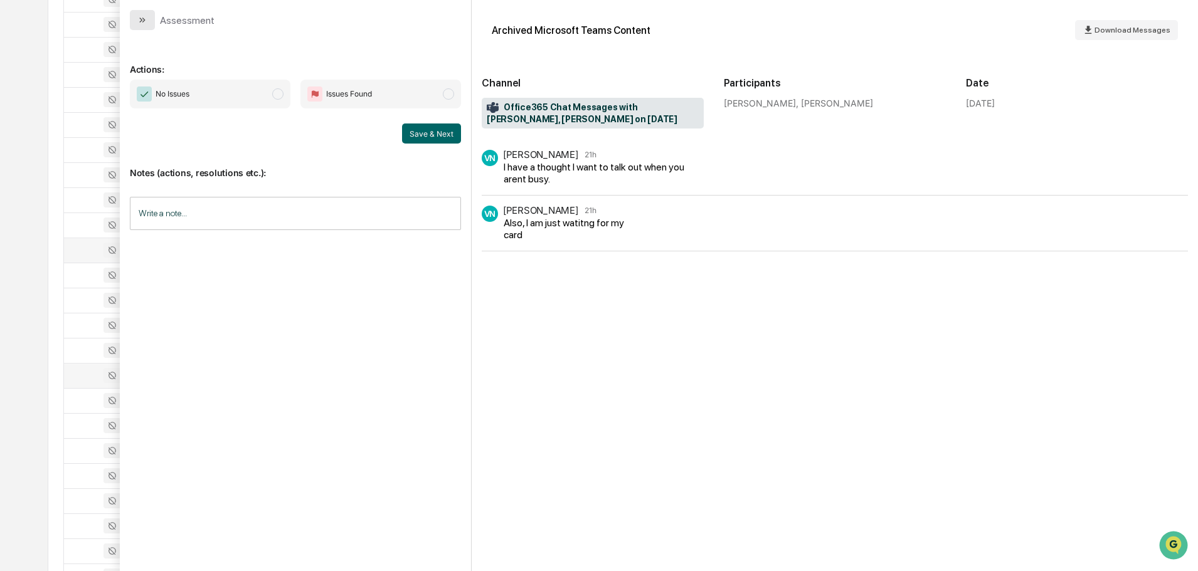
click at [145, 24] on icon "modal" at bounding box center [142, 20] width 10 height 10
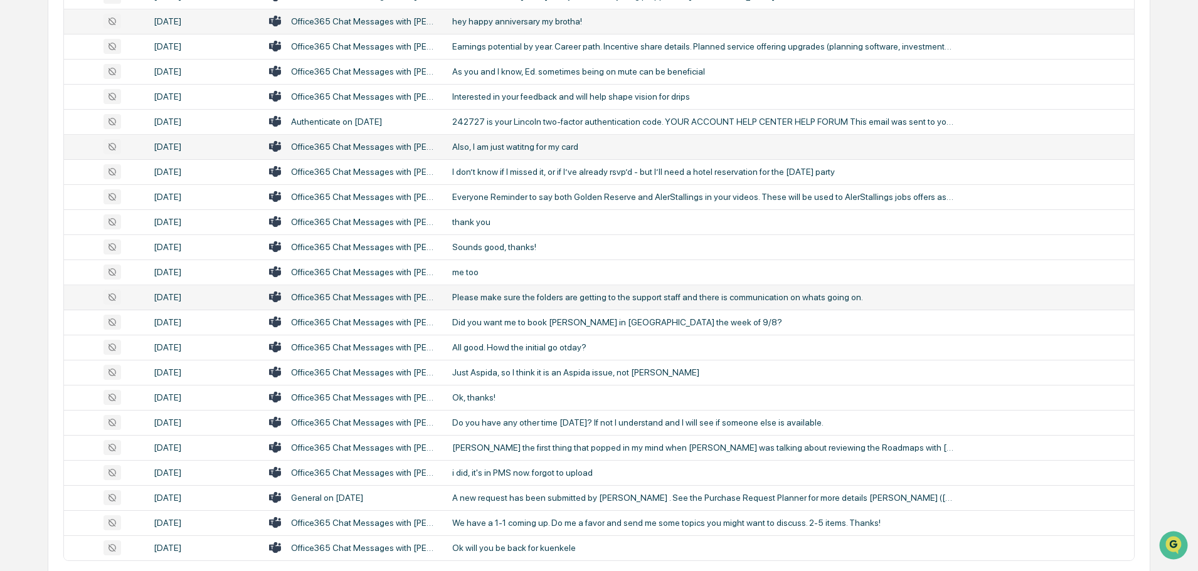
scroll to position [2257, 0]
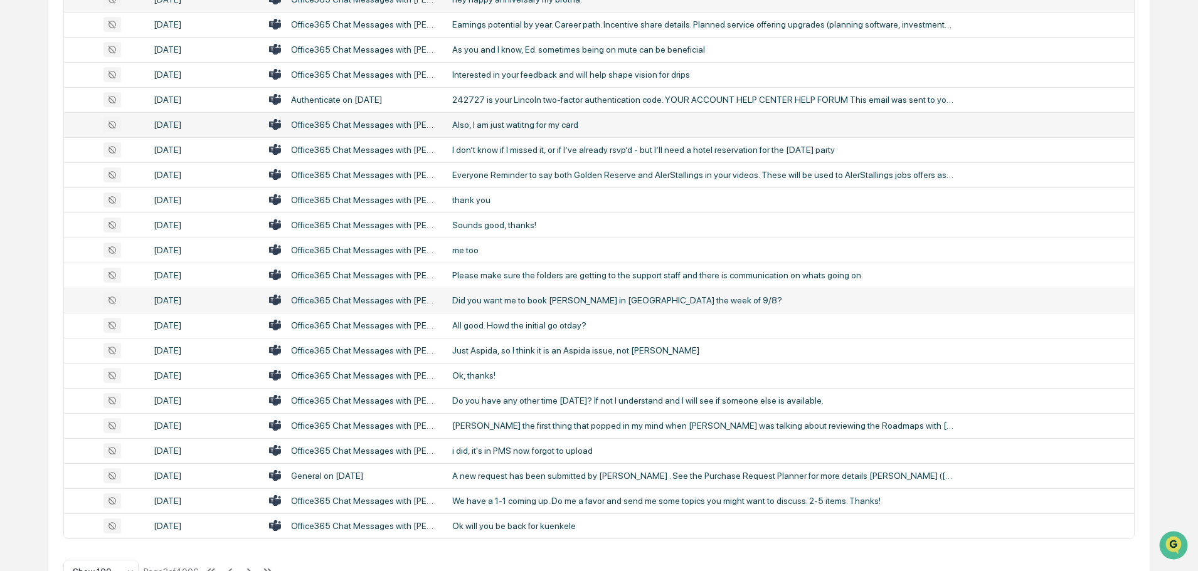
click at [551, 305] on td "Did you want me to book [PERSON_NAME] in [GEOGRAPHIC_DATA] the week of 9/8?" at bounding box center [789, 300] width 689 height 25
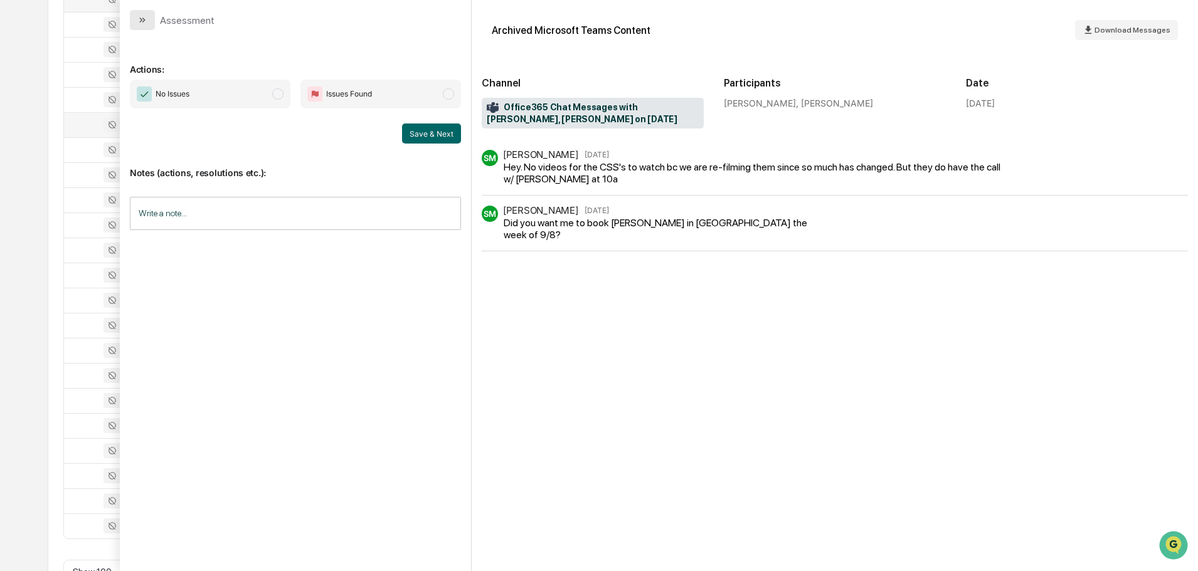
click at [144, 15] on icon "modal" at bounding box center [142, 20] width 10 height 10
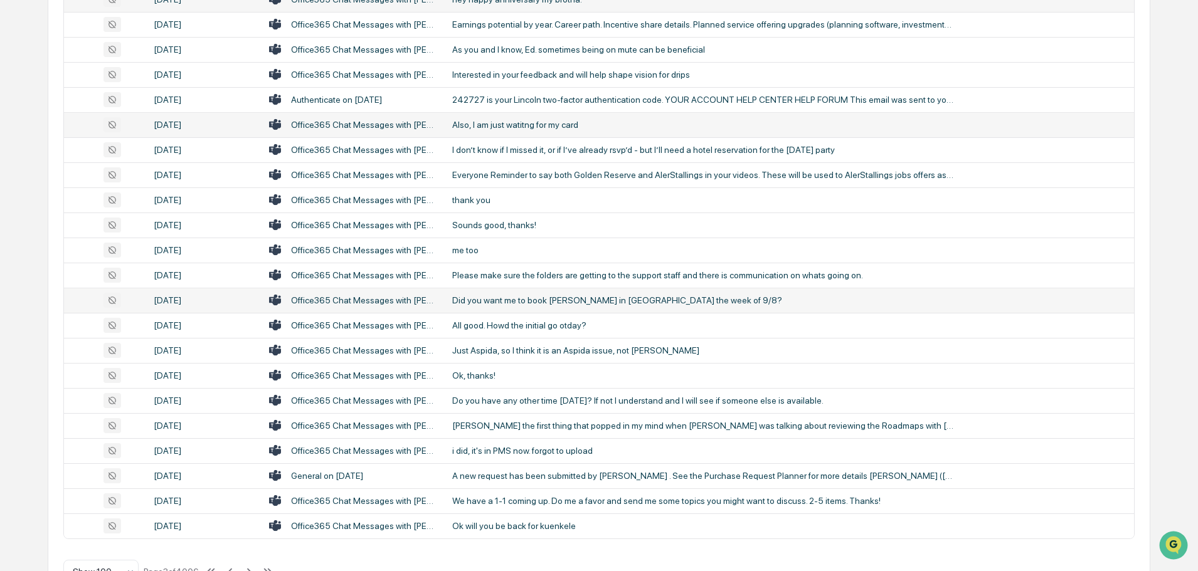
scroll to position [2296, 0]
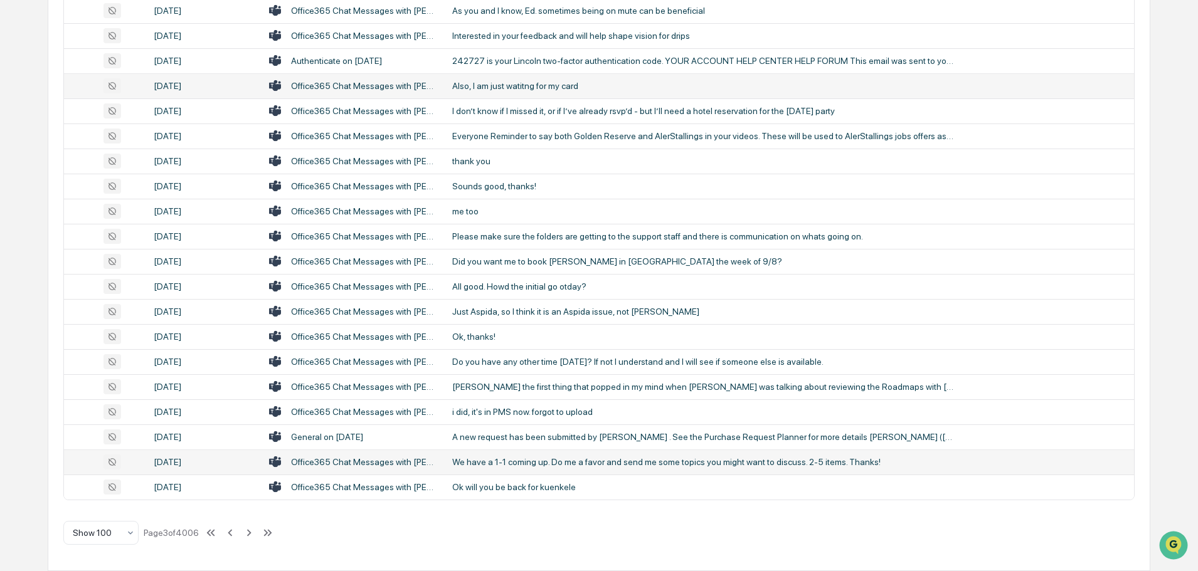
click at [549, 458] on div "We have a 1-1 coming up. Do me a favor and send me some topics you might want t…" at bounding box center [703, 462] width 502 height 10
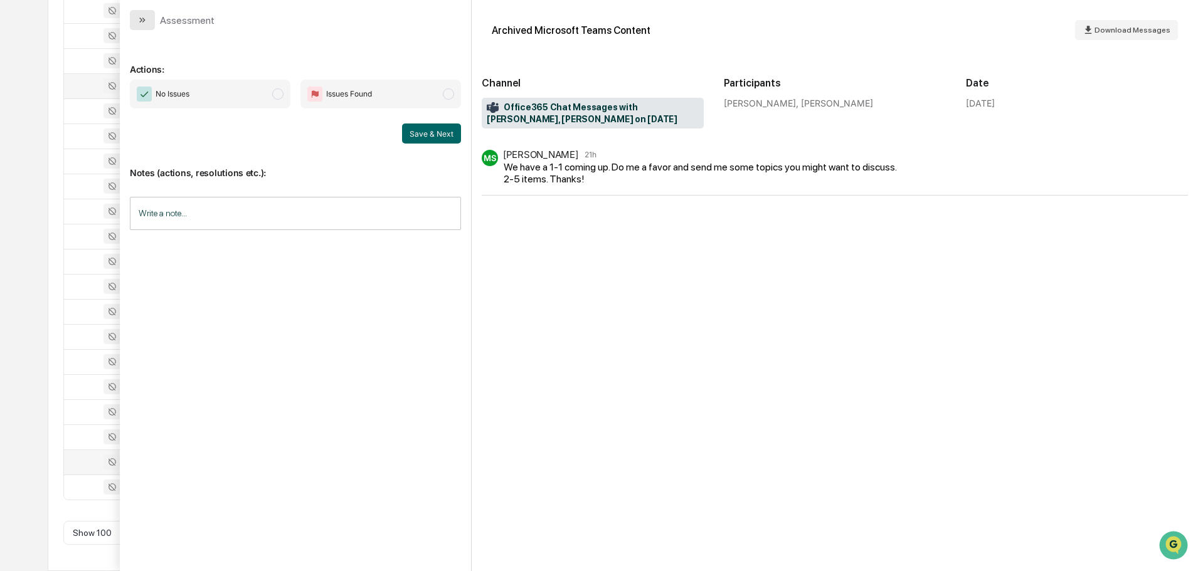
click at [149, 22] on button "modal" at bounding box center [142, 20] width 25 height 20
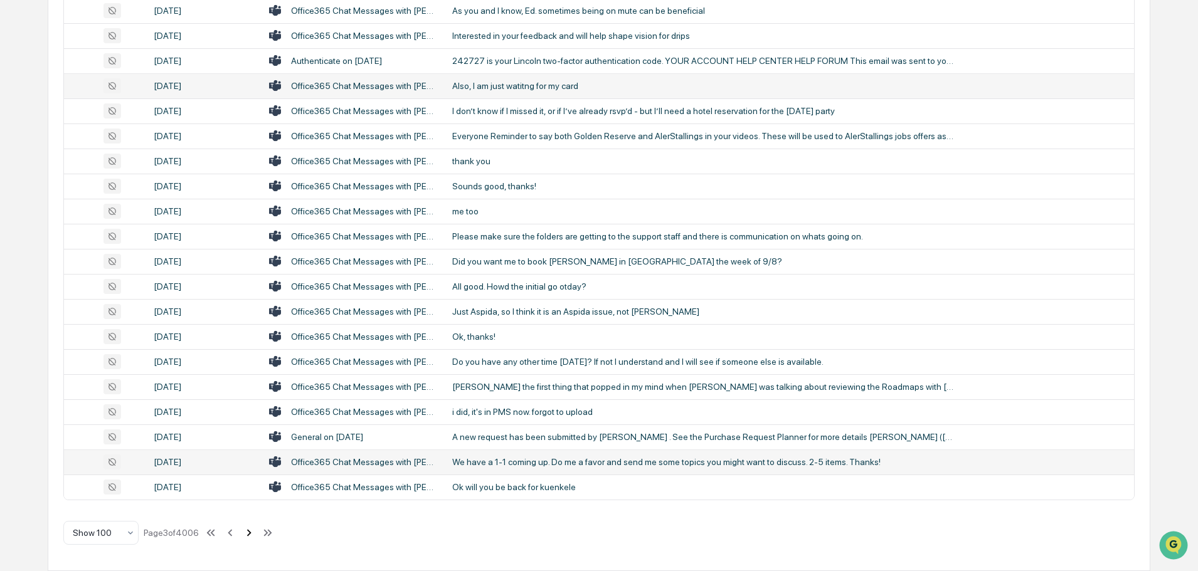
click at [251, 529] on icon at bounding box center [249, 533] width 14 height 14
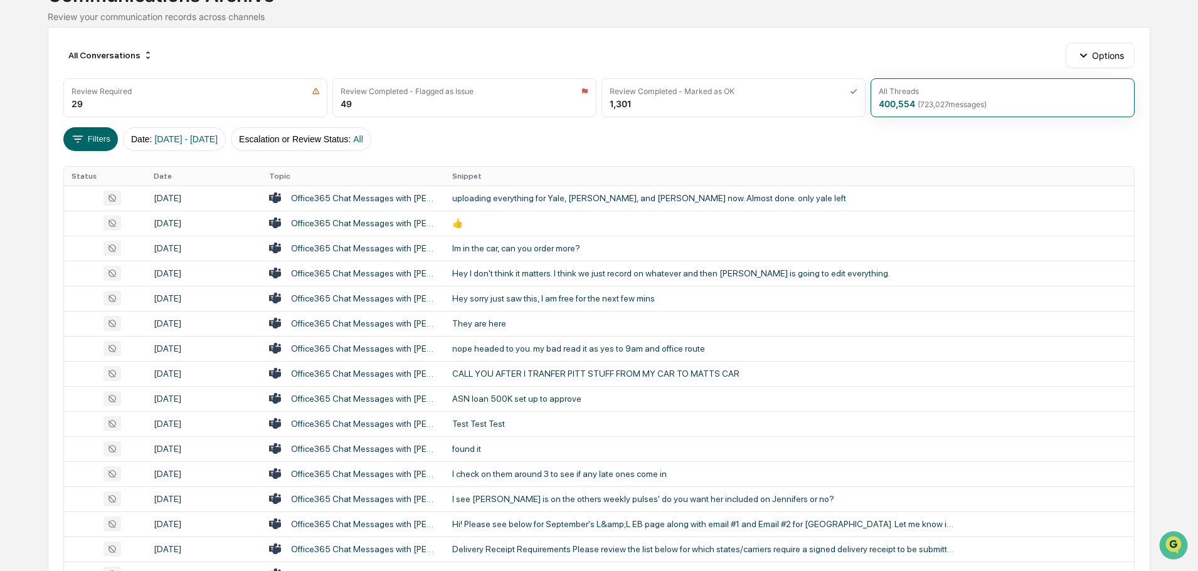
scroll to position [102, 0]
click at [537, 401] on div "ASN loan 500K set up to approve" at bounding box center [703, 399] width 502 height 10
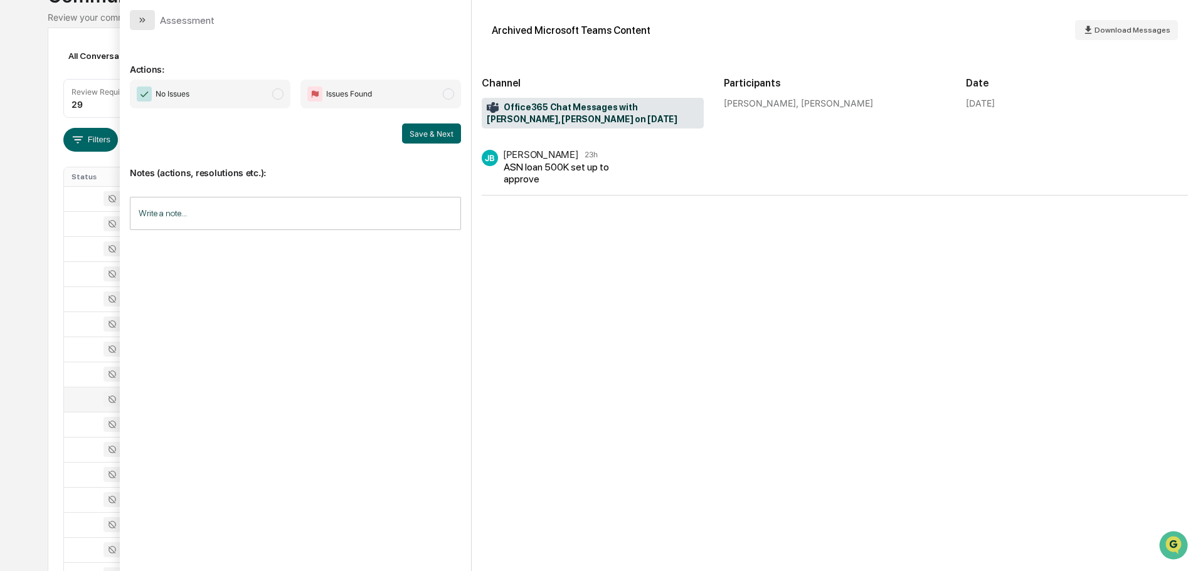
click at [153, 15] on button "modal" at bounding box center [142, 20] width 25 height 20
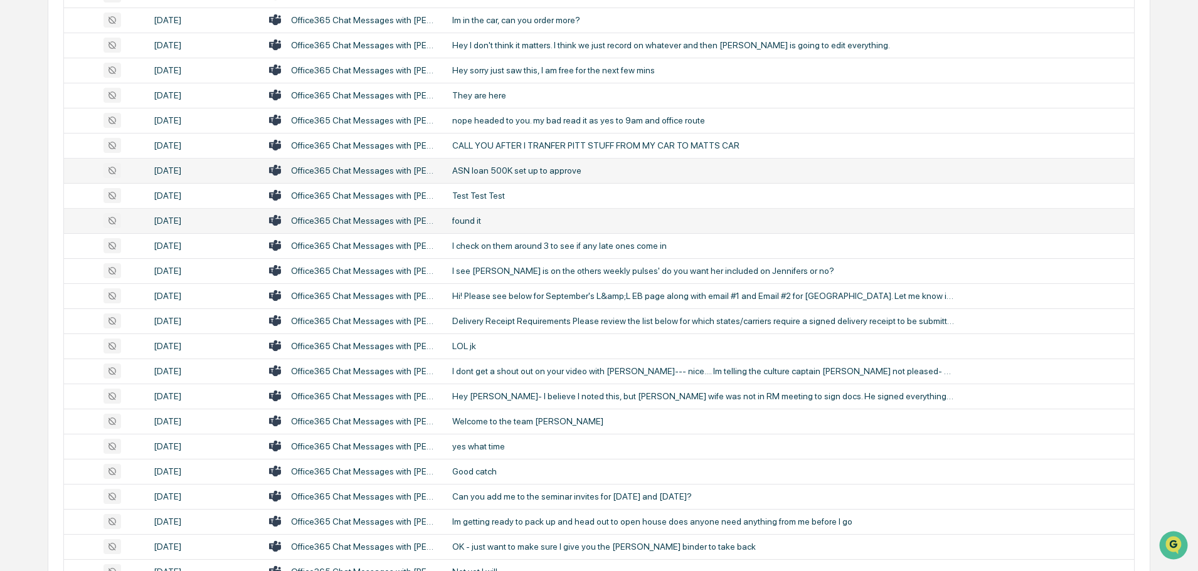
scroll to position [352, 0]
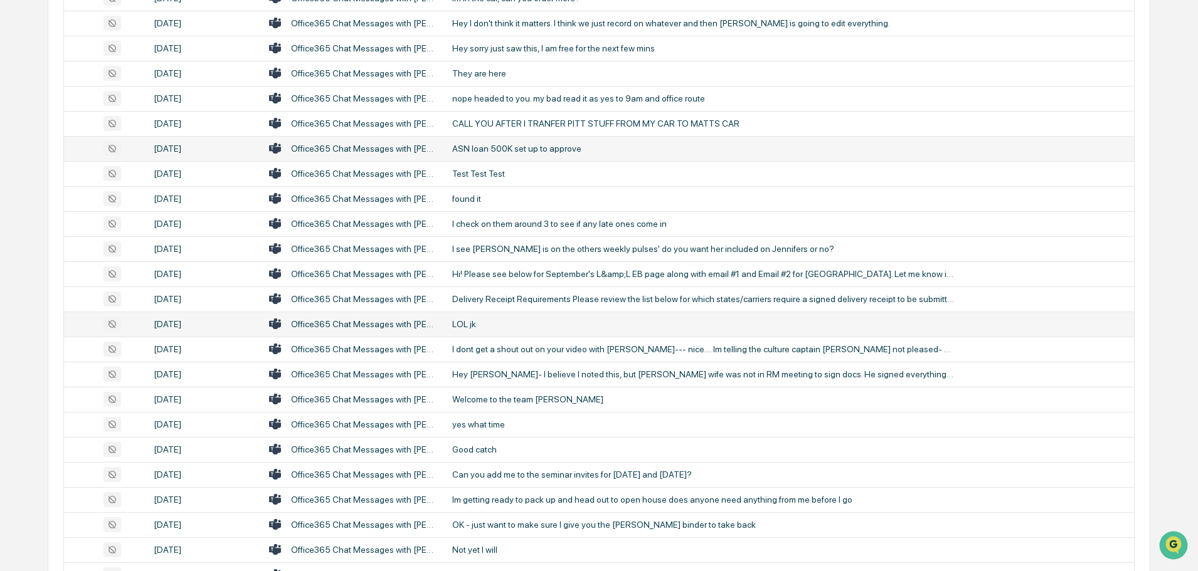
click at [489, 328] on div "LOL jk" at bounding box center [703, 324] width 502 height 10
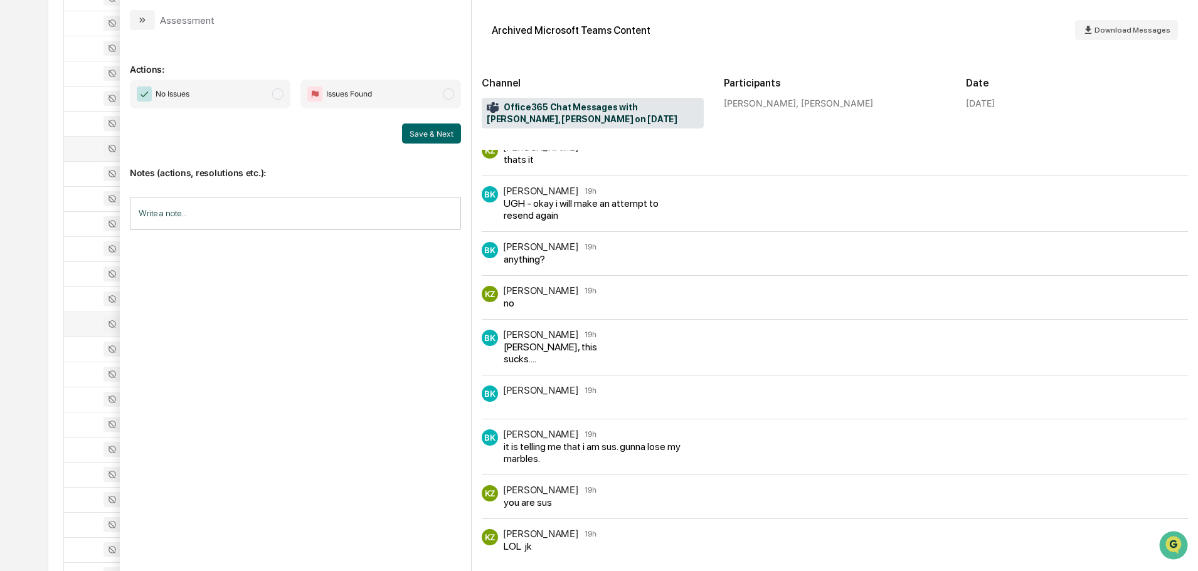
scroll to position [415, 0]
click at [140, 19] on icon "modal" at bounding box center [142, 20] width 10 height 10
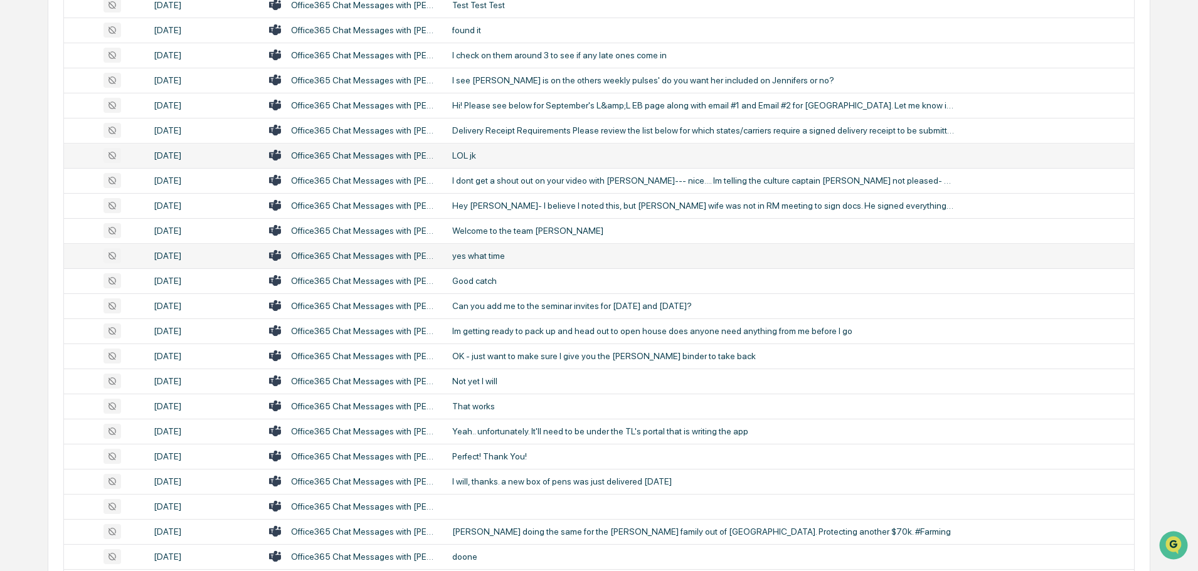
scroll to position [540, 0]
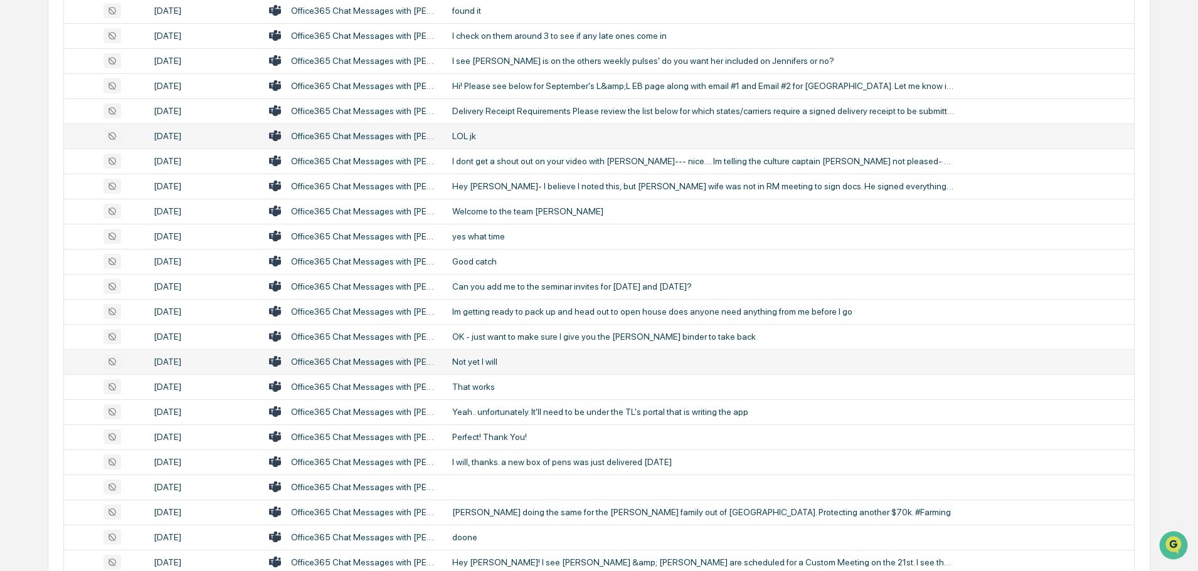
click at [494, 357] on div "Not yet I will" at bounding box center [703, 362] width 502 height 10
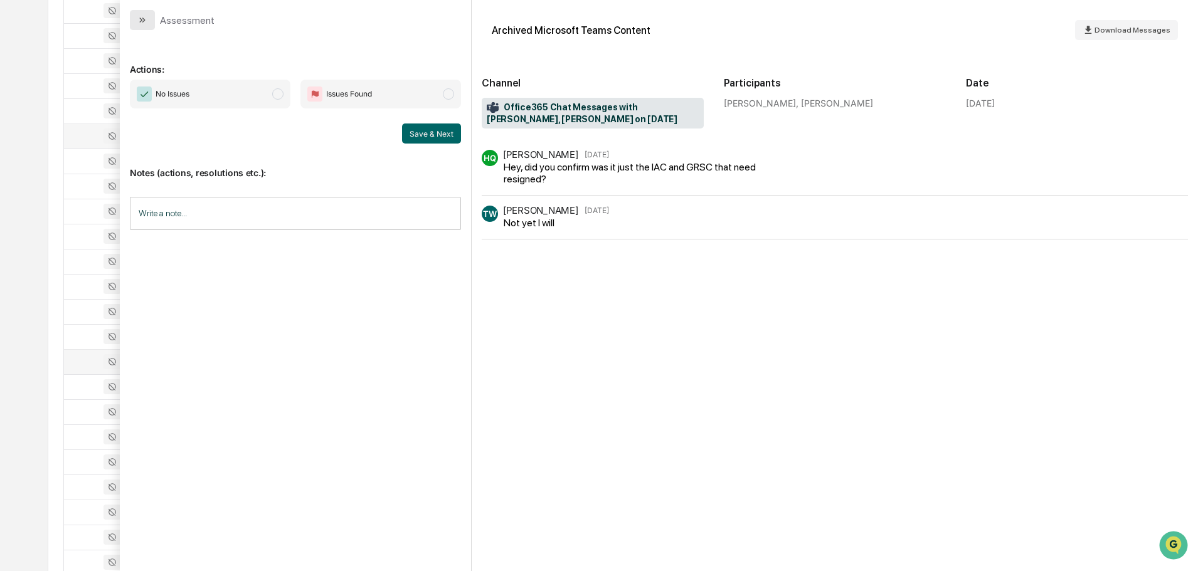
click at [138, 21] on icon "modal" at bounding box center [142, 20] width 10 height 10
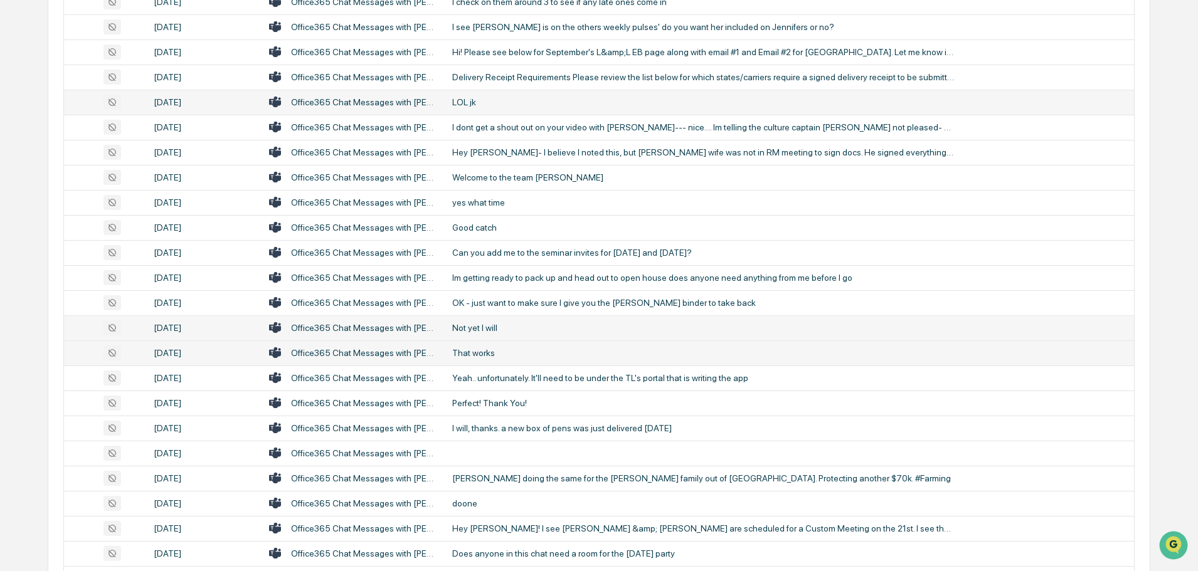
scroll to position [603, 0]
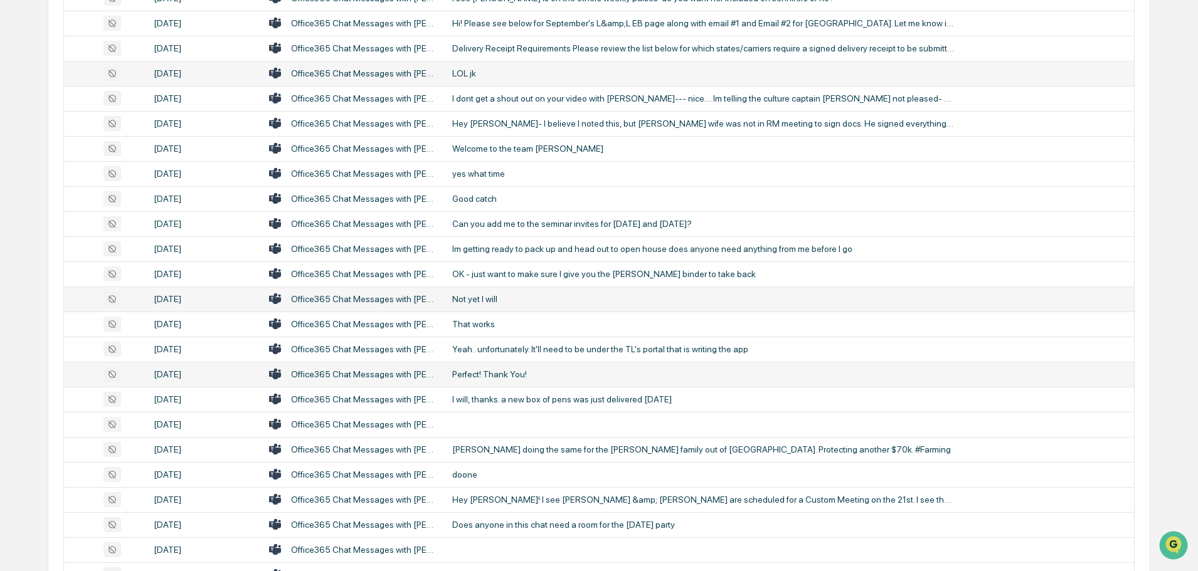
click at [480, 373] on div "Perfect! Thank You!" at bounding box center [703, 374] width 502 height 10
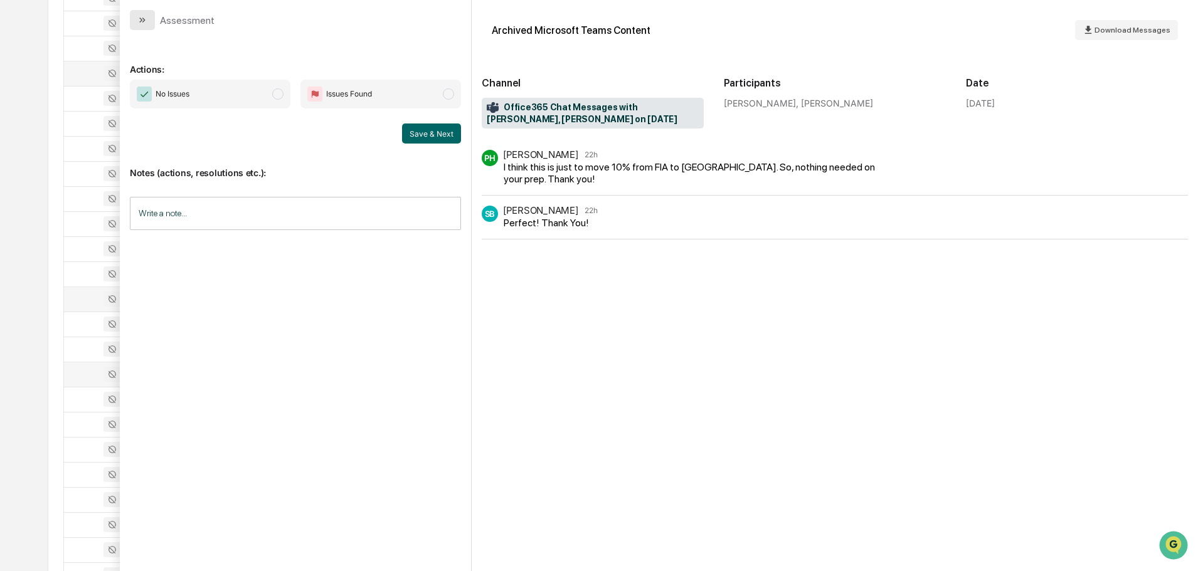
click at [146, 20] on icon "modal" at bounding box center [142, 20] width 10 height 10
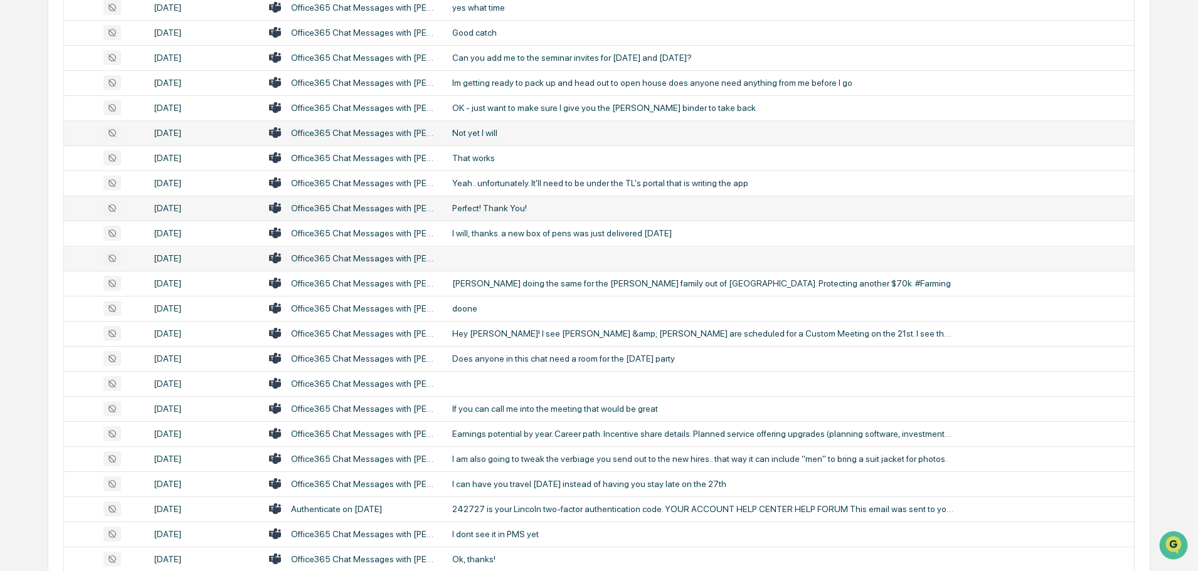
scroll to position [791, 0]
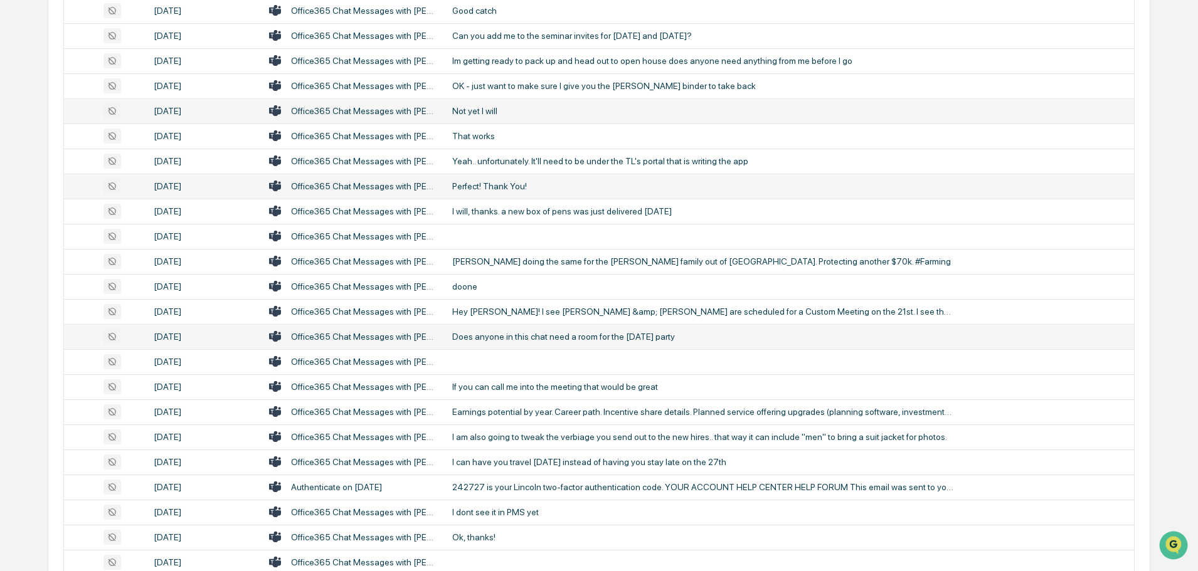
click at [524, 333] on div "Does anyone in this chat need a room for the [DATE] party" at bounding box center [703, 337] width 502 height 10
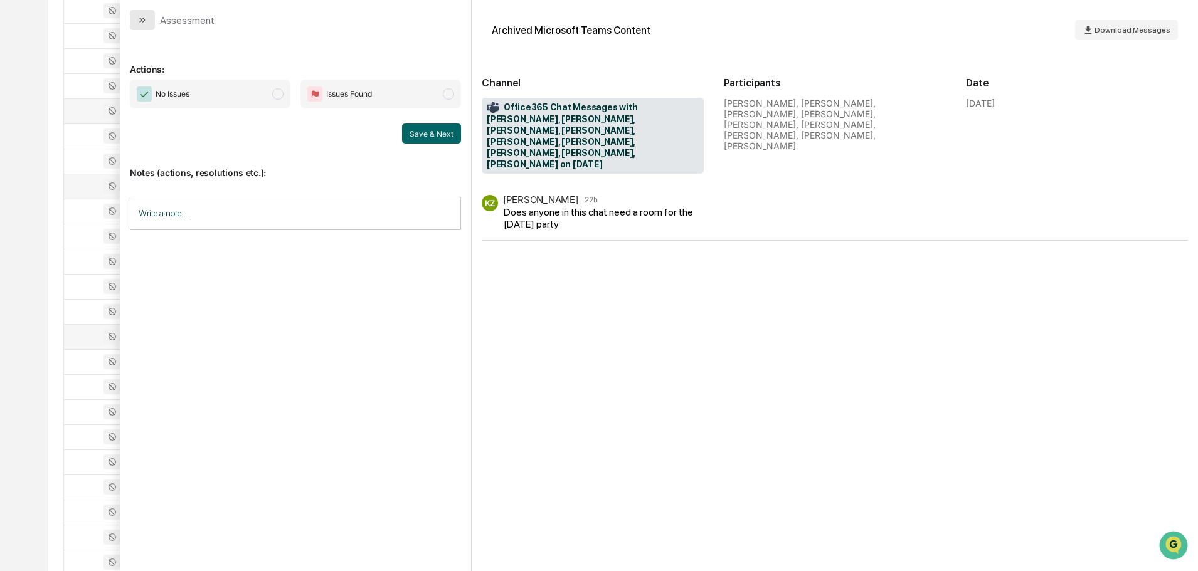
click at [148, 18] on button "modal" at bounding box center [142, 20] width 25 height 20
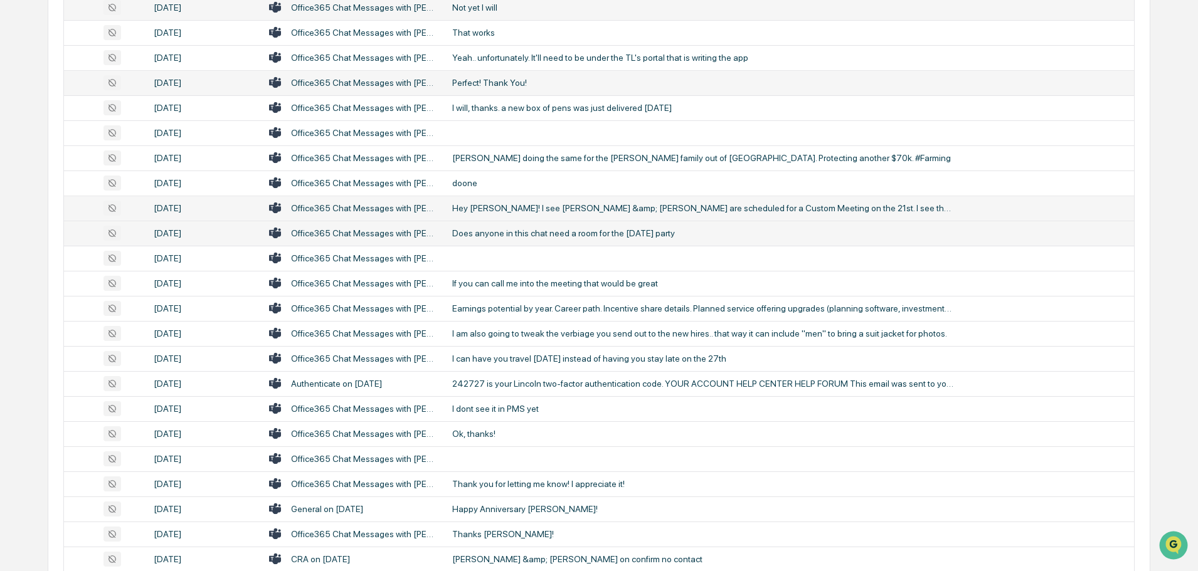
scroll to position [917, 0]
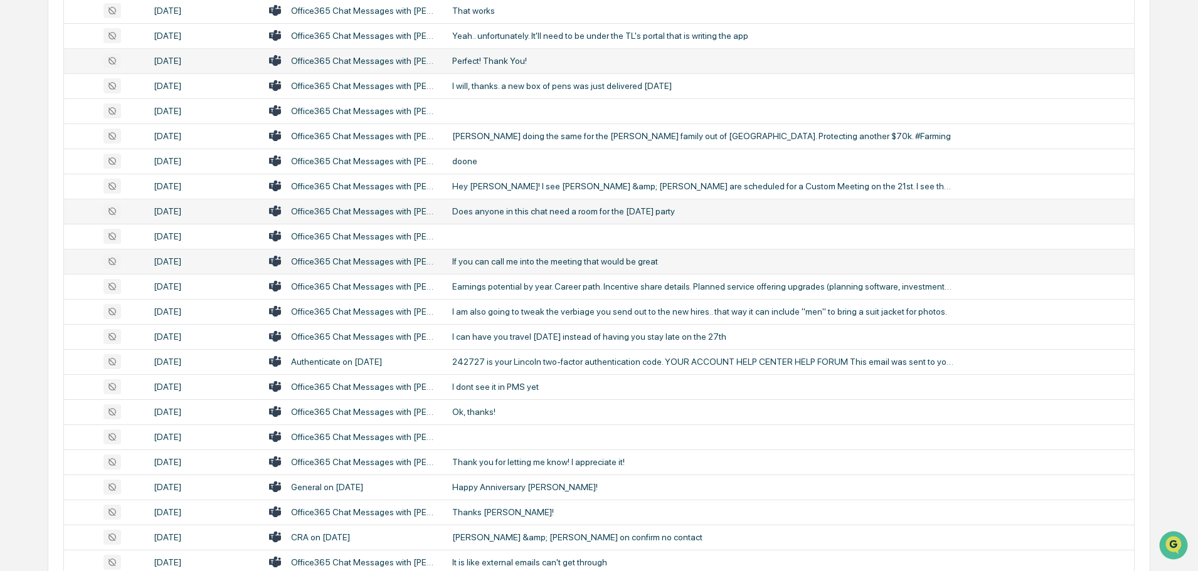
click at [507, 265] on div "If you can call me into the meeting that would be great" at bounding box center [703, 261] width 502 height 10
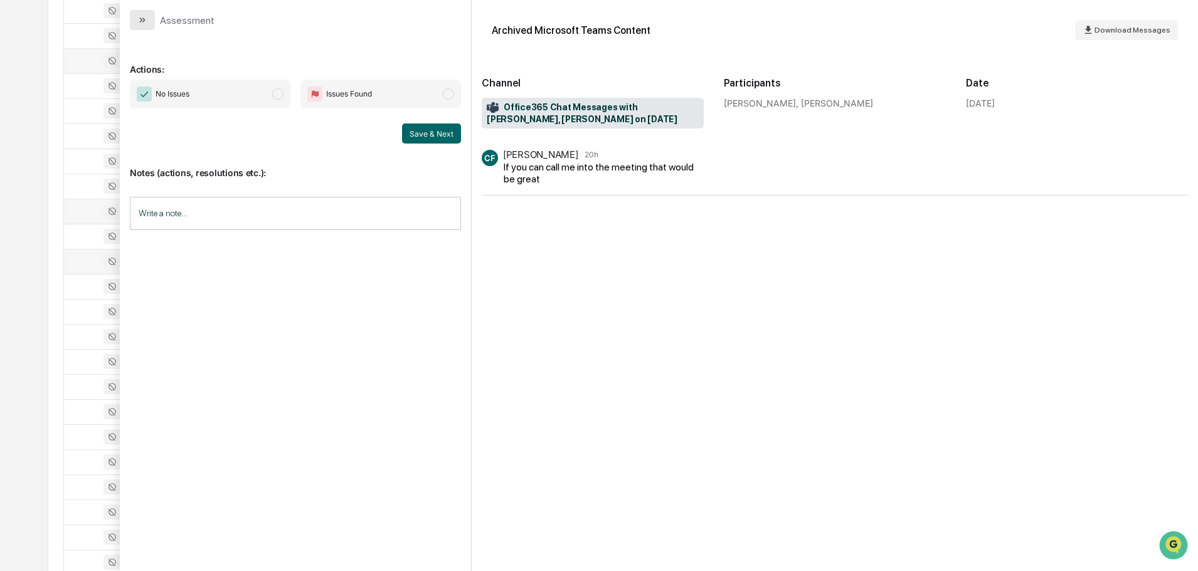
click at [145, 19] on icon "modal" at bounding box center [142, 20] width 10 height 10
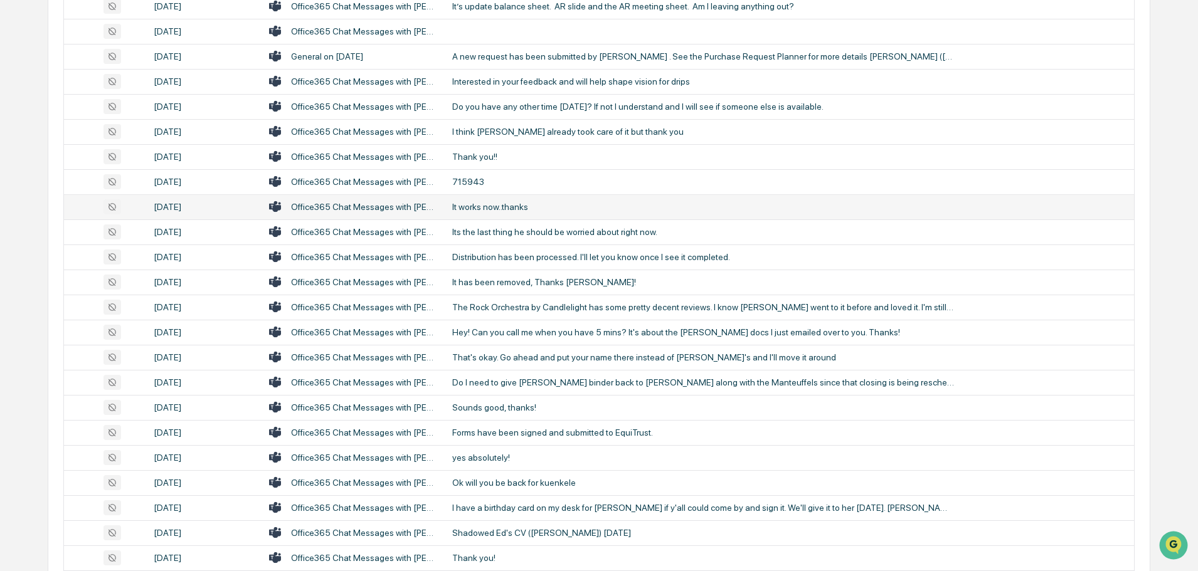
scroll to position [1544, 0]
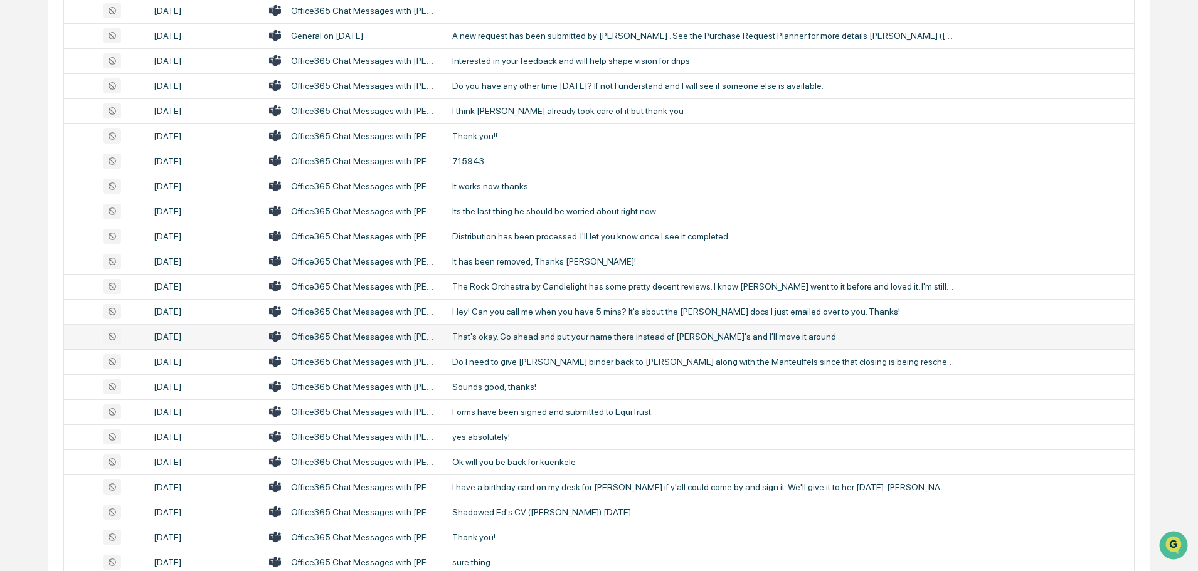
click at [522, 335] on div "That's okay. Go ahead and put your name there instead of [PERSON_NAME]'s and I'…" at bounding box center [703, 337] width 502 height 10
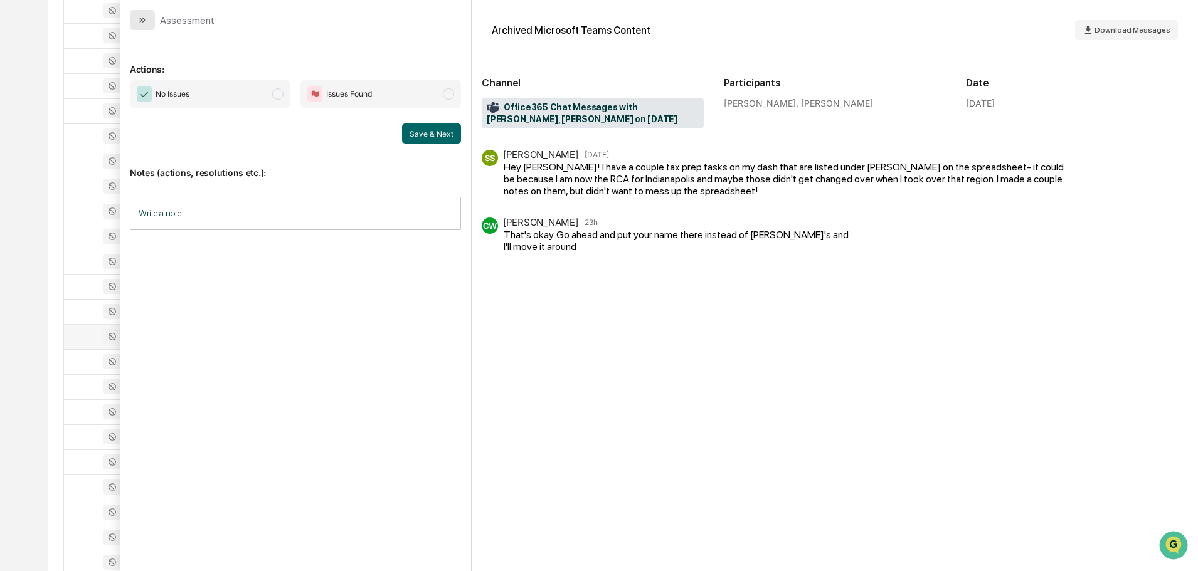
click at [150, 23] on button "modal" at bounding box center [142, 20] width 25 height 20
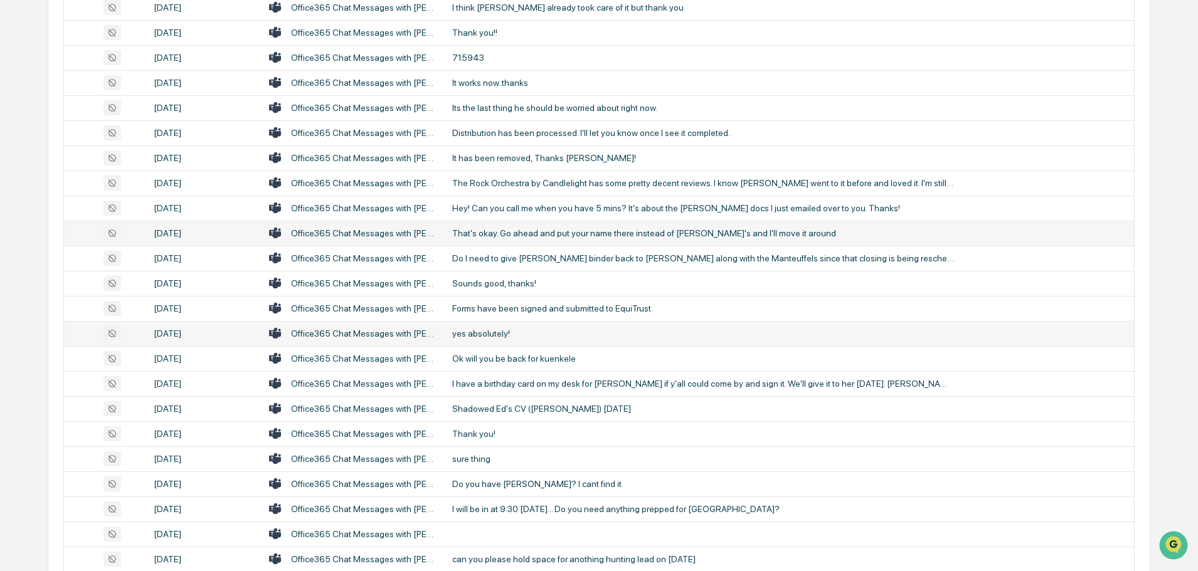
scroll to position [1669, 0]
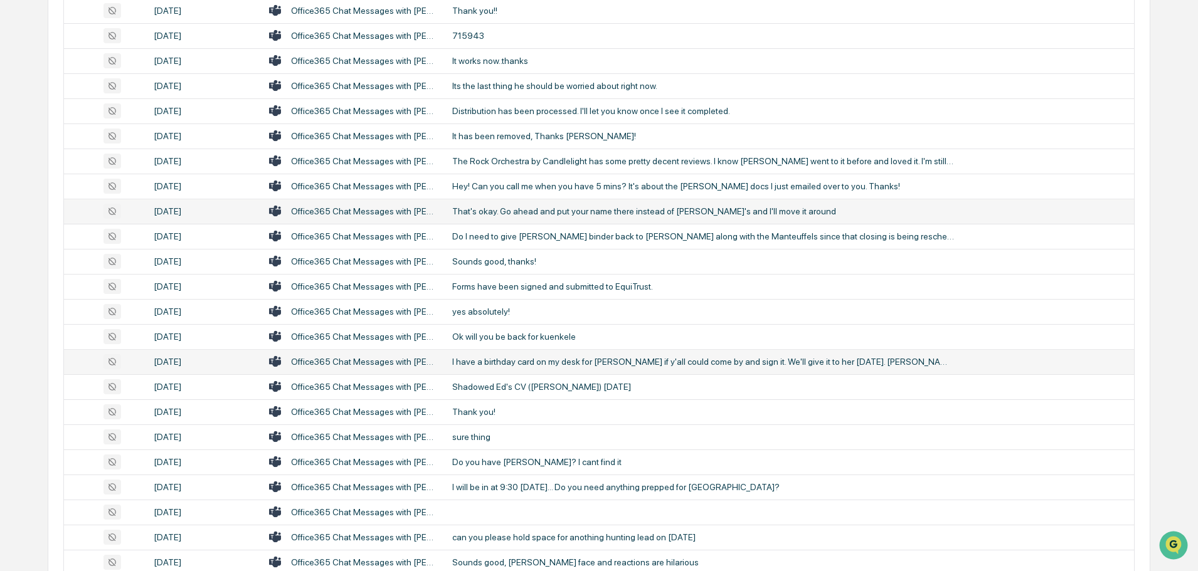
click at [542, 357] on div "I have a birthday card on my desk for [PERSON_NAME] if y'all could come by and …" at bounding box center [703, 362] width 502 height 10
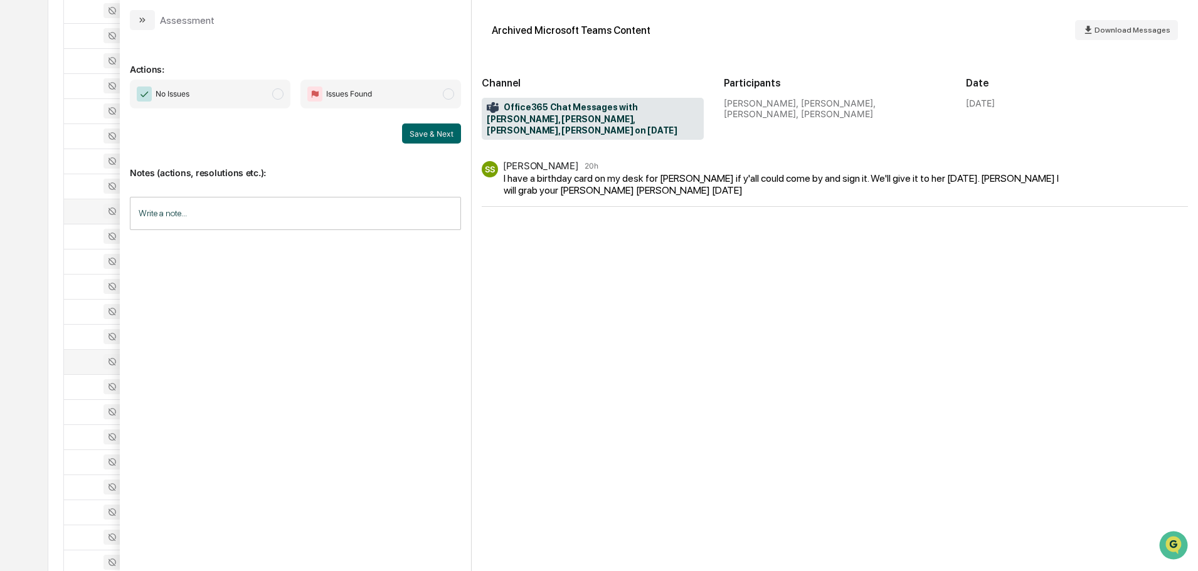
click at [139, 15] on button "modal" at bounding box center [142, 20] width 25 height 20
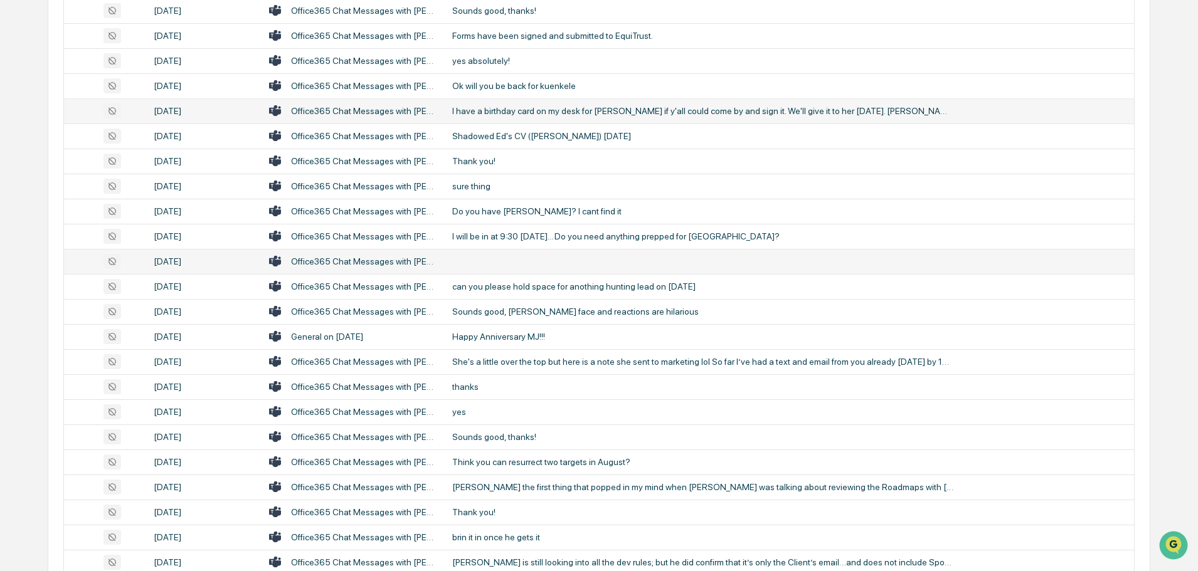
scroll to position [1983, 0]
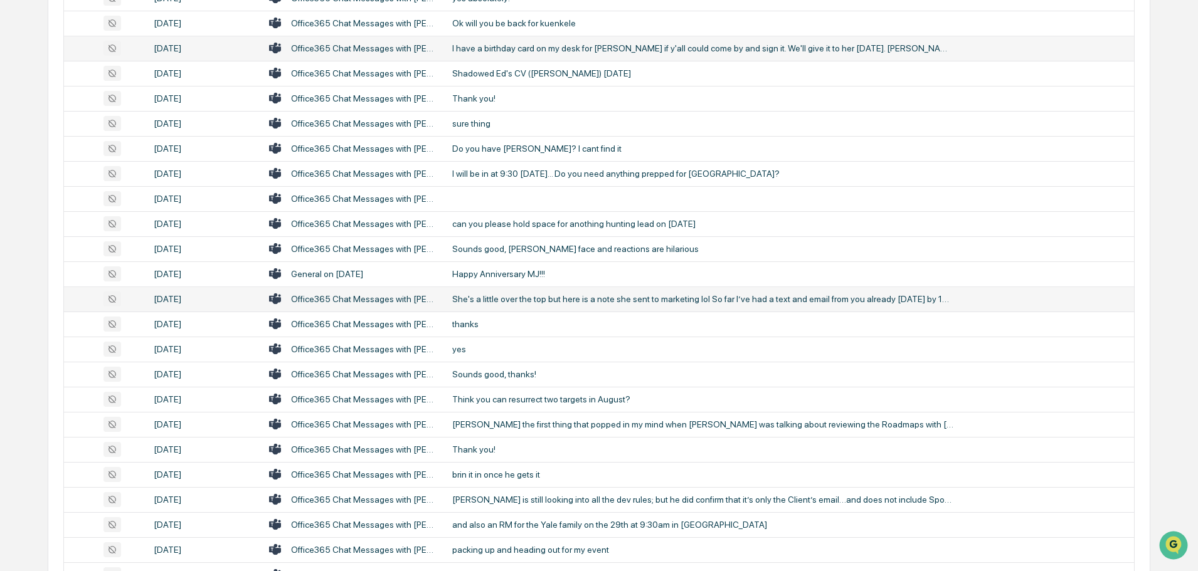
click at [530, 302] on div "She's a little over the top but here is a note she sent to marketing lol So far…" at bounding box center [703, 299] width 502 height 10
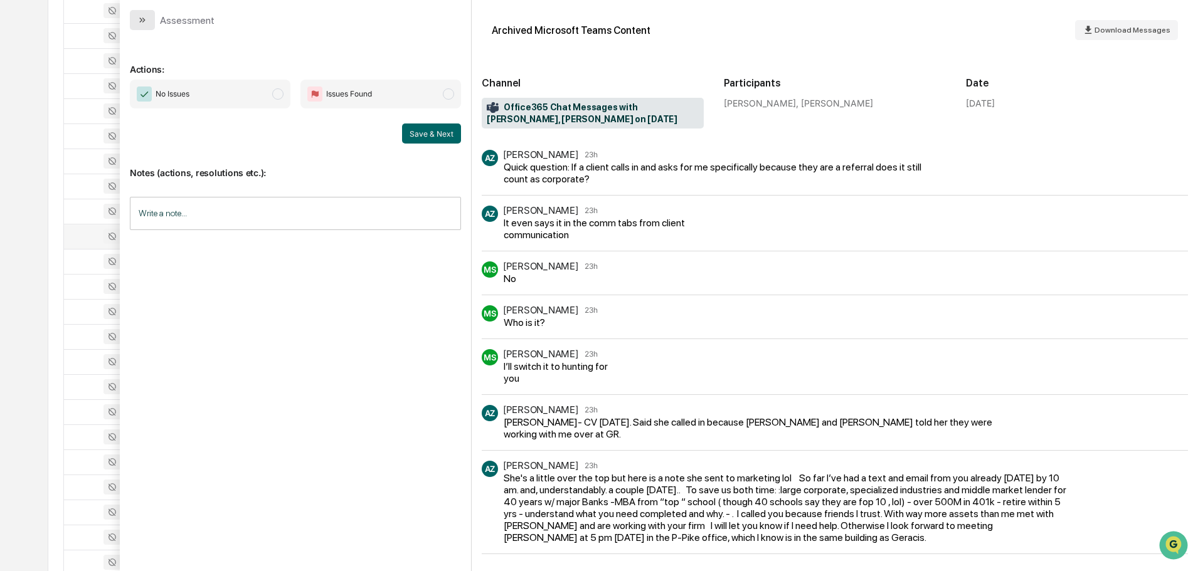
click at [147, 19] on icon "modal" at bounding box center [142, 20] width 10 height 10
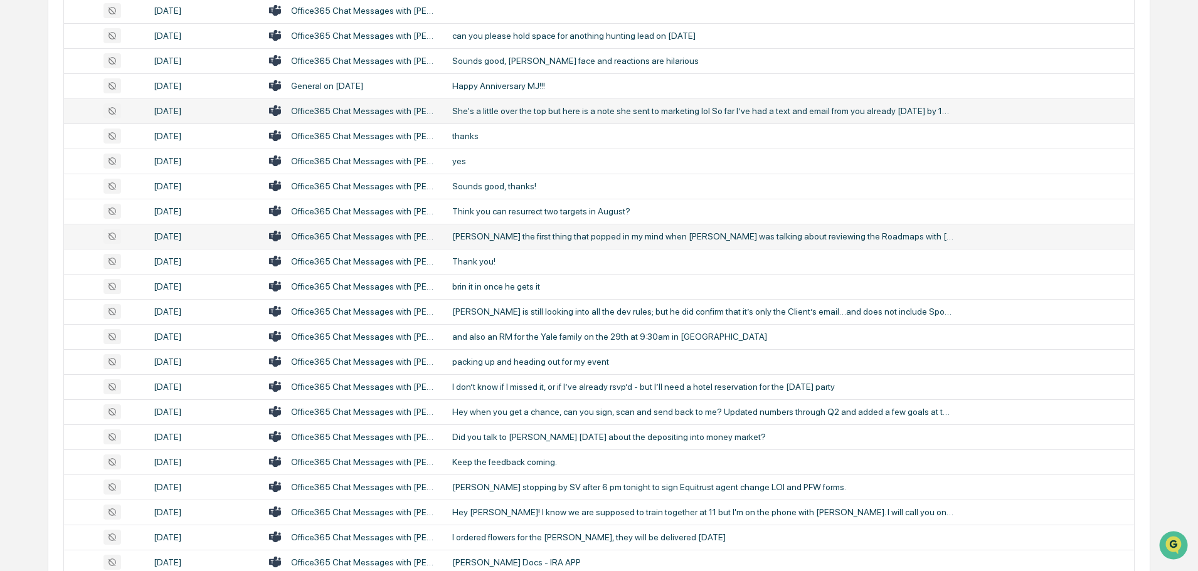
scroll to position [2233, 0]
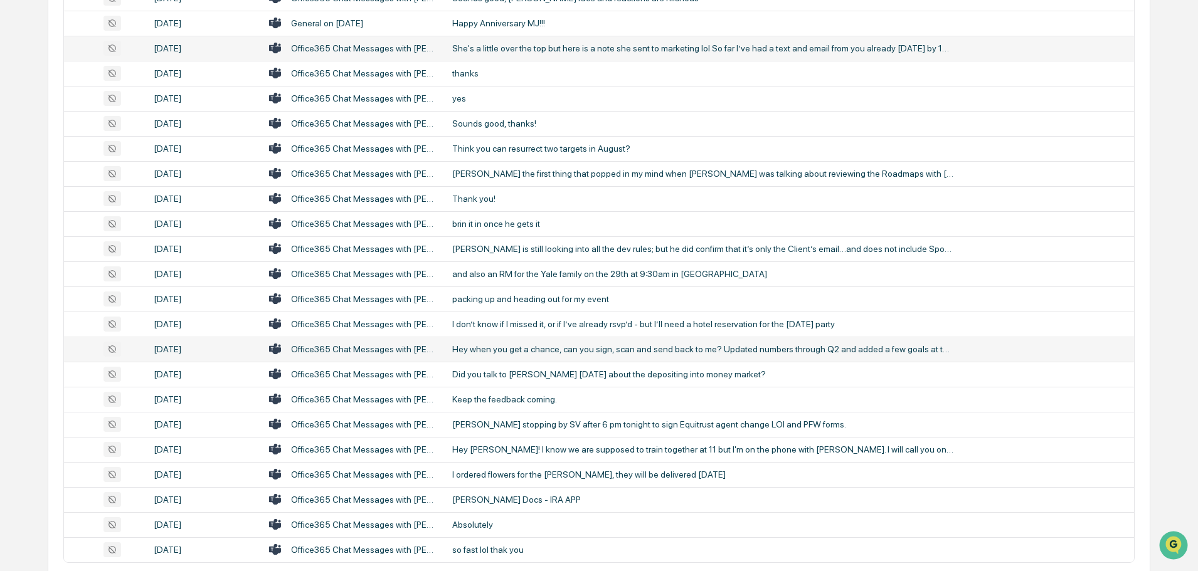
click at [590, 349] on div "Hey when you get a chance, can you sign, scan and send back to me? Updated numb…" at bounding box center [703, 349] width 502 height 10
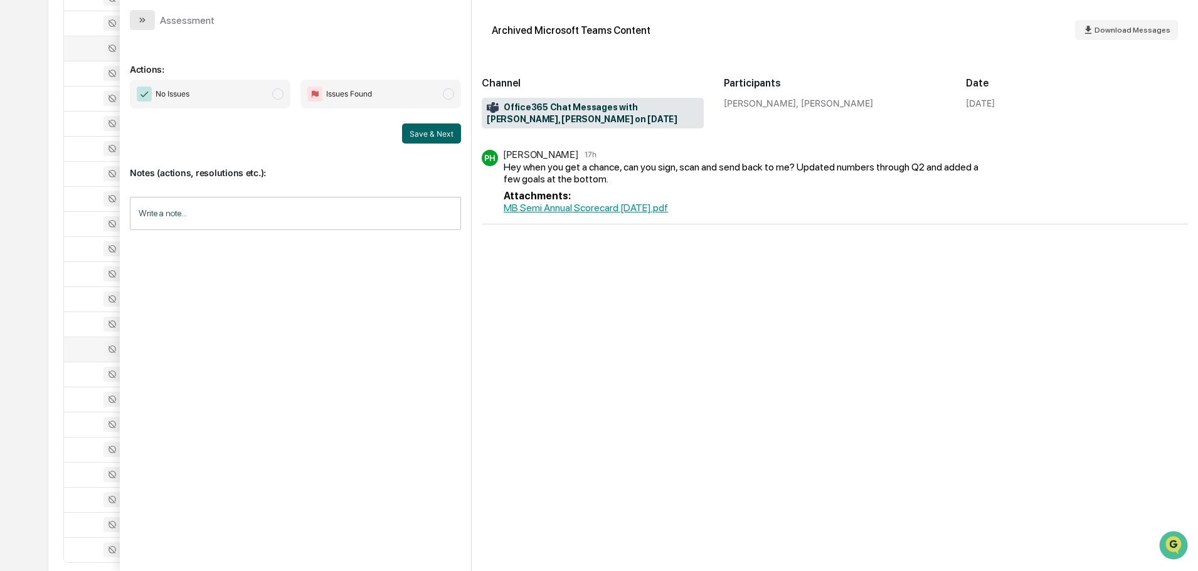
click at [145, 17] on icon "modal" at bounding box center [142, 20] width 10 height 10
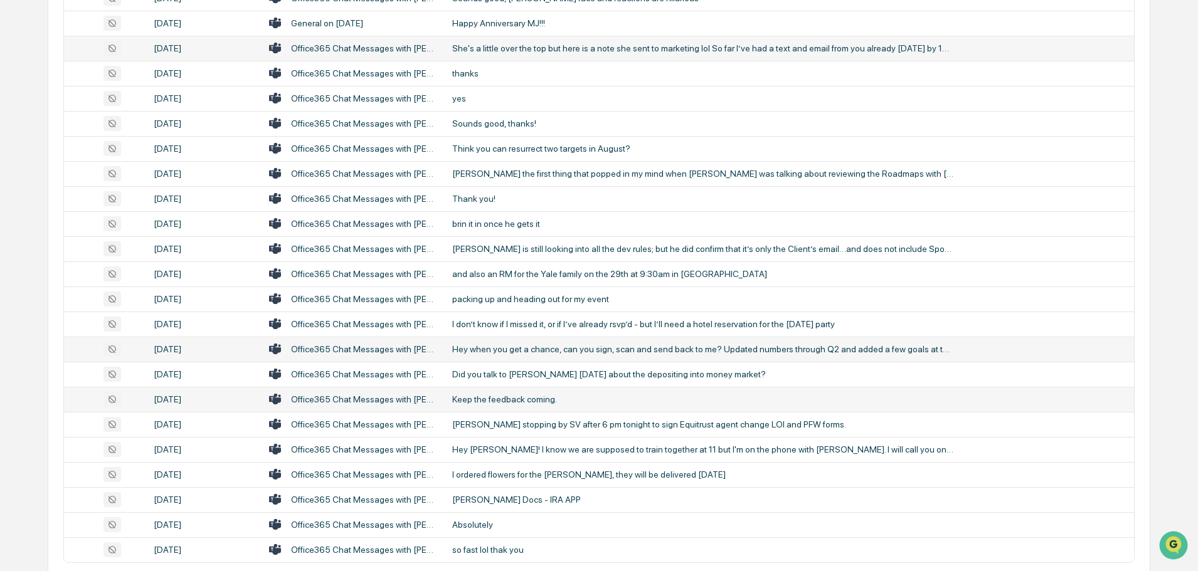
click at [502, 407] on td "Keep the feedback coming." at bounding box center [789, 399] width 689 height 25
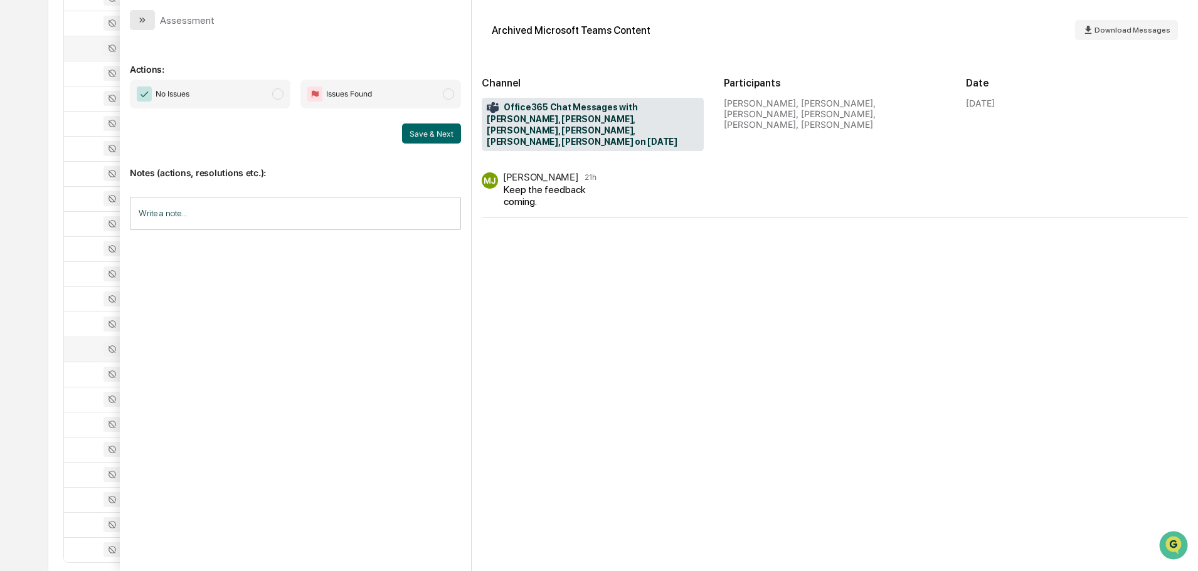
click at [142, 17] on icon "modal" at bounding box center [142, 20] width 10 height 10
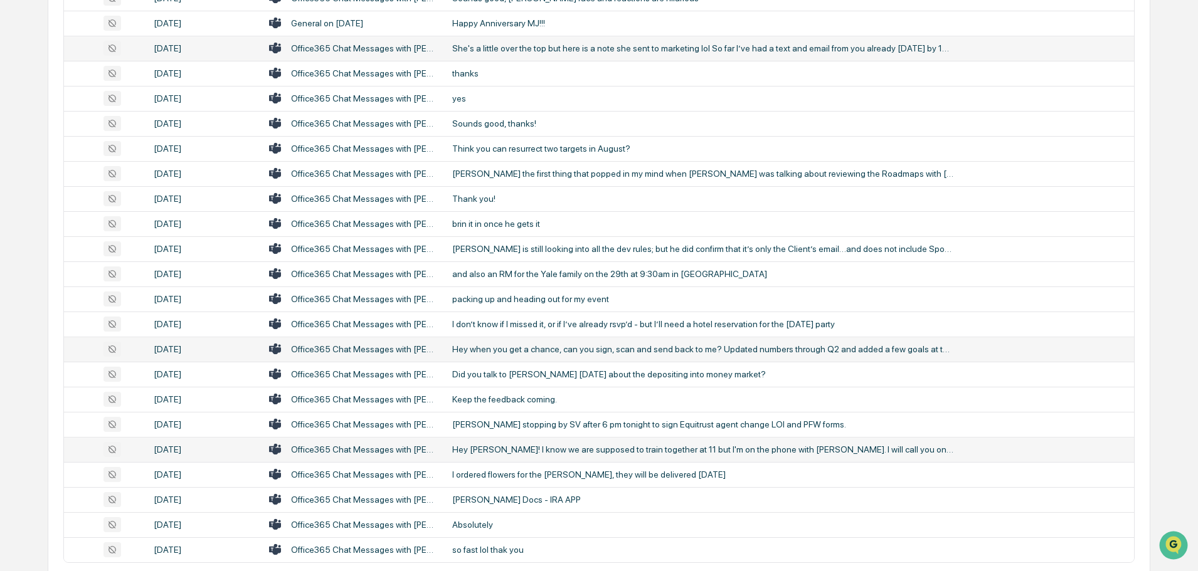
click at [542, 450] on div "Hey [PERSON_NAME]! I know we are supposed to train together at 11 but I'm on th…" at bounding box center [703, 450] width 502 height 10
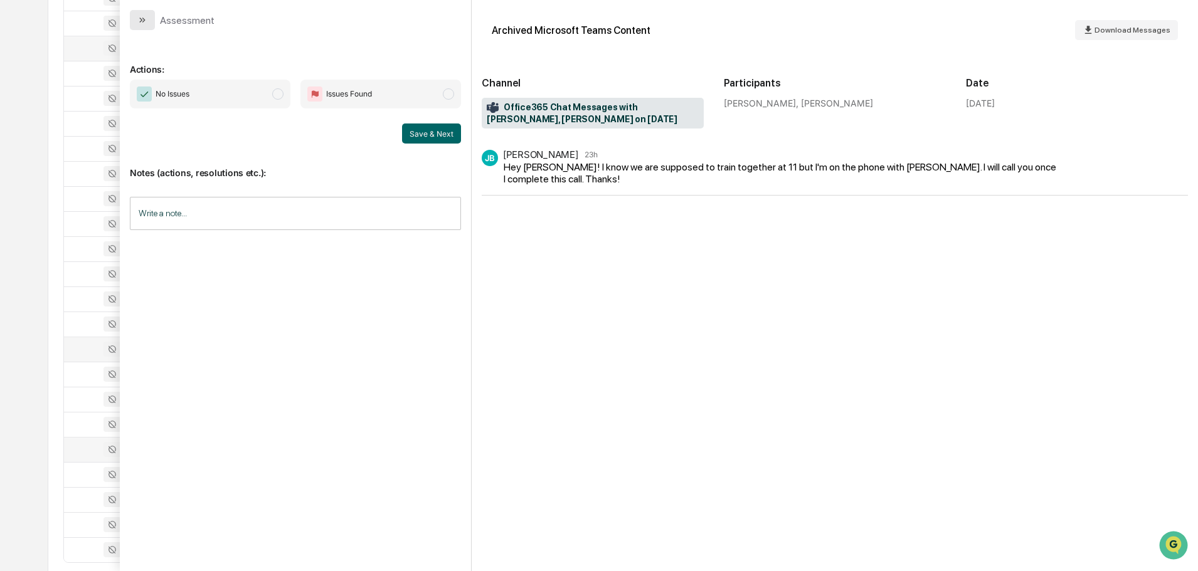
click at [141, 23] on icon "modal" at bounding box center [142, 20] width 10 height 10
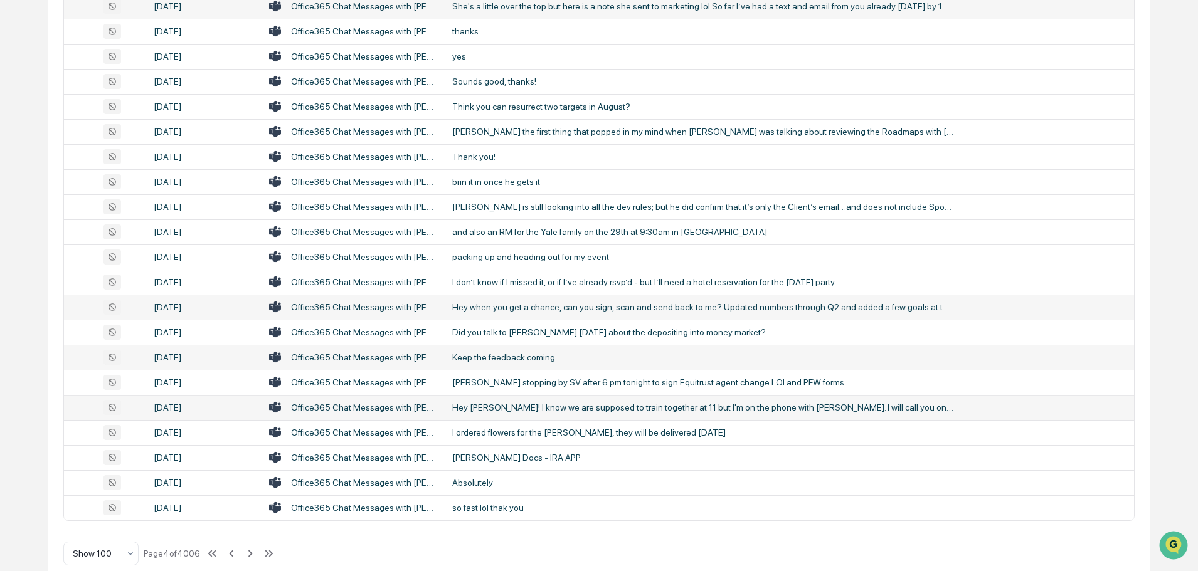
scroll to position [2296, 0]
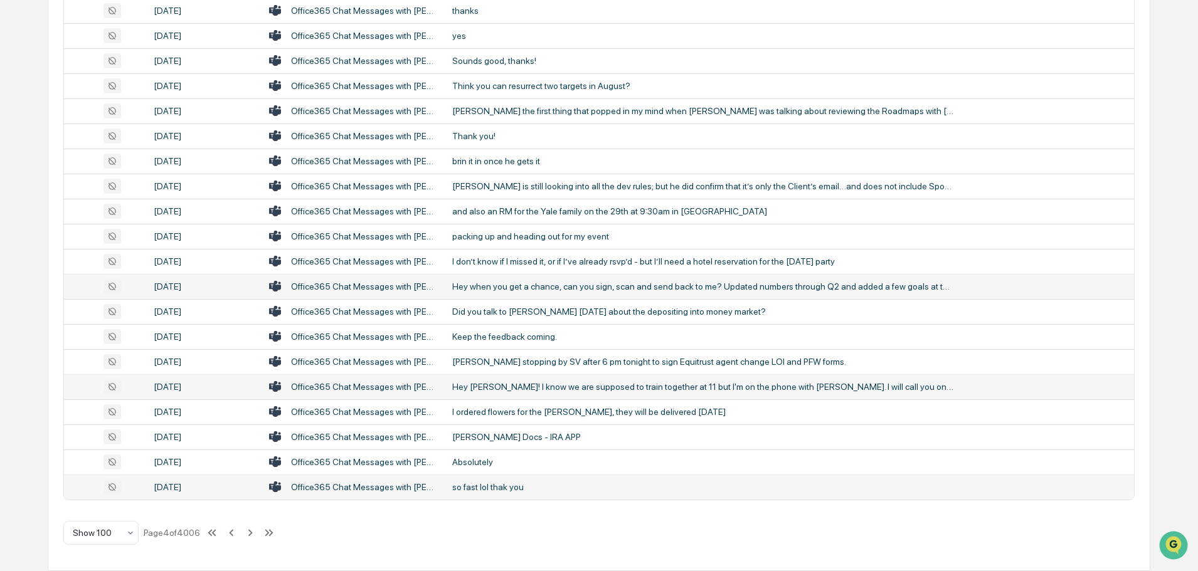
click at [488, 489] on div "so fast lol thak you" at bounding box center [703, 487] width 502 height 10
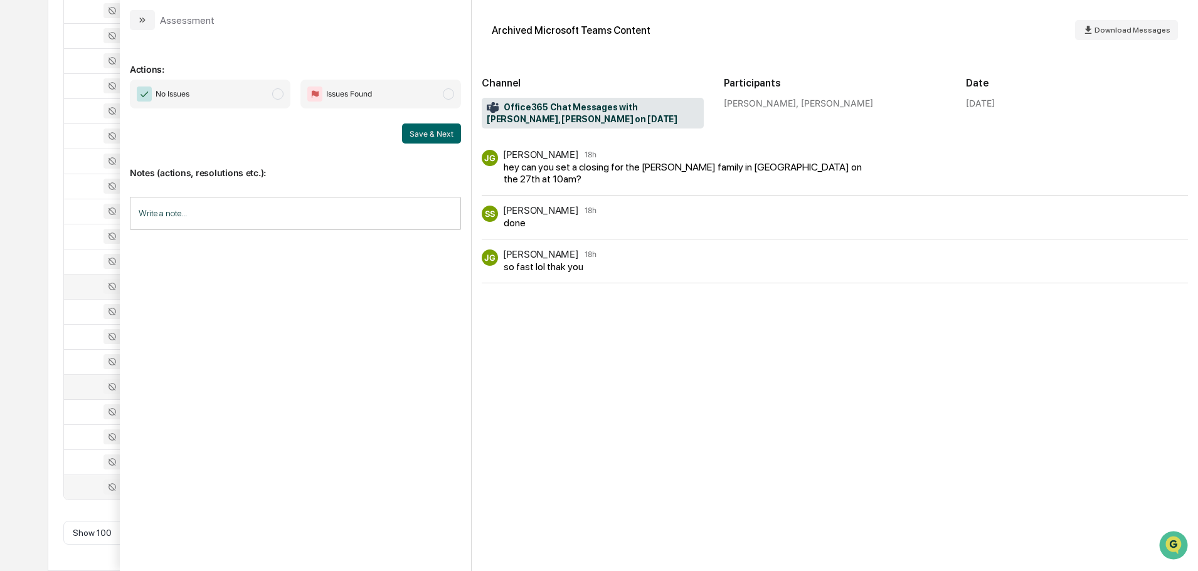
click at [149, 22] on button "modal" at bounding box center [142, 20] width 25 height 20
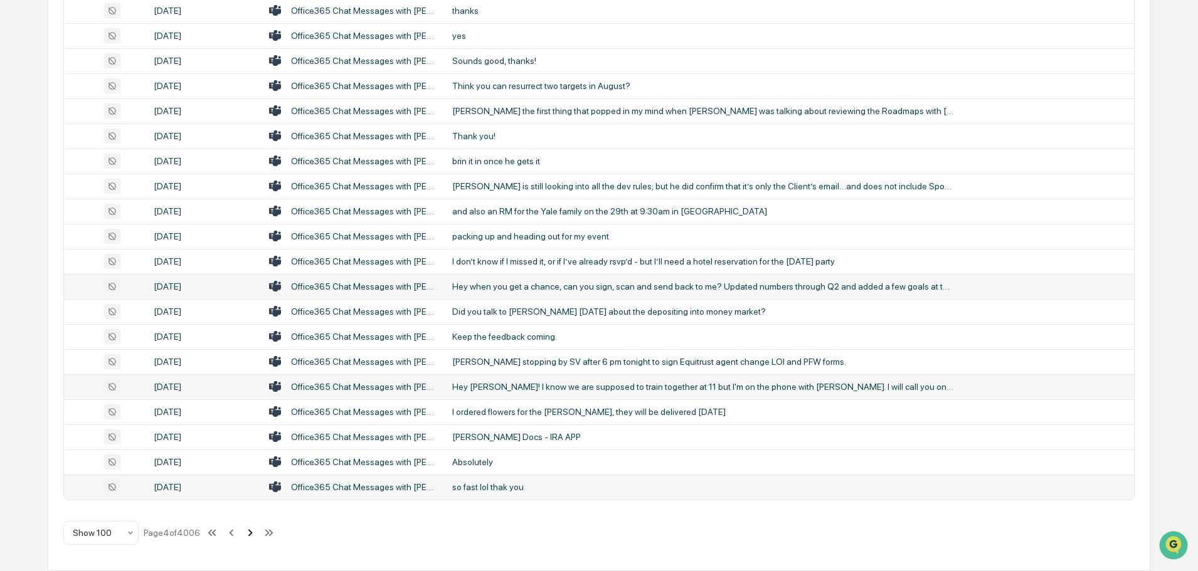
click at [252, 535] on icon at bounding box center [250, 533] width 14 height 14
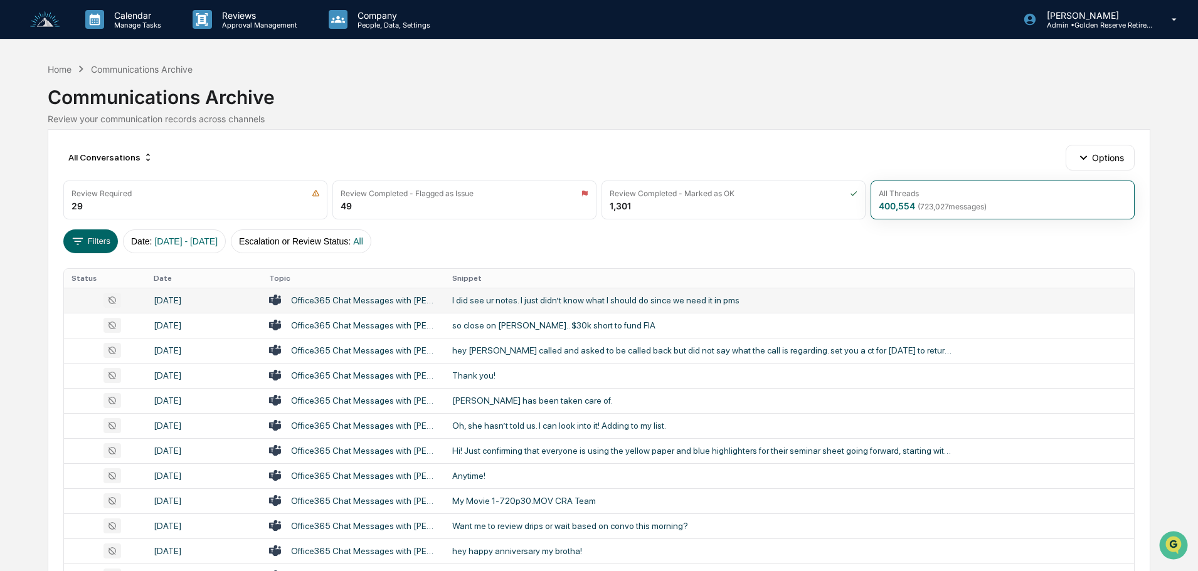
click at [552, 299] on div "I did see ur notes. I just didn’t know what I should do since we need it in pms" at bounding box center [703, 300] width 502 height 10
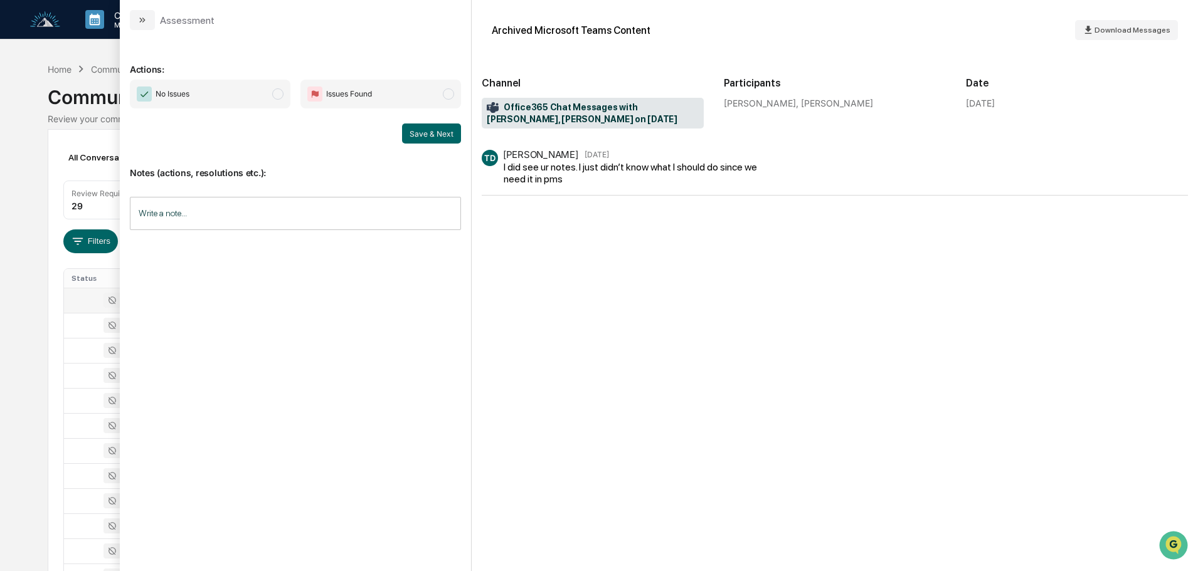
click at [155, 24] on div "Assessment" at bounding box center [172, 20] width 85 height 20
click at [145, 23] on icon "modal" at bounding box center [142, 20] width 10 height 10
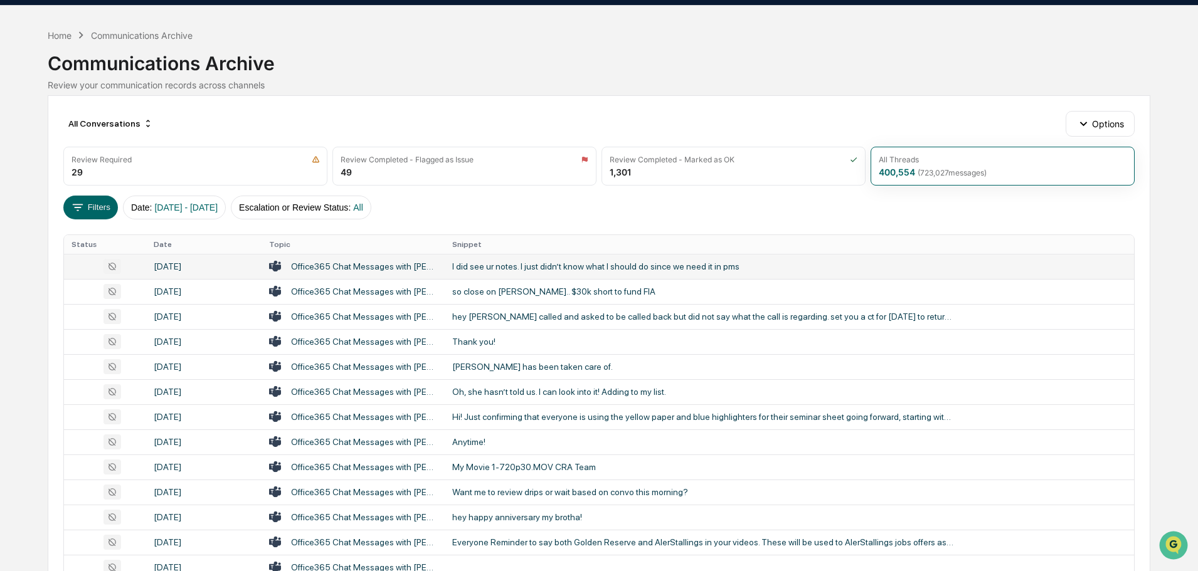
scroll to position [63, 0]
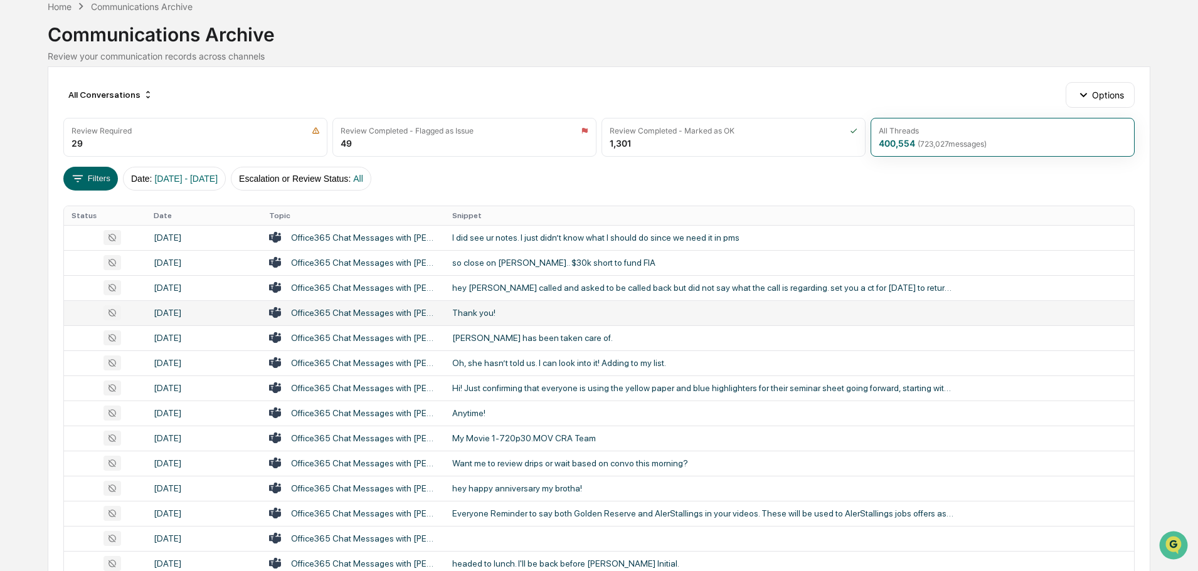
click at [509, 313] on div "Thank you!" at bounding box center [703, 313] width 502 height 10
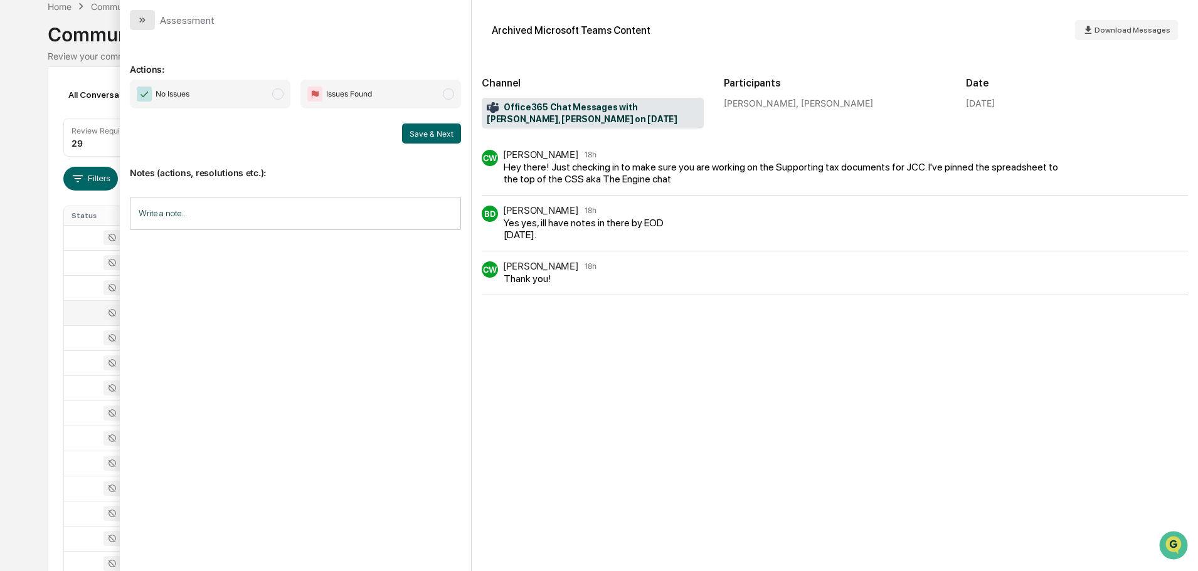
click at [138, 24] on icon "modal" at bounding box center [142, 20] width 10 height 10
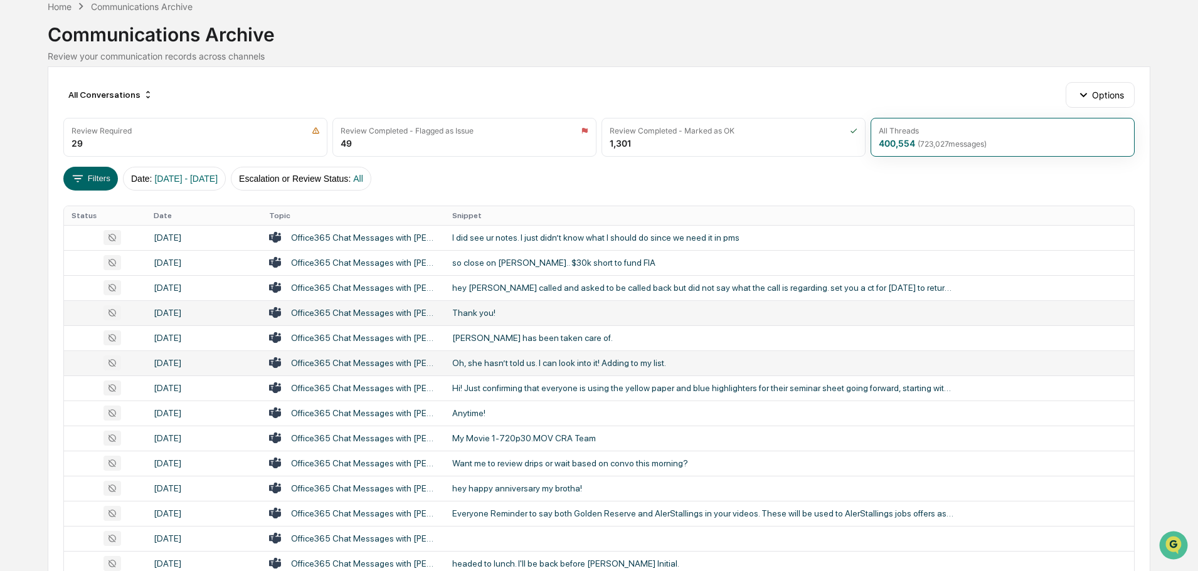
click at [512, 369] on td "Oh, she hasn’t told us. I can look into it! Adding to my list." at bounding box center [789, 363] width 689 height 25
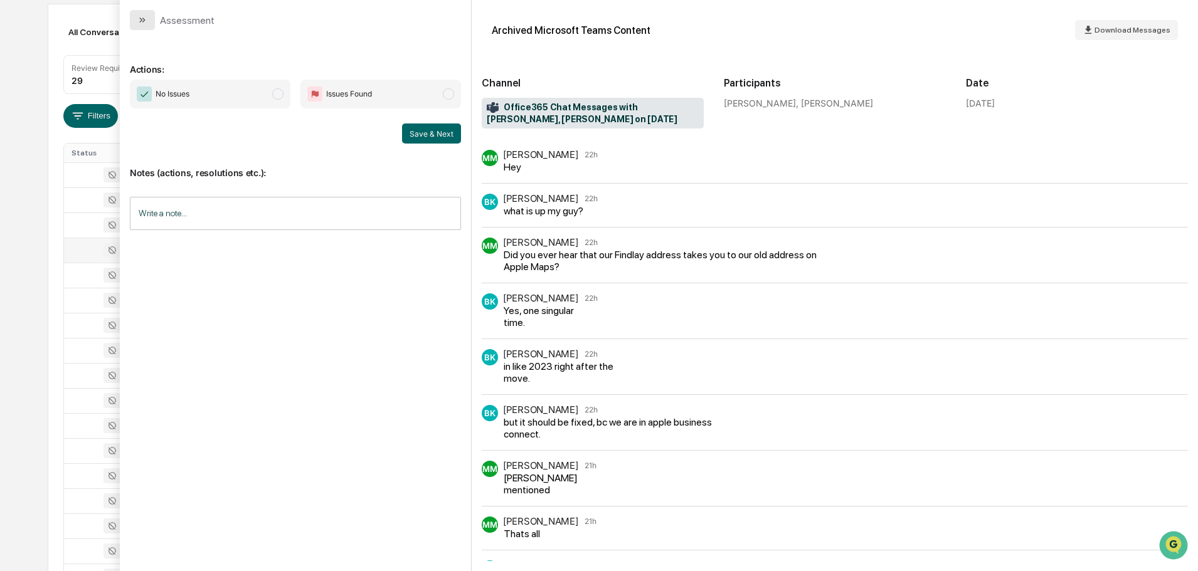
click at [147, 24] on button "modal" at bounding box center [142, 20] width 25 height 20
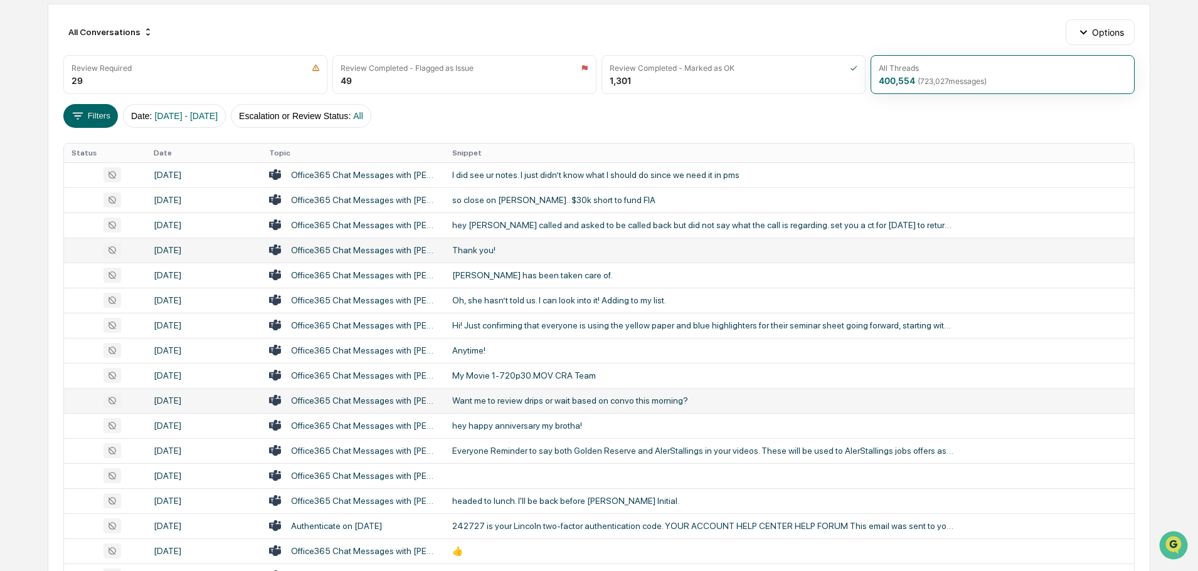
click at [513, 396] on div "Want me to review drips or wait based on convo this morning?" at bounding box center [703, 401] width 502 height 10
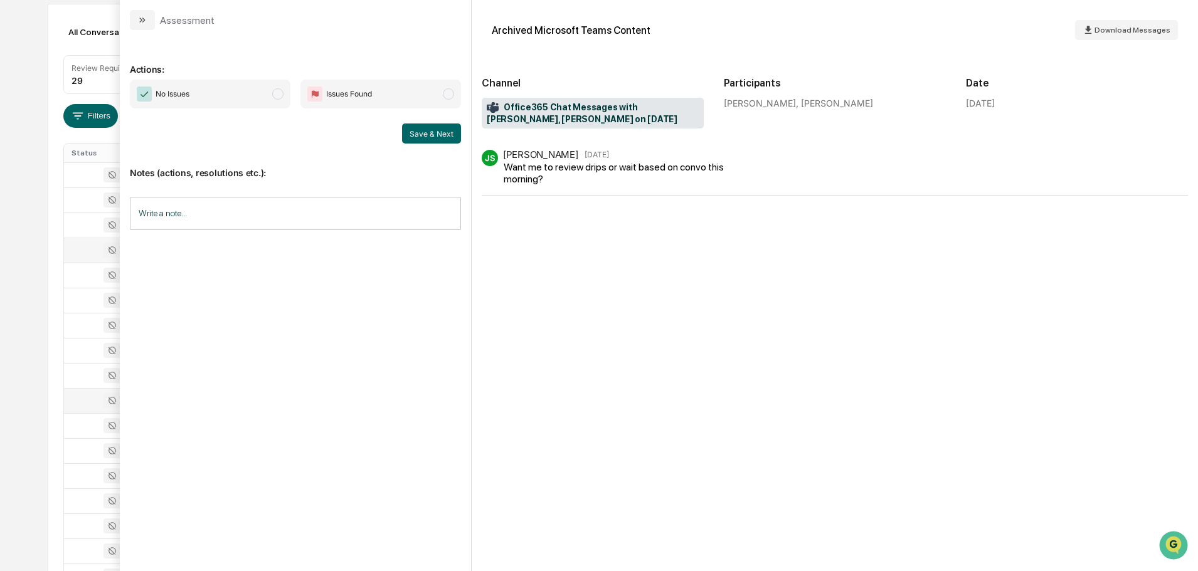
click at [135, 20] on button "modal" at bounding box center [142, 20] width 25 height 20
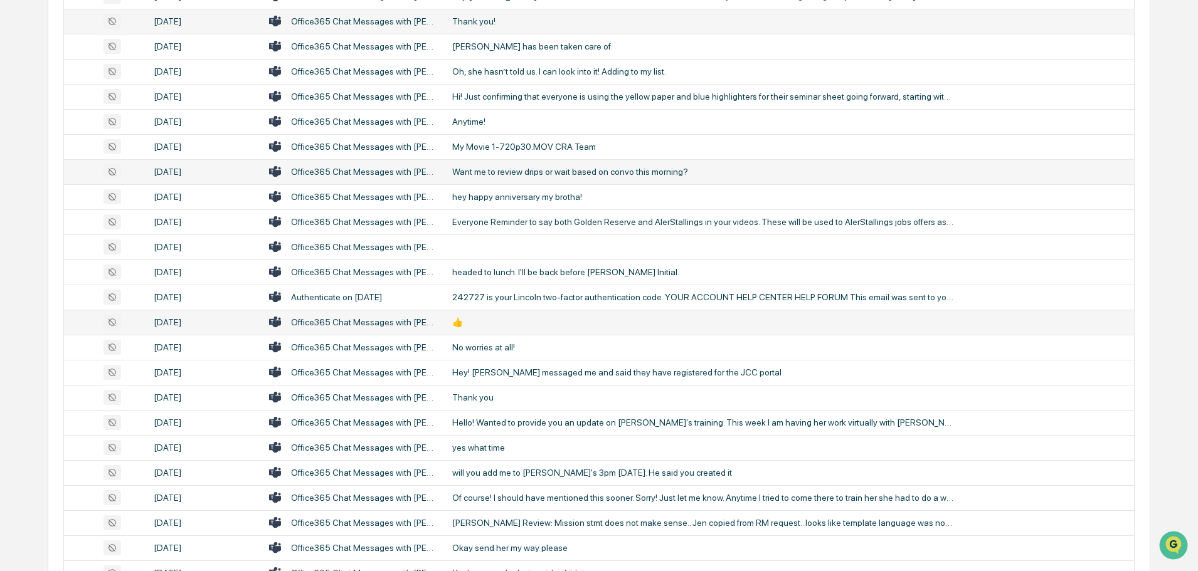
scroll to position [376, 0]
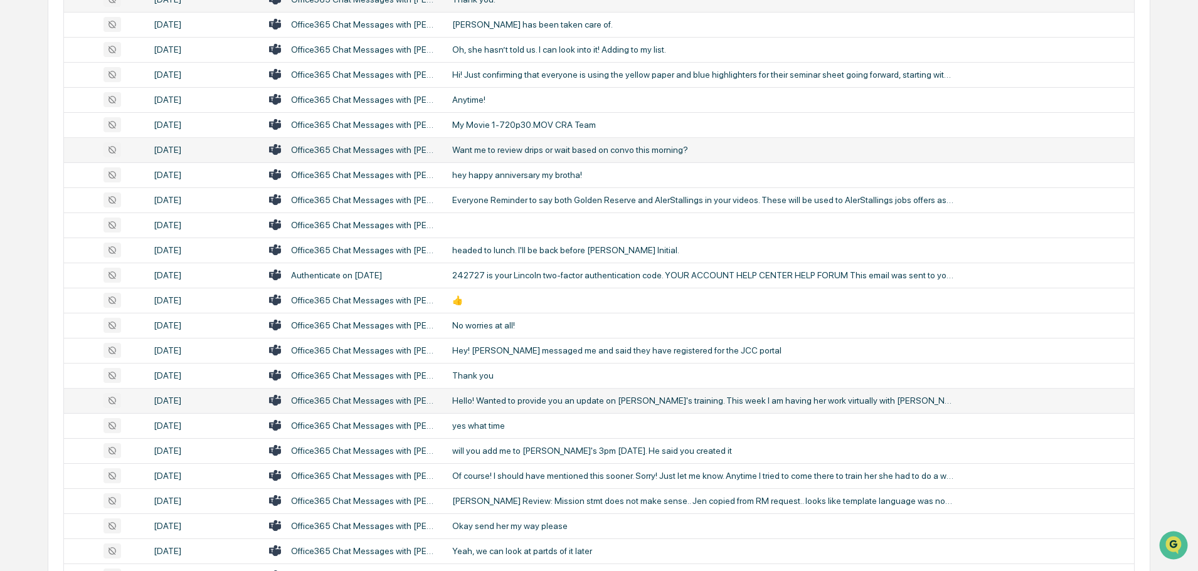
click at [549, 396] on div "Hello! Wanted to provide you an update on [PERSON_NAME]'s training. This week I…" at bounding box center [703, 401] width 502 height 10
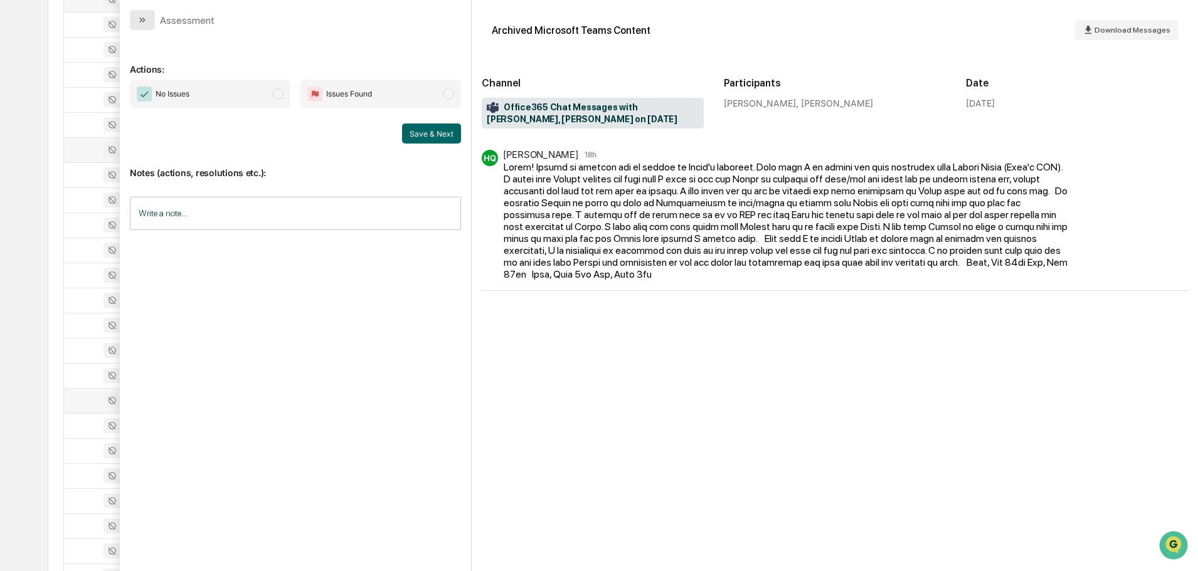
click at [137, 14] on button "modal" at bounding box center [142, 20] width 25 height 20
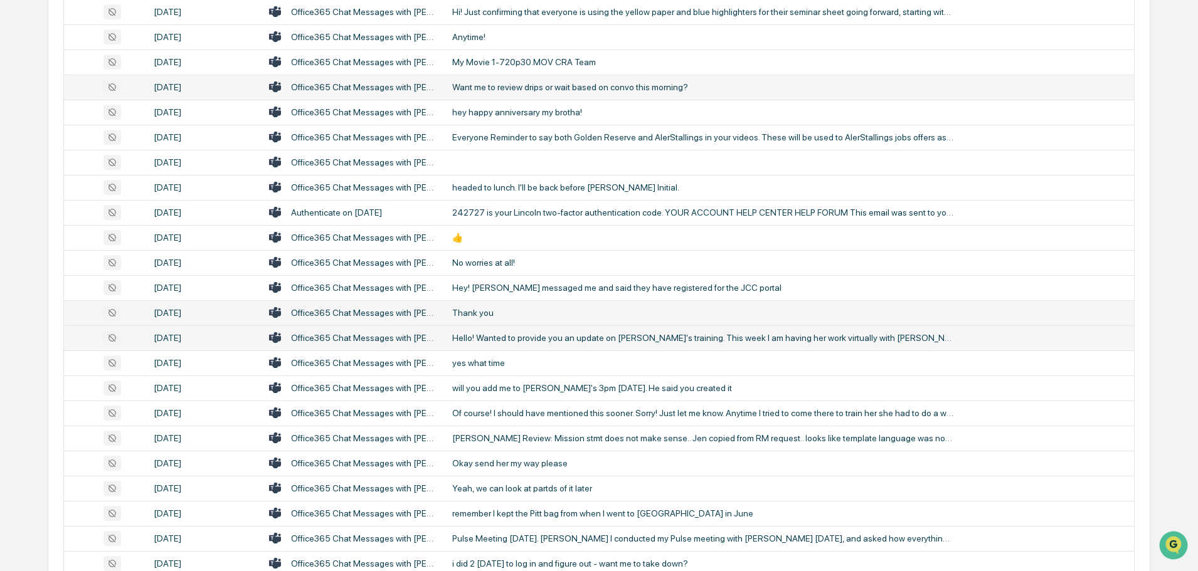
scroll to position [502, 0]
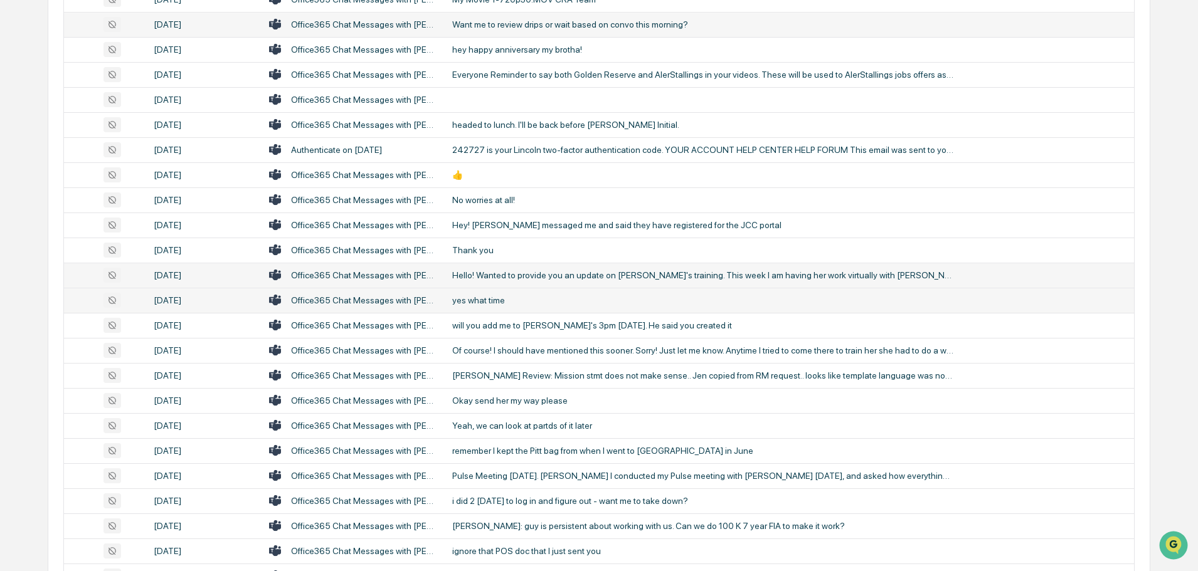
click at [506, 300] on div "yes what time" at bounding box center [703, 300] width 502 height 10
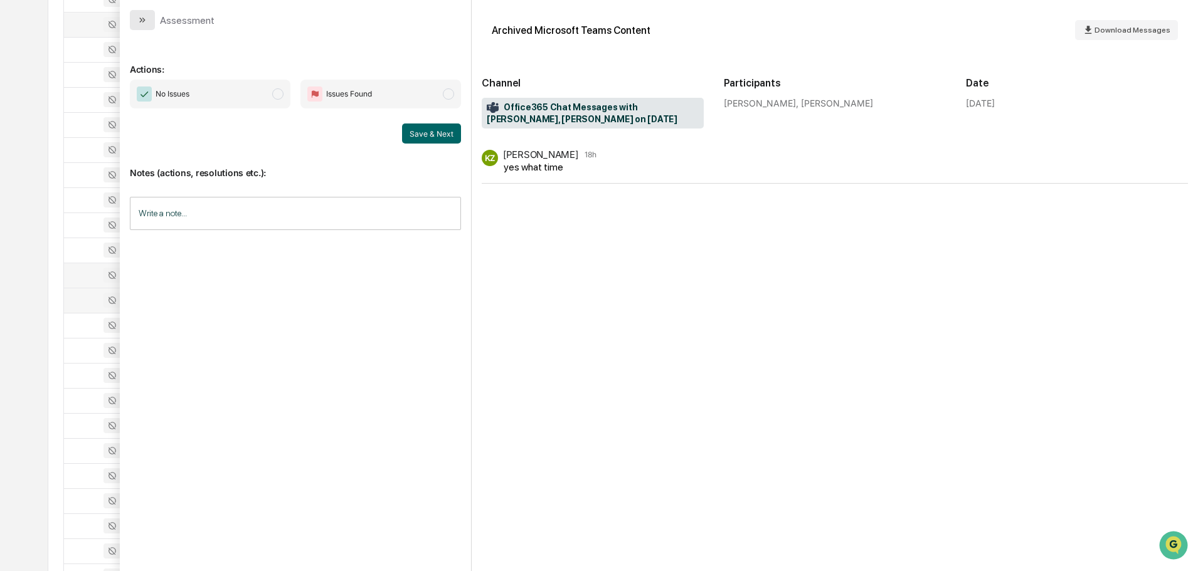
click at [139, 19] on icon "modal" at bounding box center [142, 20] width 10 height 10
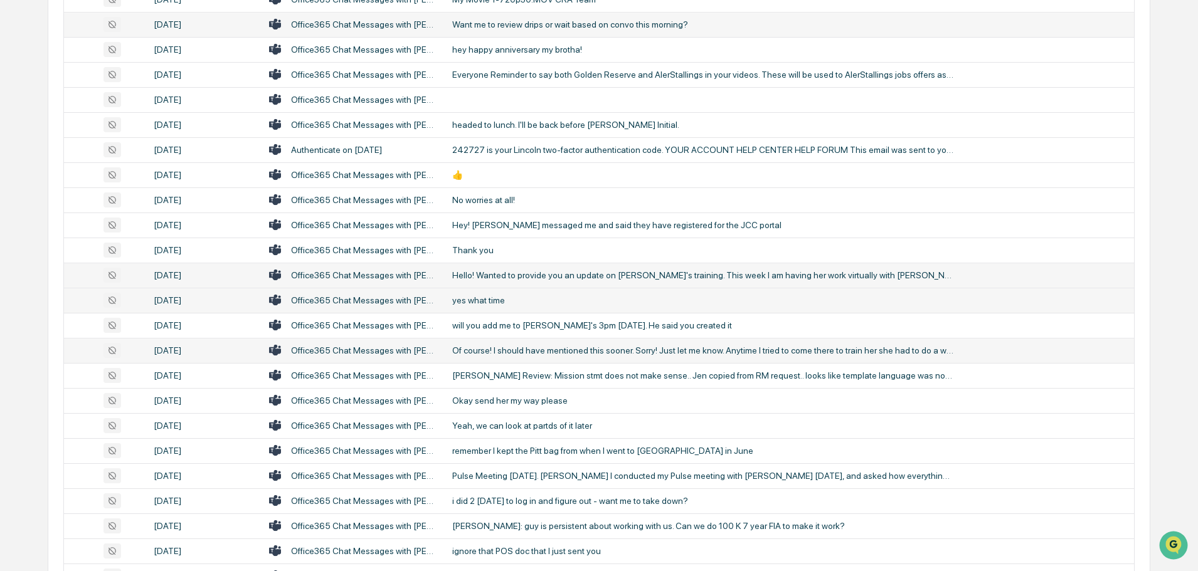
click at [509, 350] on div "Of course! I should have mentioned this sooner. Sorry! Just let me know. Anytim…" at bounding box center [703, 350] width 502 height 10
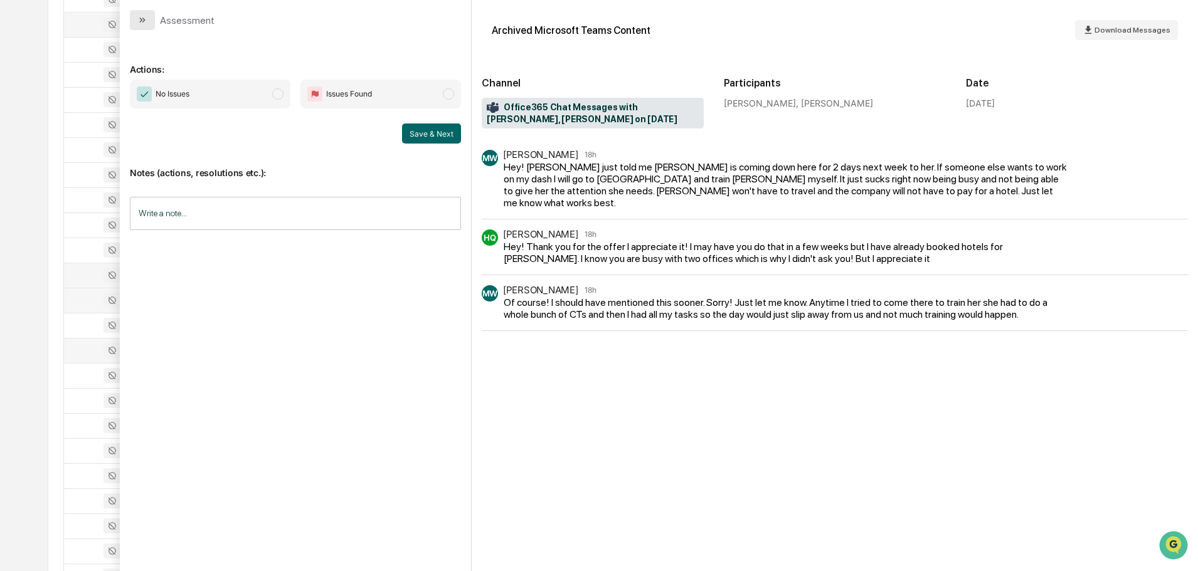
click at [139, 21] on icon "modal" at bounding box center [142, 20] width 10 height 10
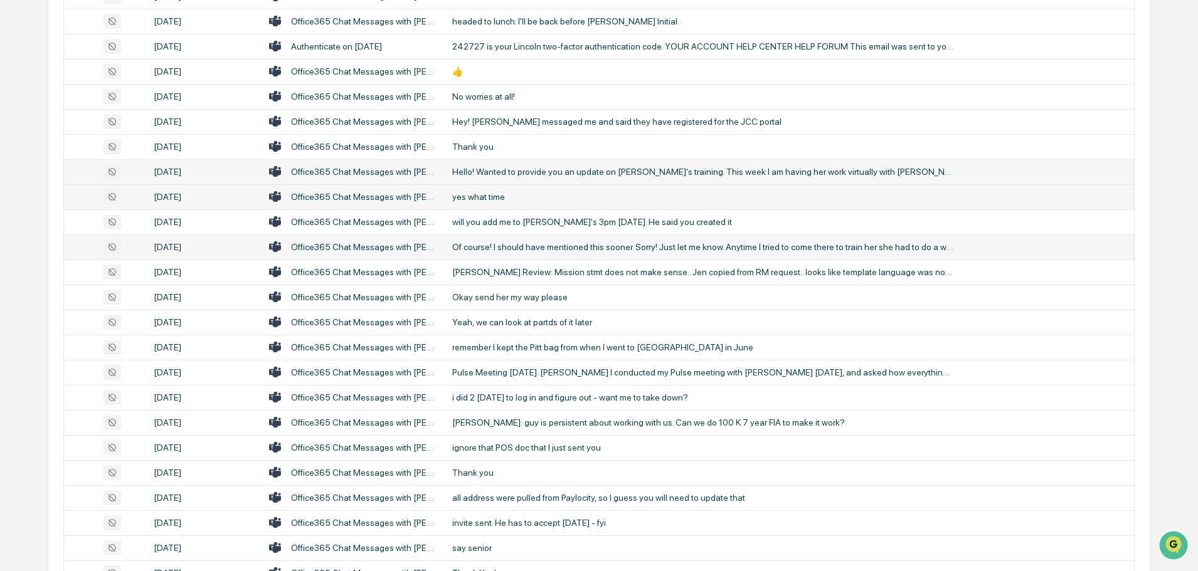
scroll to position [627, 0]
